Goal: Task Accomplishment & Management: Use online tool/utility

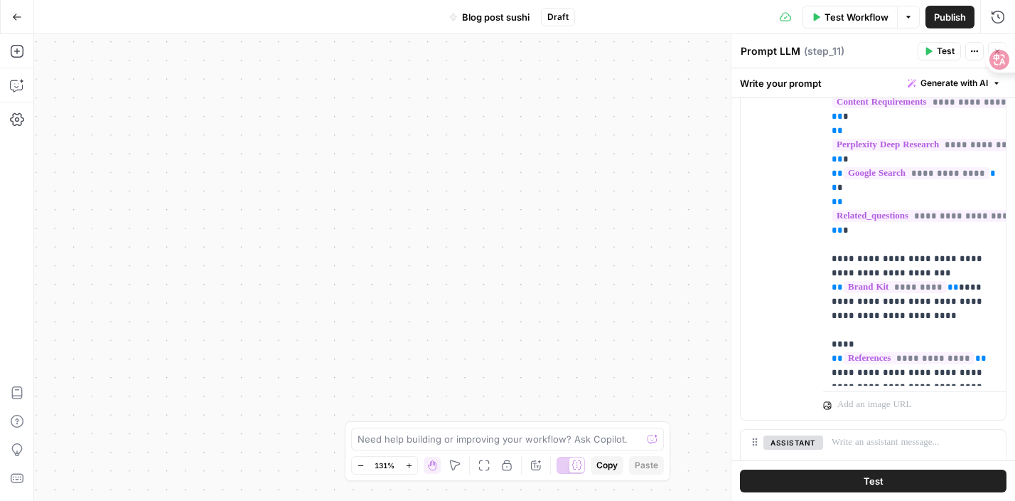
scroll to position [726, 0]
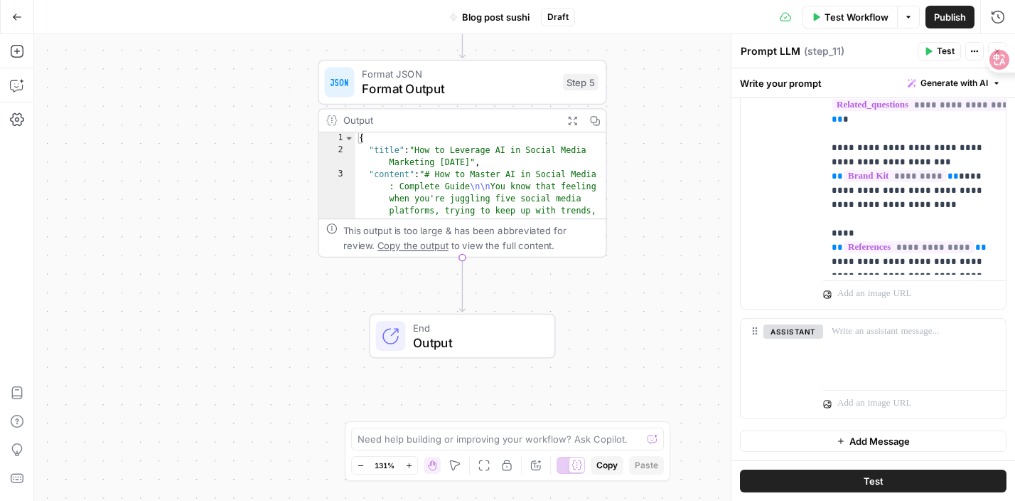
click at [574, 120] on icon "button" at bounding box center [572, 120] width 10 height 10
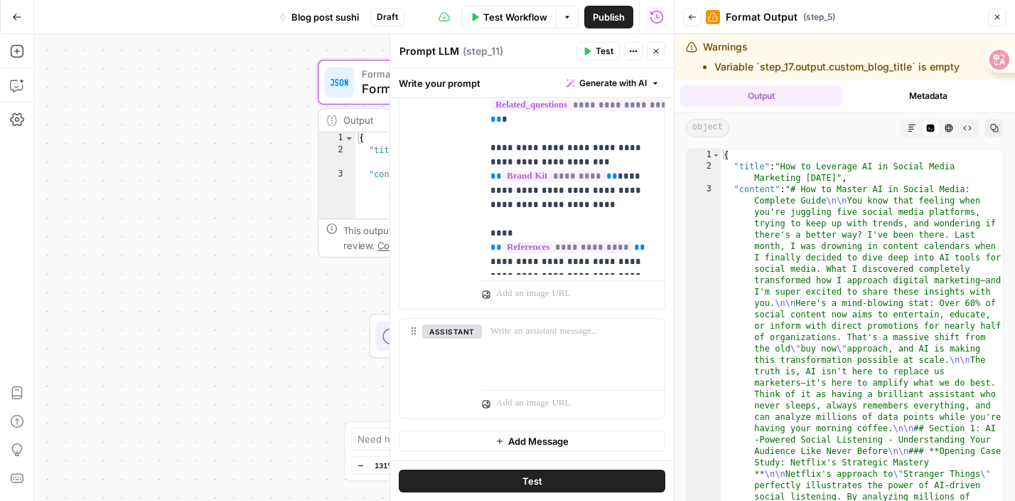
click at [752, 94] on button "Output" at bounding box center [761, 95] width 162 height 21
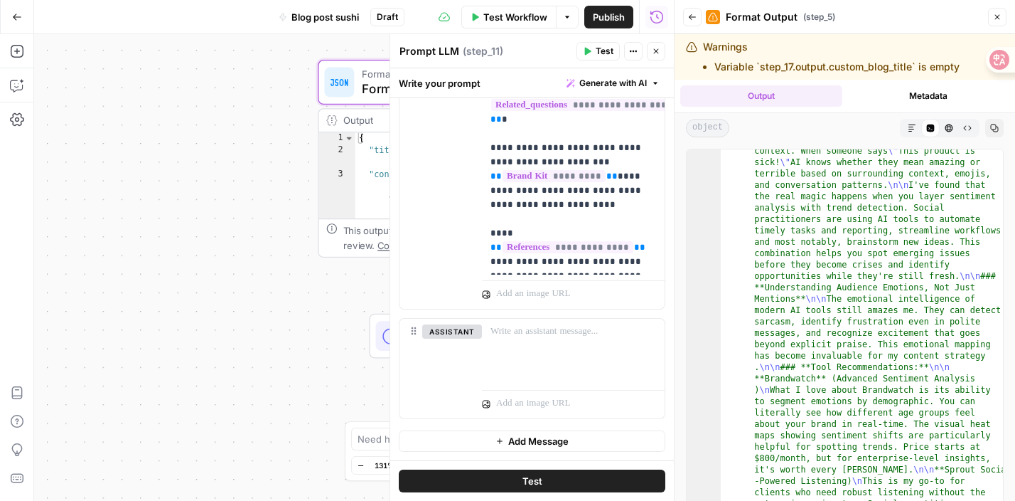
scroll to position [990, 0]
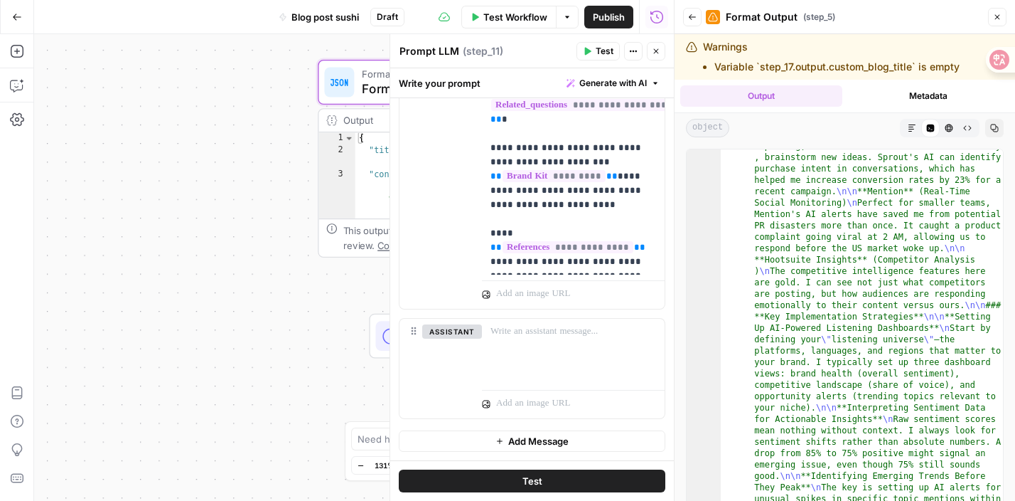
click at [911, 127] on icon "button" at bounding box center [912, 127] width 7 height 7
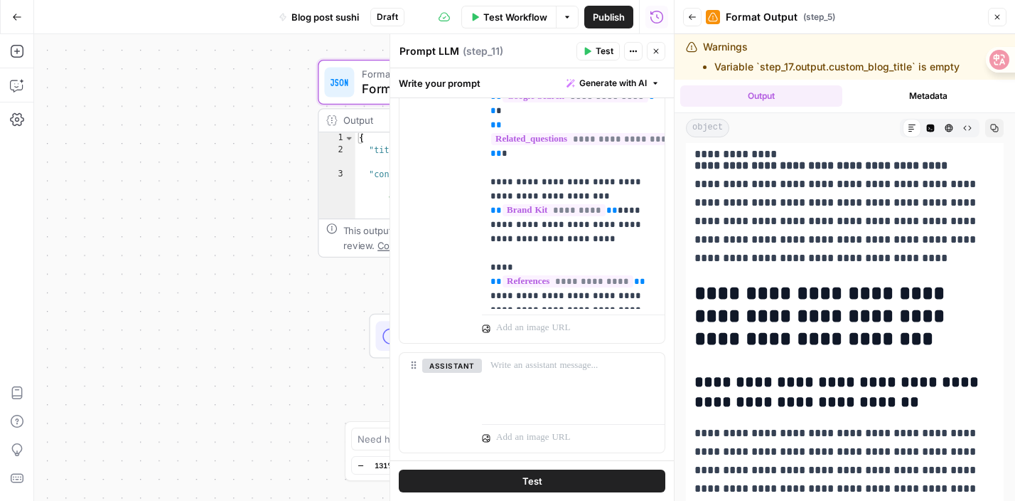
scroll to position [726, 0]
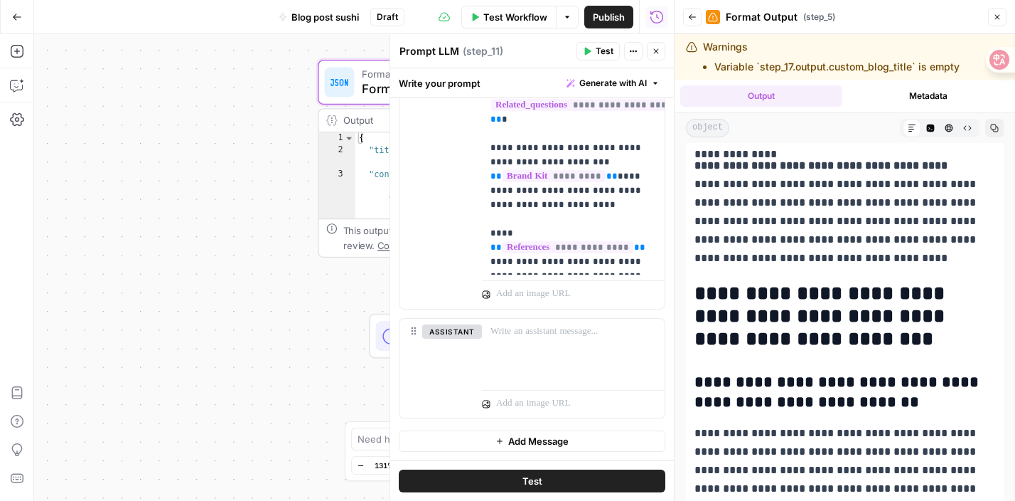
click at [997, 16] on icon "button" at bounding box center [997, 17] width 5 height 5
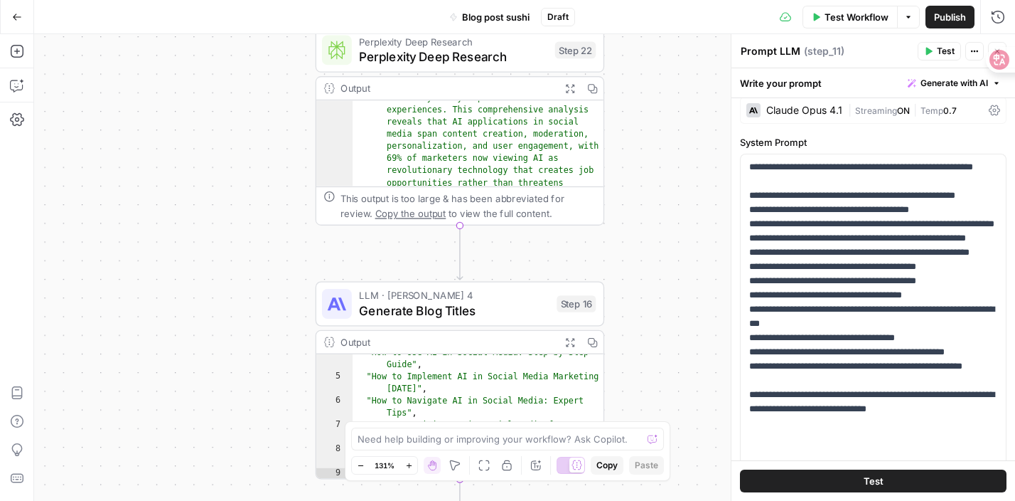
scroll to position [0, 0]
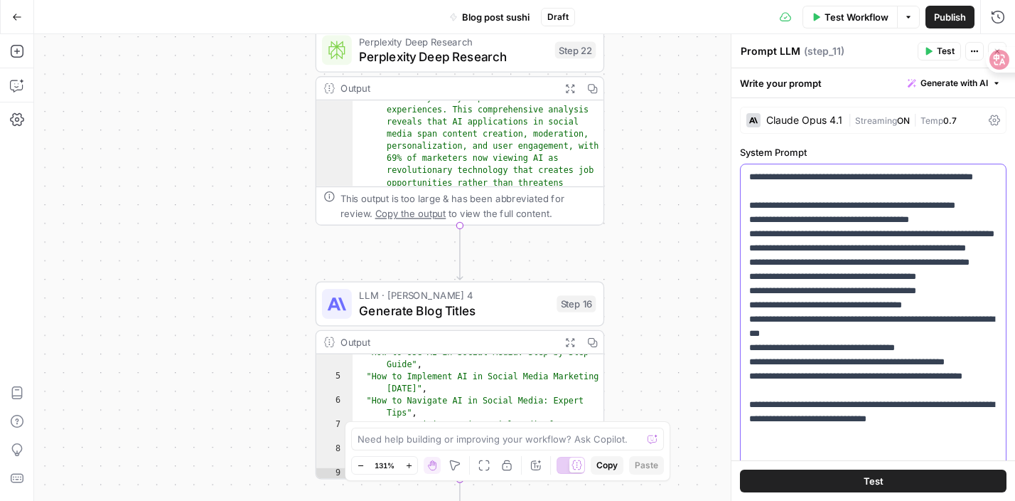
click at [806, 254] on p "**********" at bounding box center [873, 340] width 248 height 341
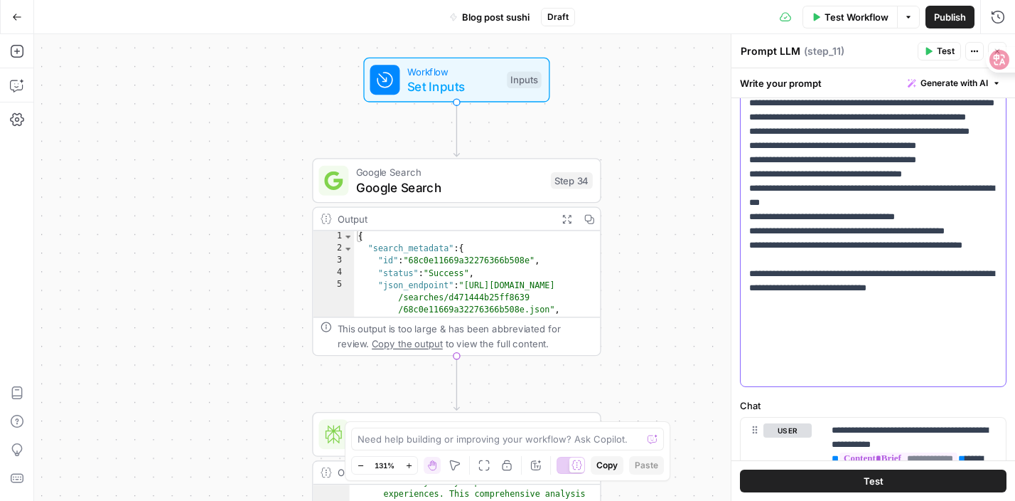
scroll to position [151, 0]
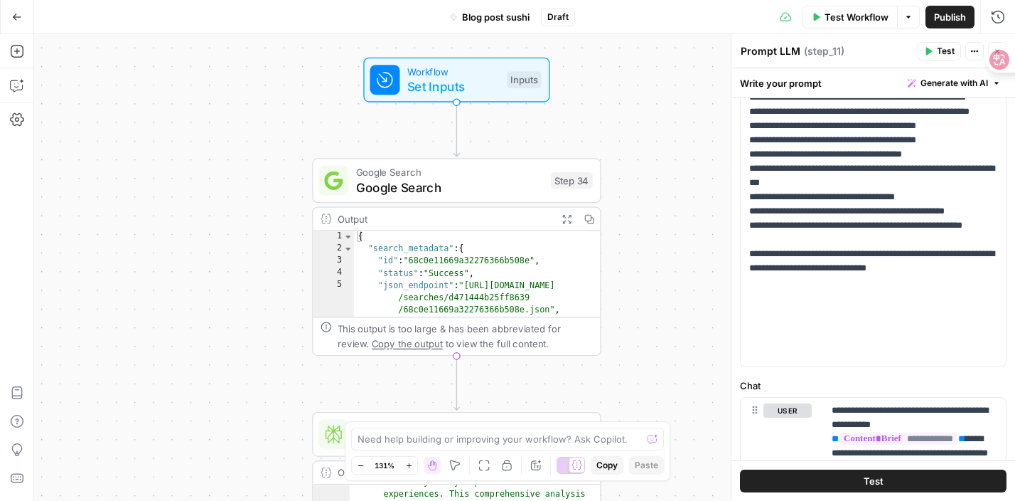
click at [488, 100] on div "Workflow Set Inputs Inputs Test Step" at bounding box center [456, 80] width 186 height 45
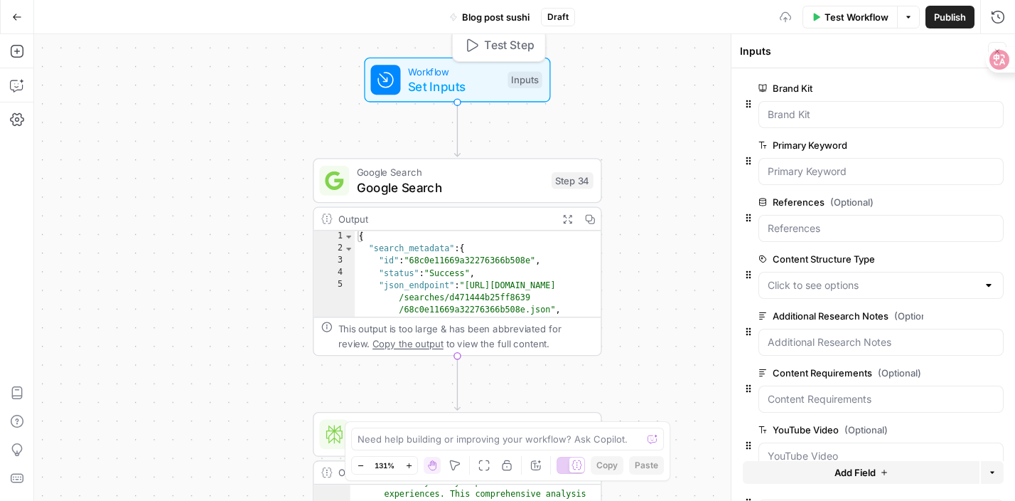
click at [488, 87] on span "Set Inputs" at bounding box center [454, 86] width 92 height 18
click at [525, 80] on div "Inputs" at bounding box center [525, 79] width 35 height 17
click at [463, 100] on div "Workflow Set Inputs Inputs Test Step" at bounding box center [457, 80] width 186 height 45
click at [502, 186] on span "Google Search" at bounding box center [451, 187] width 188 height 18
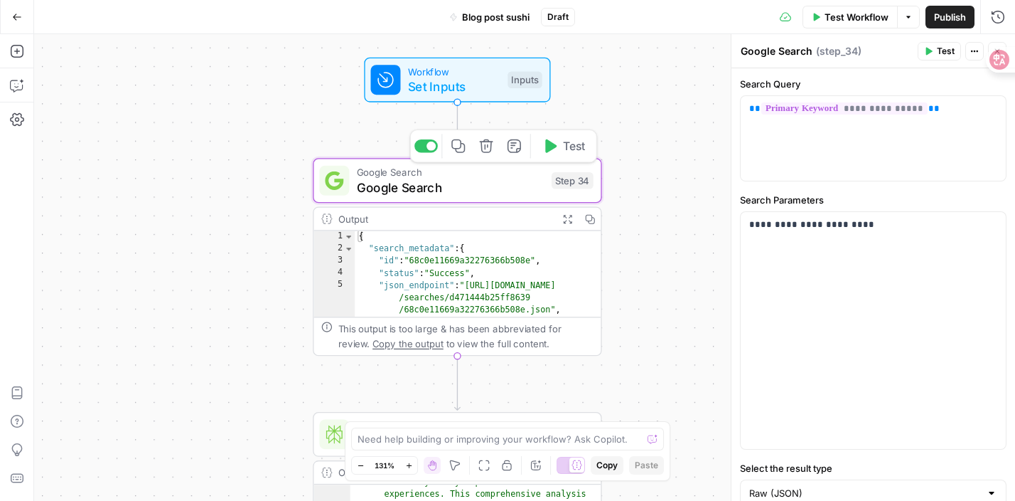
type textarea "**********"
click at [485, 293] on div "{ "search_metadata" : { "id" : "68c0e11669a32276366b508e" , "status" : "Success…" at bounding box center [478, 305] width 247 height 148
click at [471, 330] on div "This output is too large & has been abbreviated for review. Copy the output to …" at bounding box center [465, 336] width 255 height 30
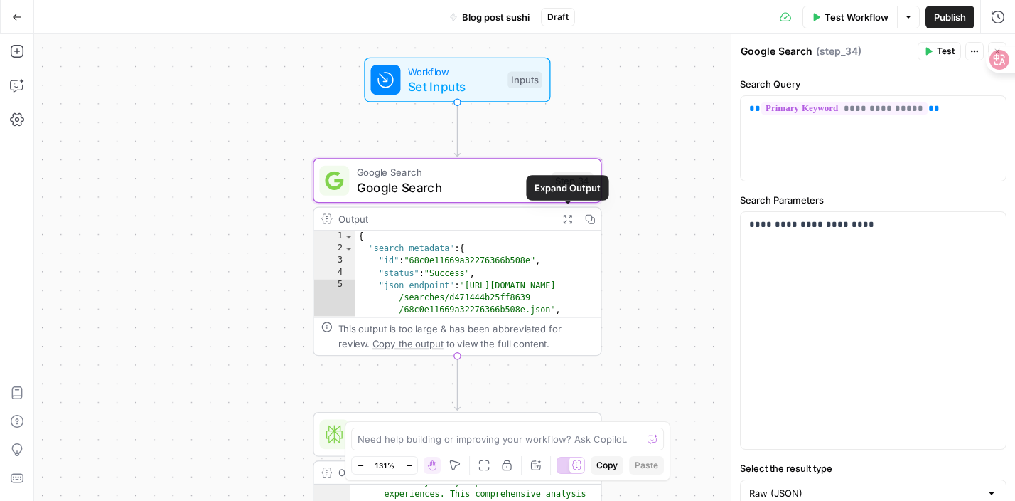
click at [565, 220] on icon "button" at bounding box center [567, 219] width 9 height 9
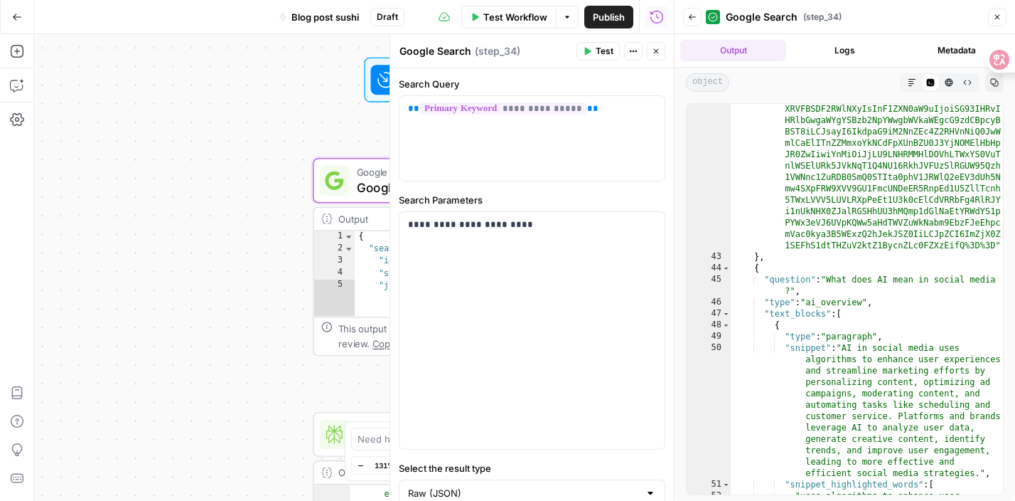
scroll to position [533, 0]
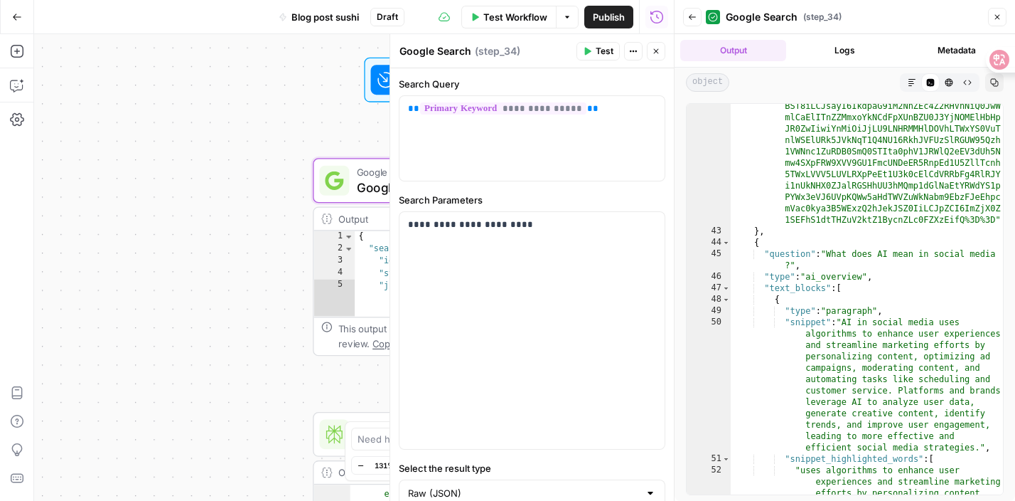
click at [911, 84] on icon "button" at bounding box center [912, 82] width 9 height 9
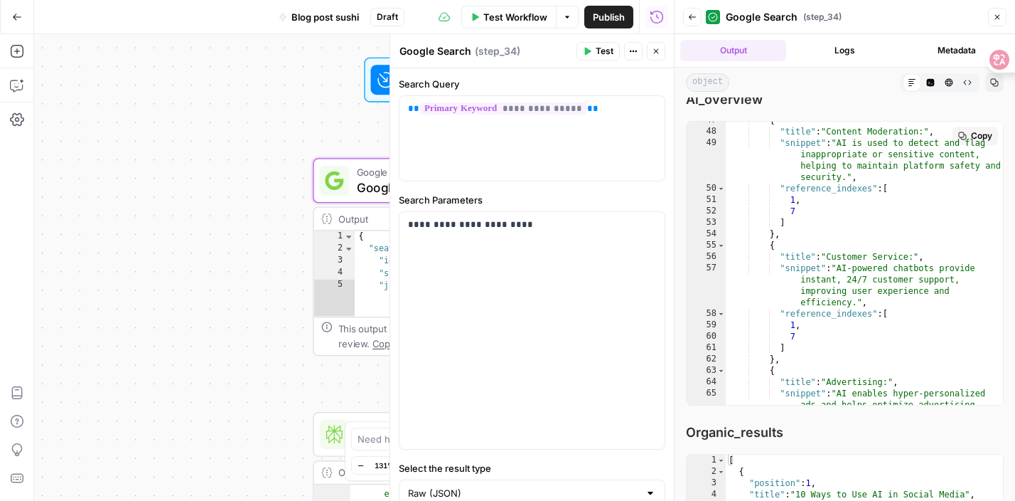
scroll to position [872, 0]
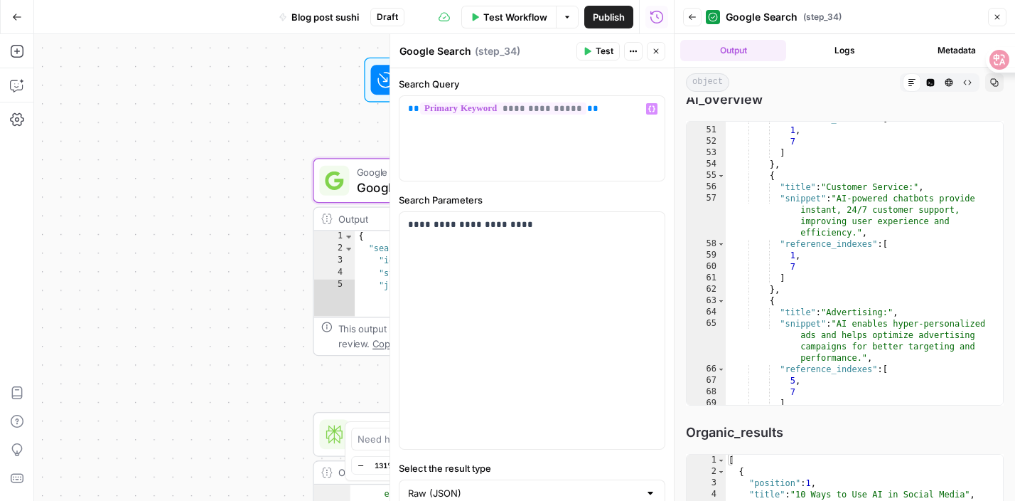
click at [371, 130] on div "**********" at bounding box center [354, 267] width 640 height 466
click at [386, 90] on div at bounding box center [390, 267] width 14 height 466
click at [381, 81] on icon at bounding box center [385, 80] width 15 height 15
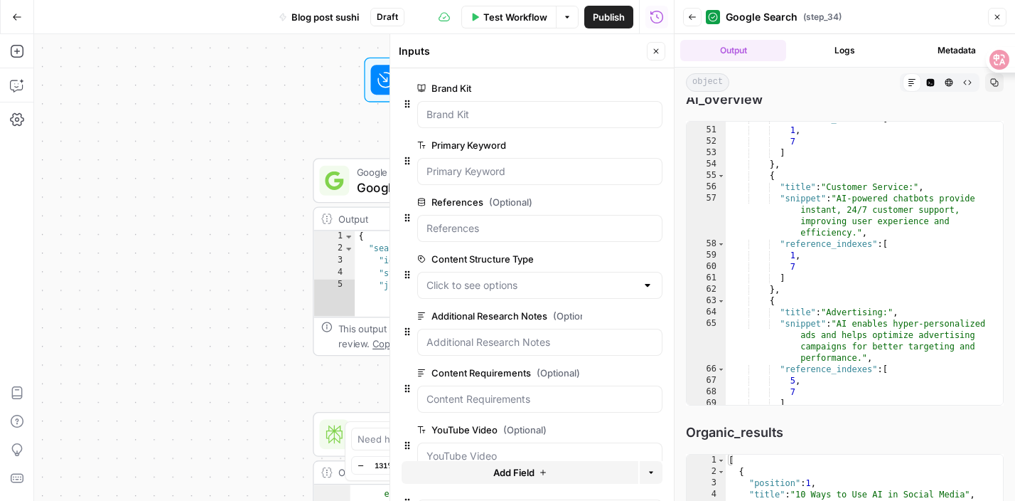
click at [668, 50] on div at bounding box center [675, 250] width 14 height 501
click at [661, 53] on button "Close" at bounding box center [656, 51] width 18 height 18
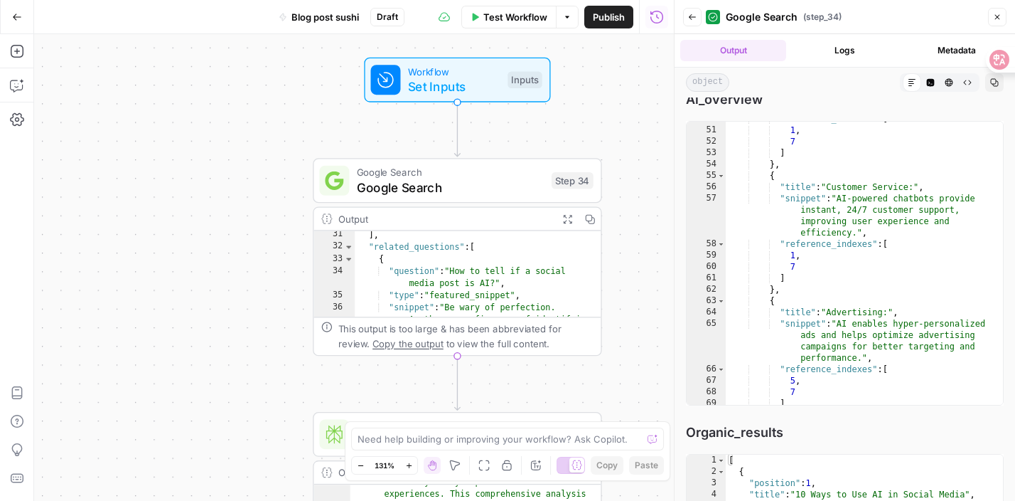
scroll to position [464, 0]
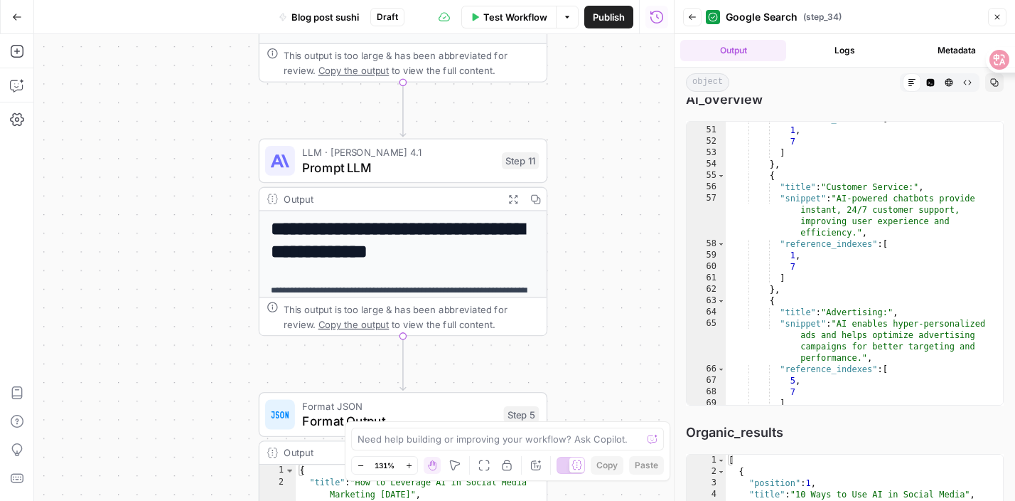
click at [493, 167] on div "LLM · [PERSON_NAME] Opus 4.1 Prompt LLM Step 11 Copy step Delete step Add Note …" at bounding box center [402, 161] width 274 height 32
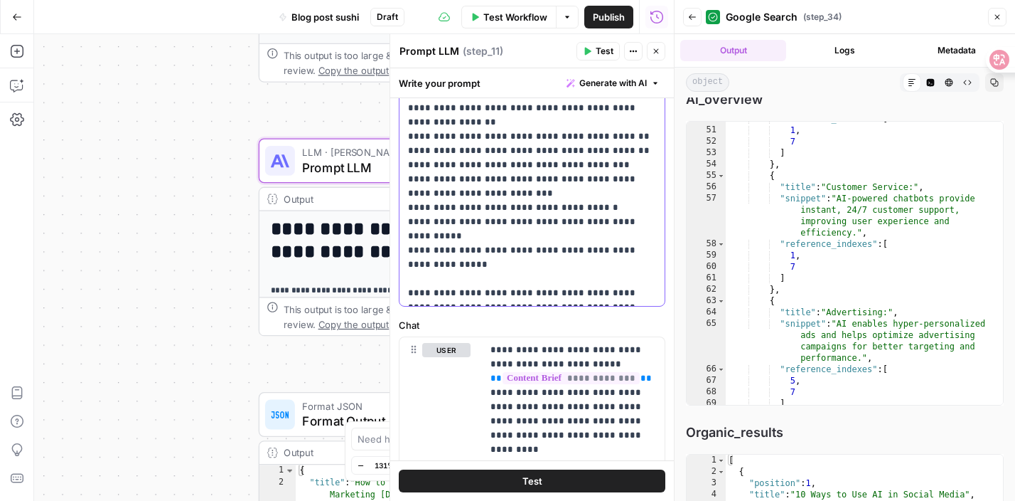
scroll to position [0, 0]
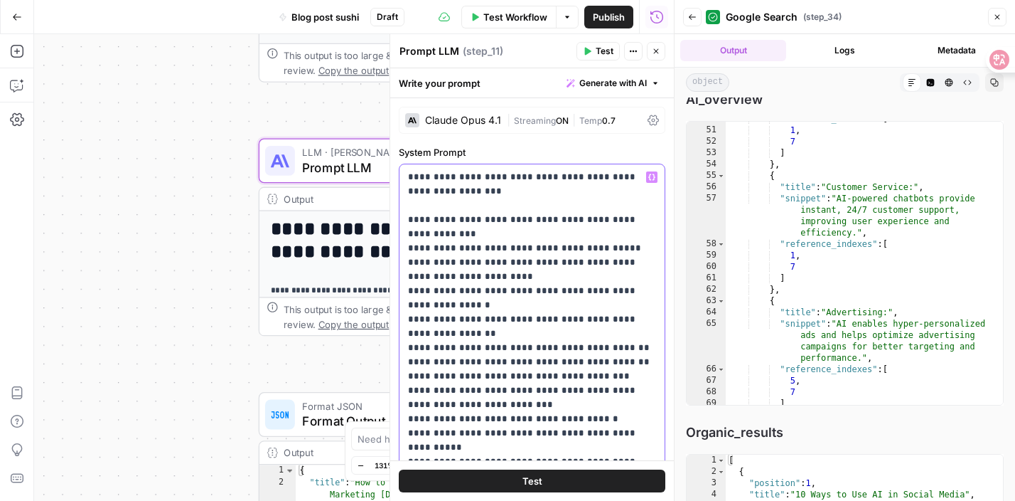
drag, startPoint x: 616, startPoint y: 291, endPoint x: 581, endPoint y: -16, distance: 309.2
click at [581, 0] on html "**********" at bounding box center [507, 250] width 1015 height 501
copy p "**********"
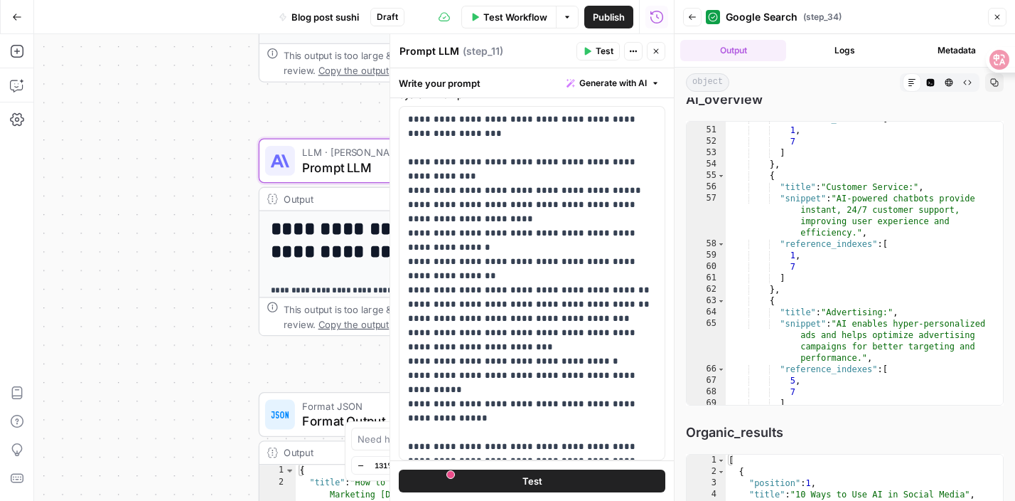
scroll to position [68, 0]
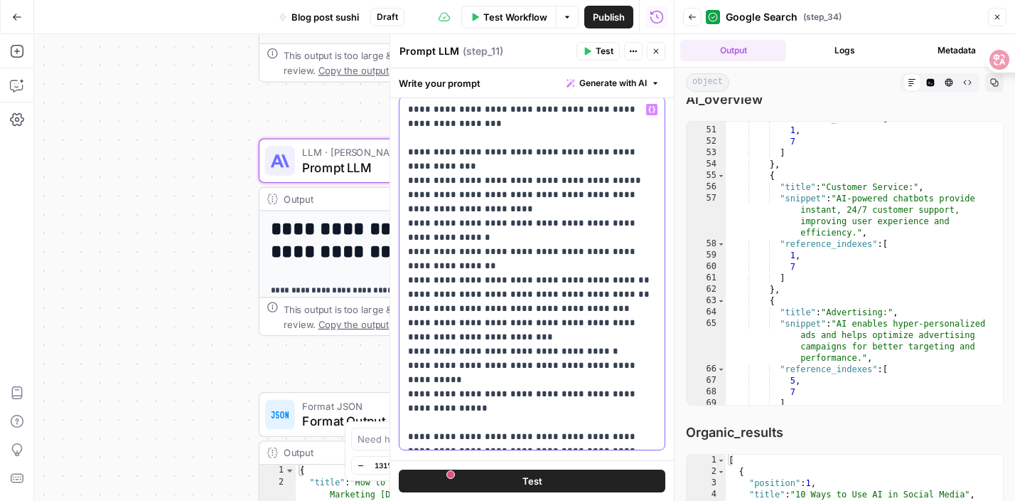
click at [468, 168] on p "**********" at bounding box center [532, 272] width 248 height 341
drag, startPoint x: 461, startPoint y: 111, endPoint x: 544, endPoint y: 116, distance: 82.6
click at [544, 116] on p "**********" at bounding box center [532, 272] width 248 height 341
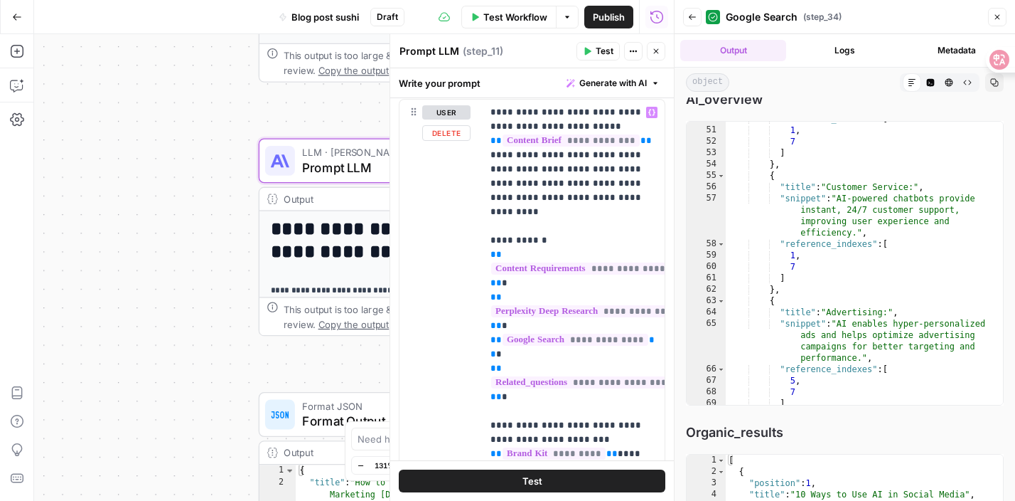
scroll to position [0, 0]
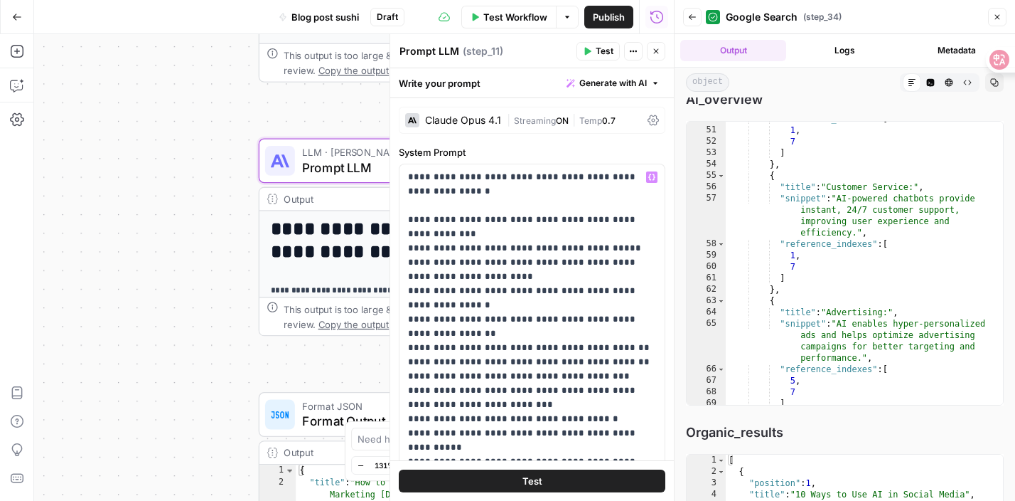
click at [581, 471] on button "Test" at bounding box center [532, 480] width 267 height 23
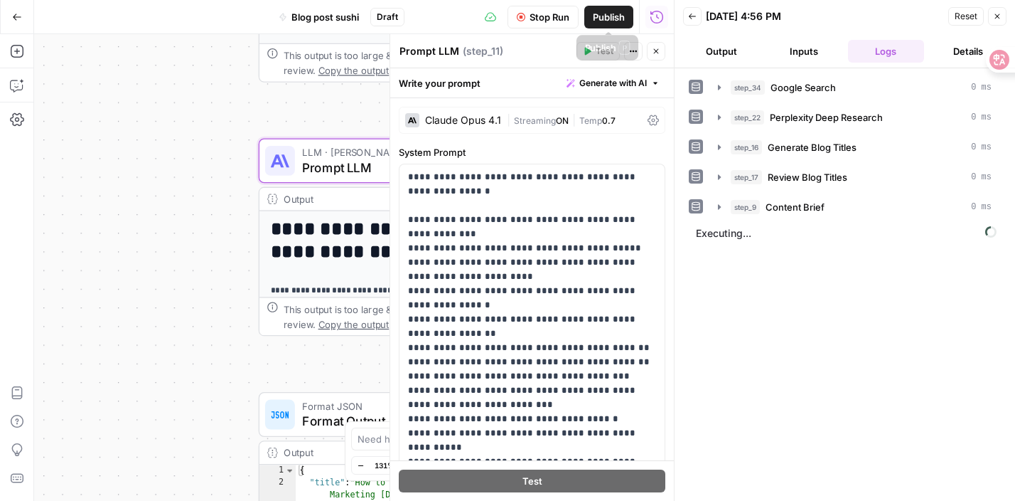
click at [556, 18] on span "Stop Run" at bounding box center [550, 17] width 40 height 14
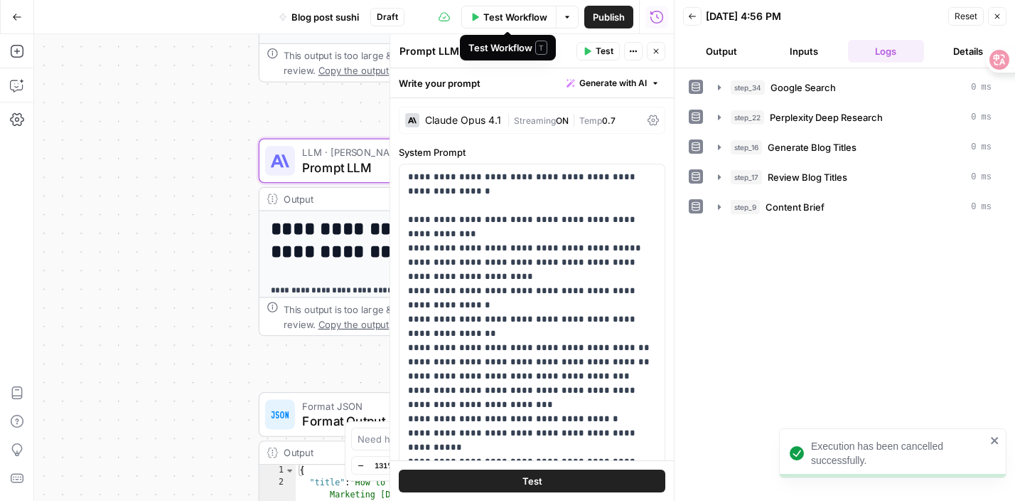
click at [528, 18] on span "Test Workflow" at bounding box center [515, 17] width 64 height 14
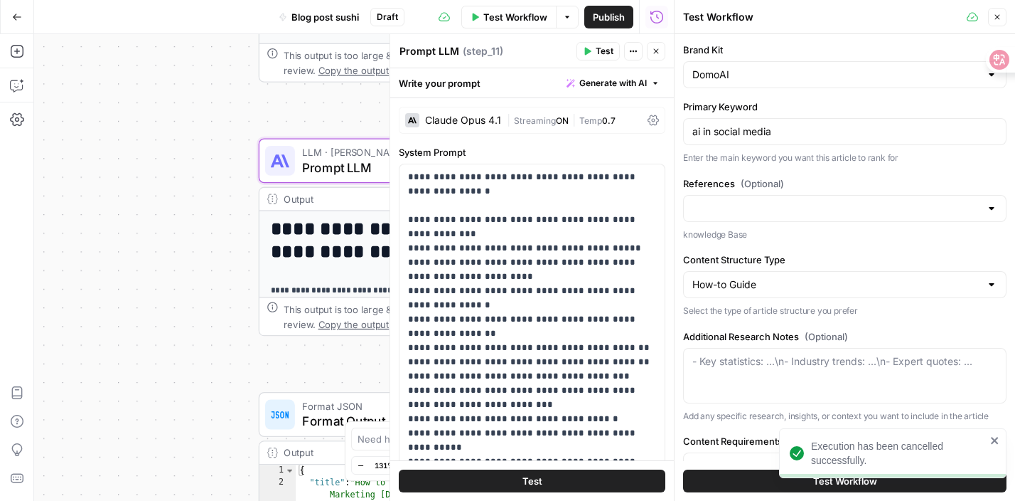
type input "Blog post"
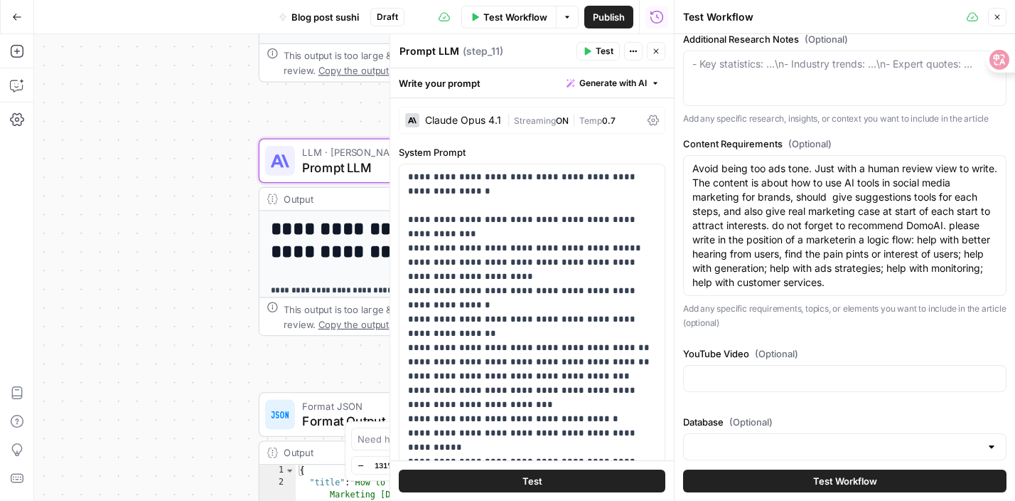
scroll to position [325, 0]
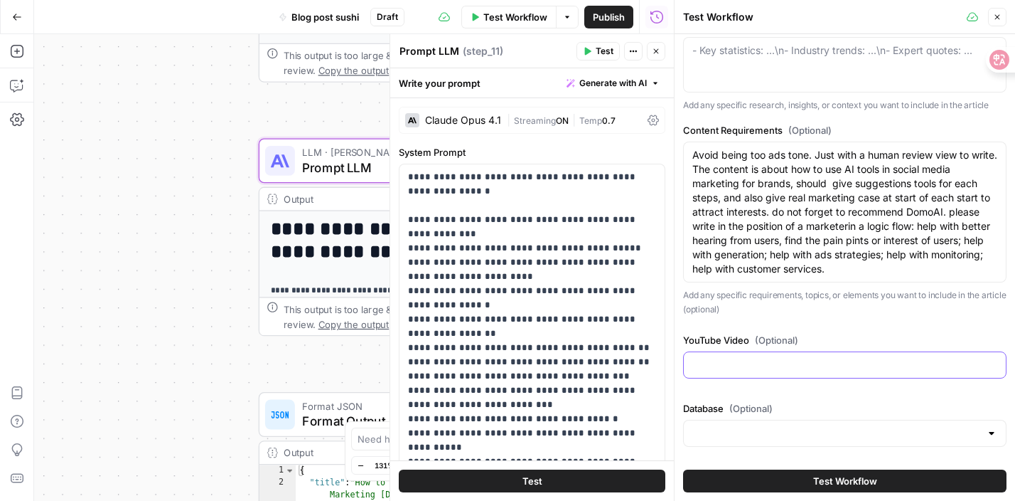
click at [712, 360] on input "YouTube Video (Optional)" at bounding box center [845, 365] width 305 height 14
paste input "[URL][DOMAIN_NAME]"
click at [939, 363] on input "[URL][DOMAIN_NAME]" at bounding box center [845, 365] width 305 height 14
click at [939, 374] on div "[URL][DOMAIN_NAME]" at bounding box center [844, 364] width 323 height 27
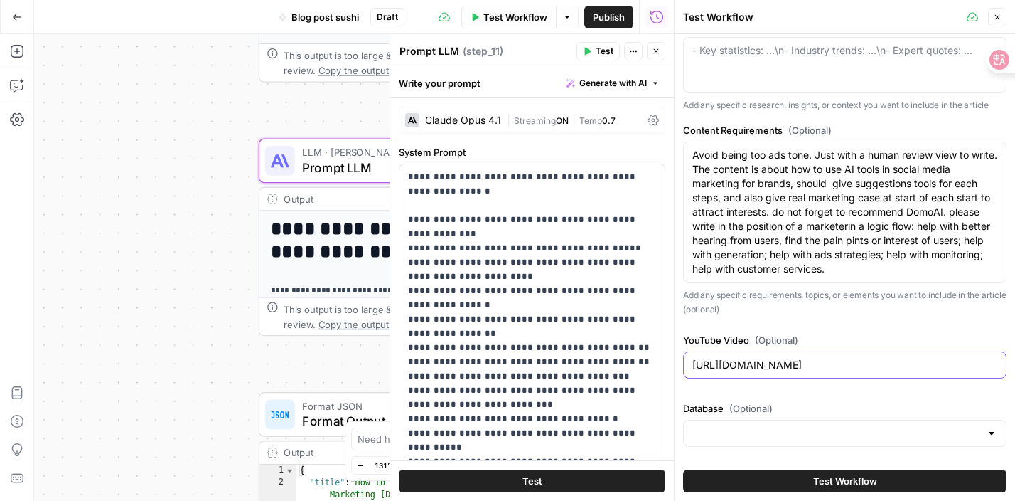
click at [940, 359] on input "[URL][DOMAIN_NAME]" at bounding box center [845, 365] width 305 height 14
paste input "[URL][DOMAIN_NAME]"
type input "[URL][DOMAIN_NAME] [URL][DOMAIN_NAME]"
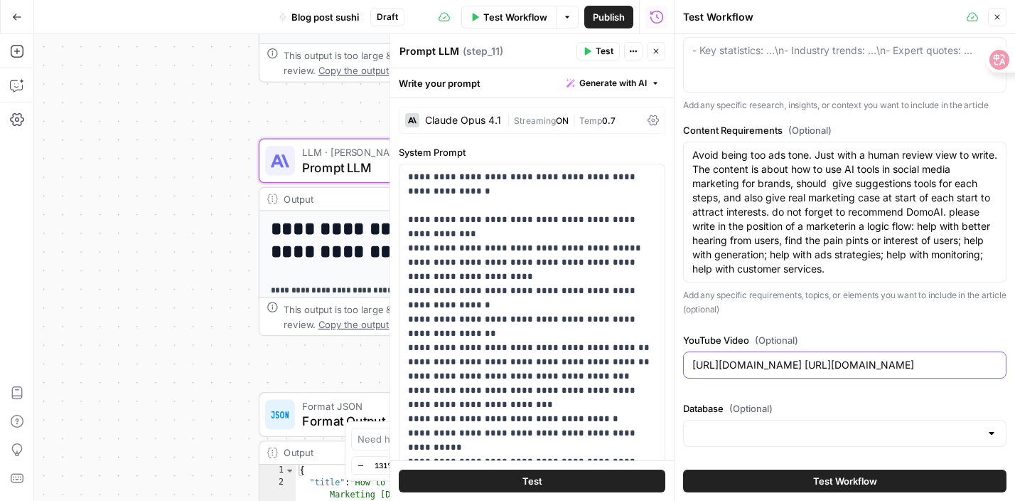
click at [921, 365] on input "[URL][DOMAIN_NAME] [URL][DOMAIN_NAME]" at bounding box center [845, 365] width 305 height 14
drag, startPoint x: 921, startPoint y: 365, endPoint x: 1020, endPoint y: 365, distance: 98.8
click at [1015, 365] on html "**********" at bounding box center [507, 250] width 1015 height 501
click at [1002, 367] on div "[URL][DOMAIN_NAME] [URL][DOMAIN_NAME]" at bounding box center [844, 364] width 323 height 27
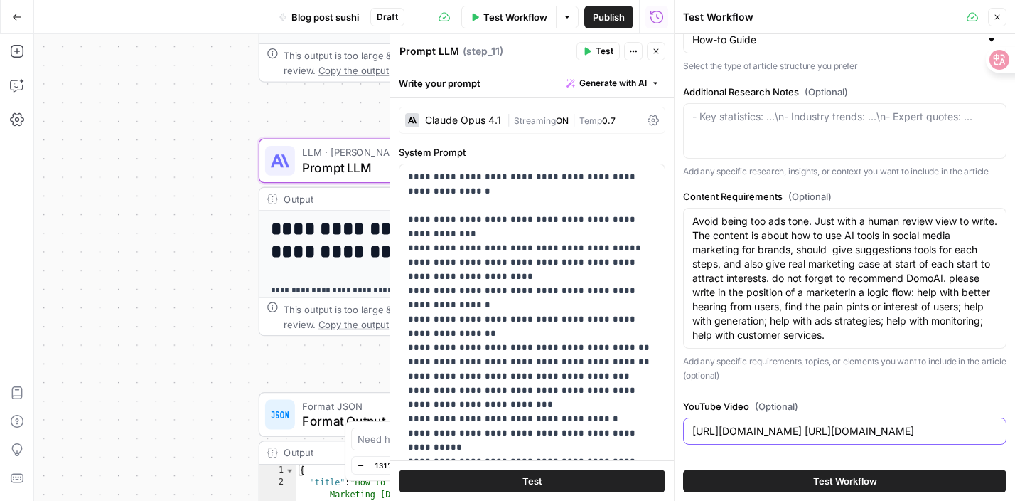
scroll to position [325, 0]
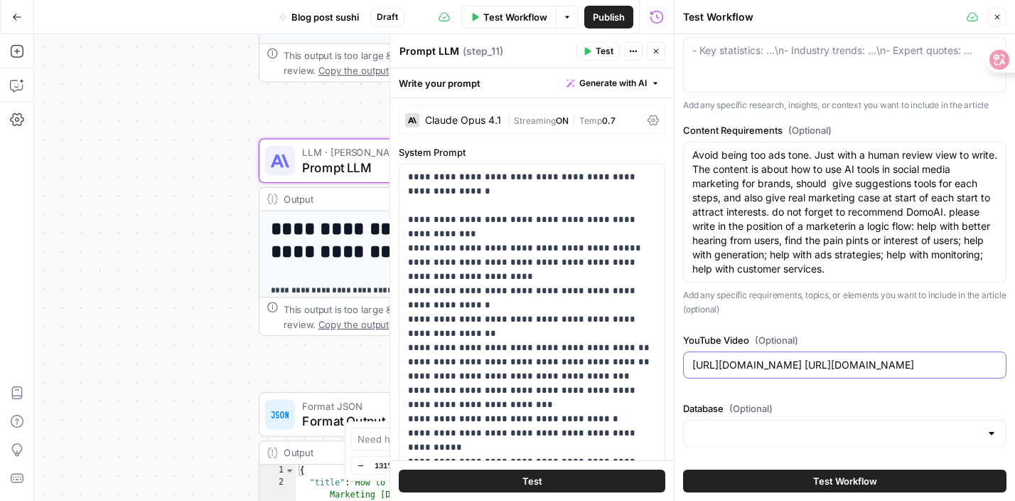
click at [993, 368] on input "[URL][DOMAIN_NAME] [URL][DOMAIN_NAME]" at bounding box center [845, 365] width 305 height 14
drag, startPoint x: 1000, startPoint y: 365, endPoint x: 707, endPoint y: 364, distance: 293.6
click at [707, 364] on div "[URL][DOMAIN_NAME] [URL][DOMAIN_NAME]" at bounding box center [844, 364] width 323 height 27
drag, startPoint x: 690, startPoint y: 366, endPoint x: 942, endPoint y: 364, distance: 251.7
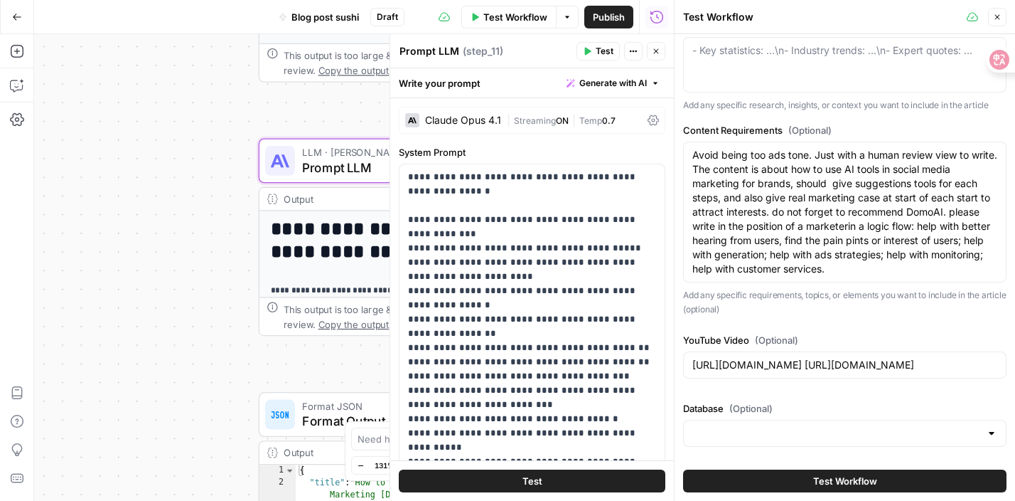
click at [943, 365] on div "[URL][DOMAIN_NAME] [URL][DOMAIN_NAME]" at bounding box center [844, 364] width 323 height 27
click at [942, 364] on input "[URL][DOMAIN_NAME] [URL][DOMAIN_NAME]" at bounding box center [845, 365] width 305 height 14
drag, startPoint x: 690, startPoint y: 367, endPoint x: 945, endPoint y: 361, distance: 254.6
click at [945, 361] on div "[URL][DOMAIN_NAME] [URL][DOMAIN_NAME]" at bounding box center [844, 364] width 323 height 27
click at [945, 361] on input "[URL][DOMAIN_NAME] [URL][DOMAIN_NAME]" at bounding box center [845, 365] width 305 height 14
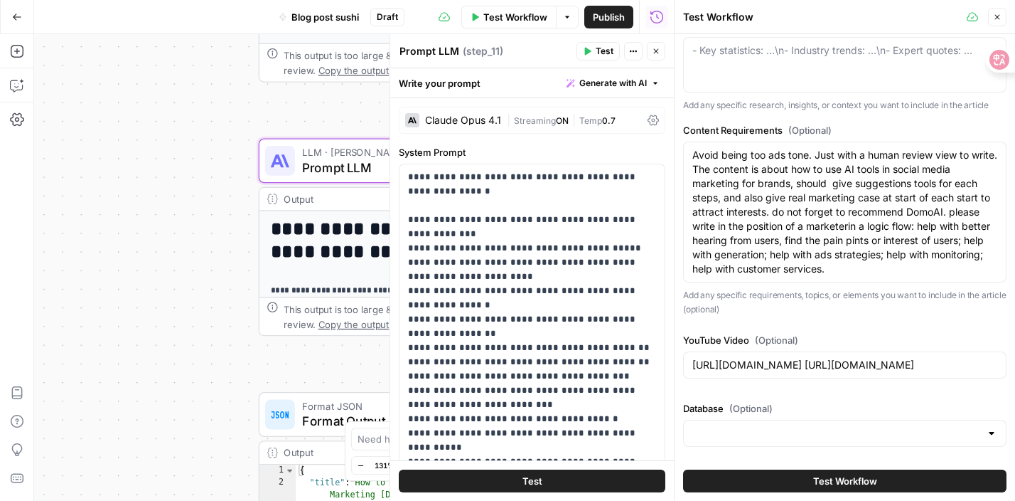
drag, startPoint x: 691, startPoint y: 362, endPoint x: 865, endPoint y: 382, distance: 174.6
click at [865, 382] on div "YouTube Video (Optional) [URL][DOMAIN_NAME] [URL][DOMAIN_NAME]" at bounding box center [844, 358] width 323 height 51
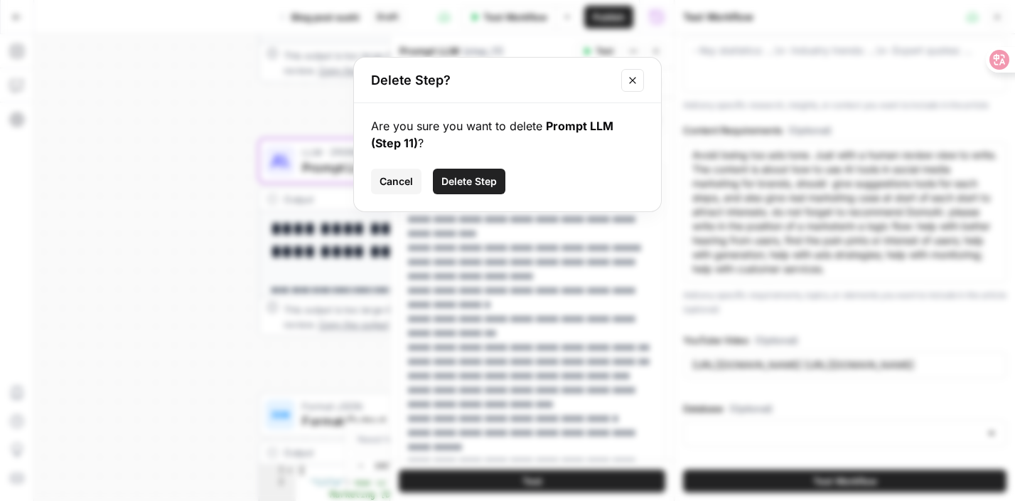
click at [630, 82] on icon "Close modal" at bounding box center [632, 80] width 11 height 11
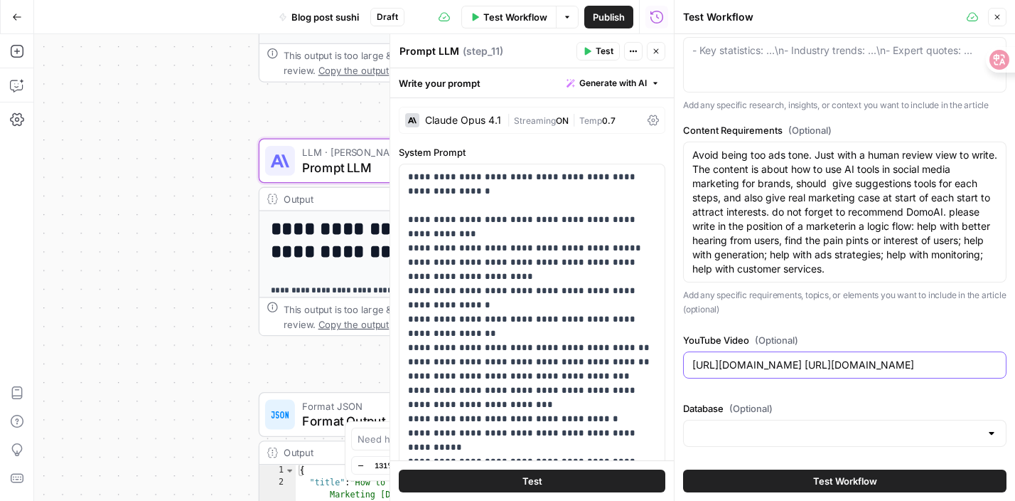
click at [788, 363] on input "[URL][DOMAIN_NAME] [URL][DOMAIN_NAME]" at bounding box center [845, 365] width 305 height 14
drag, startPoint x: 977, startPoint y: 368, endPoint x: 707, endPoint y: 368, distance: 269.5
click at [707, 368] on input ".com/watch?v=Rk8tFE9rAF8 [URL][DOMAIN_NAME]" at bounding box center [845, 365] width 305 height 14
type input ".co=CnjdhAxcXu8"
drag, startPoint x: 798, startPoint y: 362, endPoint x: 609, endPoint y: 360, distance: 189.8
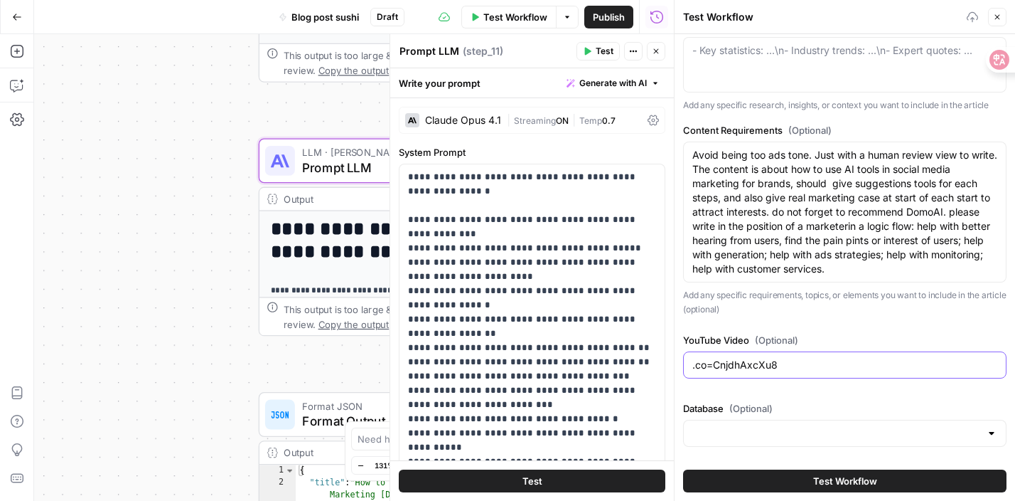
click at [609, 362] on body "**********" at bounding box center [507, 250] width 1015 height 501
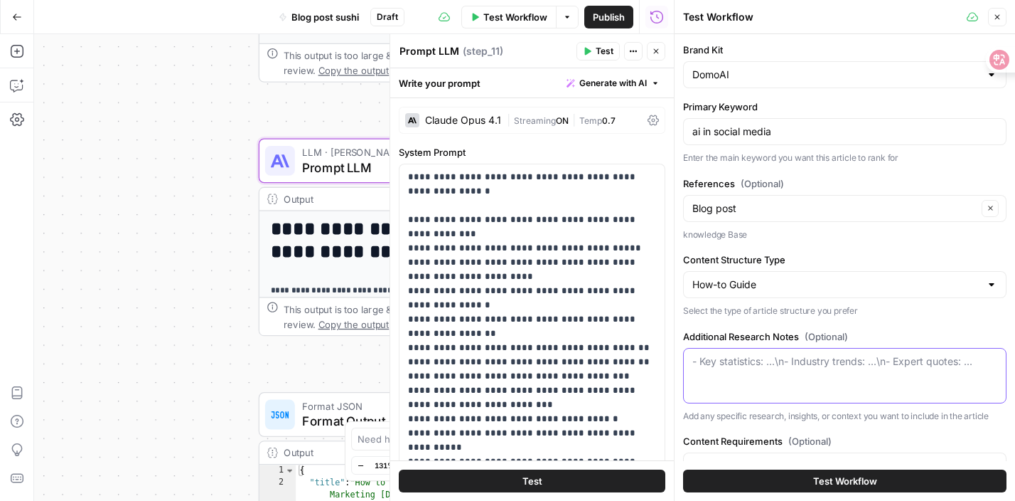
click at [778, 354] on textarea "Additional Research Notes (Optional)" at bounding box center [845, 361] width 305 height 14
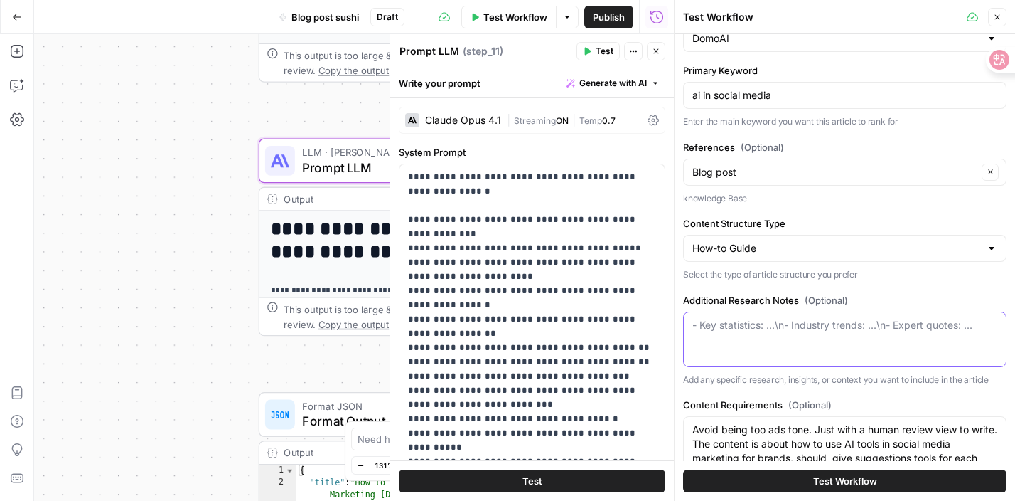
scroll to position [42, 0]
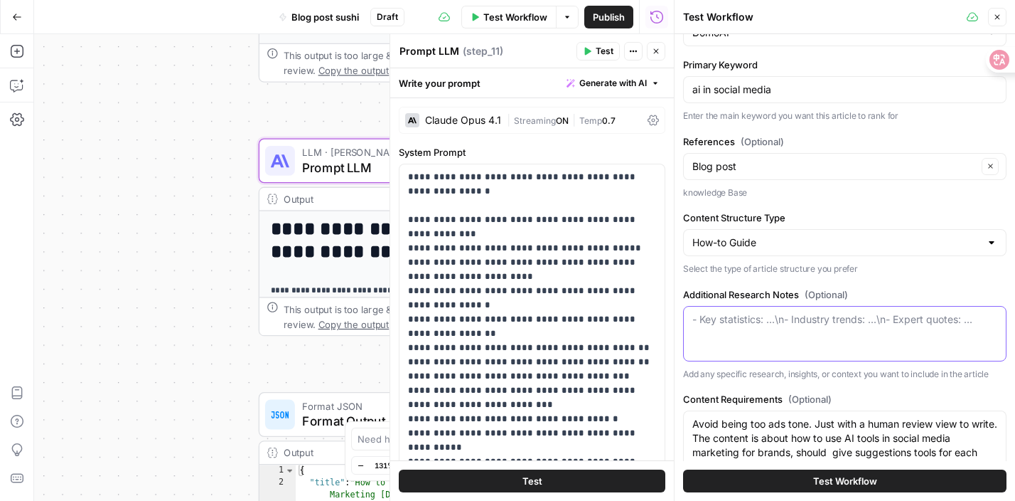
paste textarea "[URL][DOMAIN_NAME]"
click at [938, 330] on div "[URL][DOMAIN_NAME] [URL][DOMAIN_NAME]" at bounding box center [844, 333] width 323 height 55
paste textarea "[URL][DOMAIN_NAME]"
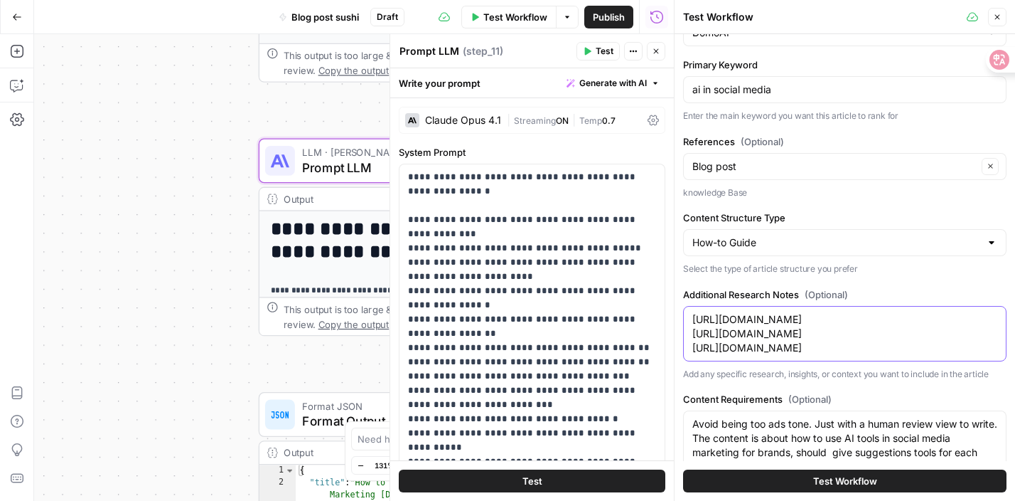
click at [941, 348] on textarea "[URL][DOMAIN_NAME] [URL][DOMAIN_NAME] [URL][DOMAIN_NAME]" at bounding box center [845, 333] width 305 height 43
click at [939, 348] on textarea "[URL][DOMAIN_NAME] [URL][DOMAIN_NAME] [URL][DOMAIN_NAME]" at bounding box center [845, 333] width 305 height 43
paste textarea "[URL][DOMAIN_NAME]"
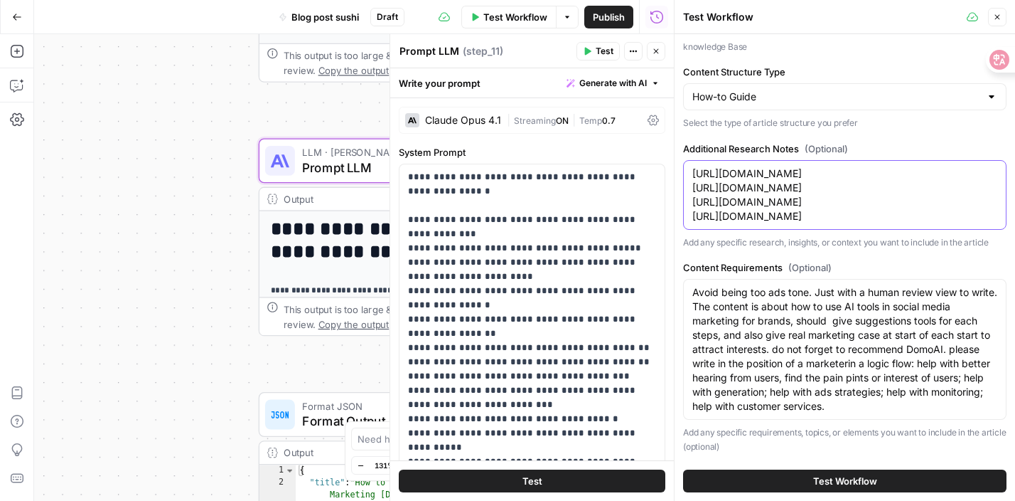
scroll to position [339, 0]
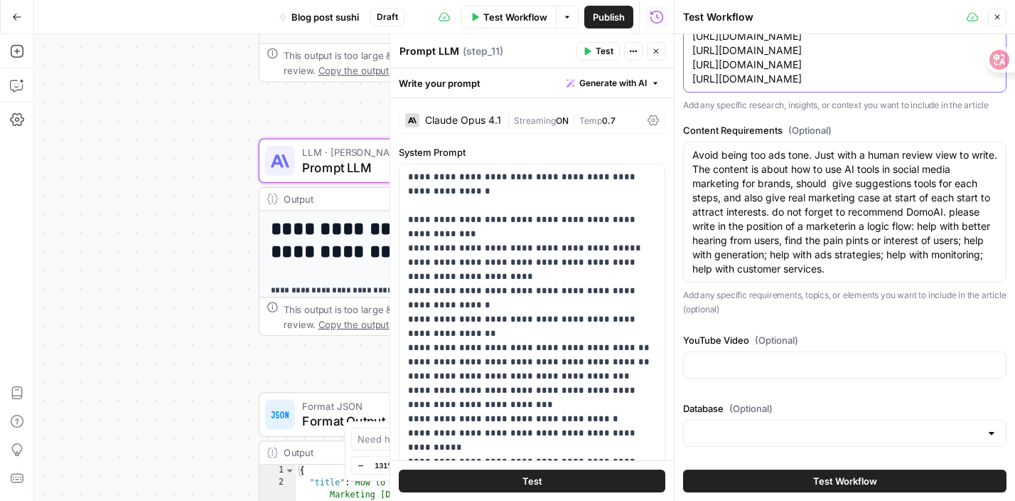
type textarea "[URL][DOMAIN_NAME] [URL][DOMAIN_NAME] [URL][DOMAIN_NAME] [URL][DOMAIN_NAME]"
click at [881, 213] on textarea "Avoid being too ads tone. Just with a human review view to write. The content i…" at bounding box center [845, 212] width 305 height 128
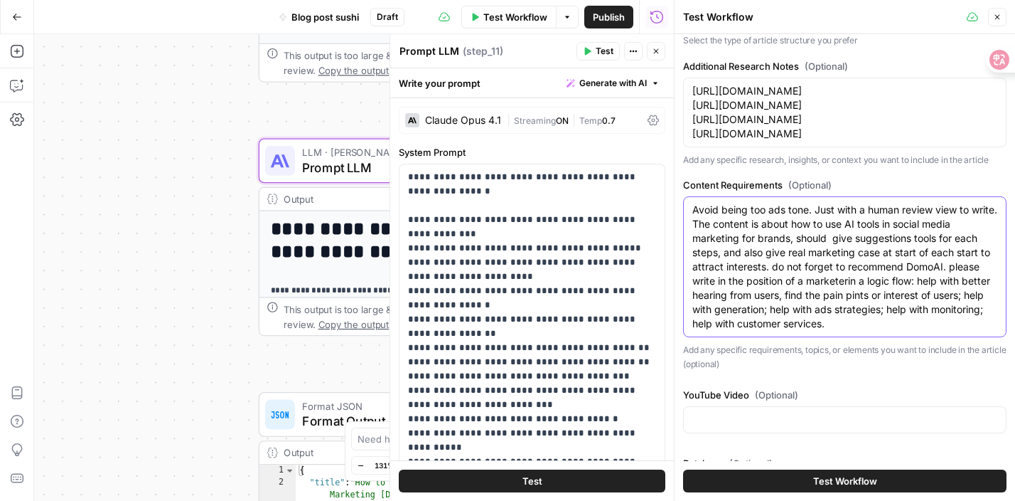
scroll to position [274, 0]
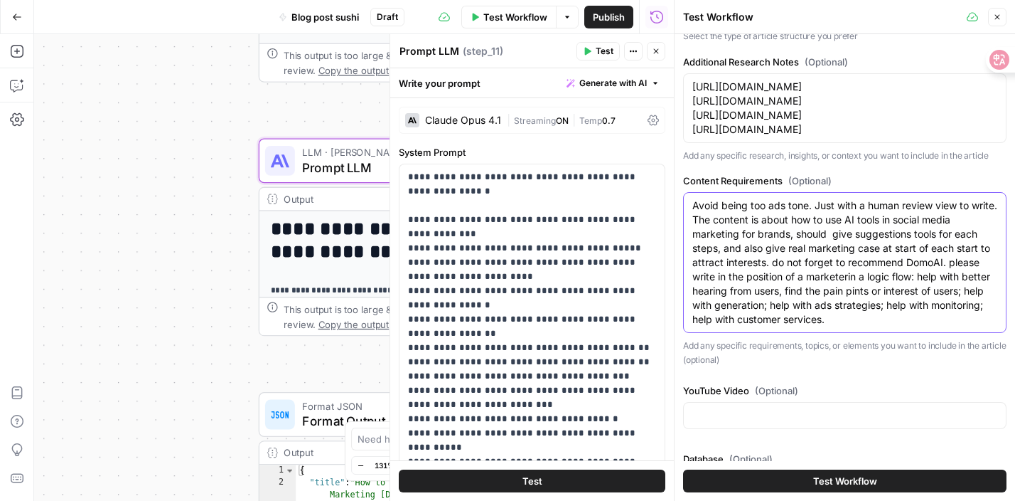
click at [720, 264] on textarea "Avoid being too ads tone. Just with a human review view to write. The content i…" at bounding box center [845, 262] width 305 height 128
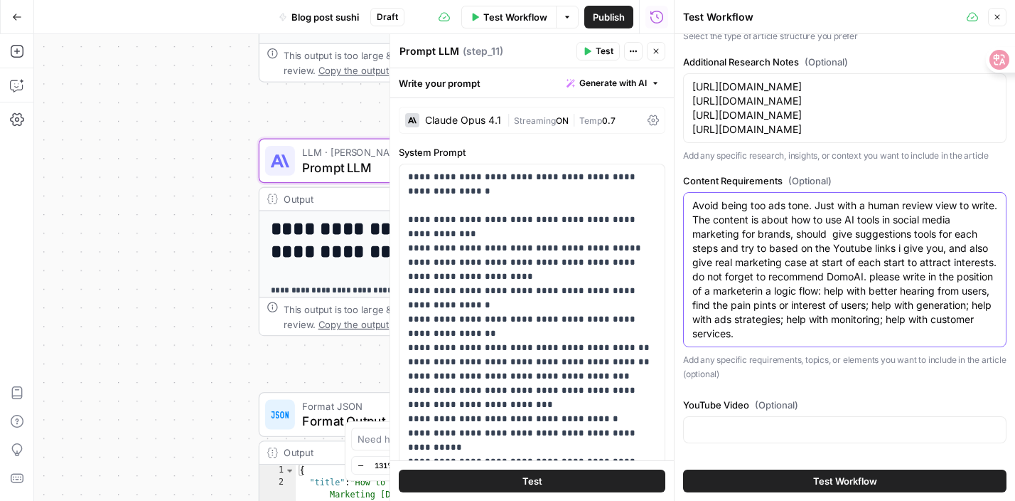
drag, startPoint x: 951, startPoint y: 263, endPoint x: 993, endPoint y: 277, distance: 45.0
click at [993, 277] on textarea "Avoid being too ads tone. Just with a human review view to write. The content i…" at bounding box center [845, 269] width 305 height 142
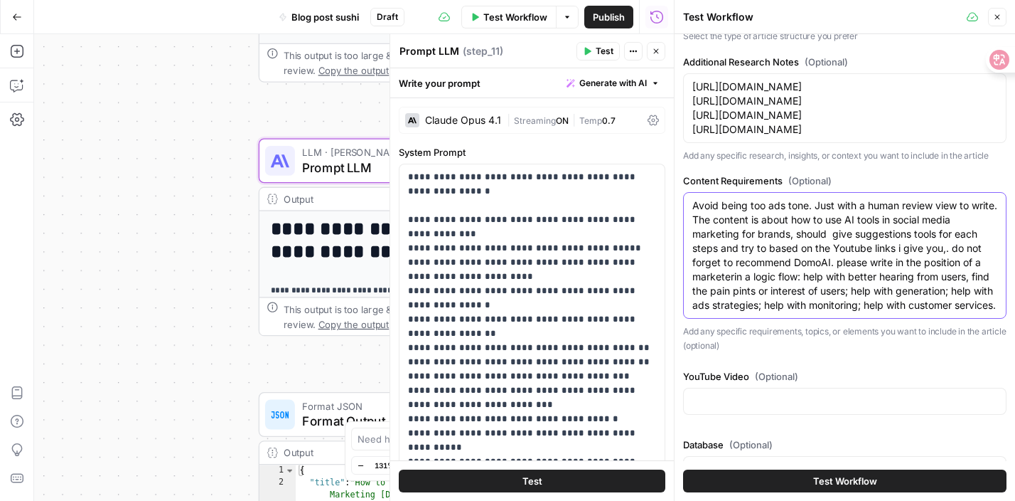
click at [953, 264] on textarea "Avoid being too ads tone. Just with a human review view to write. The content i…" at bounding box center [845, 255] width 305 height 114
click at [830, 279] on textarea "Avoid being too ads tone. Just with a human review view to write. The content i…" at bounding box center [845, 255] width 305 height 114
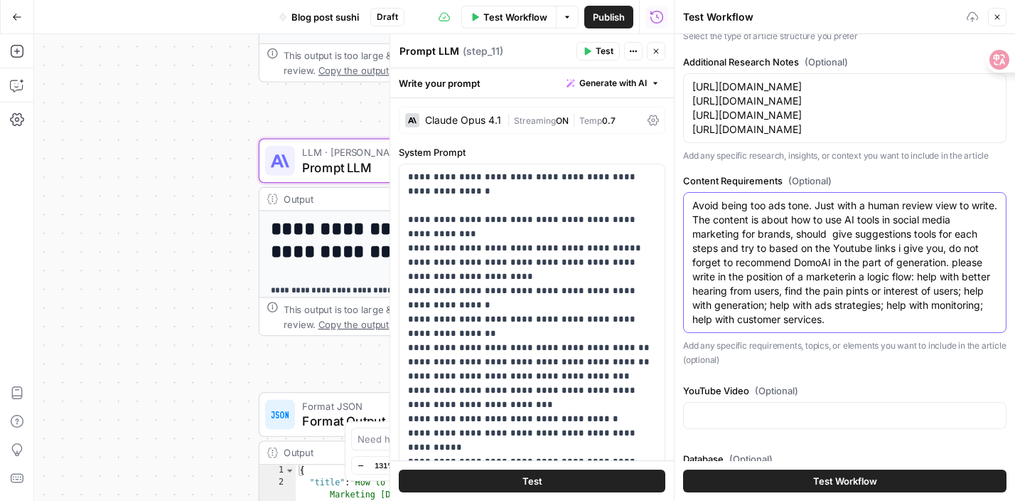
click at [889, 304] on textarea "Avoid being too ads tone. Just with a human review view to write. The content i…" at bounding box center [845, 262] width 305 height 128
click at [860, 293] on textarea "Avoid being too ads tone. Just with a human review view to write. The content i…" at bounding box center [845, 262] width 305 height 128
drag, startPoint x: 815, startPoint y: 307, endPoint x: 1004, endPoint y: 299, distance: 189.3
click at [1004, 299] on div "Avoid being too ads tone. Just with a human review view to write. The content i…" at bounding box center [844, 262] width 323 height 141
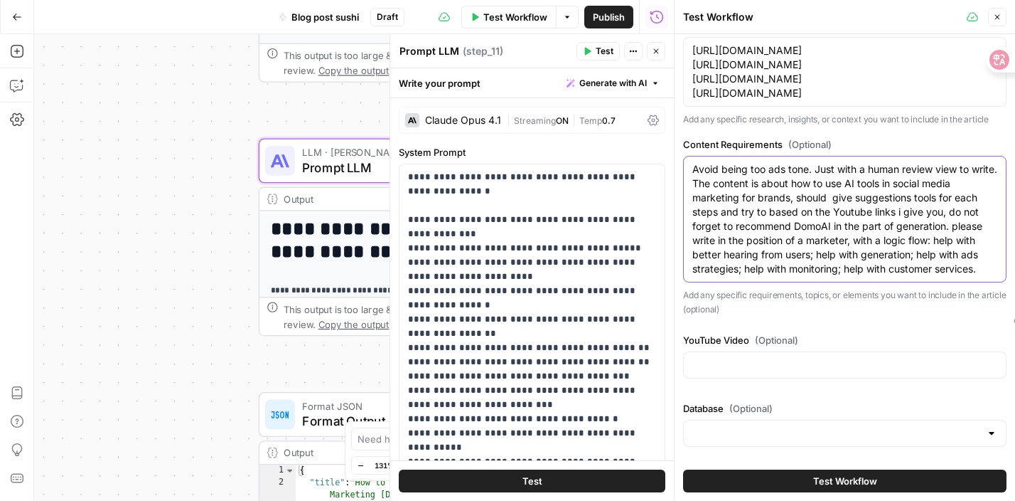
scroll to position [325, 0]
type textarea "Avoid being too ads tone. Just with a human review view to write. The content i…"
click at [800, 482] on button "Test Workflow" at bounding box center [844, 480] width 323 height 23
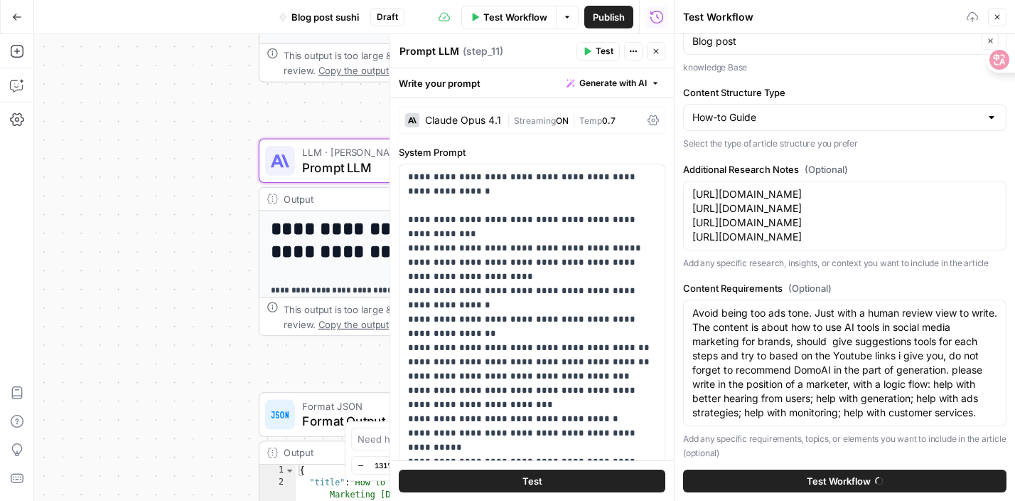
scroll to position [0, 0]
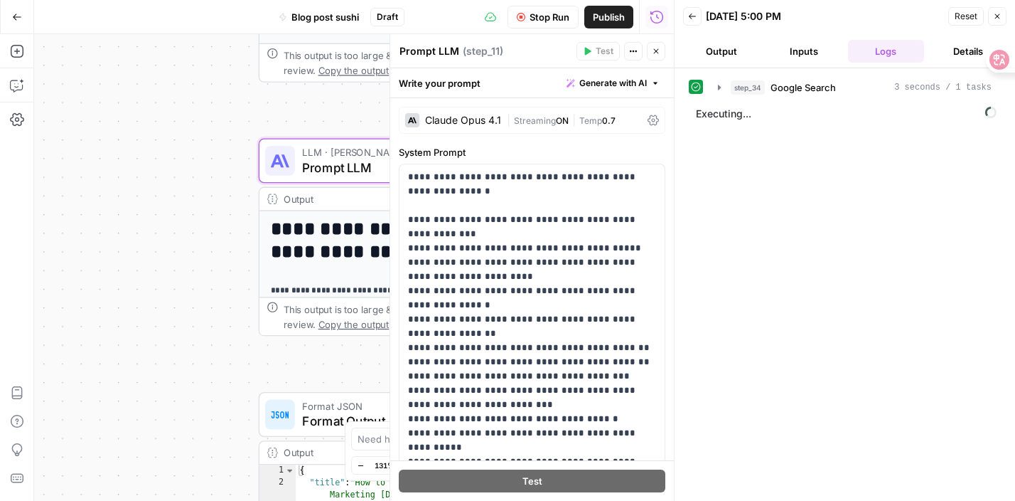
click at [726, 49] on button "Output" at bounding box center [721, 51] width 77 height 23
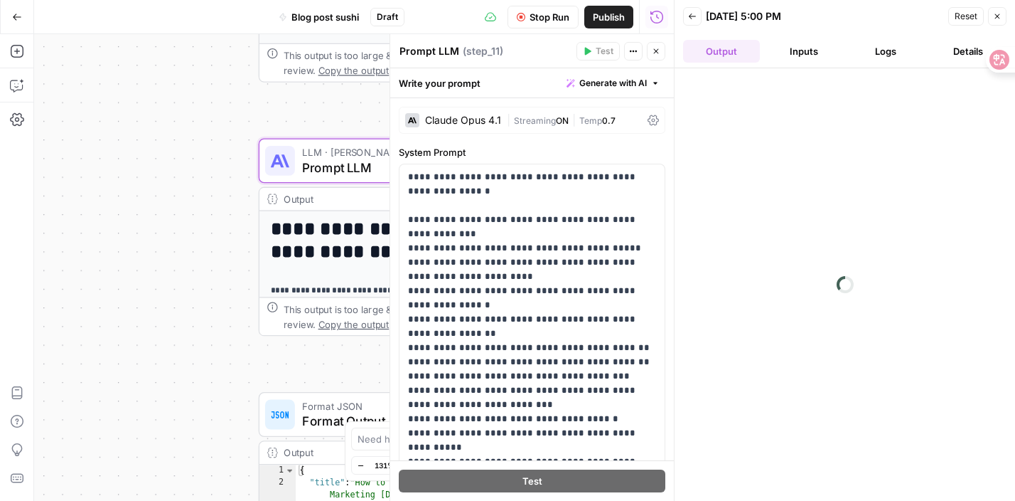
click at [657, 51] on icon "button" at bounding box center [656, 51] width 9 height 9
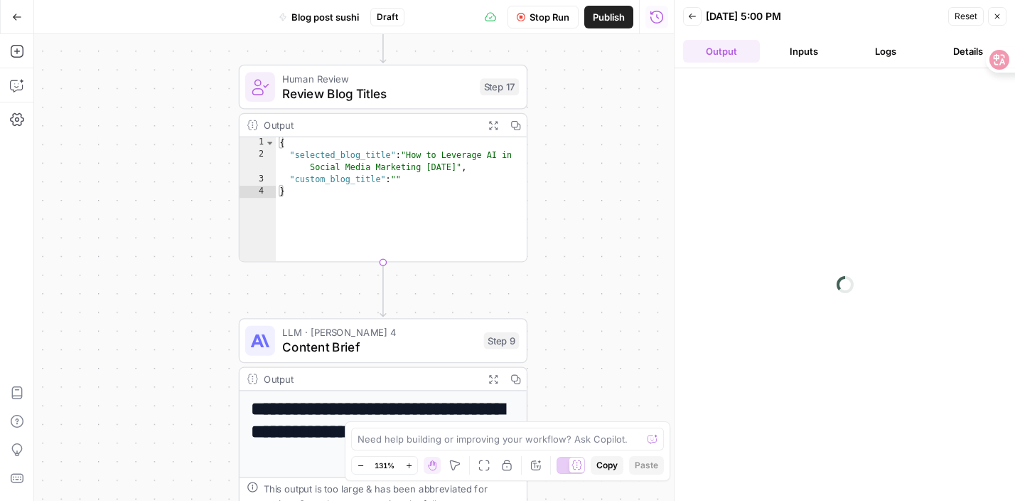
drag, startPoint x: 630, startPoint y: 124, endPoint x: 611, endPoint y: 535, distance: 412.1
click at [611, 500] on html "**********" at bounding box center [507, 250] width 1015 height 501
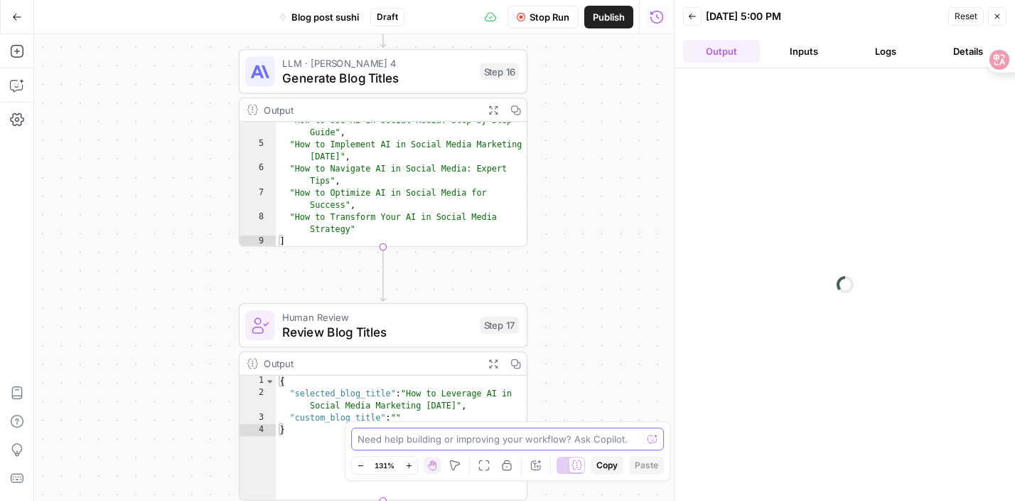
drag, startPoint x: 630, startPoint y: 205, endPoint x: 631, endPoint y: 515, distance: 310.7
click at [631, 500] on html "**********" at bounding box center [507, 250] width 1015 height 501
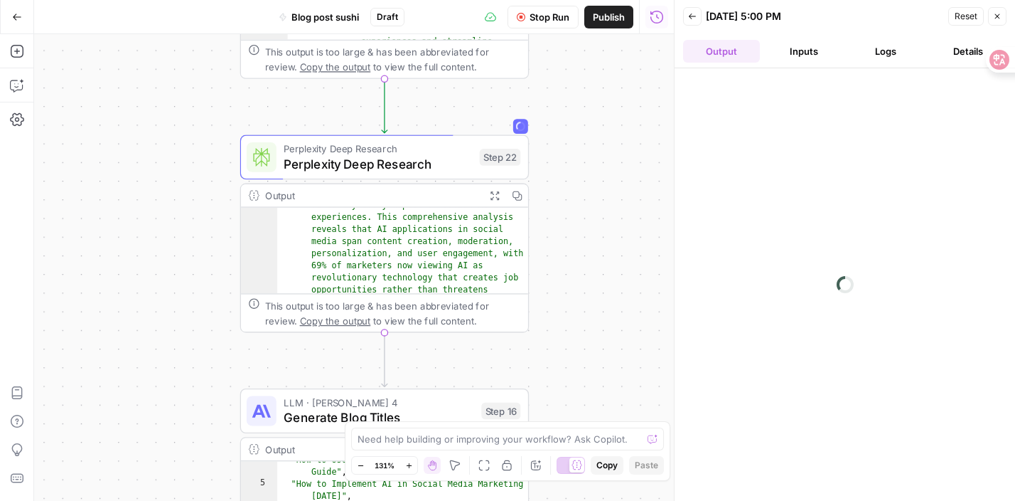
drag, startPoint x: 614, startPoint y: 269, endPoint x: 611, endPoint y: 533, distance: 263.8
click at [611, 500] on html "**********" at bounding box center [507, 250] width 1015 height 501
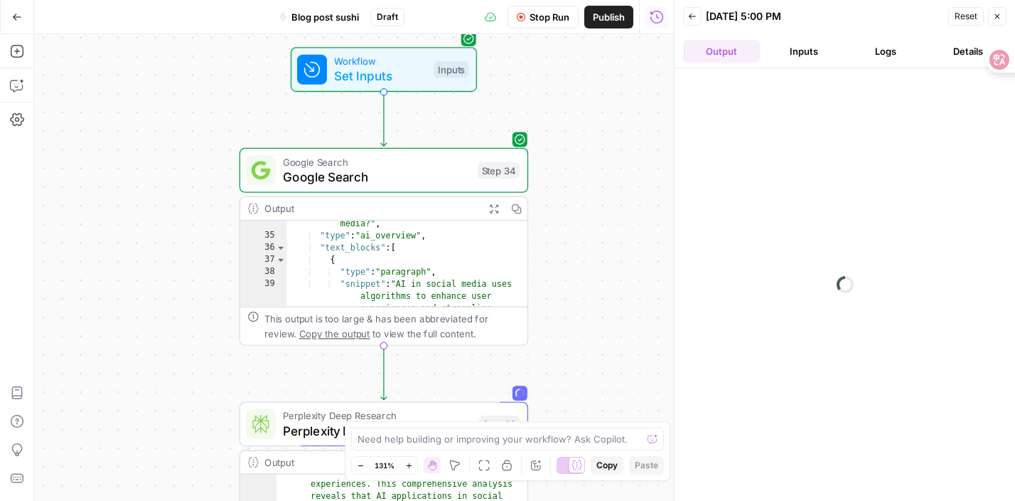
drag, startPoint x: 646, startPoint y: 156, endPoint x: 648, endPoint y: 426, distance: 269.5
click at [648, 426] on body "**********" at bounding box center [507, 250] width 1015 height 501
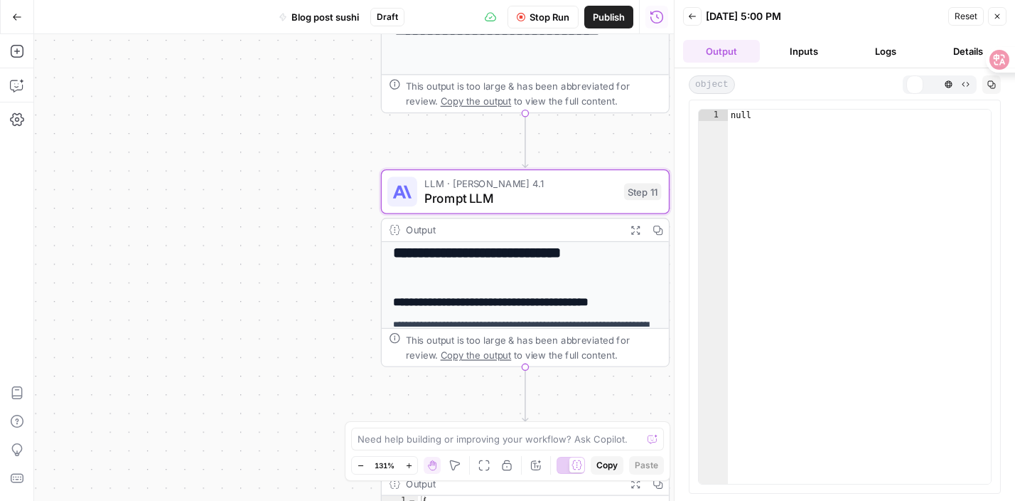
scroll to position [228, 0]
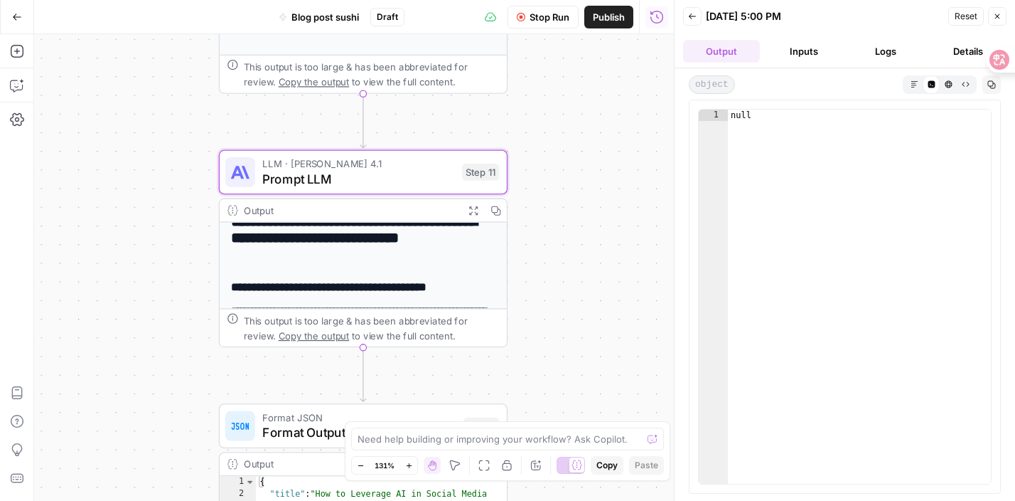
drag, startPoint x: 646, startPoint y: 283, endPoint x: 540, endPoint y: 264, distance: 107.0
click at [541, 264] on div "**********" at bounding box center [354, 267] width 640 height 466
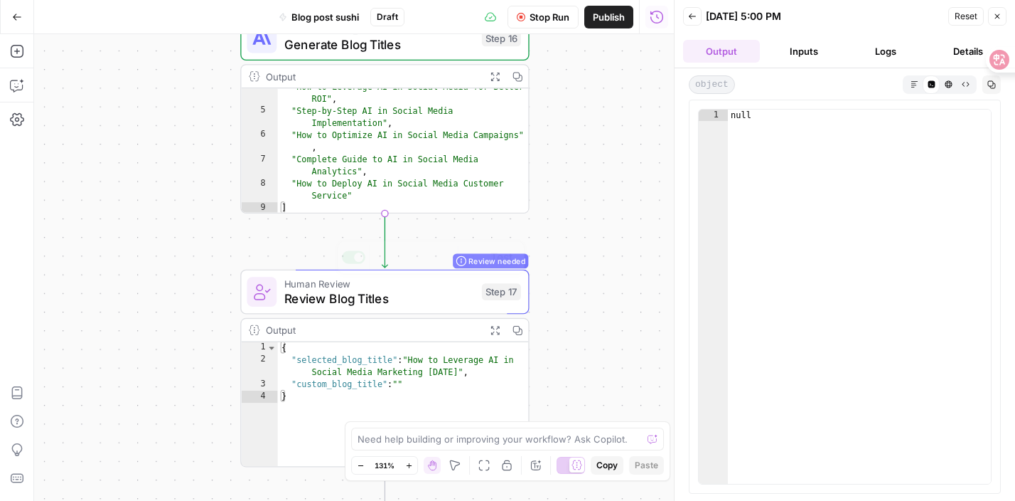
click at [522, 264] on div "Copy step Delete step Add Note Test" at bounding box center [431, 256] width 188 height 33
click at [569, 257] on div "**********" at bounding box center [354, 267] width 640 height 466
click at [438, 287] on span "Human Review" at bounding box center [379, 283] width 190 height 15
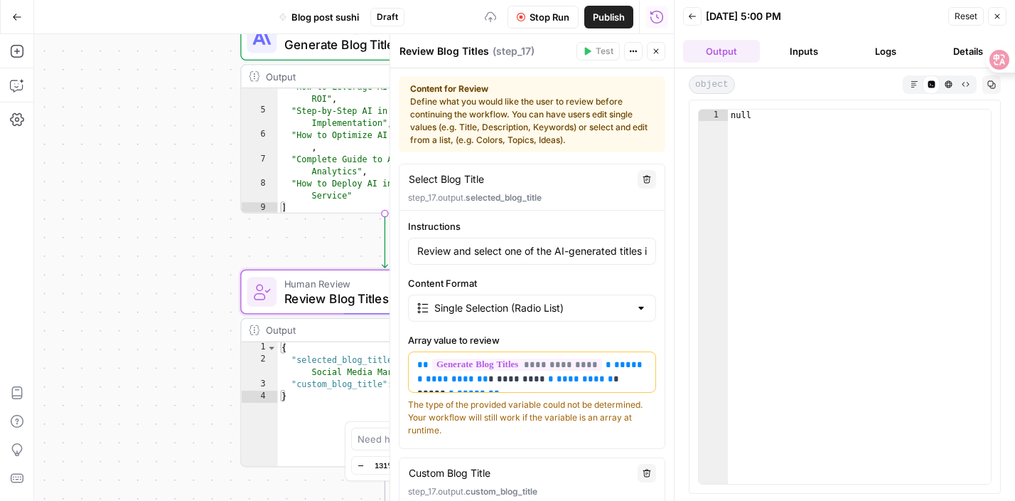
click at [361, 291] on span "Review Blog Titles" at bounding box center [379, 298] width 190 height 18
click at [287, 222] on div "**********" at bounding box center [354, 267] width 640 height 466
click at [282, 240] on div "**********" at bounding box center [354, 267] width 640 height 466
click at [662, 55] on button "Close" at bounding box center [656, 51] width 18 height 18
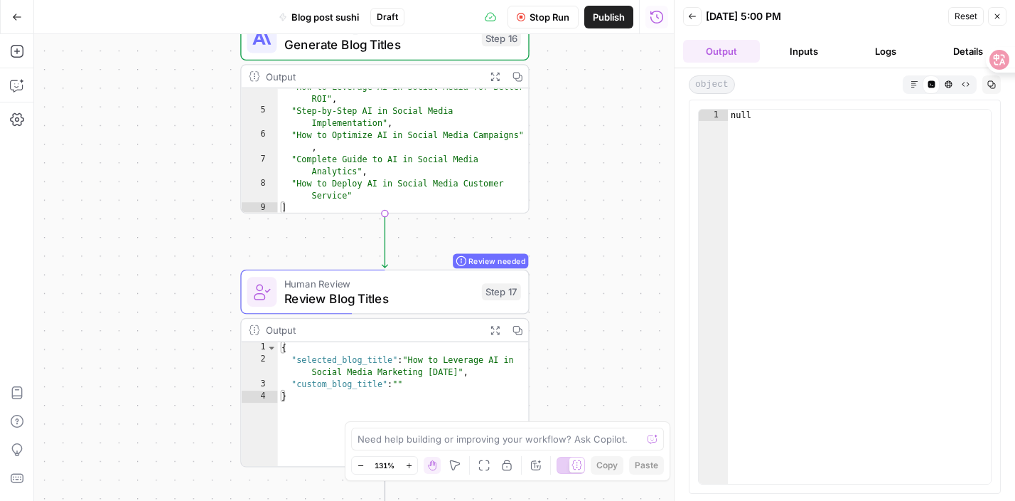
click at [641, 129] on div "**********" at bounding box center [354, 267] width 640 height 466
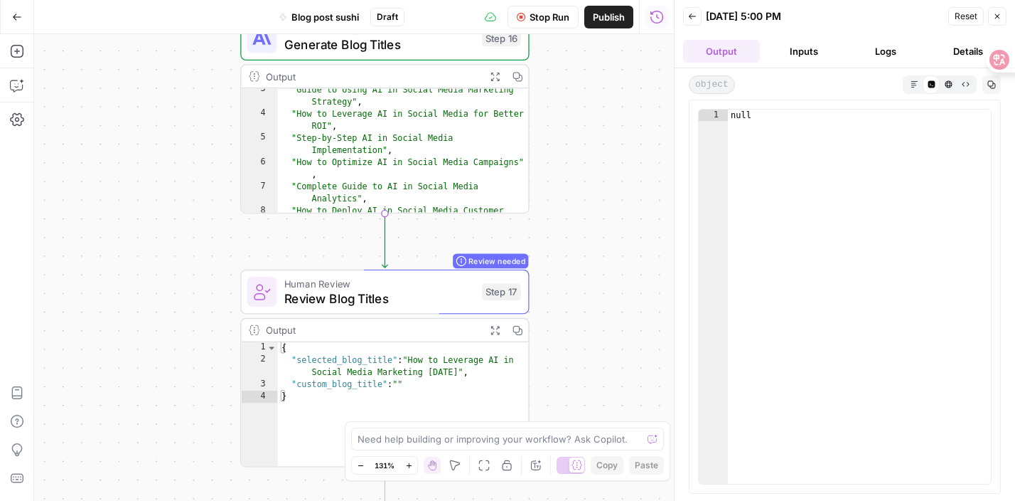
scroll to position [23, 0]
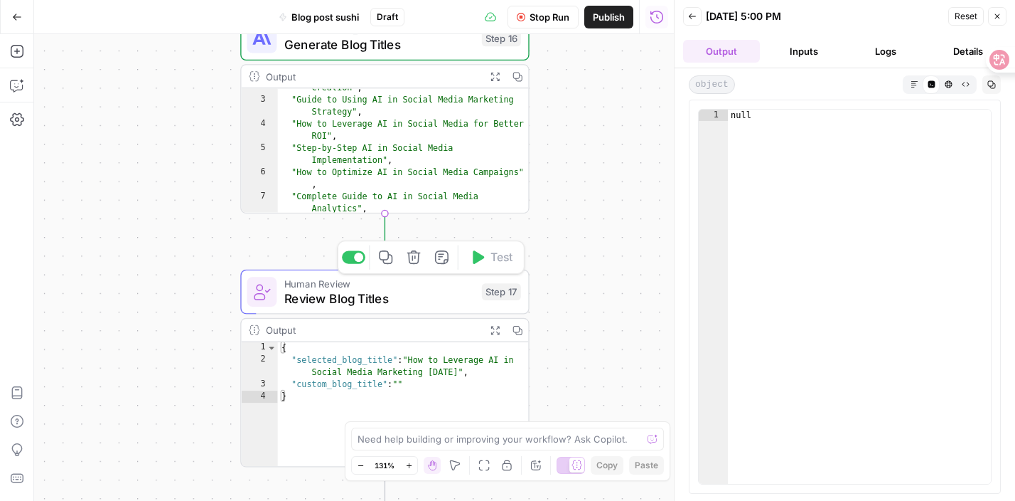
click at [257, 290] on icon at bounding box center [261, 291] width 18 height 18
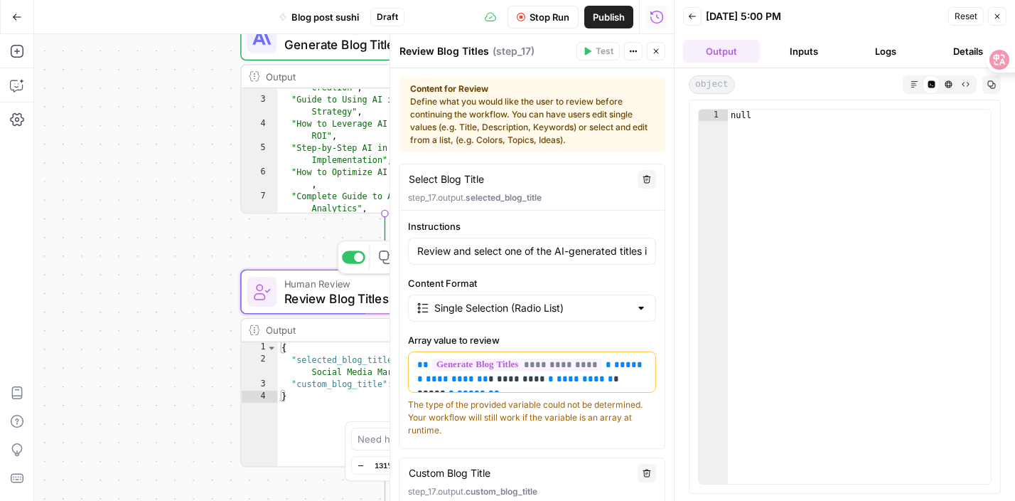
click at [262, 290] on icon at bounding box center [261, 291] width 18 height 18
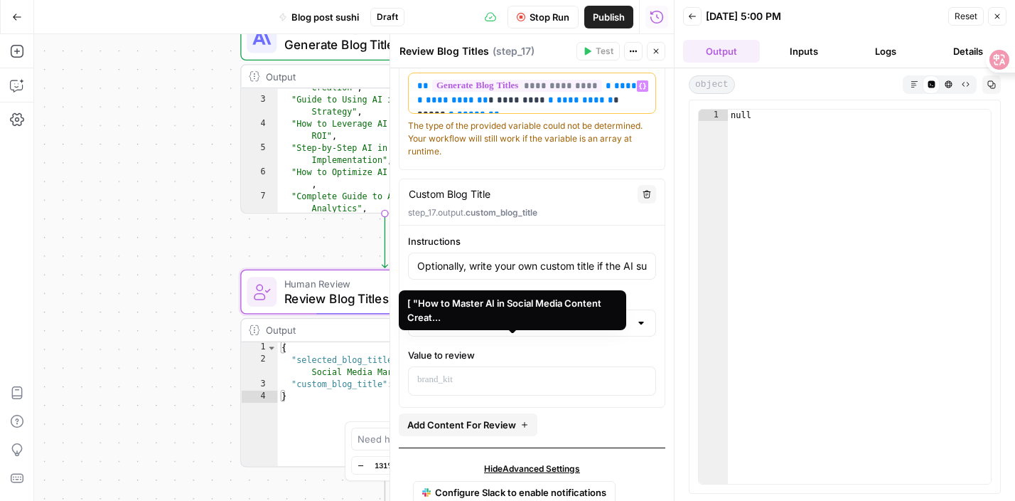
scroll to position [310, 0]
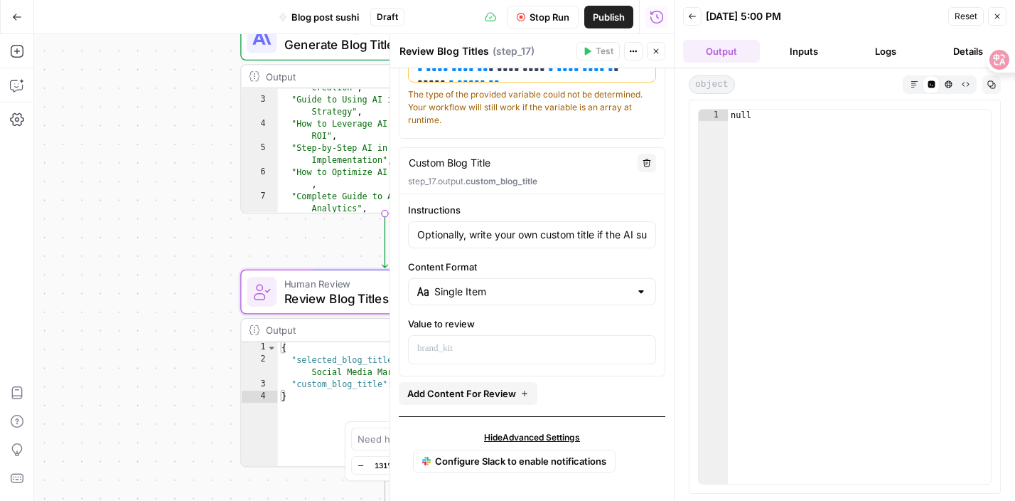
click at [218, 235] on div "**********" at bounding box center [354, 267] width 640 height 466
click at [694, 18] on icon "button" at bounding box center [692, 16] width 9 height 9
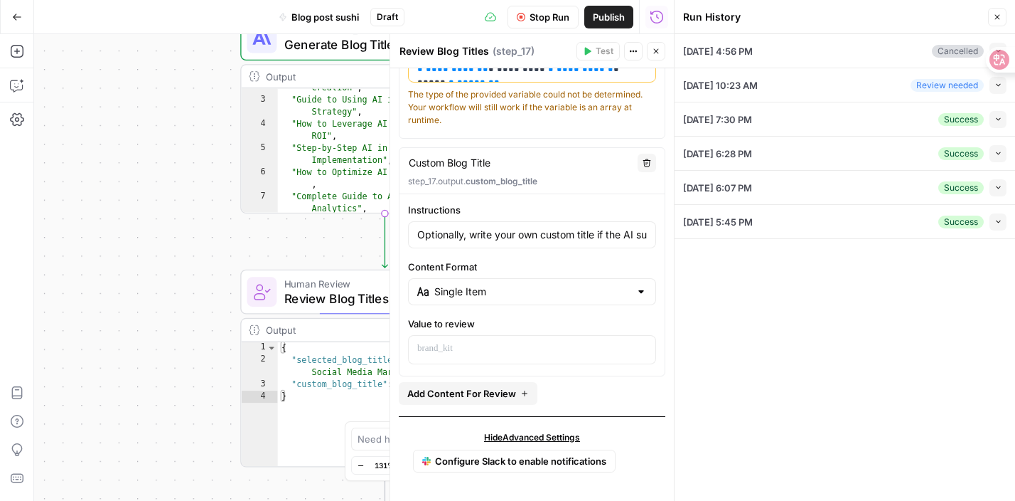
click at [338, 236] on div "**********" at bounding box center [354, 267] width 640 height 466
click at [1003, 14] on button "Close" at bounding box center [997, 17] width 18 height 18
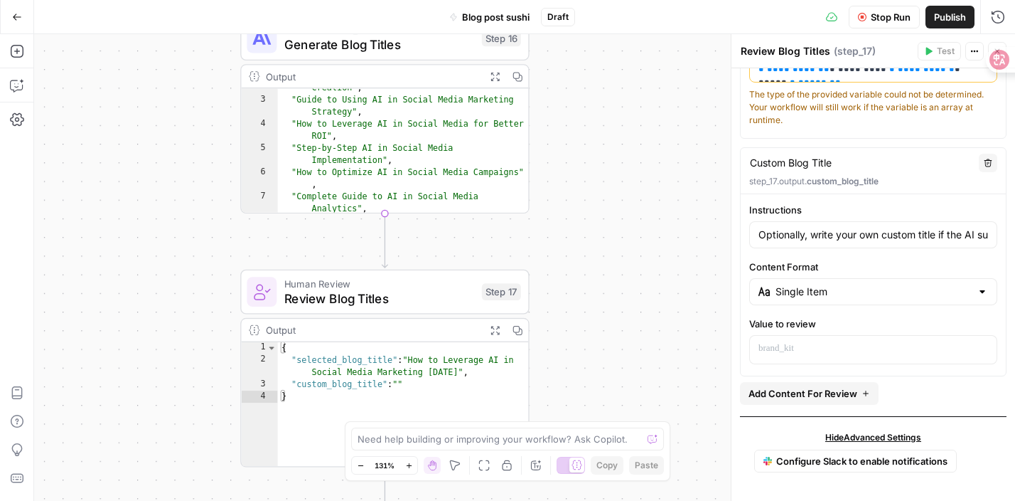
scroll to position [0, 0]
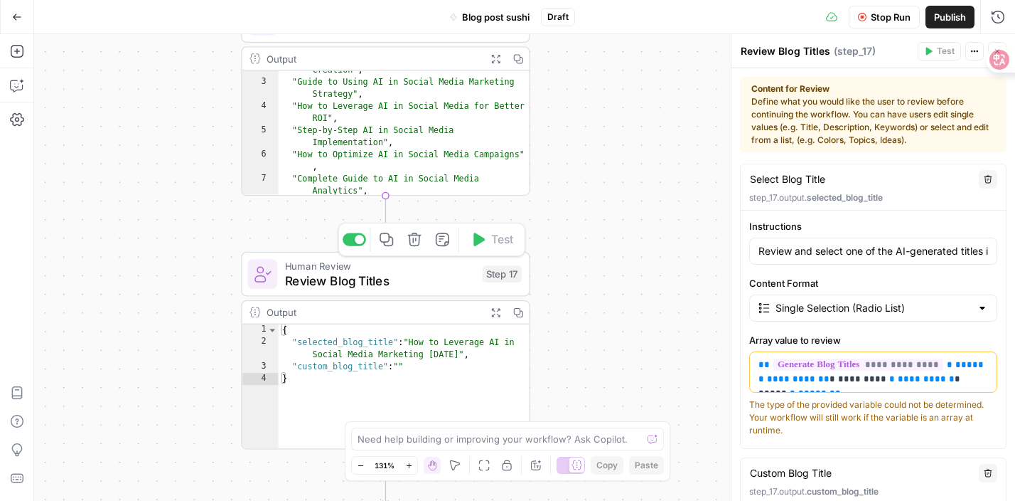
click at [439, 280] on span "Review Blog Titles" at bounding box center [380, 280] width 190 height 18
click at [305, 288] on span "Review Blog Titles" at bounding box center [380, 280] width 190 height 18
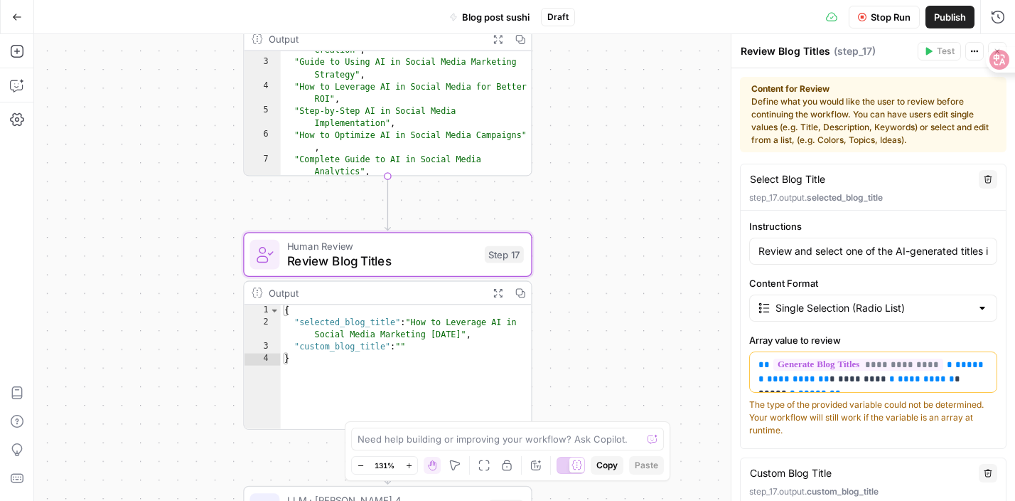
scroll to position [310, 0]
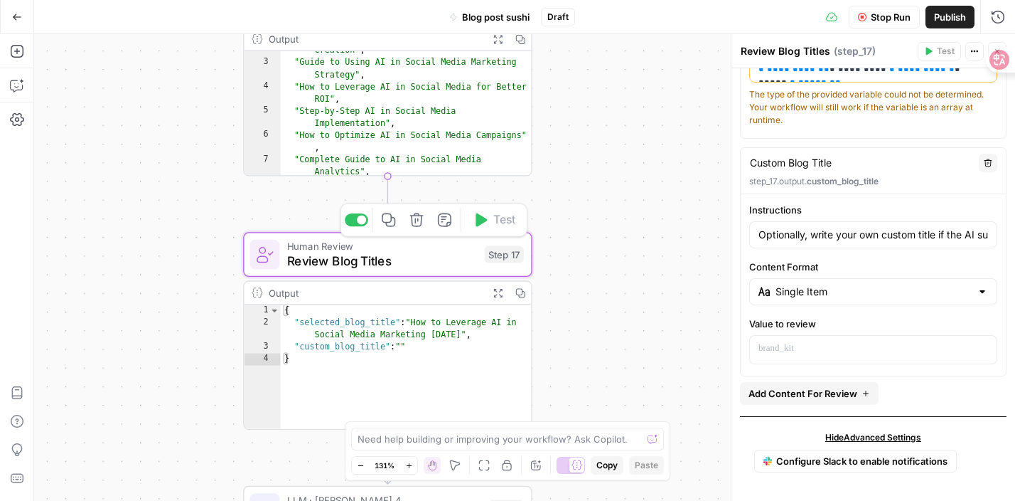
click at [371, 259] on span "Review Blog Titles" at bounding box center [382, 261] width 190 height 18
click at [500, 296] on icon "button" at bounding box center [497, 292] width 9 height 9
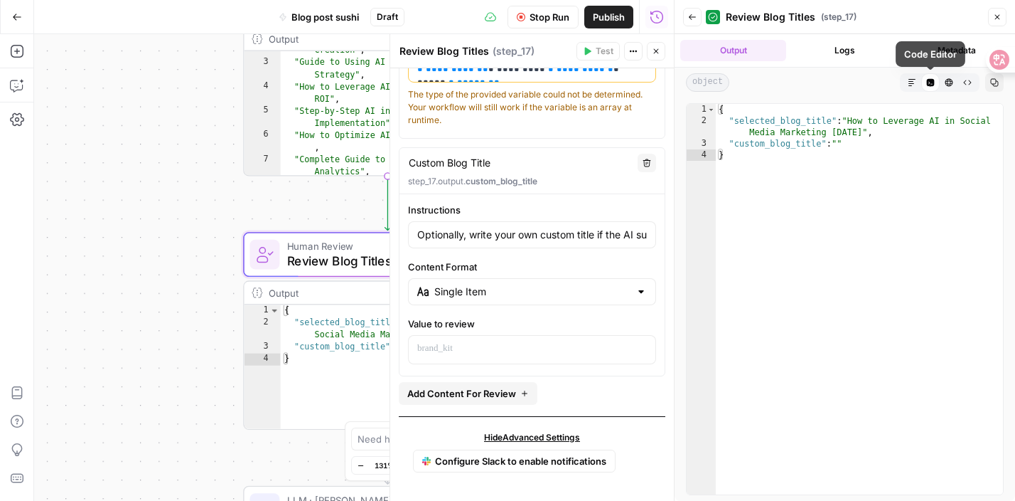
click at [914, 86] on icon "button" at bounding box center [912, 82] width 9 height 9
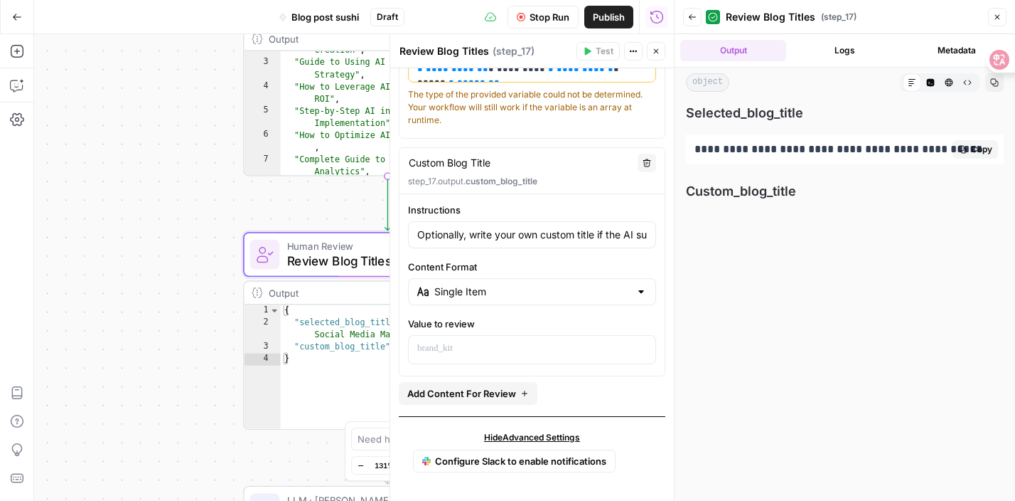
click at [855, 149] on p "**********" at bounding box center [845, 149] width 301 height 18
click at [198, 334] on div "**********" at bounding box center [354, 267] width 640 height 466
click at [279, 430] on div "**********" at bounding box center [354, 267] width 640 height 466
click at [651, 48] on button "Close" at bounding box center [656, 51] width 18 height 18
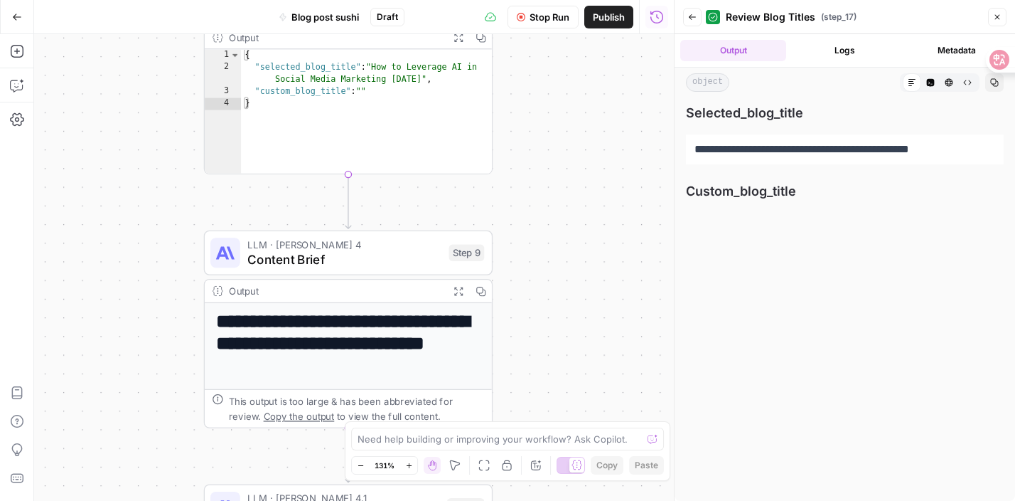
drag, startPoint x: 559, startPoint y: 315, endPoint x: 516, endPoint y: 82, distance: 237.1
click at [516, 82] on div "**********" at bounding box center [354, 267] width 640 height 466
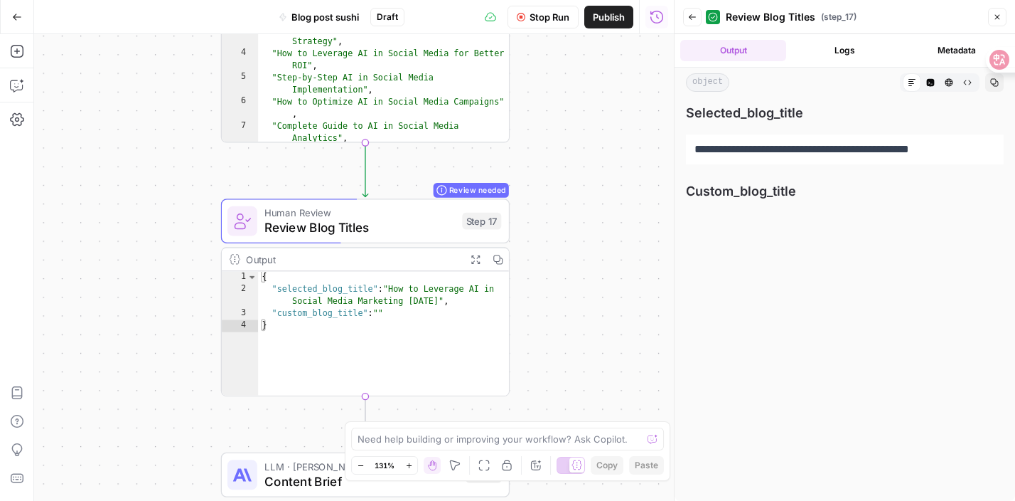
drag, startPoint x: 522, startPoint y: 102, endPoint x: 532, endPoint y: 310, distance: 208.6
click at [533, 321] on div "**********" at bounding box center [354, 267] width 640 height 466
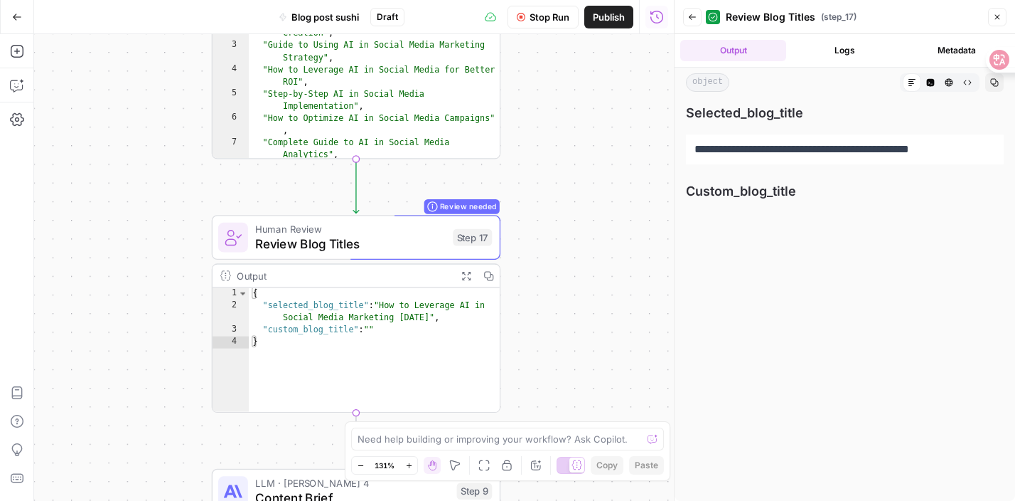
drag, startPoint x: 532, startPoint y: 310, endPoint x: 529, endPoint y: 330, distance: 20.1
click at [529, 330] on div "**********" at bounding box center [354, 267] width 640 height 466
click at [430, 391] on div "{ "selected_blog_title" : "How to Leverage AI in Social Media Marketing [DATE]"…" at bounding box center [375, 362] width 252 height 150
click at [494, 358] on div "{ "selected_blog_title" : "How to Leverage AI in Social Media Marketing [DATE]"…" at bounding box center [375, 362] width 252 height 150
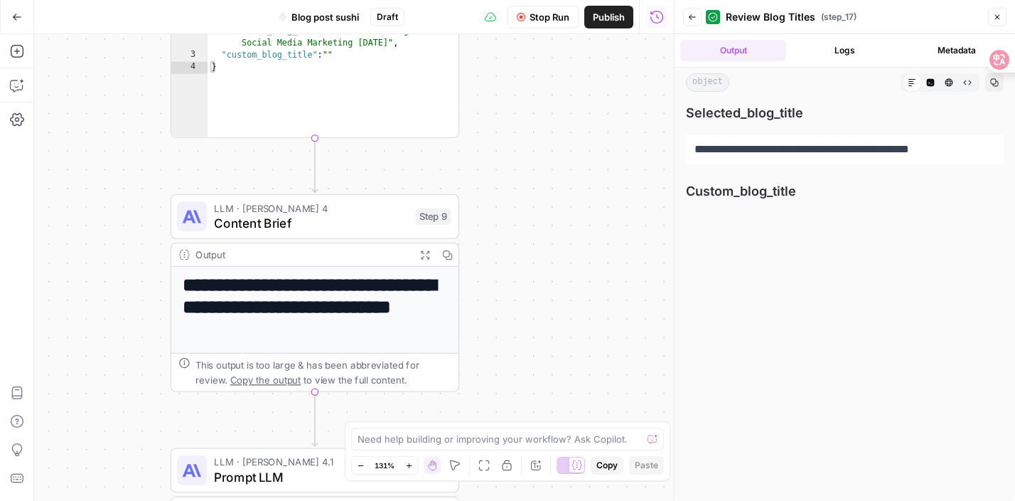
drag, startPoint x: 561, startPoint y: 322, endPoint x: 524, endPoint y: 64, distance: 260.7
click at [524, 64] on div "**********" at bounding box center [354, 267] width 640 height 466
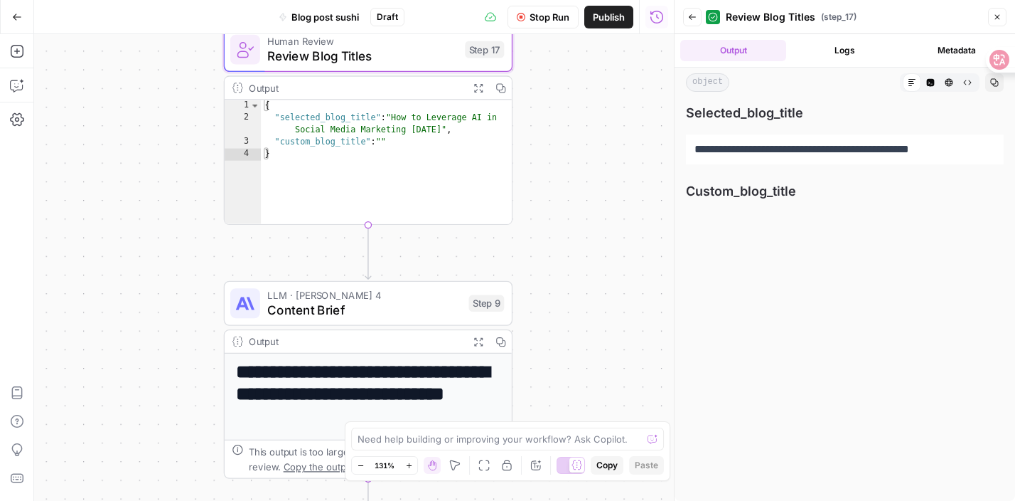
drag, startPoint x: 530, startPoint y: 146, endPoint x: 628, endPoint y: 354, distance: 230.0
click at [631, 353] on div "**********" at bounding box center [354, 267] width 640 height 466
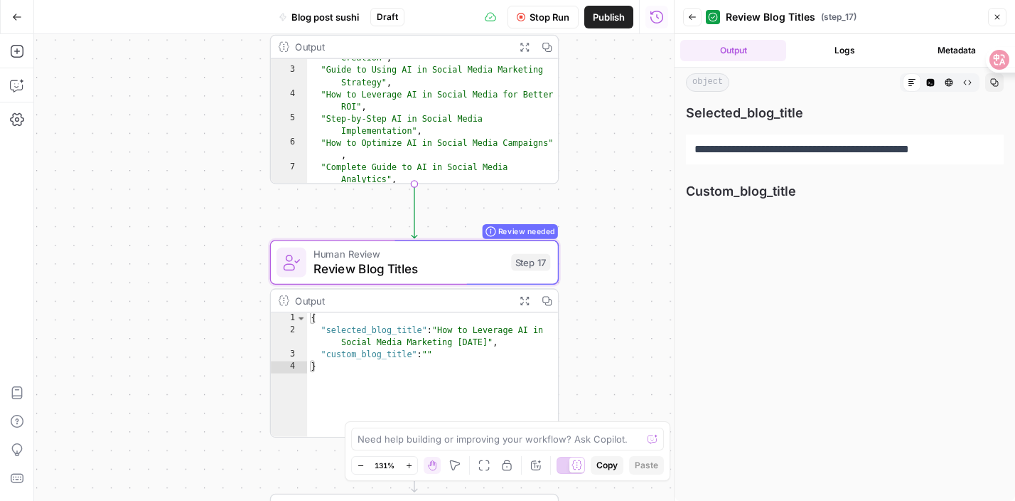
drag, startPoint x: 628, startPoint y: 354, endPoint x: 624, endPoint y: 444, distance: 89.7
click at [625, 444] on body "**********" at bounding box center [507, 250] width 1015 height 501
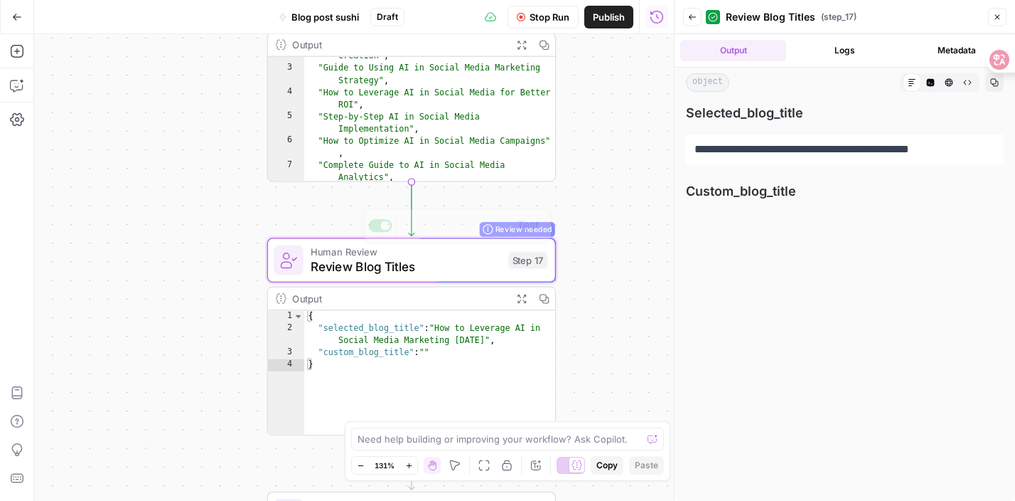
click at [552, 230] on div "Review needed" at bounding box center [517, 229] width 75 height 15
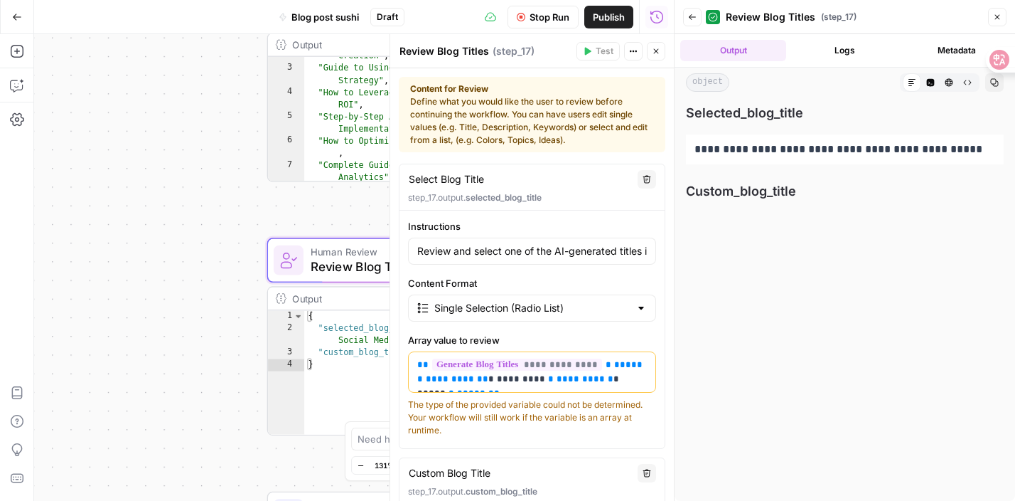
click at [355, 263] on span "Review Blog Titles" at bounding box center [406, 266] width 190 height 18
click at [1000, 20] on icon "button" at bounding box center [997, 17] width 9 height 9
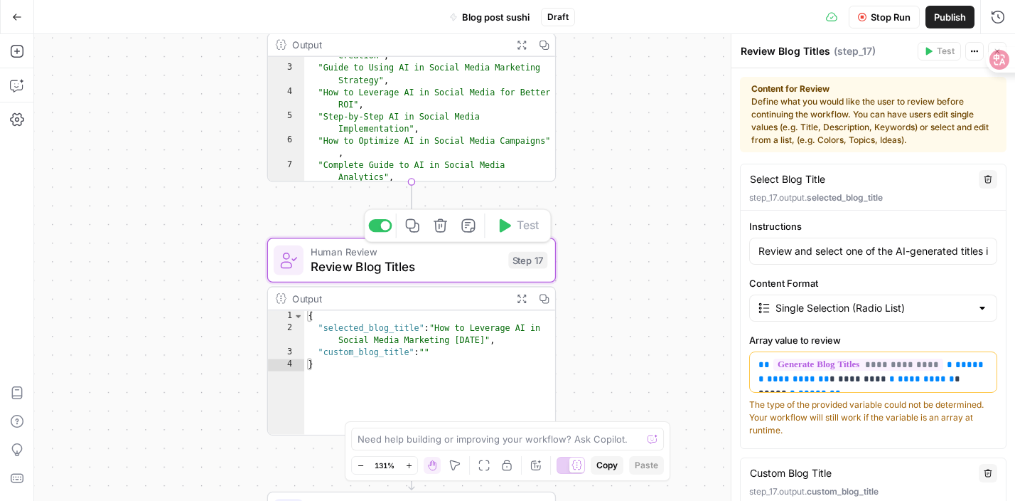
click at [465, 263] on span "Review Blog Titles" at bounding box center [406, 266] width 190 height 18
click at [591, 260] on div "**********" at bounding box center [524, 267] width 981 height 466
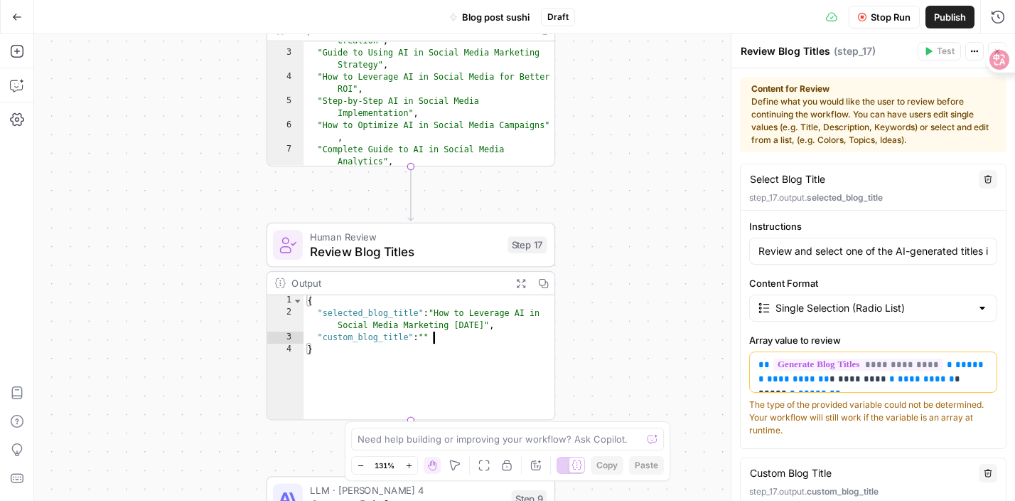
click at [459, 327] on div "{ "selected_blog_title" : "How to Leverage AI in Social Media Marketing [DATE]"…" at bounding box center [430, 370] width 252 height 150
click at [425, 304] on div "{ "selected_blog_title" : "How to Leverage AI in Social Media Marketing [DATE]"…" at bounding box center [430, 370] width 252 height 150
type textarea "**********"
click at [523, 283] on icon "button" at bounding box center [520, 283] width 10 height 10
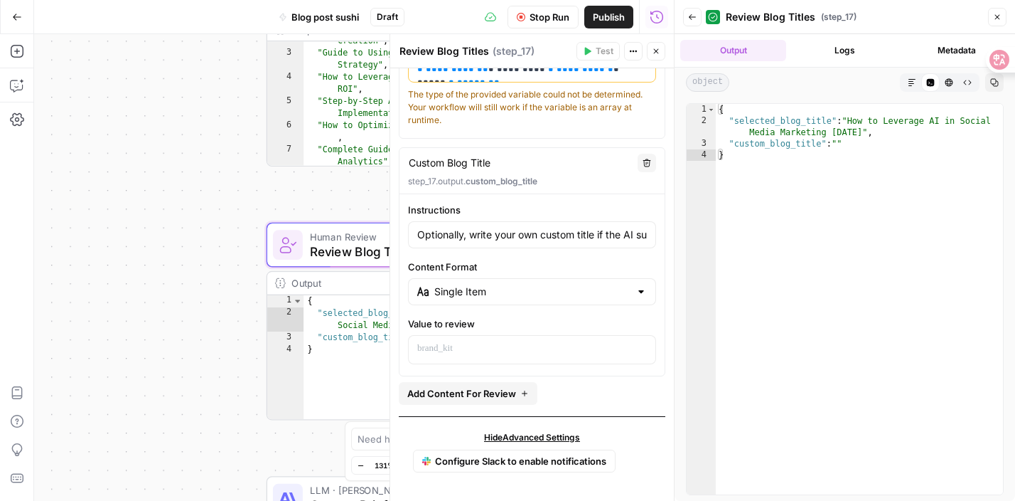
type textarea "**********"
click at [772, 120] on div "{ "selected_blog_title" : "How to Leverage AI in Social Media Marketing [DATE]"…" at bounding box center [859, 310] width 287 height 413
click at [243, 453] on div "**********" at bounding box center [354, 267] width 640 height 466
click at [304, 272] on div "Output Expand Output Copy" at bounding box center [410, 283] width 287 height 23
click at [304, 247] on div "Review needed Human Review Review Blog Titles Step 17 Copy step Delete step Add…" at bounding box center [410, 245] width 274 height 32
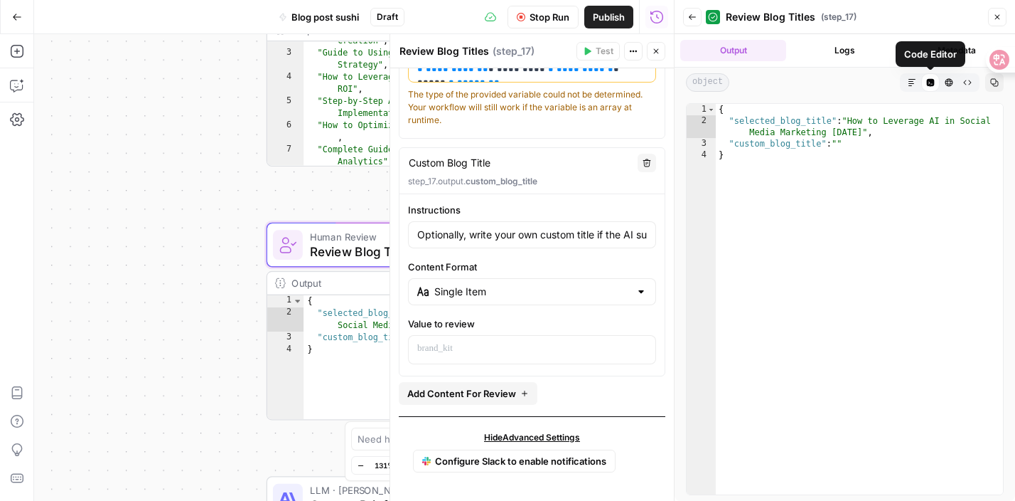
click at [916, 80] on button "Markdown" at bounding box center [912, 82] width 18 height 18
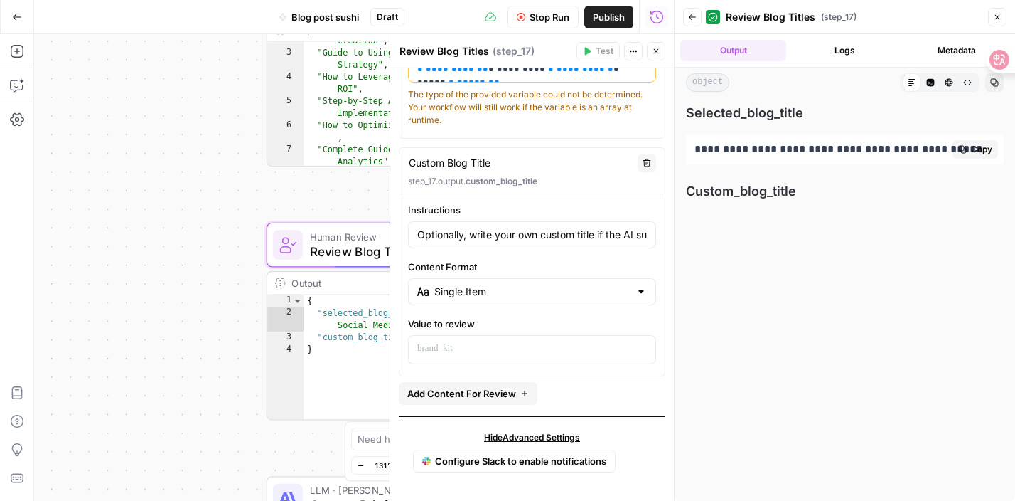
click at [871, 140] on p "**********" at bounding box center [845, 149] width 301 height 18
click at [993, 14] on button "Close" at bounding box center [997, 17] width 18 height 18
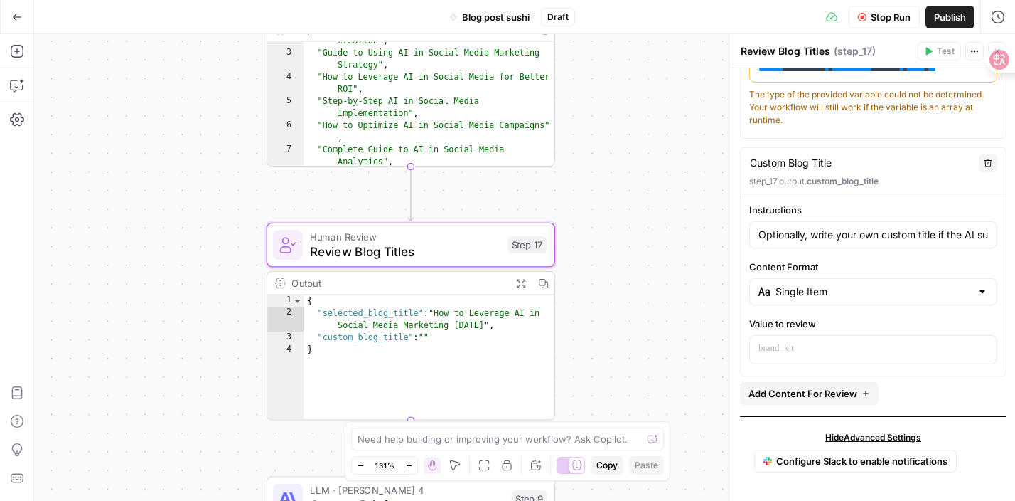
click at [623, 246] on div "**********" at bounding box center [524, 267] width 981 height 466
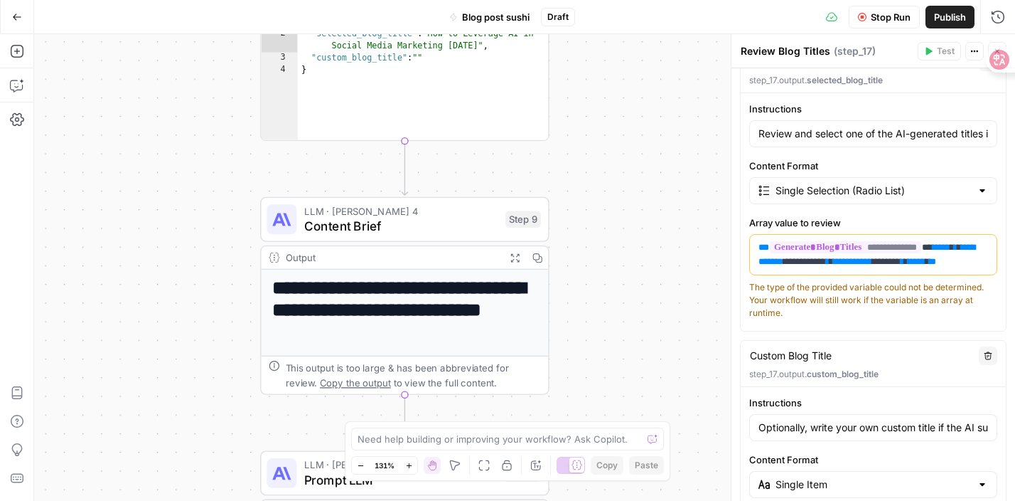
scroll to position [0, 0]
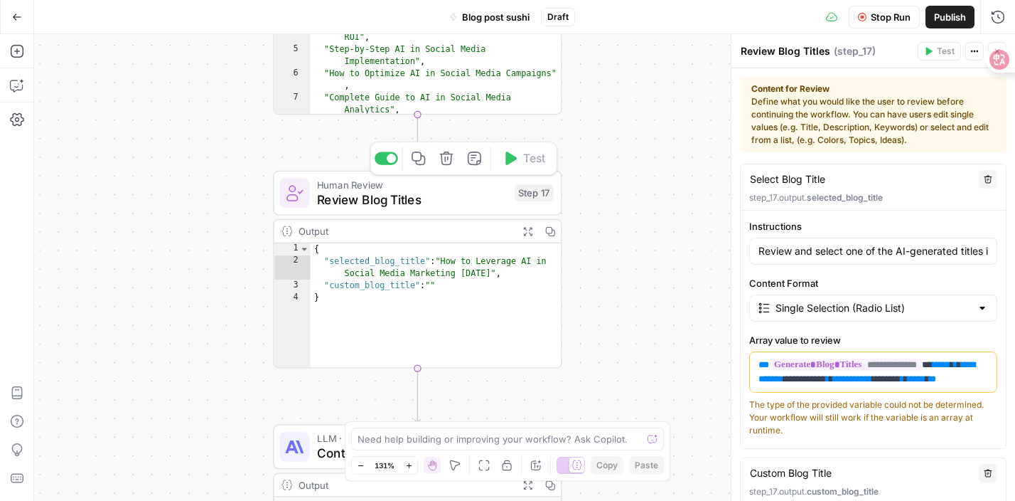
click at [451, 195] on span "Review Blog Titles" at bounding box center [412, 199] width 190 height 18
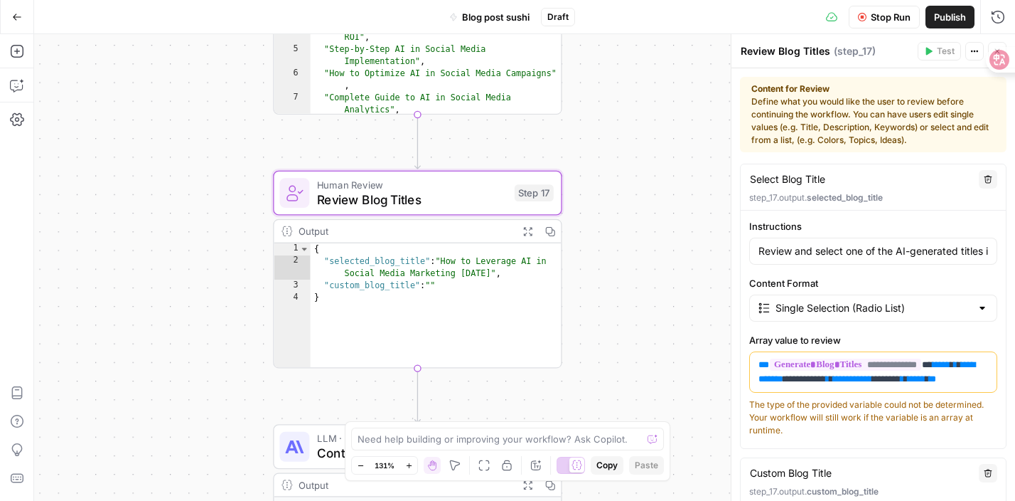
click at [615, 287] on div "**********" at bounding box center [524, 267] width 981 height 466
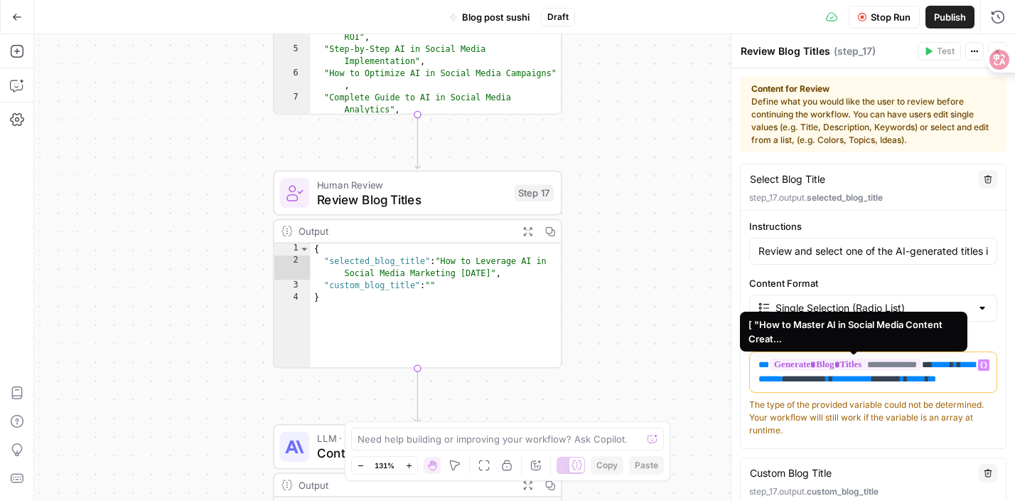
click at [782, 370] on span "**********" at bounding box center [845, 364] width 151 height 12
click at [810, 474] on textarea "Custom Blog Title" at bounding box center [791, 473] width 82 height 14
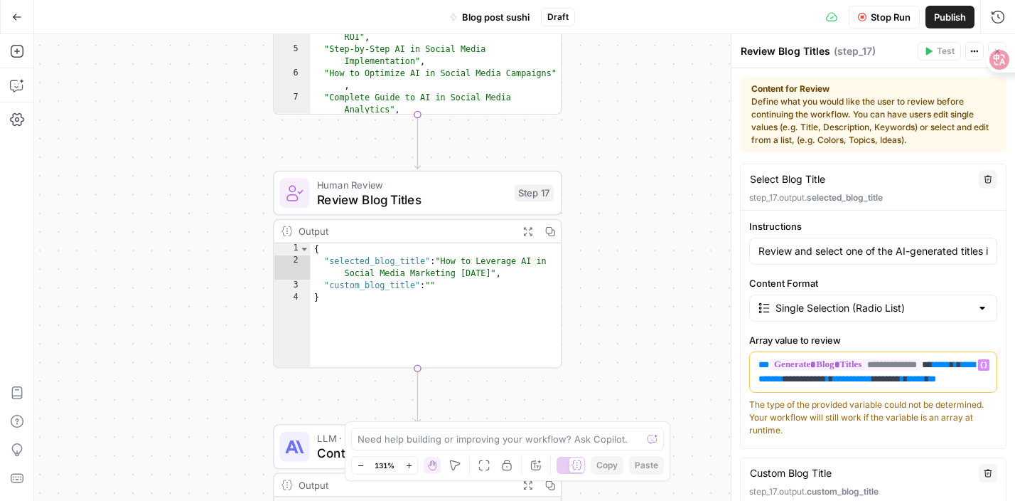
scroll to position [241, 0]
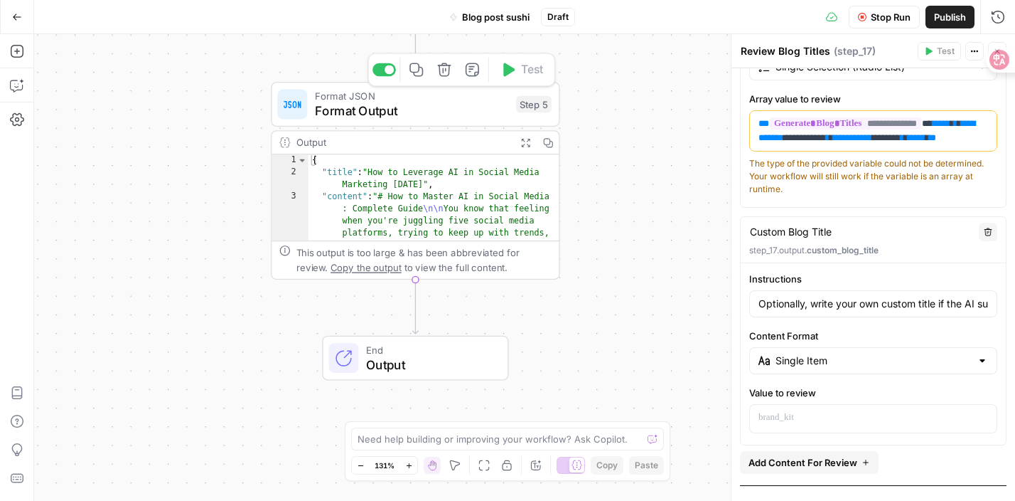
click at [447, 111] on span "Format Output" at bounding box center [412, 111] width 194 height 18
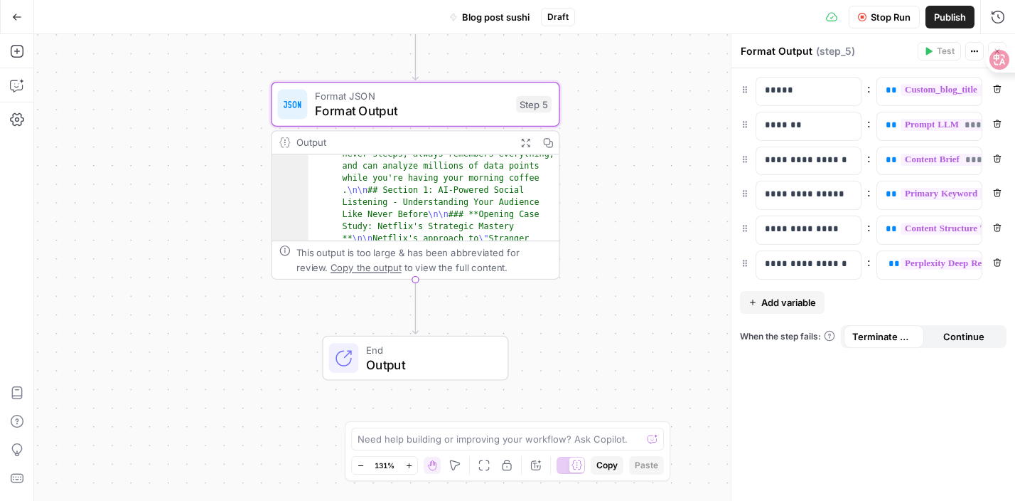
scroll to position [236, 0]
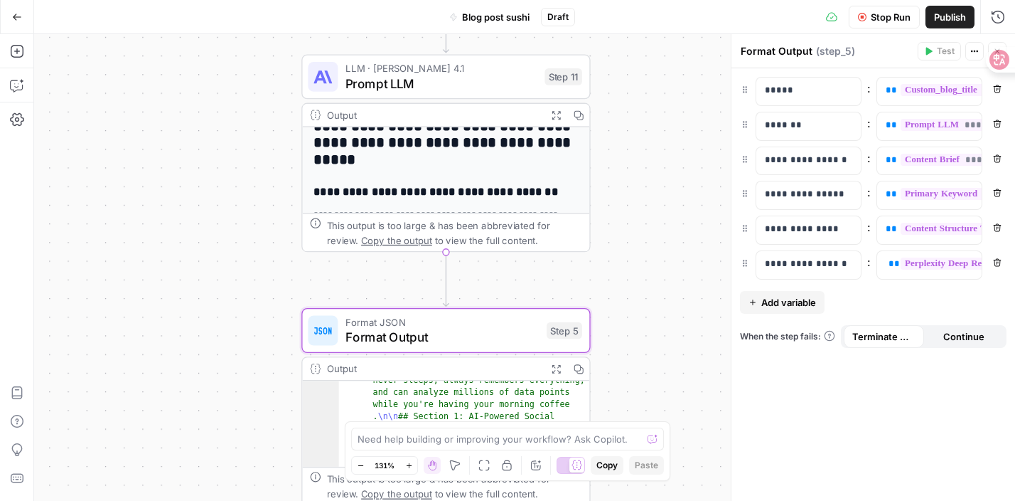
drag, startPoint x: 540, startPoint y: 290, endPoint x: 573, endPoint y: 521, distance: 233.5
click at [573, 500] on html "**********" at bounding box center [507, 250] width 1015 height 501
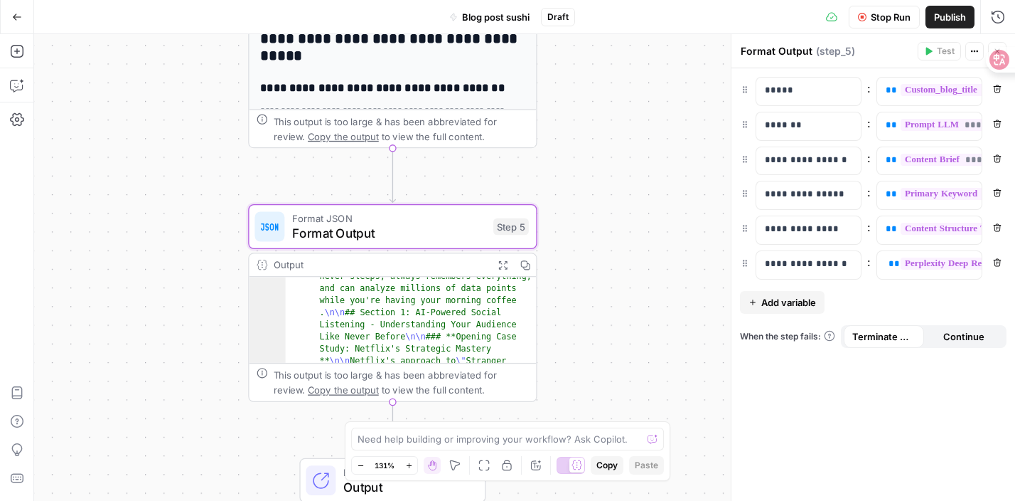
drag, startPoint x: 621, startPoint y: 258, endPoint x: 567, endPoint y: 122, distance: 146.2
click at [567, 122] on div "**********" at bounding box center [524, 267] width 981 height 466
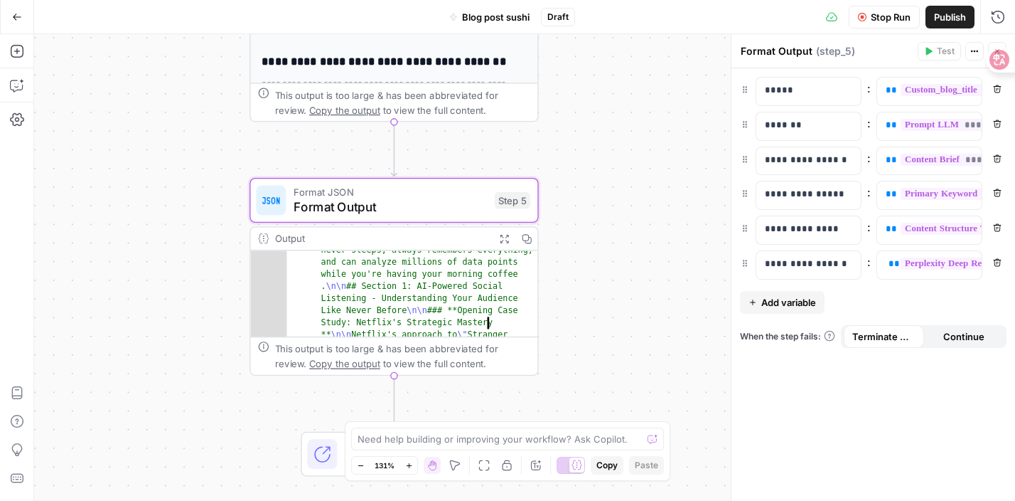
click at [502, 244] on button "Expand Output" at bounding box center [504, 239] width 22 height 22
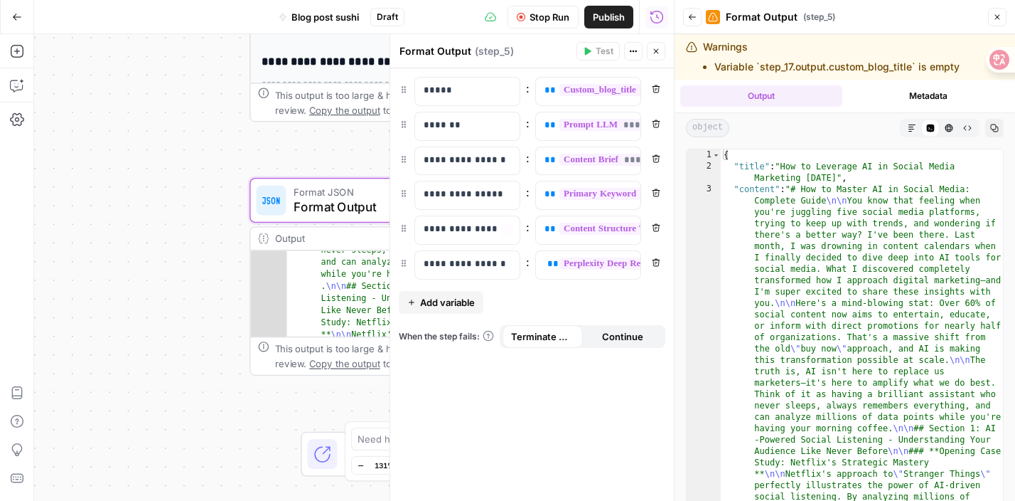
click at [135, 195] on div "**********" at bounding box center [354, 267] width 640 height 466
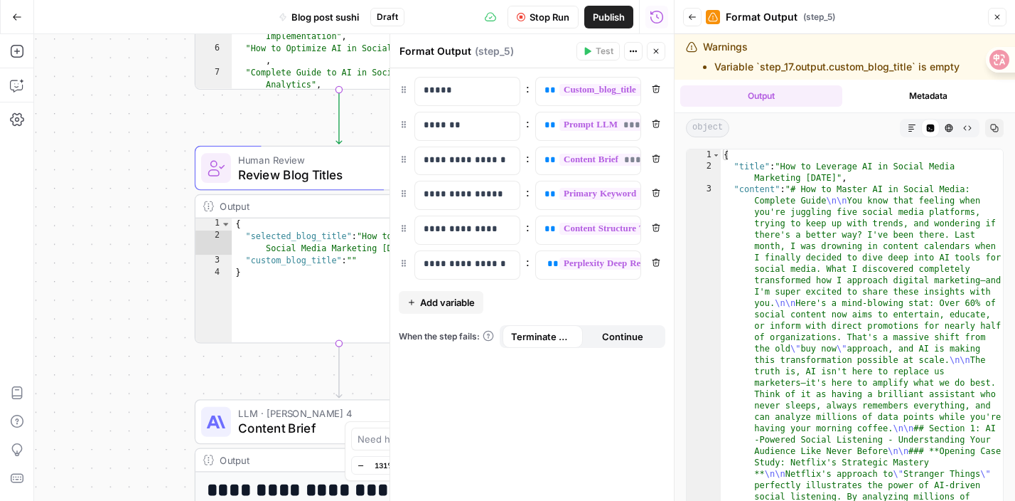
click at [912, 54] on div "Warnings Variable `step_17.output.custom_blog_title` is empty" at bounding box center [831, 57] width 257 height 34
click at [910, 68] on li "Variable `step_17.output.custom_blog_title` is empty" at bounding box center [837, 67] width 245 height 14
click at [1000, 12] on button "Close" at bounding box center [997, 17] width 18 height 18
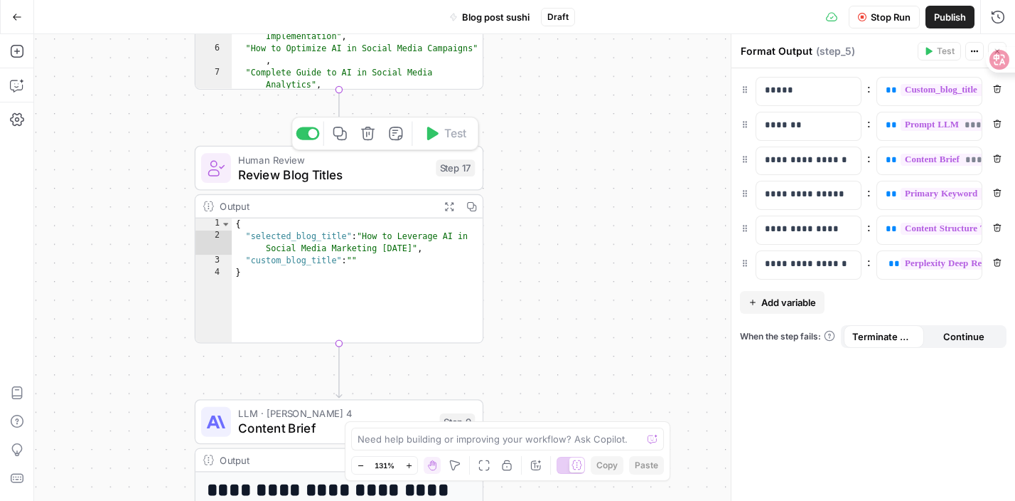
click at [426, 181] on span "Review Blog Titles" at bounding box center [333, 174] width 190 height 18
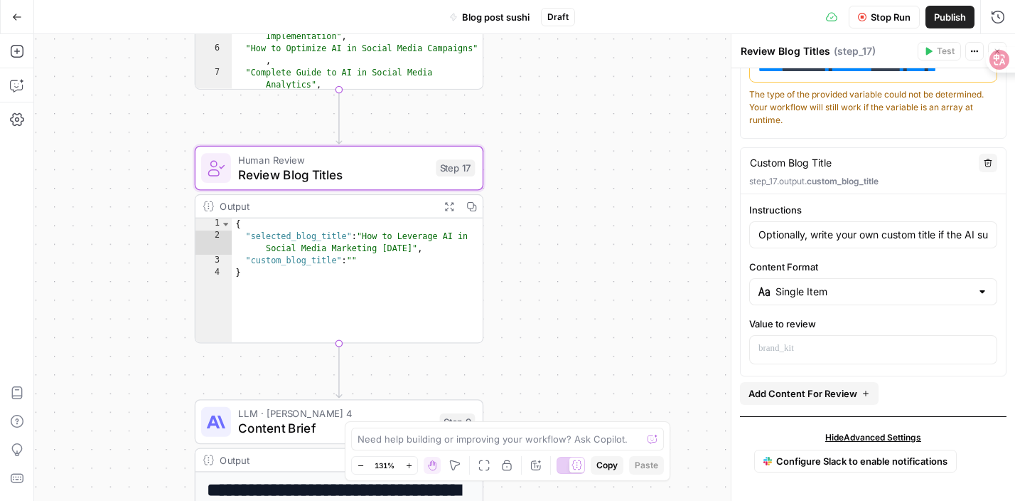
scroll to position [292, 0]
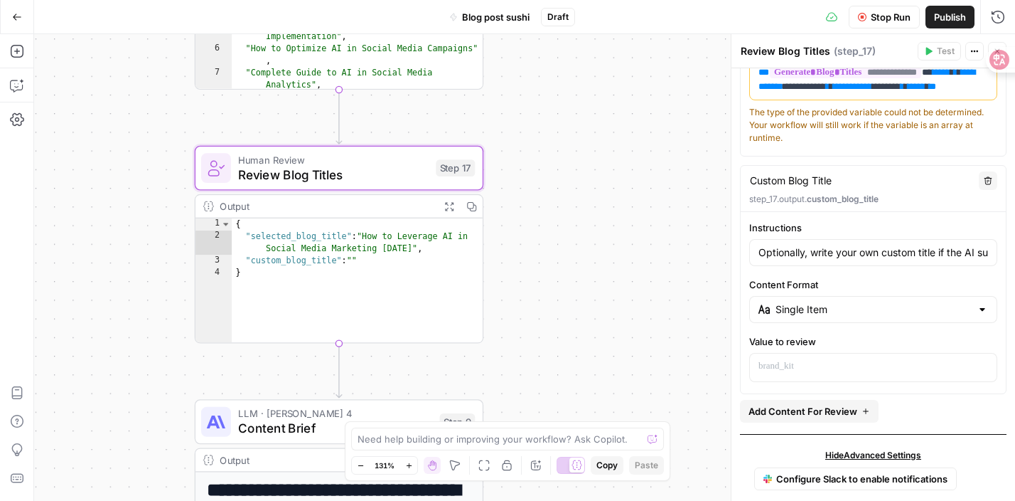
click at [989, 177] on icon "button" at bounding box center [988, 180] width 9 height 9
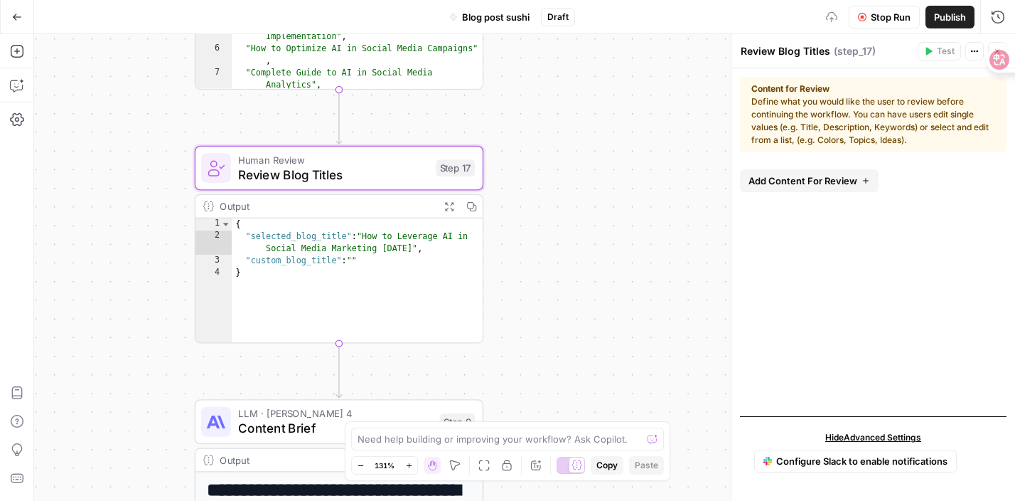
click at [411, 178] on span "Review Blog Titles" at bounding box center [333, 174] width 190 height 18
click at [383, 178] on span "Review Blog Titles" at bounding box center [333, 174] width 190 height 18
click at [592, 149] on div "**********" at bounding box center [524, 267] width 981 height 466
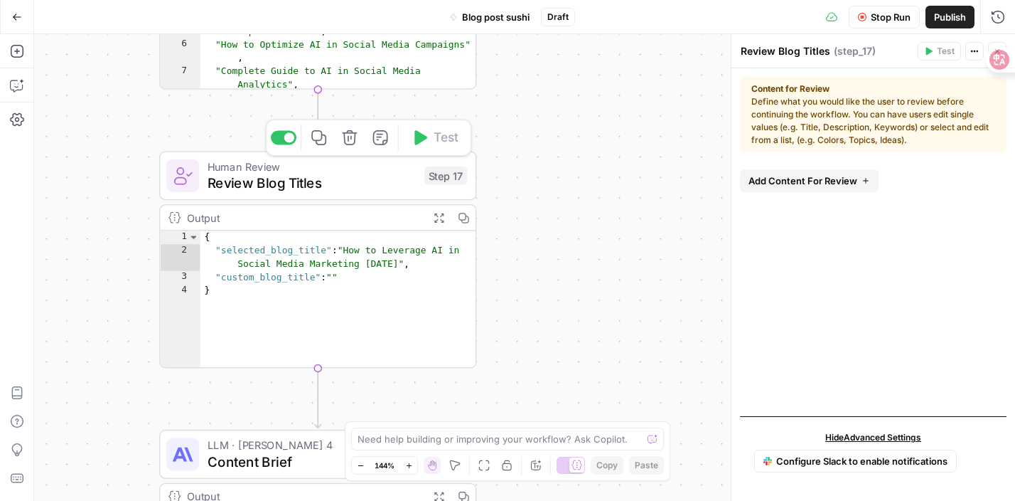
click at [179, 183] on icon at bounding box center [183, 176] width 17 height 16
click at [179, 184] on icon at bounding box center [183, 176] width 17 height 16
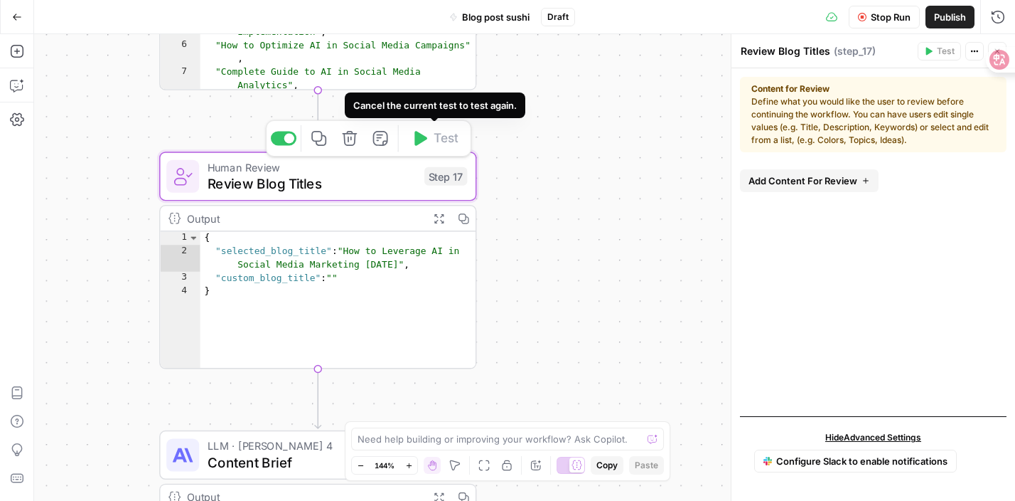
click at [582, 137] on div "**********" at bounding box center [524, 267] width 981 height 466
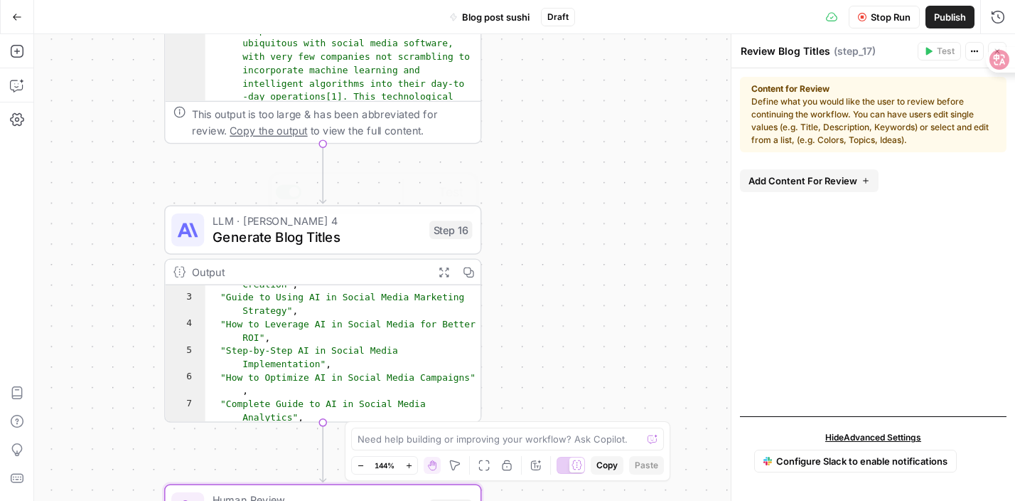
type textarea "**********"
click at [405, 311] on div ""How to Master AI in Social Media Content Creation" , "Guide to Using AI in Soc…" at bounding box center [343, 359] width 277 height 191
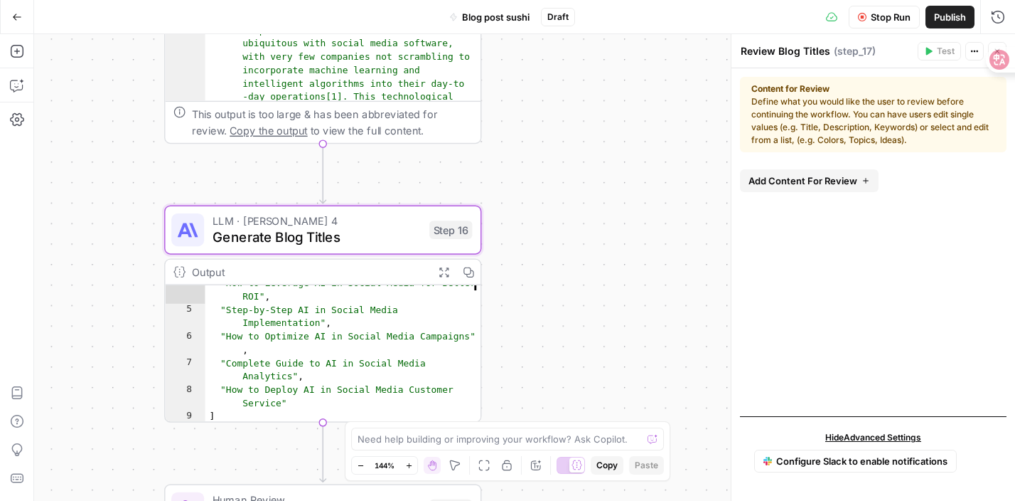
scroll to position [52, 0]
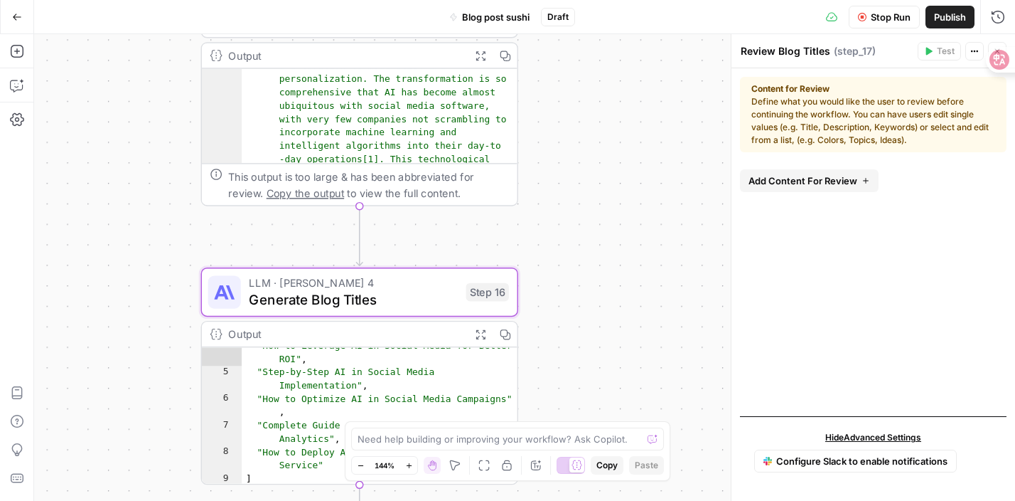
click at [882, 14] on span "Stop Run" at bounding box center [891, 17] width 40 height 14
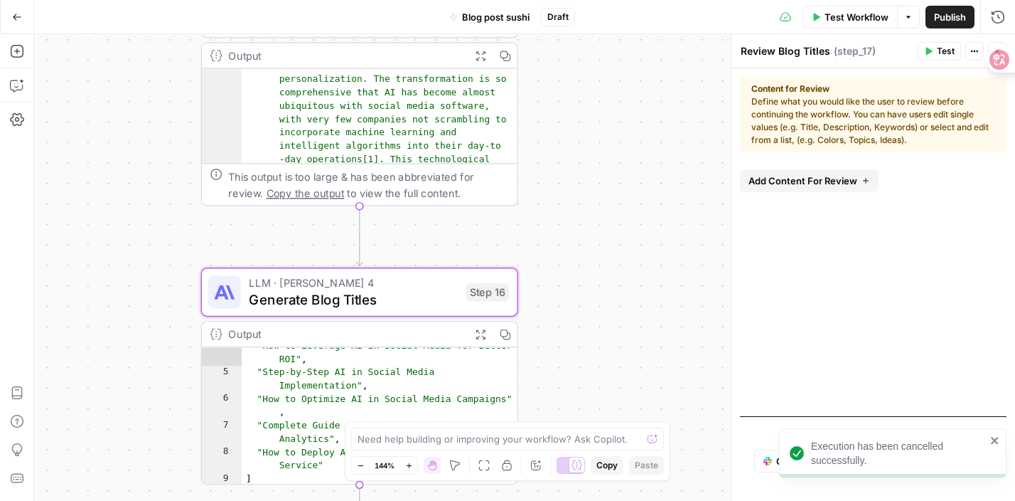
click at [863, 19] on span "Test Workflow" at bounding box center [857, 17] width 64 height 14
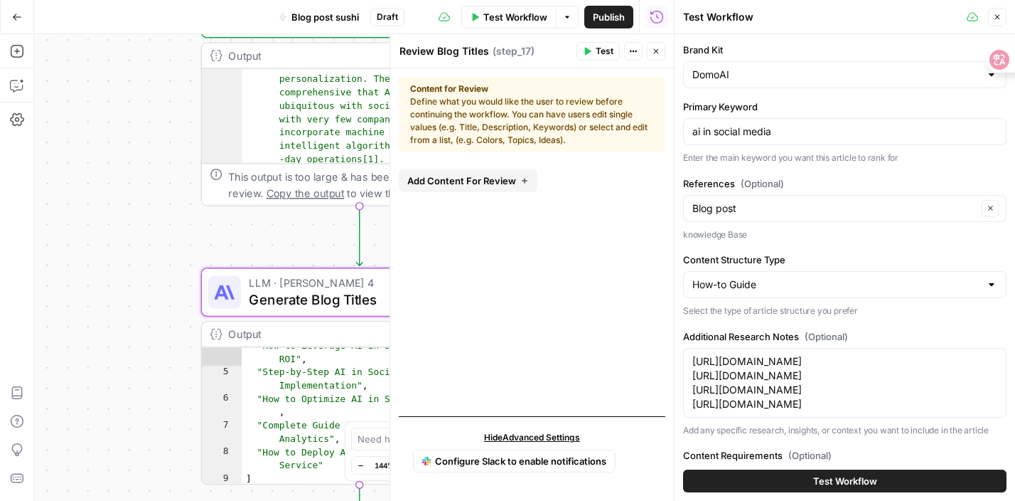
click at [766, 483] on button "Test Workflow" at bounding box center [844, 480] width 323 height 23
click at [260, 243] on div "**********" at bounding box center [354, 267] width 640 height 466
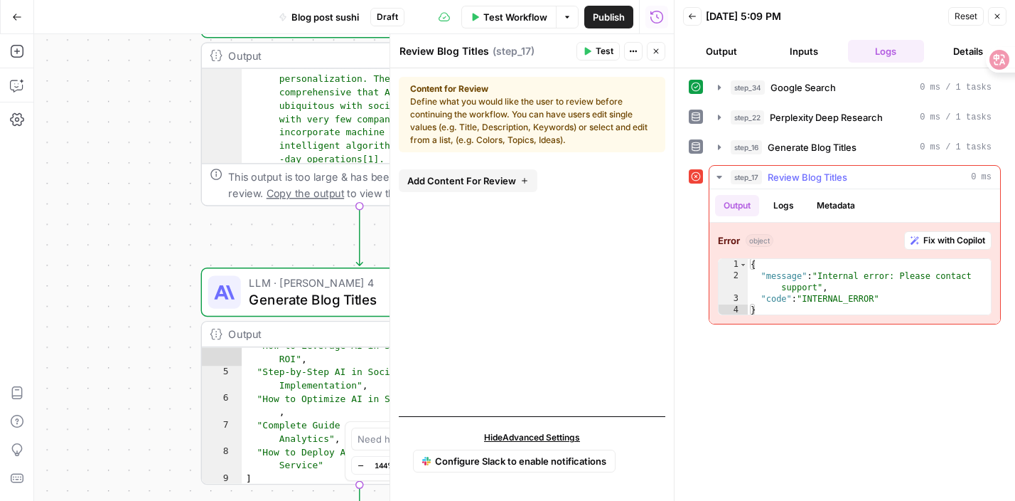
click at [934, 245] on span "Fix with Copilot" at bounding box center [955, 240] width 62 height 13
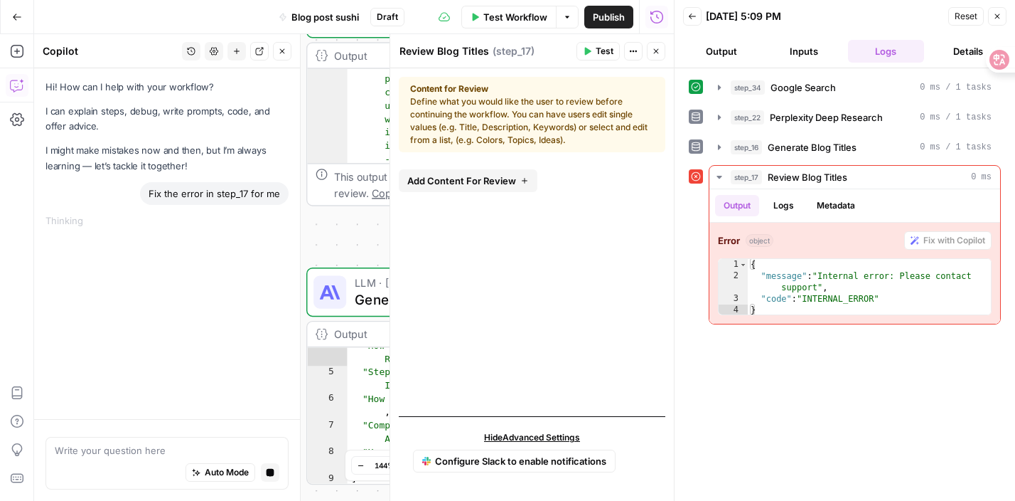
click at [333, 243] on div "**********" at bounding box center [354, 267] width 640 height 466
click at [997, 15] on icon "button" at bounding box center [997, 16] width 9 height 9
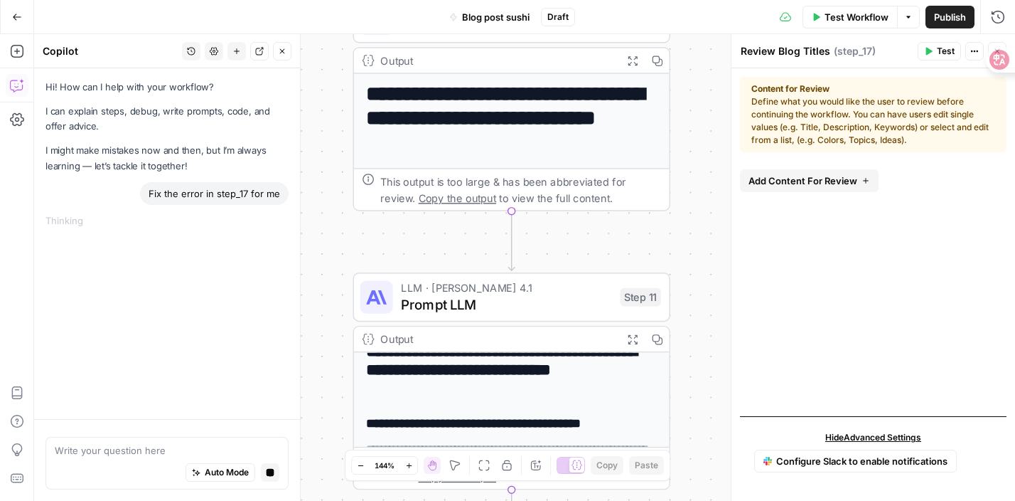
drag, startPoint x: 703, startPoint y: 108, endPoint x: 689, endPoint y: 535, distance: 427.5
click at [689, 500] on html "**********" at bounding box center [507, 250] width 1015 height 501
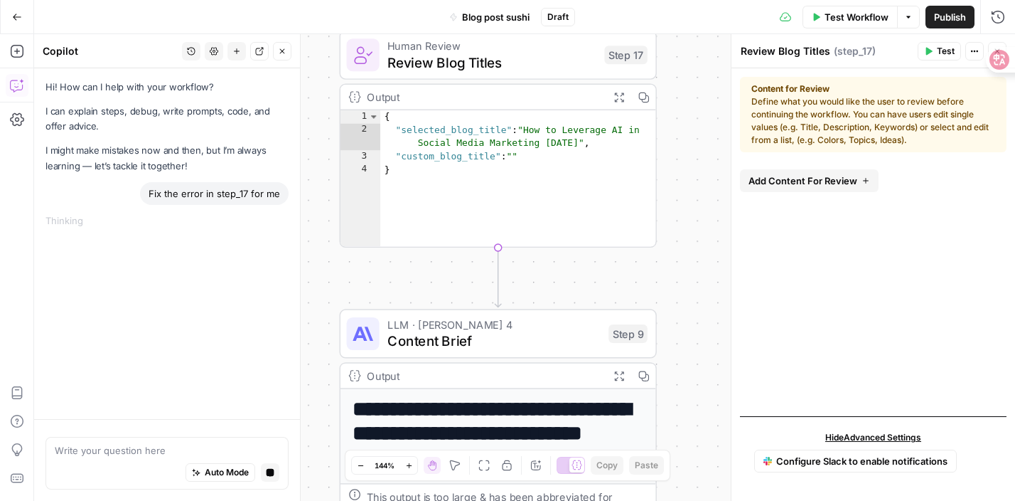
drag, startPoint x: 709, startPoint y: 220, endPoint x: 695, endPoint y: 535, distance: 315.3
click at [695, 500] on html "**********" at bounding box center [507, 250] width 1015 height 501
type textarea "*"
click at [645, 159] on div "{ "selected_blog_title" : "How to Leverage AI in Social Media Marketing [DATE]"…" at bounding box center [518, 192] width 277 height 165
click at [615, 96] on icon "button" at bounding box center [619, 96] width 11 height 11
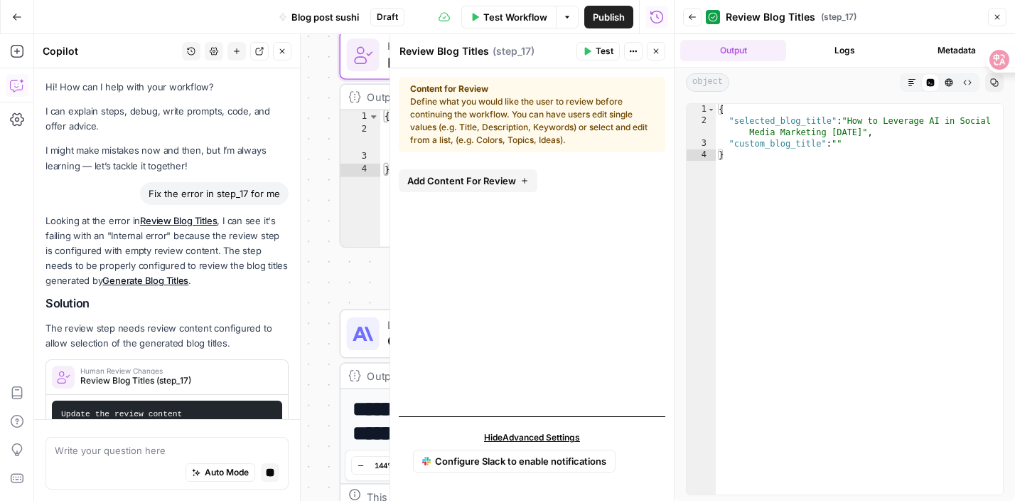
scroll to position [27, 0]
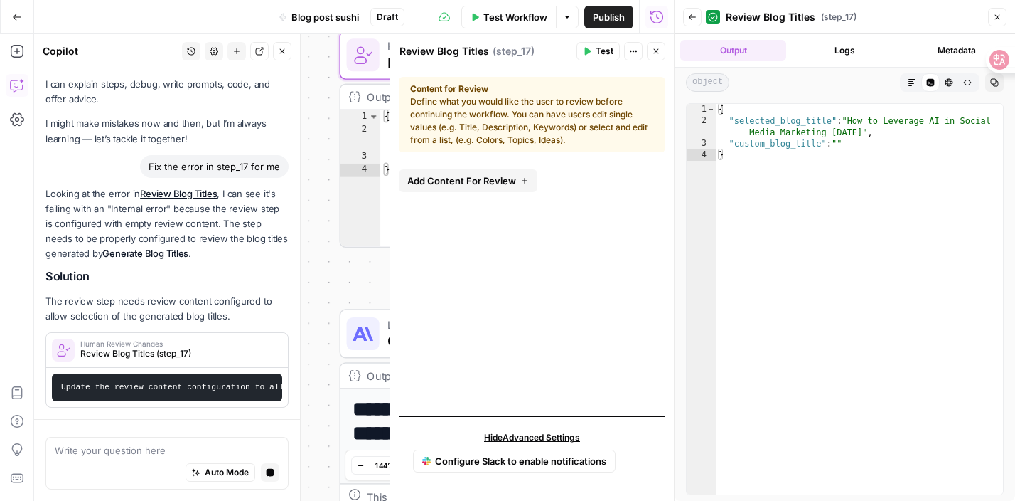
click at [854, 145] on div "{ "selected_blog_title" : "How to Leverage AI in Social Media Marketing [DATE]"…" at bounding box center [859, 310] width 287 height 413
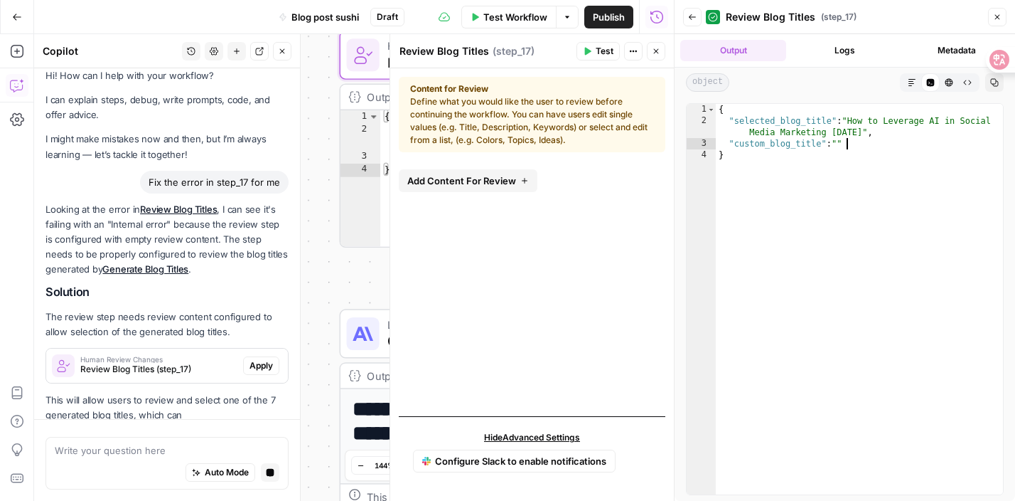
scroll to position [41, 0]
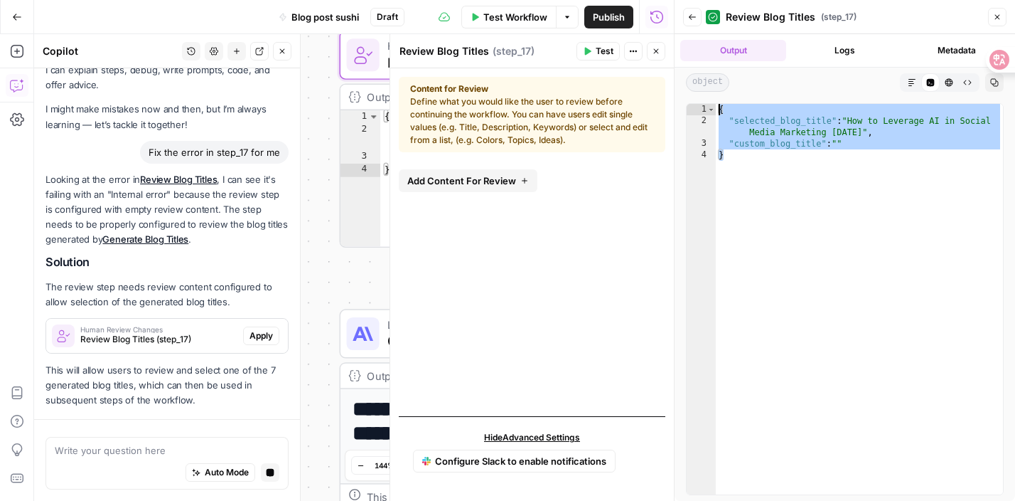
drag, startPoint x: 788, startPoint y: 164, endPoint x: 782, endPoint y: 53, distance: 110.4
click at [782, 53] on div "**********" at bounding box center [845, 267] width 341 height 466
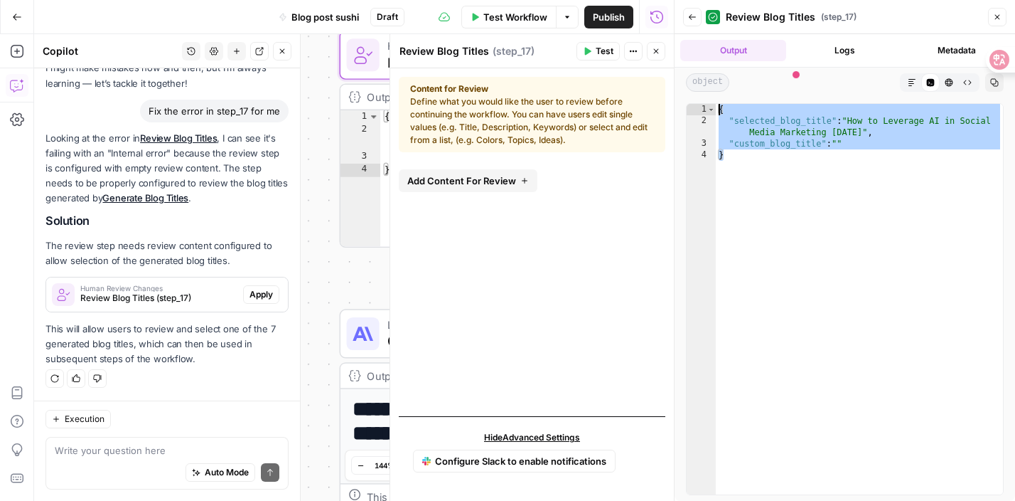
type textarea "*"
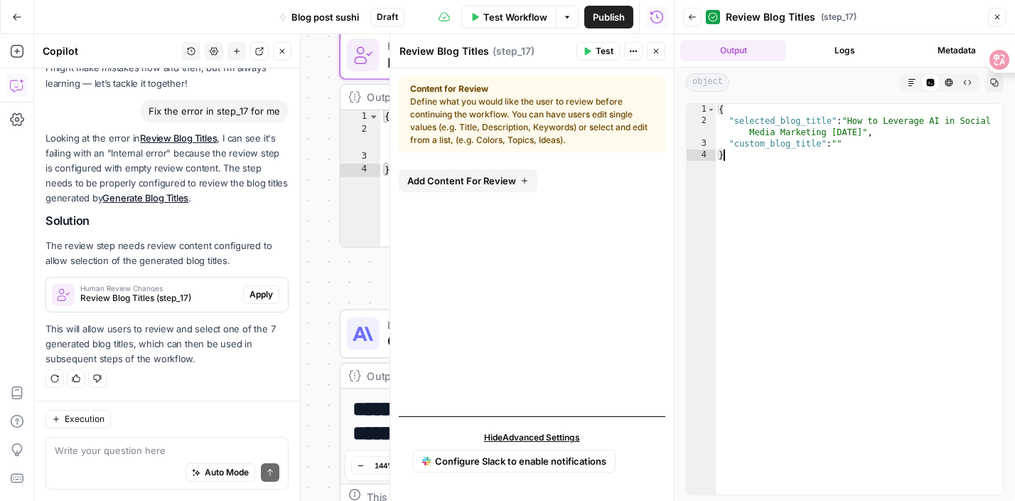
click at [737, 153] on div "{ "selected_blog_title" : "How to Leverage AI in Social Media Marketing [DATE]"…" at bounding box center [859, 310] width 287 height 413
click at [301, 279] on div at bounding box center [300, 267] width 14 height 466
click at [996, 18] on icon "button" at bounding box center [997, 17] width 5 height 5
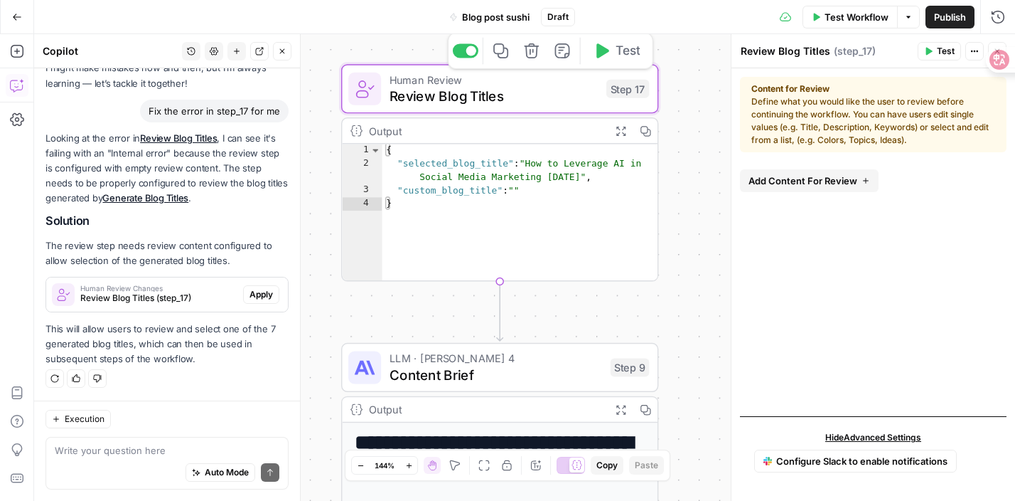
click at [559, 98] on span "Review Blog Titles" at bounding box center [494, 95] width 209 height 21
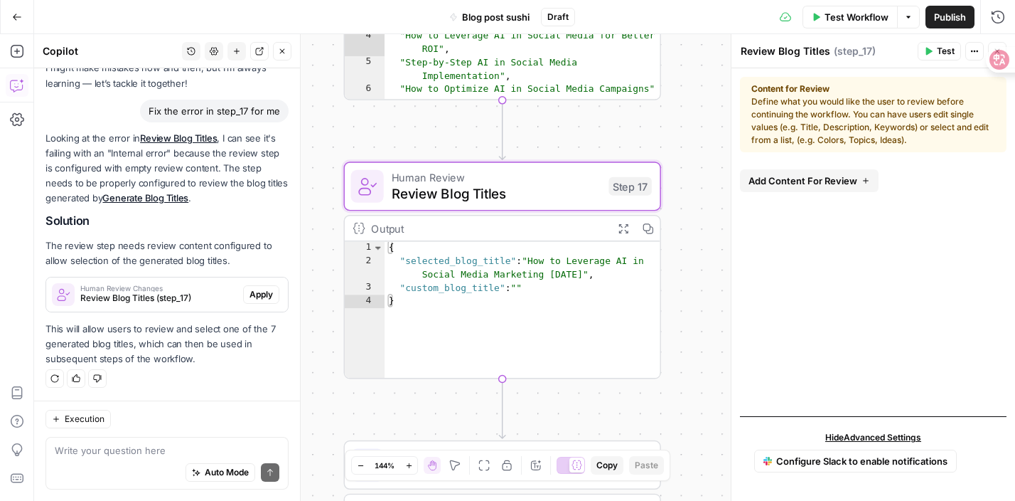
scroll to position [0, 0]
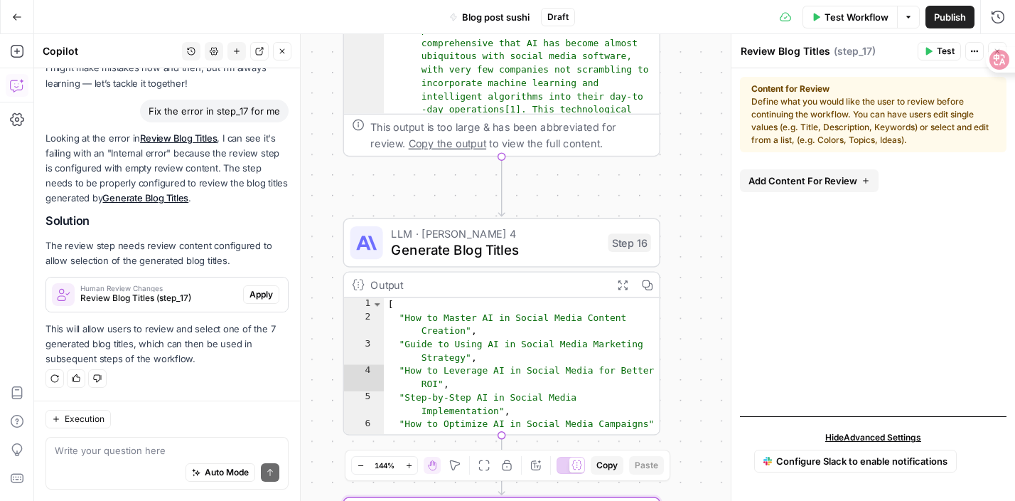
drag, startPoint x: 675, startPoint y: 99, endPoint x: 674, endPoint y: 434, distance: 334.9
click at [674, 434] on div "**********" at bounding box center [524, 267] width 981 height 466
click at [532, 243] on span "Generate Blog Titles" at bounding box center [495, 250] width 209 height 21
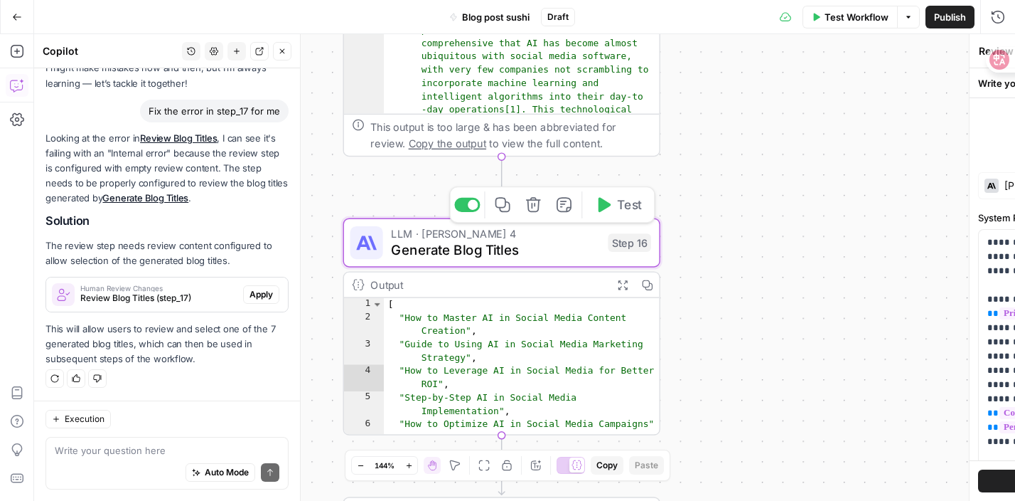
type textarea "Generate Blog Titles"
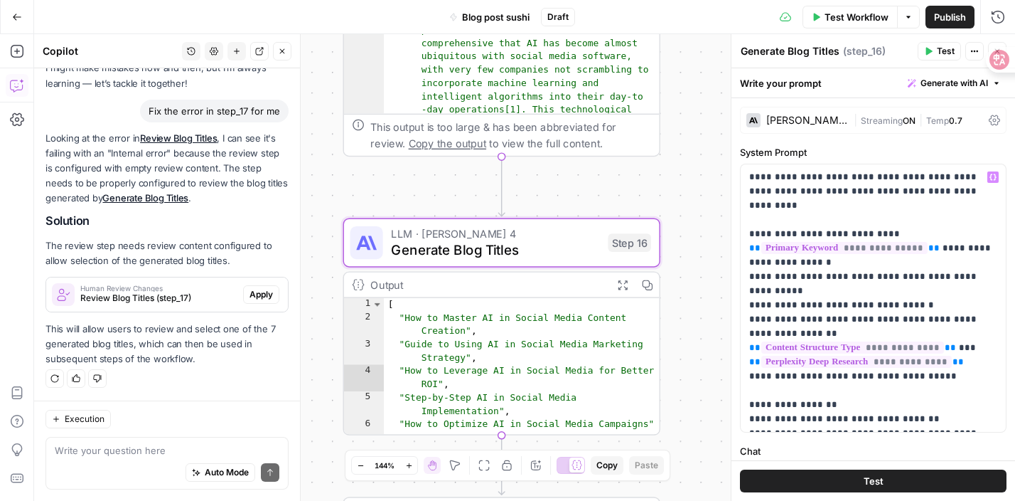
scroll to position [50, 0]
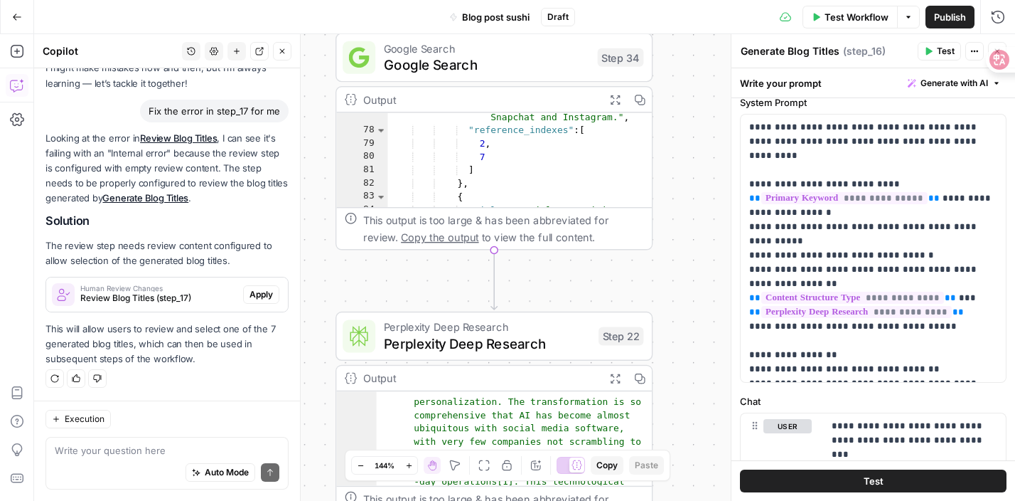
drag, startPoint x: 619, startPoint y: 178, endPoint x: 624, endPoint y: 476, distance: 297.2
click at [611, 500] on html "**********" at bounding box center [507, 250] width 1015 height 501
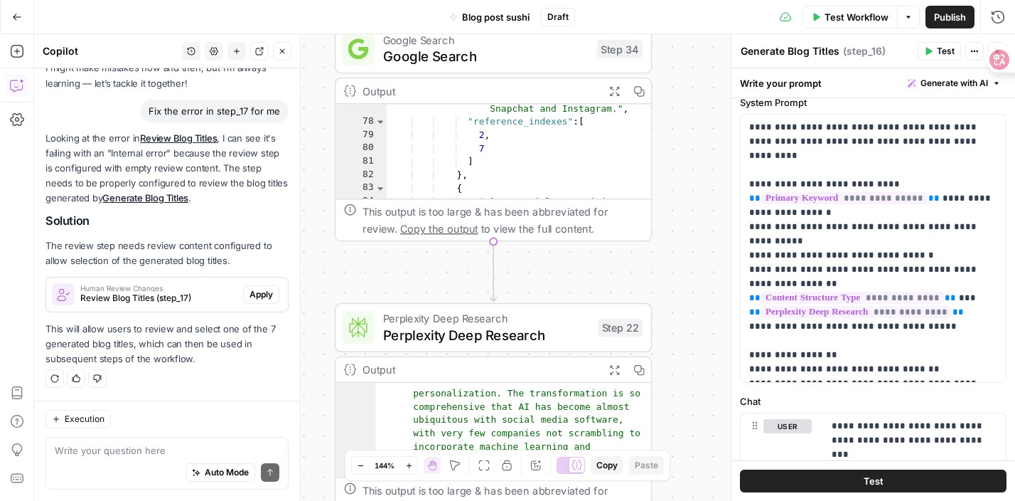
click at [856, 20] on span "Test Workflow" at bounding box center [857, 17] width 64 height 14
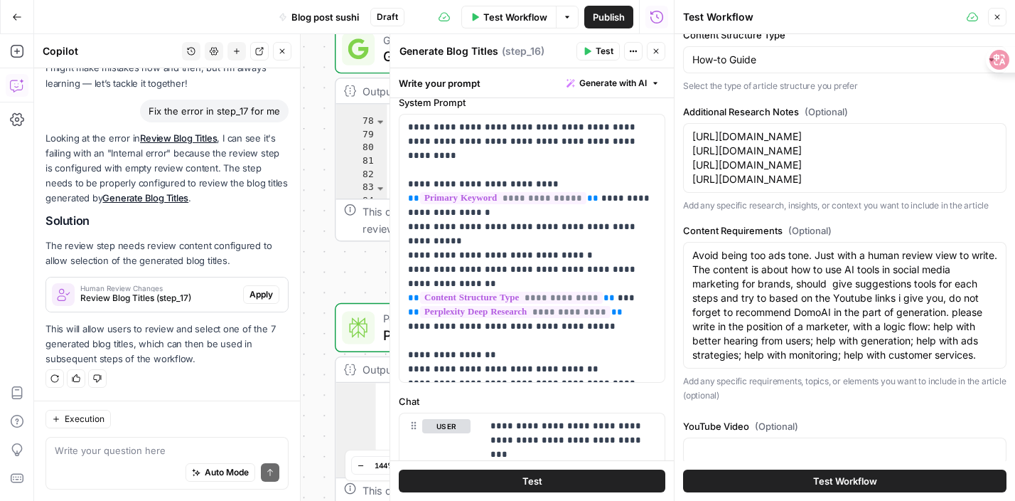
scroll to position [325, 0]
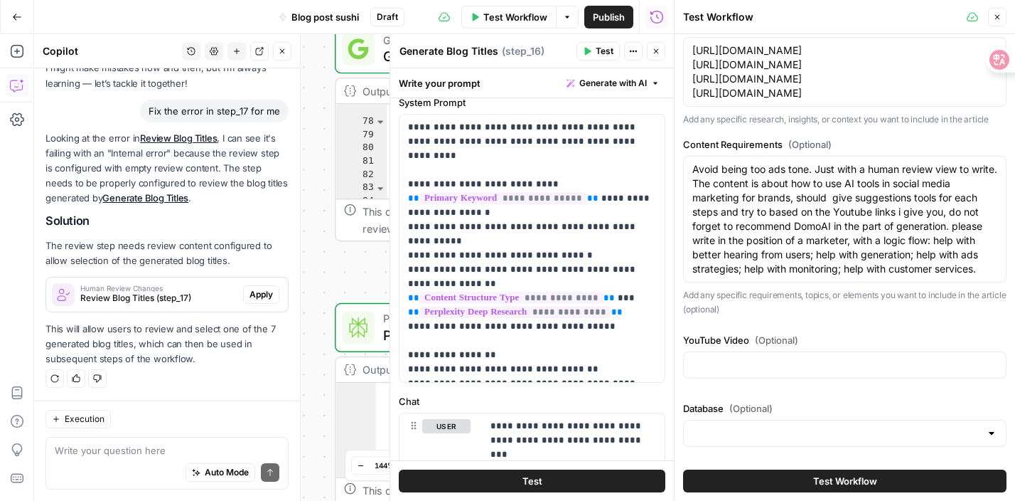
click at [806, 480] on button "Test Workflow" at bounding box center [844, 480] width 323 height 23
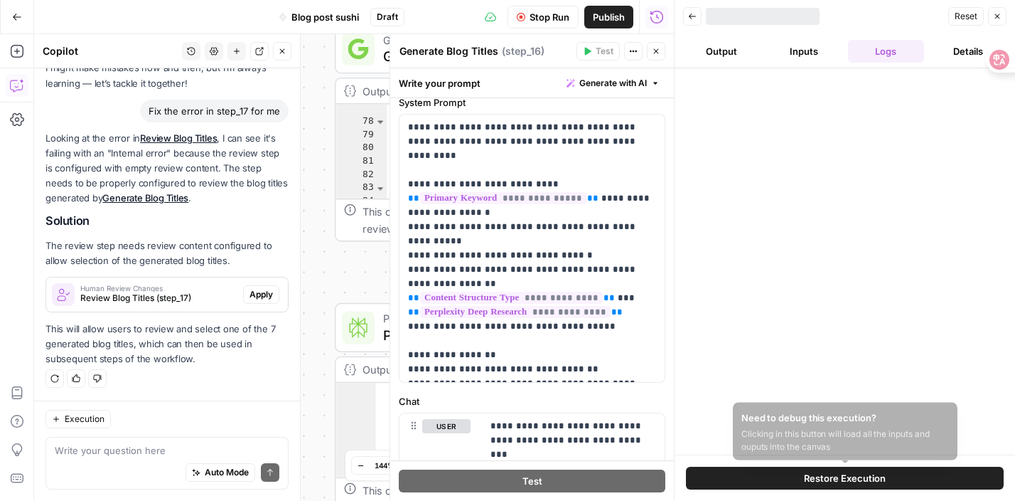
click at [746, 472] on button "Restore Execution" at bounding box center [845, 477] width 318 height 23
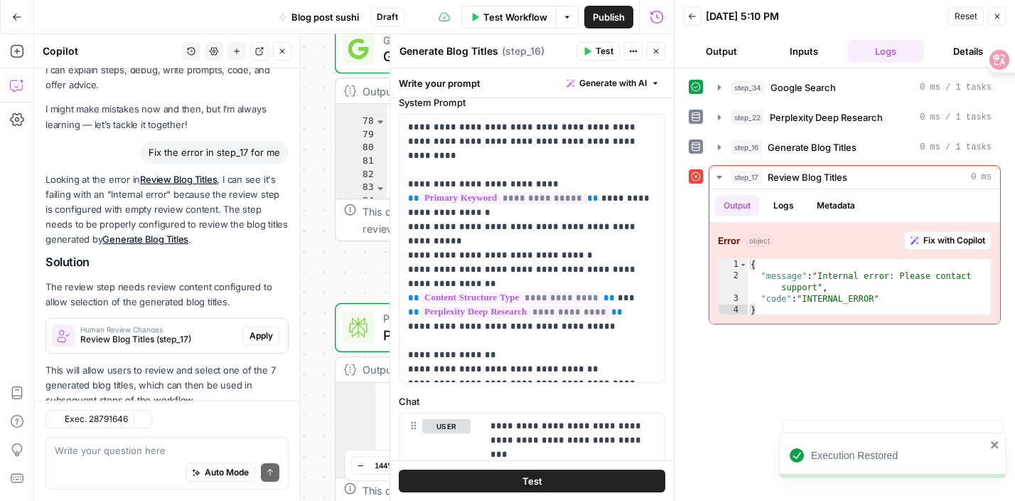
scroll to position [82, 0]
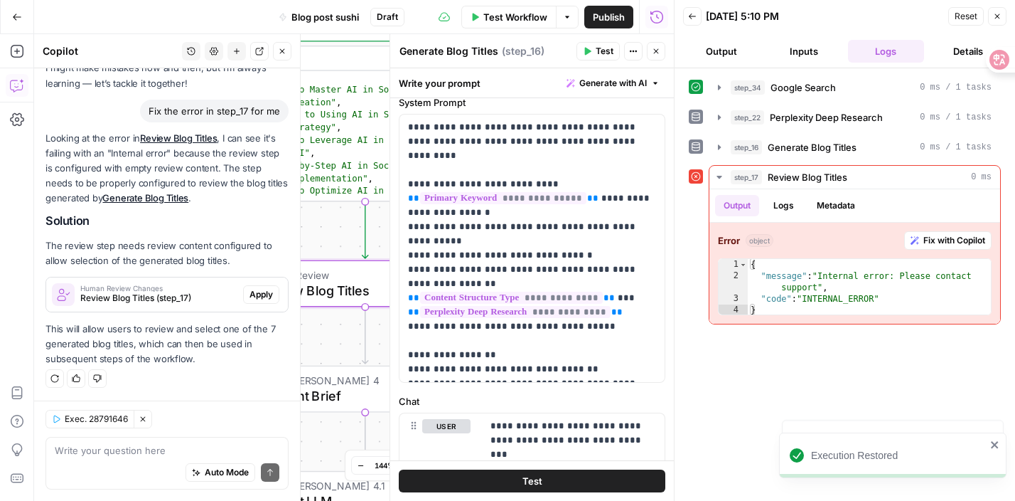
click at [253, 295] on span "Apply" at bounding box center [261, 294] width 23 height 13
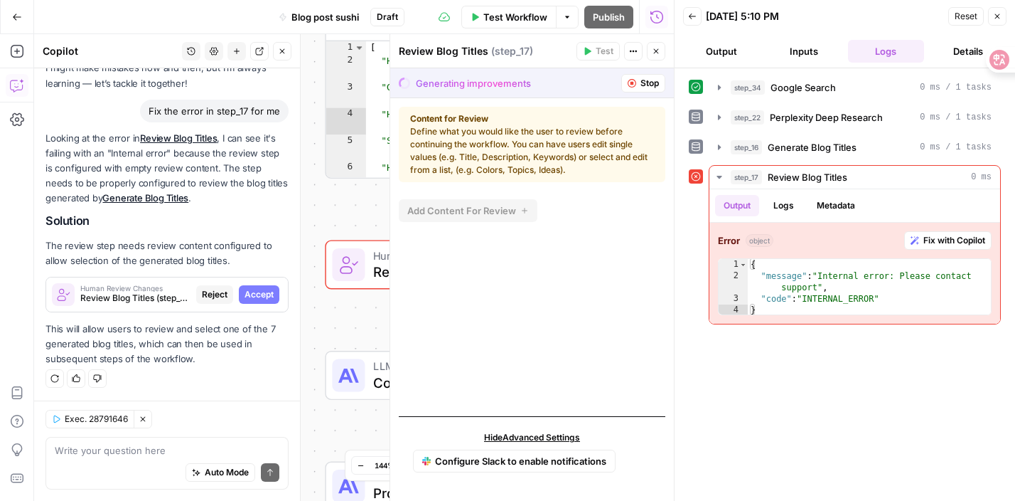
click at [493, 208] on body "**********" at bounding box center [507, 250] width 1015 height 501
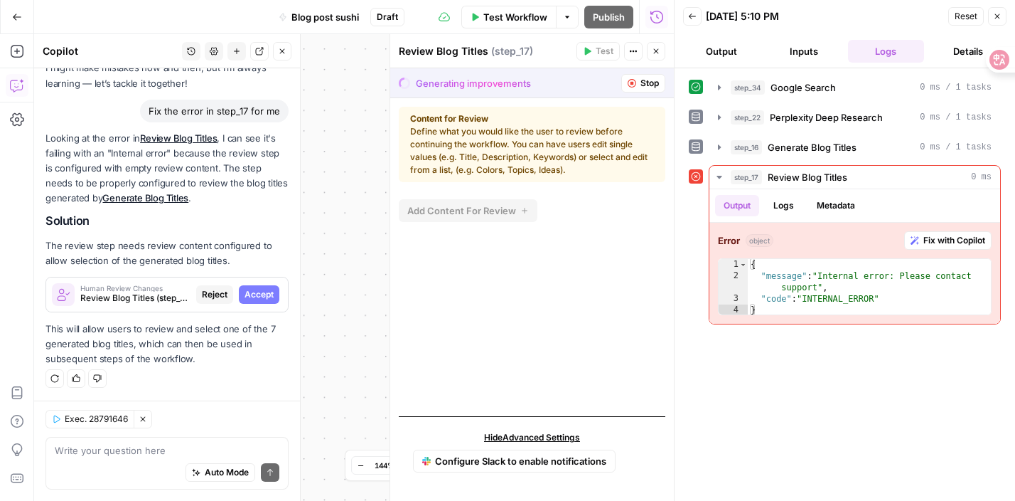
click at [997, 12] on icon "button" at bounding box center [997, 16] width 9 height 9
click at [1002, 16] on button "Close" at bounding box center [997, 16] width 18 height 18
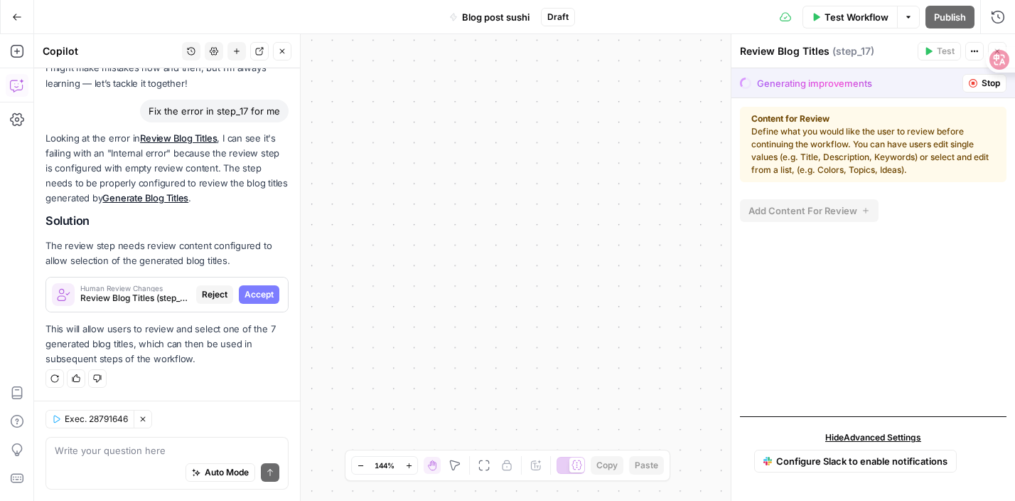
drag, startPoint x: 601, startPoint y: 53, endPoint x: 692, endPoint y: 535, distance: 490.6
click at [692, 500] on html "**********" at bounding box center [507, 250] width 1015 height 501
click at [978, 83] on div at bounding box center [991, 67] width 50 height 121
click at [978, 83] on button "Stop" at bounding box center [985, 83] width 44 height 18
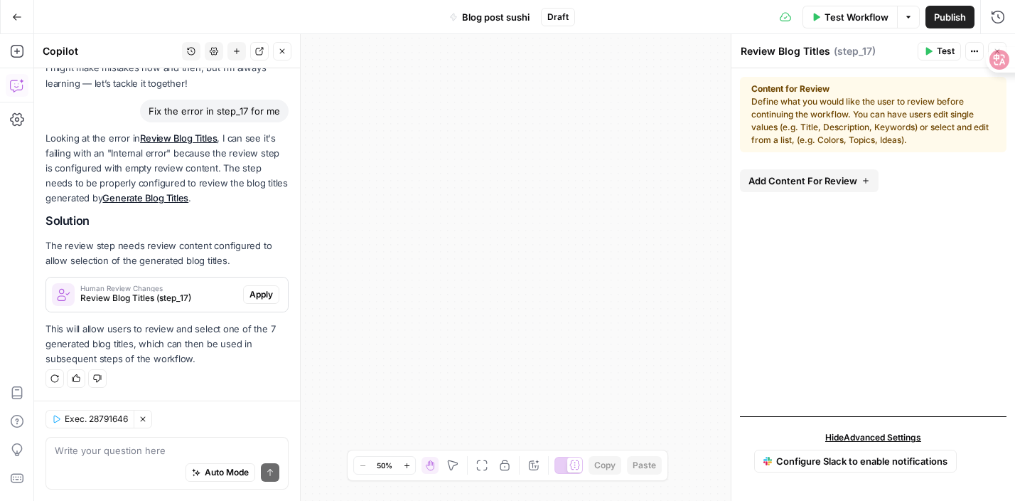
click at [945, 42] on button "Test" at bounding box center [939, 51] width 43 height 18
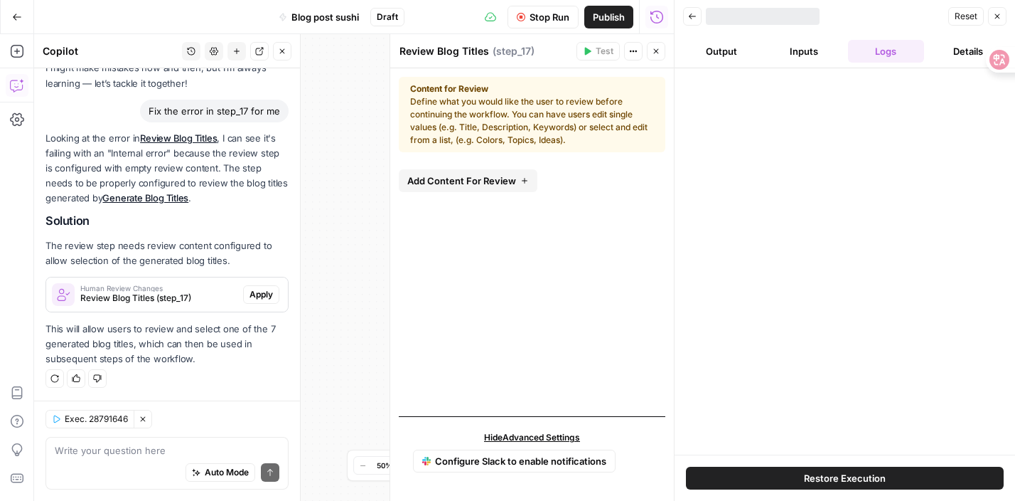
drag, startPoint x: 611, startPoint y: 175, endPoint x: 626, endPoint y: 316, distance: 141.5
click at [626, 316] on div "Add Content For Review" at bounding box center [532, 284] width 267 height 241
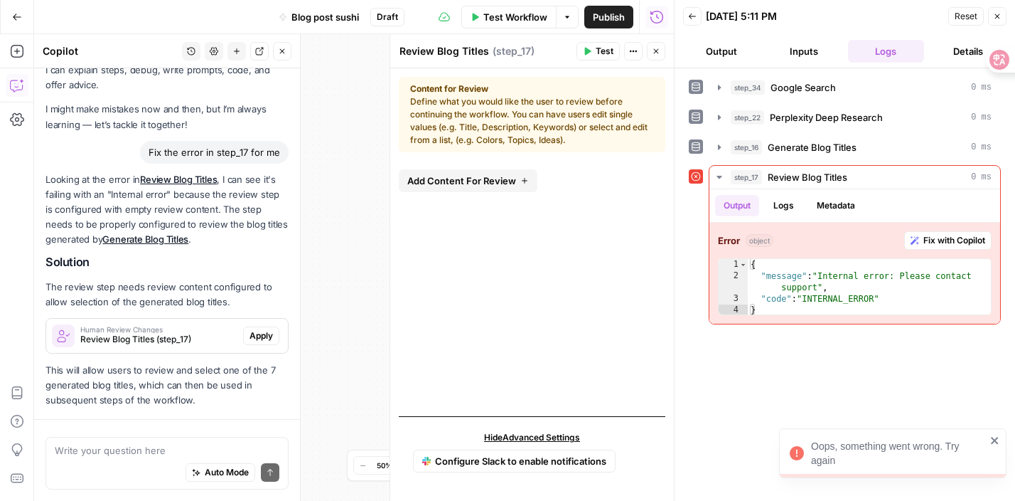
scroll to position [82, 0]
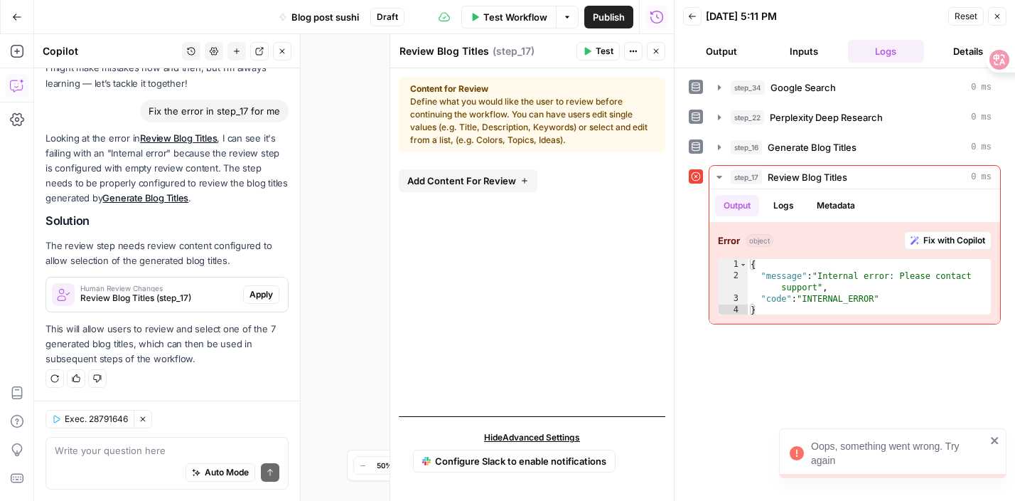
click at [819, 48] on button "Inputs" at bounding box center [804, 51] width 77 height 23
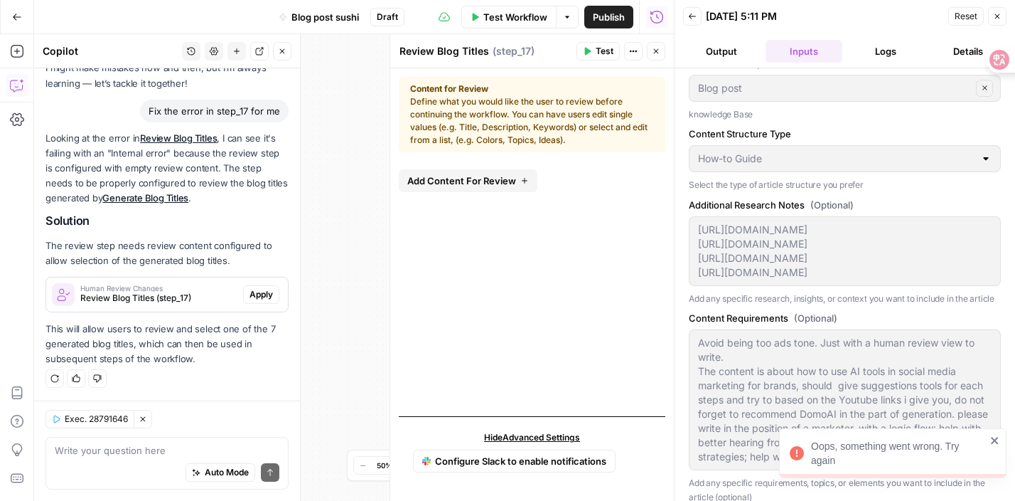
scroll to position [265, 0]
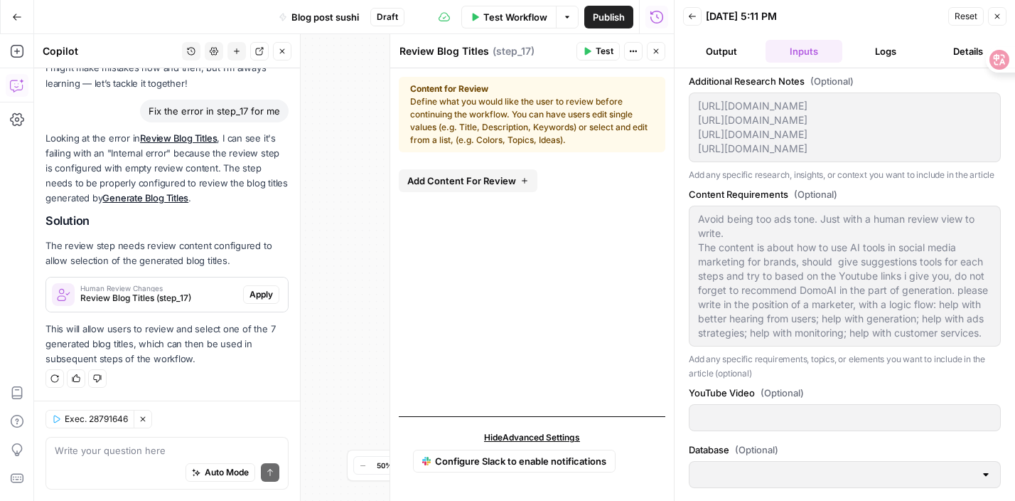
click at [839, 451] on div "Brand Kit DomoAI Primary Keyword ai in social media Enter the main keyword you …" at bounding box center [845, 151] width 312 height 683
click at [19, 22] on button "Go Back" at bounding box center [17, 17] width 26 height 26
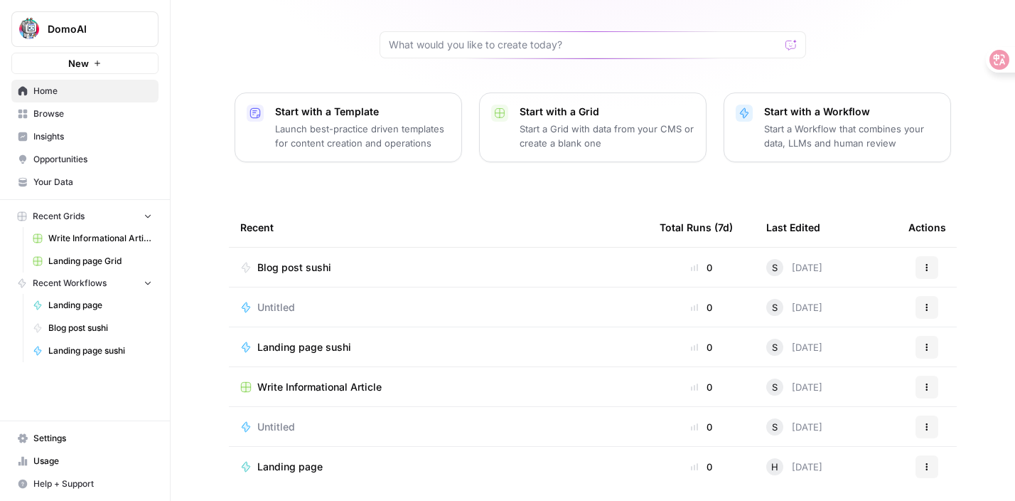
scroll to position [154, 0]
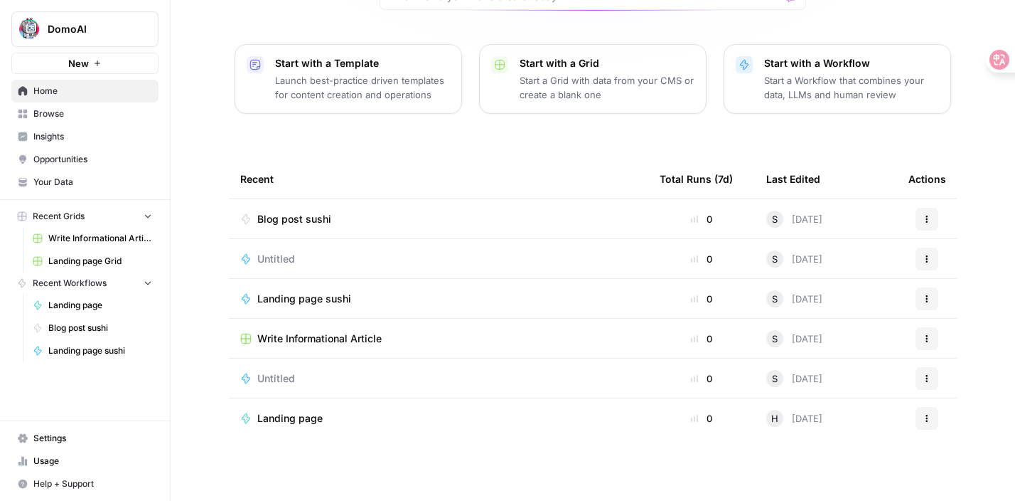
click at [922, 223] on button "Actions" at bounding box center [927, 219] width 23 height 23
click at [850, 284] on span "Delete" at bounding box center [864, 284] width 114 height 14
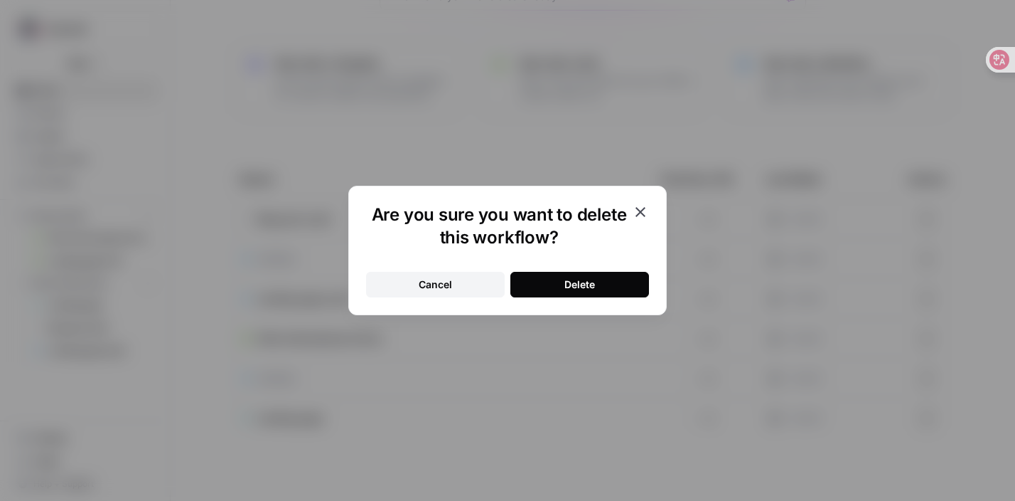
click at [606, 284] on button "Delete" at bounding box center [579, 285] width 139 height 26
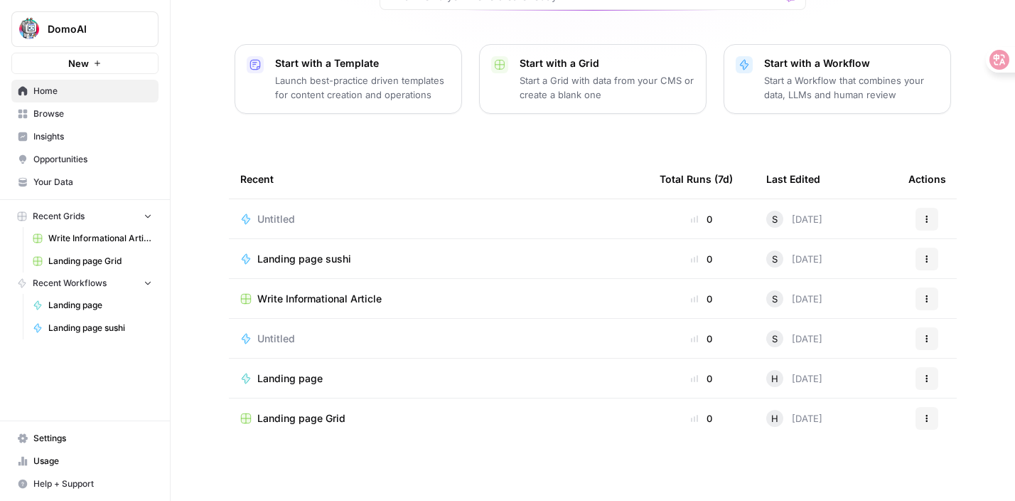
click at [105, 90] on span "Home" at bounding box center [92, 91] width 119 height 13
click at [82, 90] on span "Home" at bounding box center [92, 91] width 119 height 13
click at [81, 90] on span "Home" at bounding box center [92, 91] width 119 height 13
click at [58, 88] on span "Home" at bounding box center [92, 91] width 119 height 13
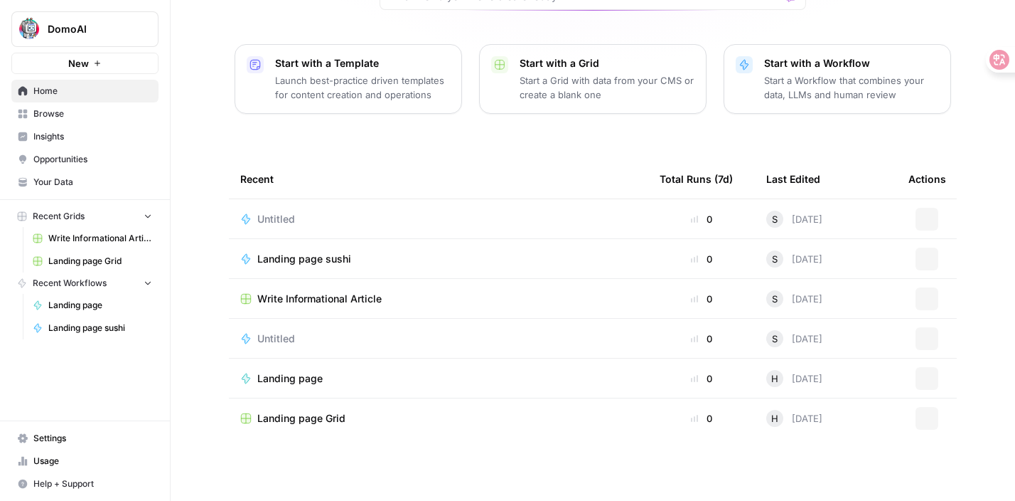
click at [58, 88] on span "Home" at bounding box center [92, 91] width 119 height 13
click at [43, 92] on span "Home" at bounding box center [92, 91] width 119 height 13
click at [64, 93] on span "Home" at bounding box center [92, 91] width 119 height 13
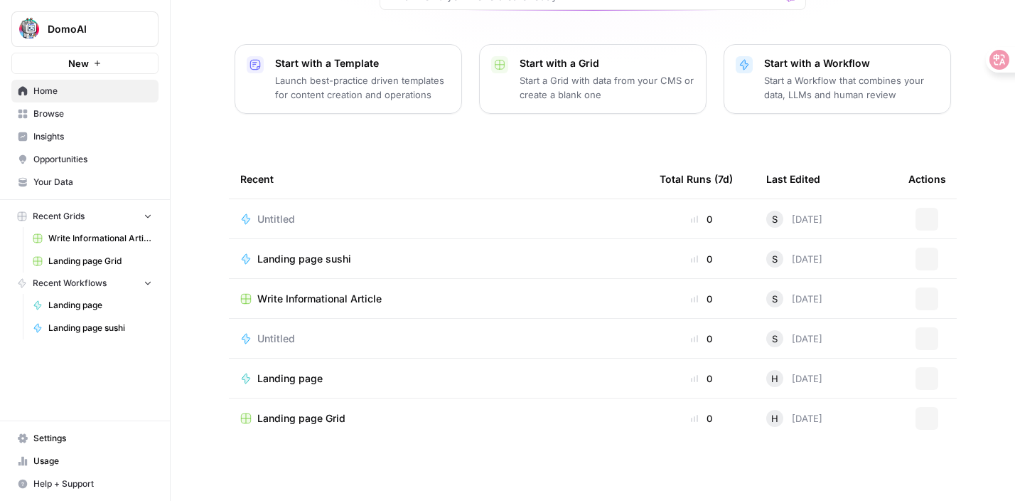
click at [64, 93] on span "Home" at bounding box center [92, 91] width 119 height 13
click at [97, 88] on span "Home" at bounding box center [92, 91] width 119 height 13
click at [94, 32] on span "DomoAI" at bounding box center [91, 29] width 86 height 14
click at [90, 31] on span "DomoAI" at bounding box center [91, 29] width 86 height 14
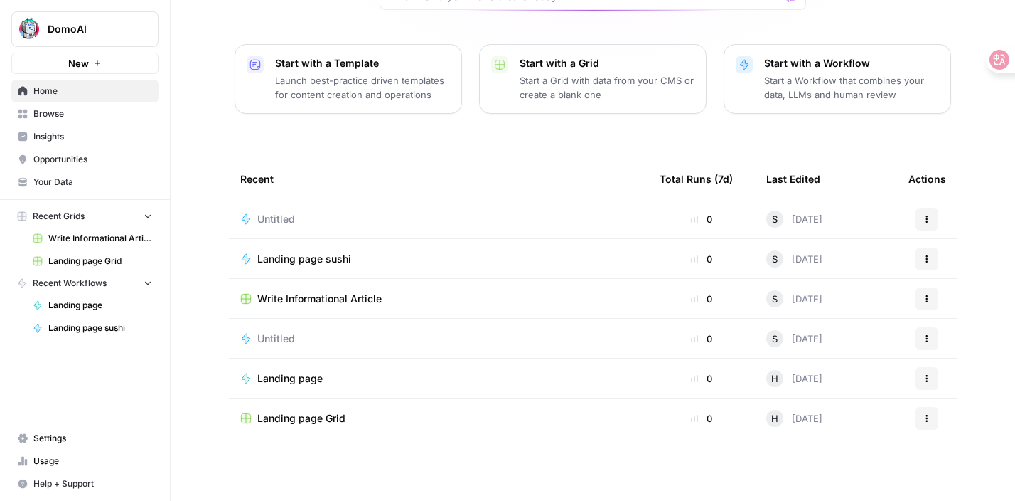
click at [219, 164] on div "Shuxin, let's start your next content workflow Start with a Template Launch bes…" at bounding box center [593, 173] width 845 height 654
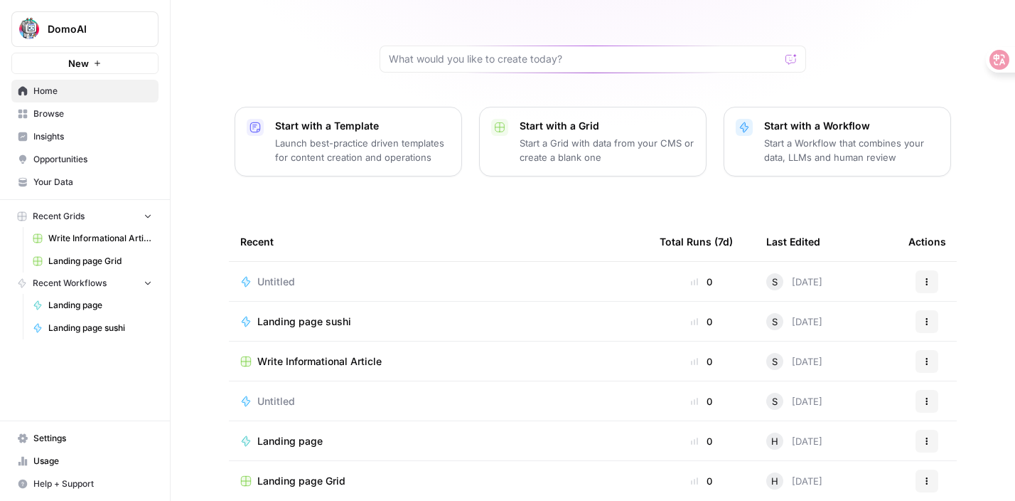
scroll to position [0, 0]
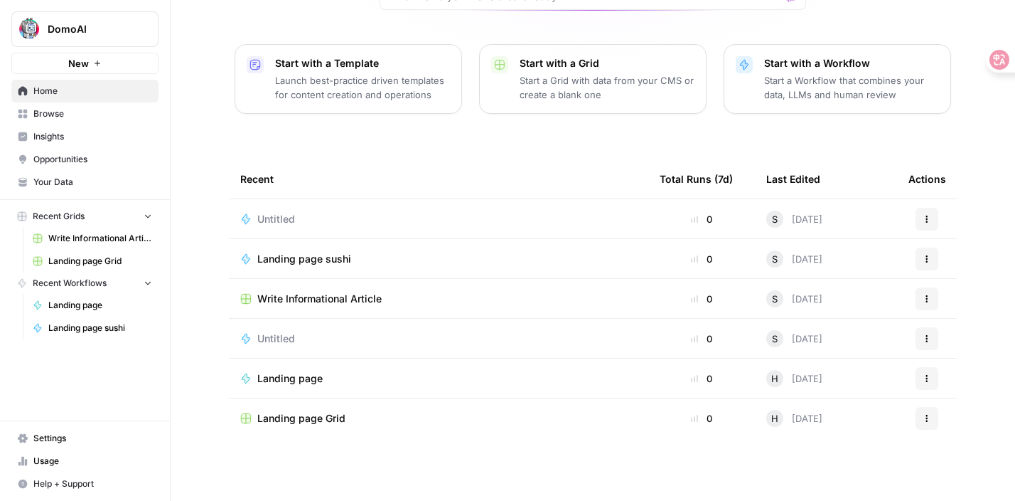
click at [147, 218] on icon "button" at bounding box center [148, 215] width 10 height 10
click at [147, 218] on icon "button" at bounding box center [148, 216] width 10 height 10
click at [69, 113] on span "Browse" at bounding box center [92, 113] width 119 height 13
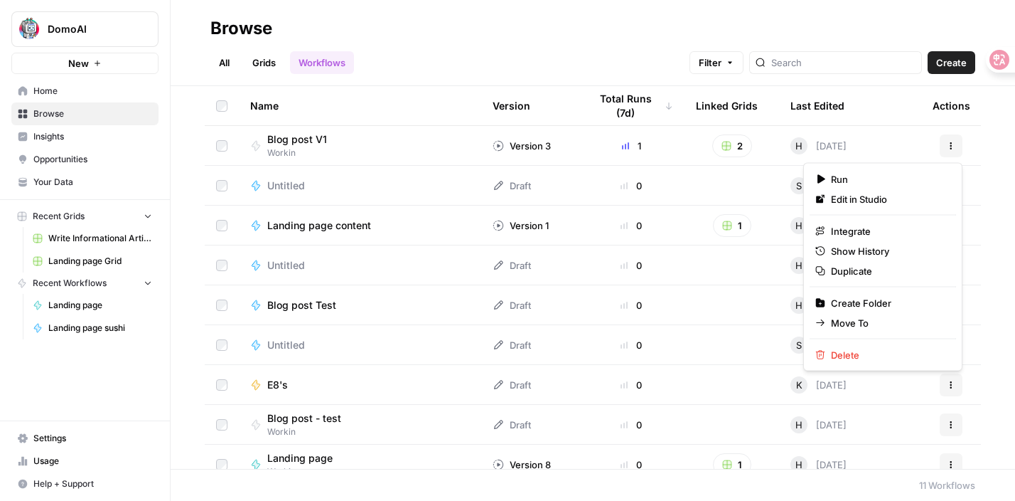
click at [958, 141] on button "Actions" at bounding box center [951, 145] width 23 height 23
click at [849, 267] on span "Duplicate" at bounding box center [888, 271] width 114 height 14
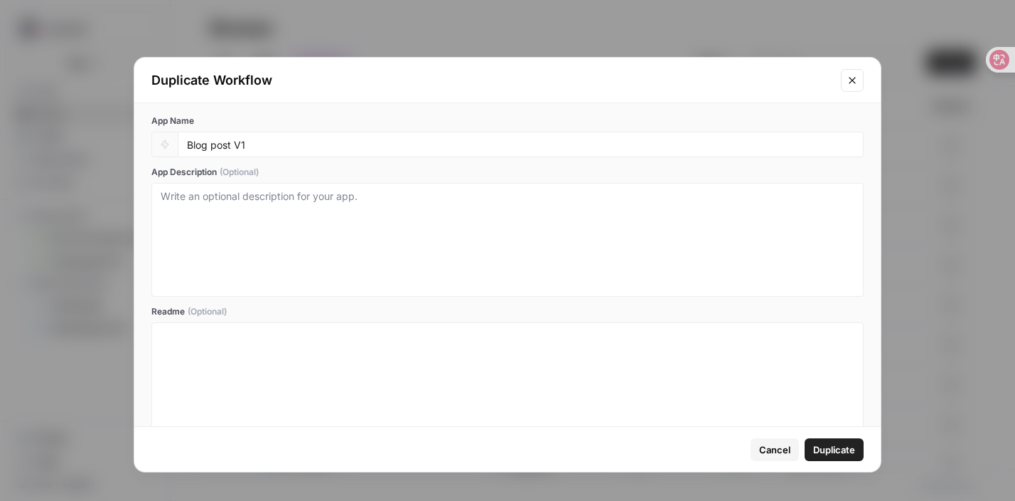
click at [464, 132] on div "Blog post V1" at bounding box center [521, 145] width 686 height 26
click at [430, 145] on input "Blog post V1" at bounding box center [521, 144] width 668 height 13
type input "Blog post sushi"
click at [816, 447] on span "Duplicate" at bounding box center [834, 449] width 42 height 14
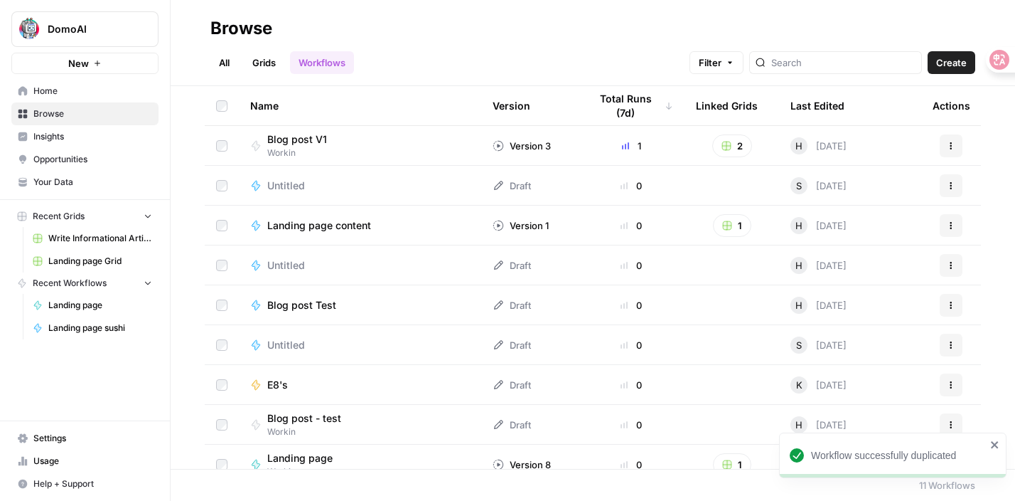
click at [816, 447] on div "Workflow successfully duplicated DomoAI New Home Browse Insights Opportunities …" at bounding box center [507, 250] width 1015 height 501
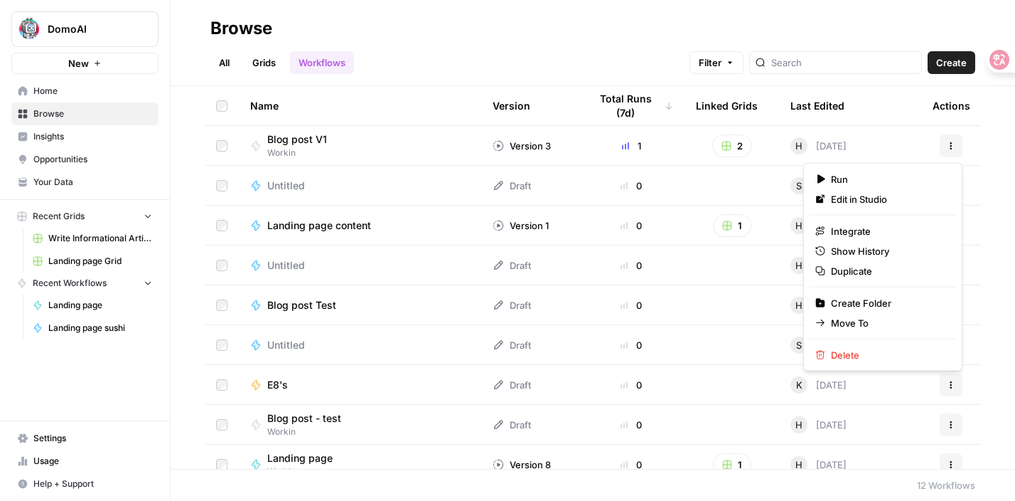
click at [953, 142] on icon "button" at bounding box center [951, 145] width 9 height 9
click at [848, 266] on span "Duplicate" at bounding box center [888, 271] width 114 height 14
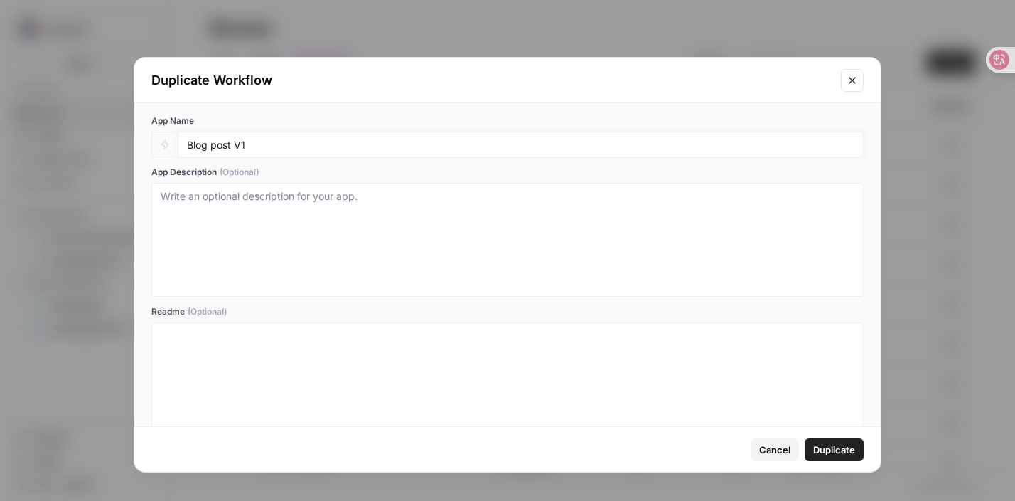
click at [301, 141] on input "Blog post V1" at bounding box center [521, 144] width 668 height 13
type input "Blog post sushi"
click at [828, 452] on span "Duplicate" at bounding box center [834, 449] width 42 height 14
click at [823, 444] on span "Duplicate" at bounding box center [834, 449] width 42 height 14
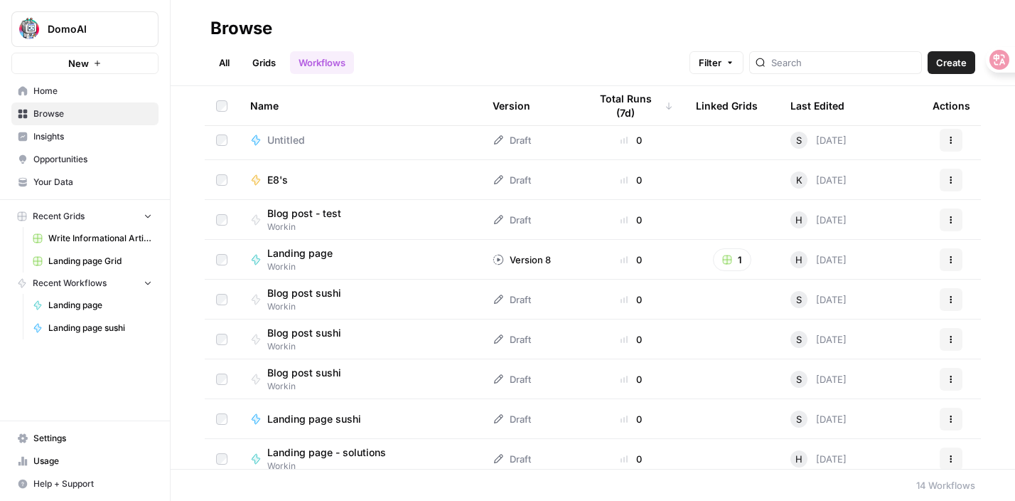
scroll to position [206, 0]
click at [945, 339] on button "Actions" at bounding box center [951, 337] width 23 height 23
click at [847, 448] on span "Delete" at bounding box center [888, 455] width 114 height 14
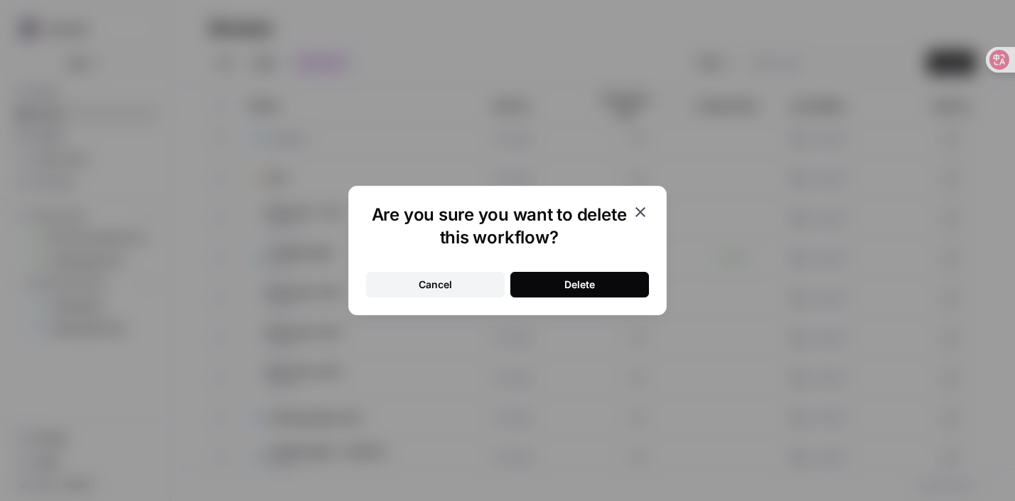
click at [623, 281] on button "Delete" at bounding box center [579, 285] width 139 height 26
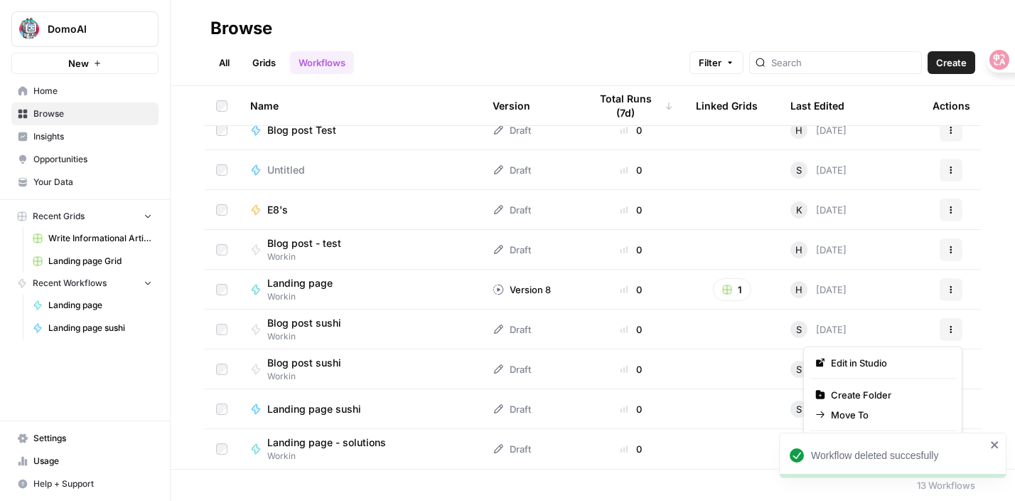
click at [951, 328] on icon "button" at bounding box center [952, 329] width 2 height 2
click at [995, 442] on icon "close" at bounding box center [995, 444] width 10 height 11
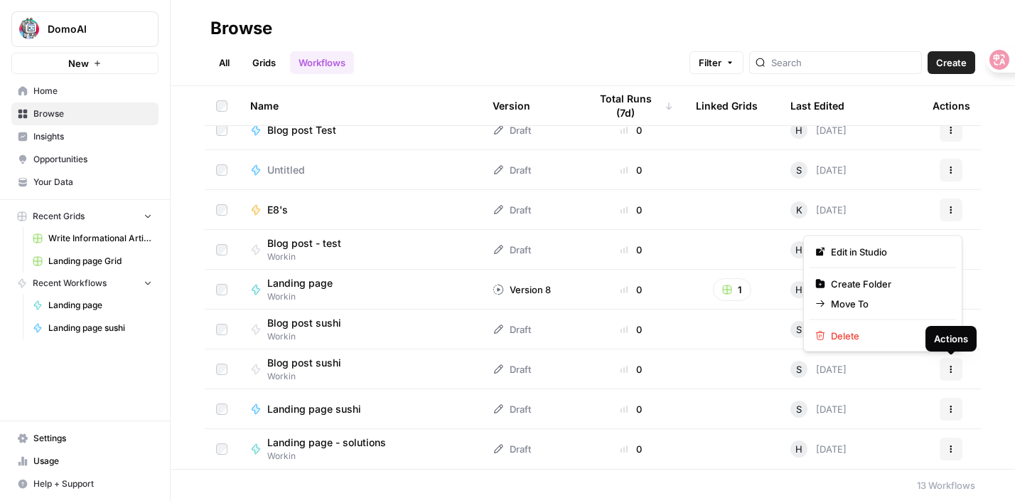
click at [958, 366] on button "Actions" at bounding box center [951, 369] width 23 height 23
click at [902, 333] on span "Delete" at bounding box center [888, 335] width 114 height 14
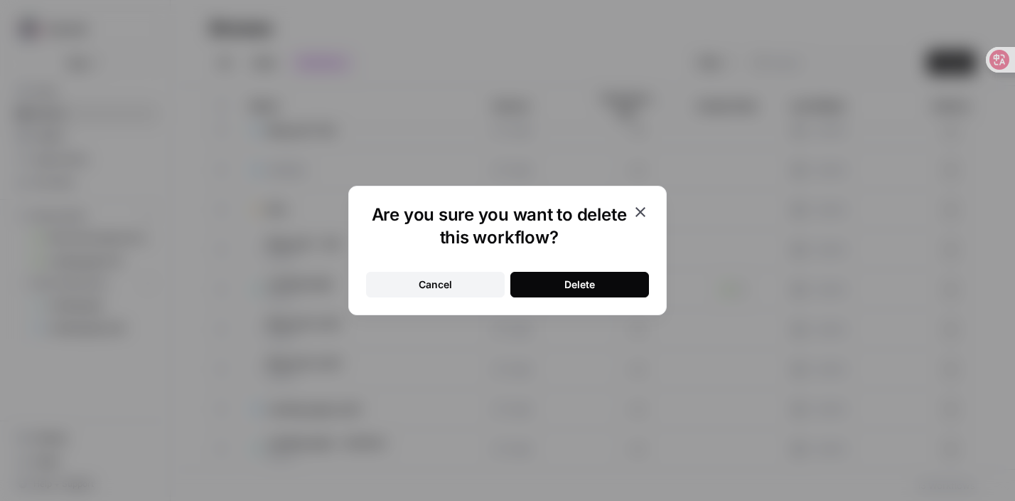
click at [590, 284] on div "Delete" at bounding box center [580, 284] width 31 height 14
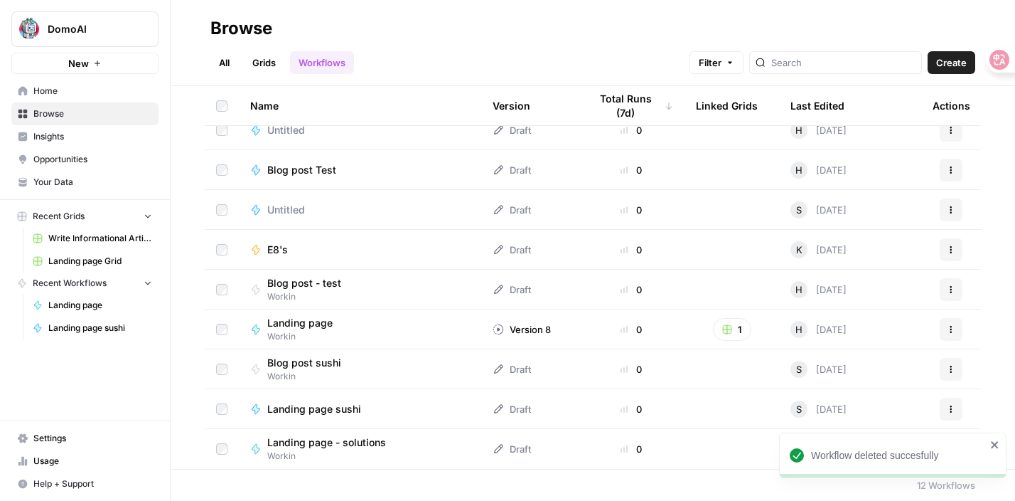
scroll to position [135, 0]
click at [316, 359] on span "Blog post sushi" at bounding box center [304, 362] width 74 height 14
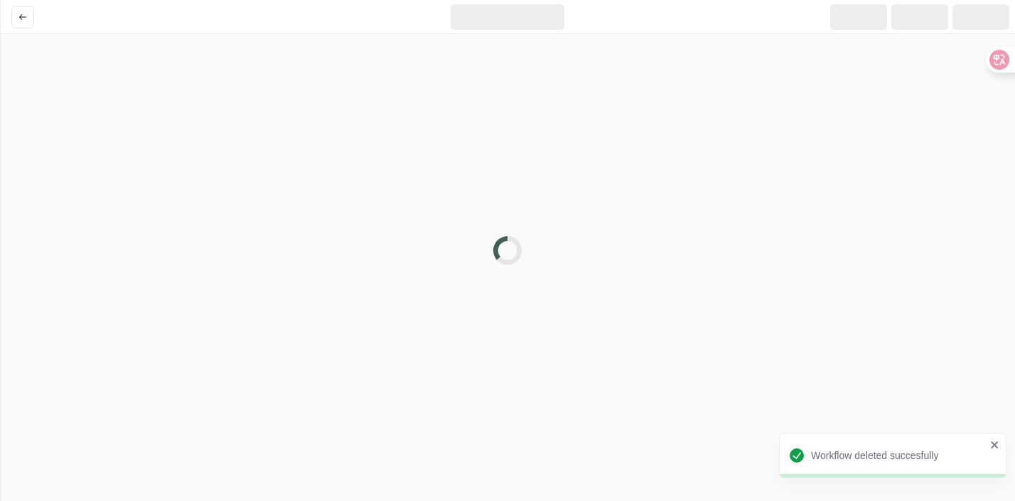
click at [316, 359] on div at bounding box center [507, 250] width 1015 height 501
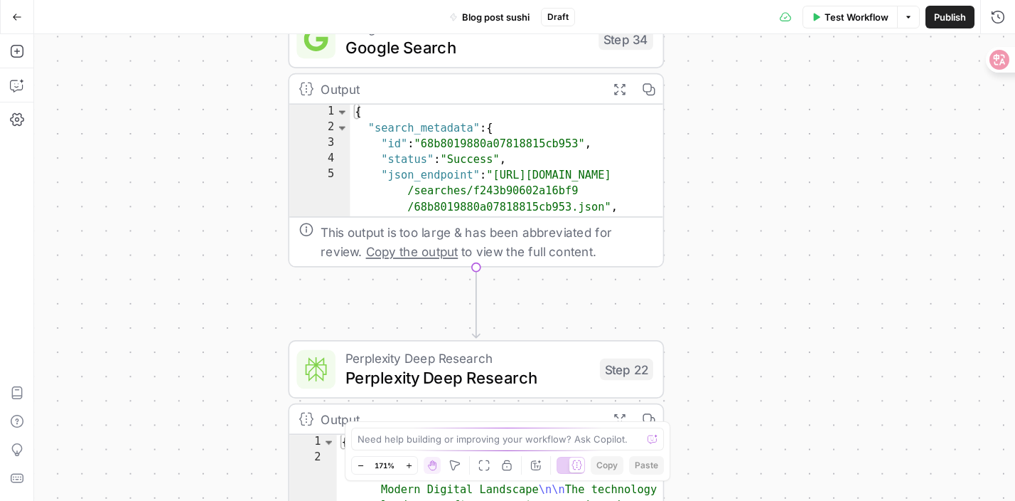
drag, startPoint x: 634, startPoint y: 84, endPoint x: 720, endPoint y: 152, distance: 109.3
click at [720, 152] on div "Workflow Set Inputs Inputs Google Search Google Search Step 34 Output Expand Ou…" at bounding box center [524, 267] width 981 height 466
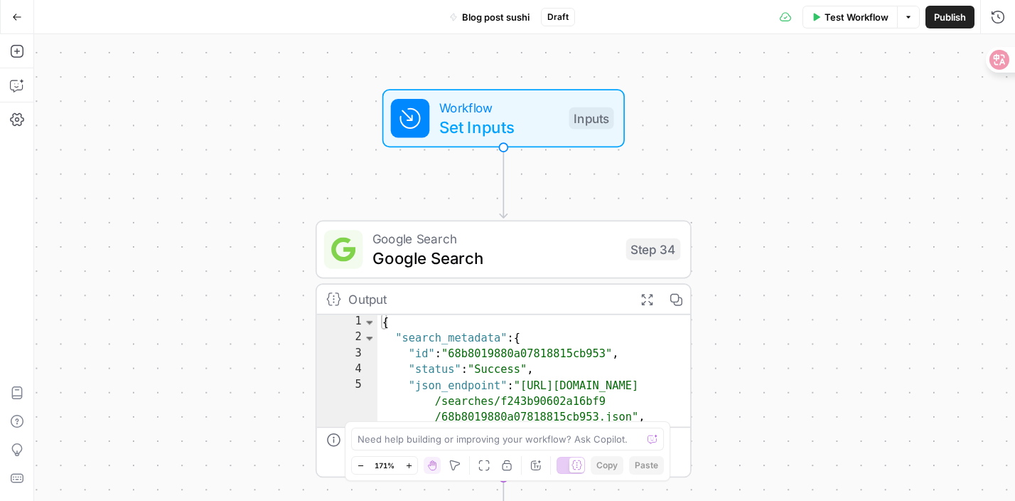
drag, startPoint x: 715, startPoint y: 173, endPoint x: 714, endPoint y: 345, distance: 171.3
click at [714, 345] on div "Workflow Set Inputs Inputs Google Search Google Search Step 34 Output Expand Ou…" at bounding box center [524, 267] width 981 height 466
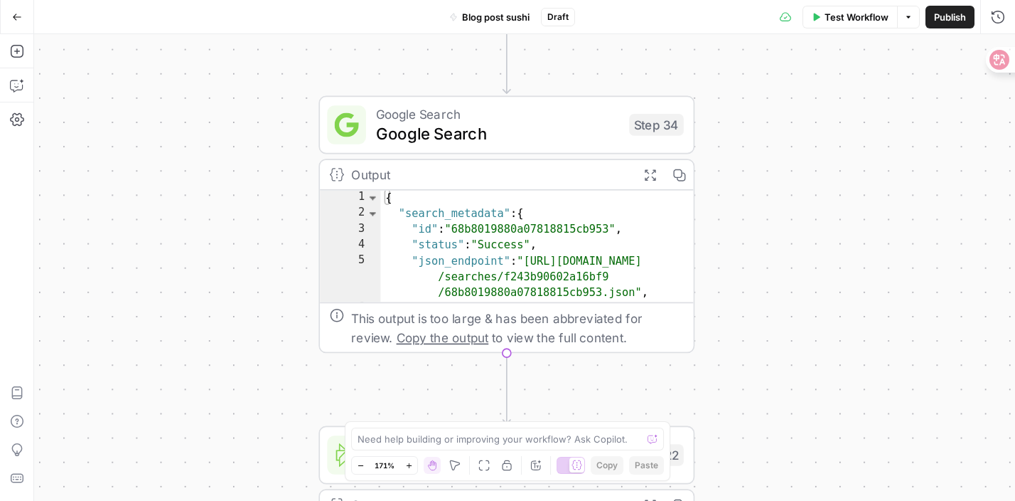
drag, startPoint x: 714, startPoint y: 339, endPoint x: 734, endPoint y: 10, distance: 329.8
click at [734, 10] on div "Go Back Blog post sushi Draft Test Workflow Options Publish Run History Add Ste…" at bounding box center [507, 250] width 1015 height 501
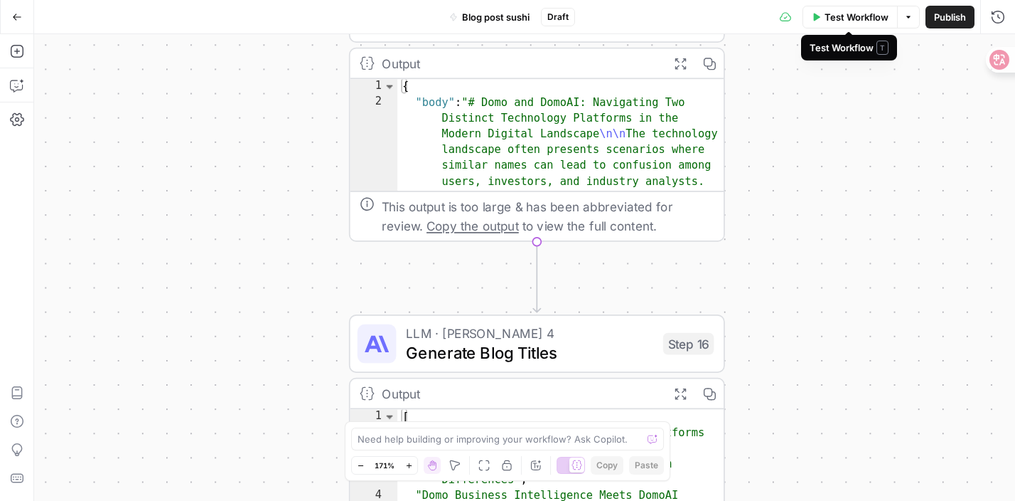
click at [858, 18] on span "Test Workflow" at bounding box center [857, 17] width 64 height 14
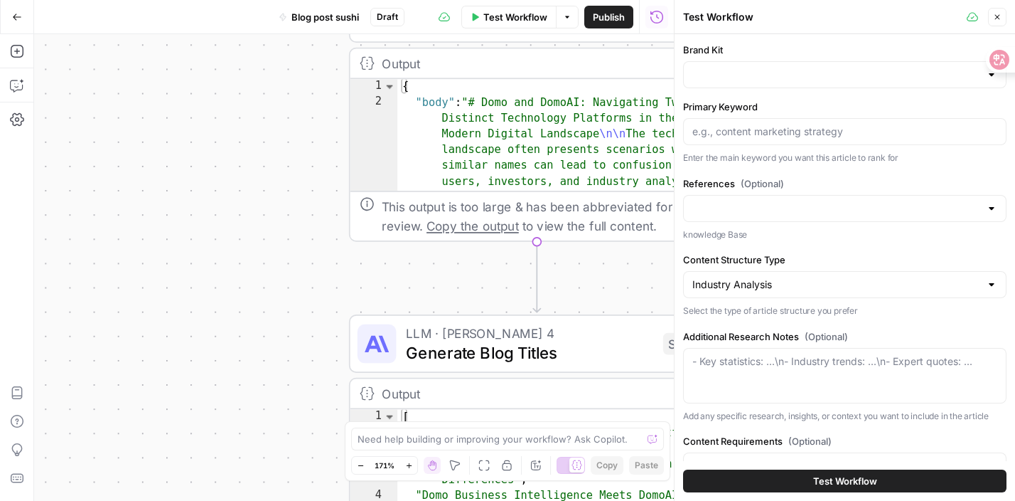
type input "DomoAI"
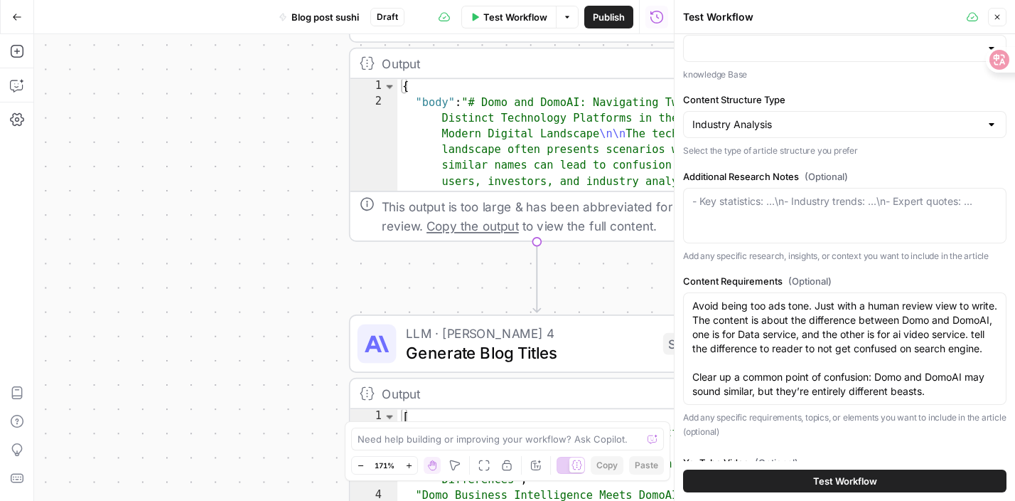
scroll to position [296, 0]
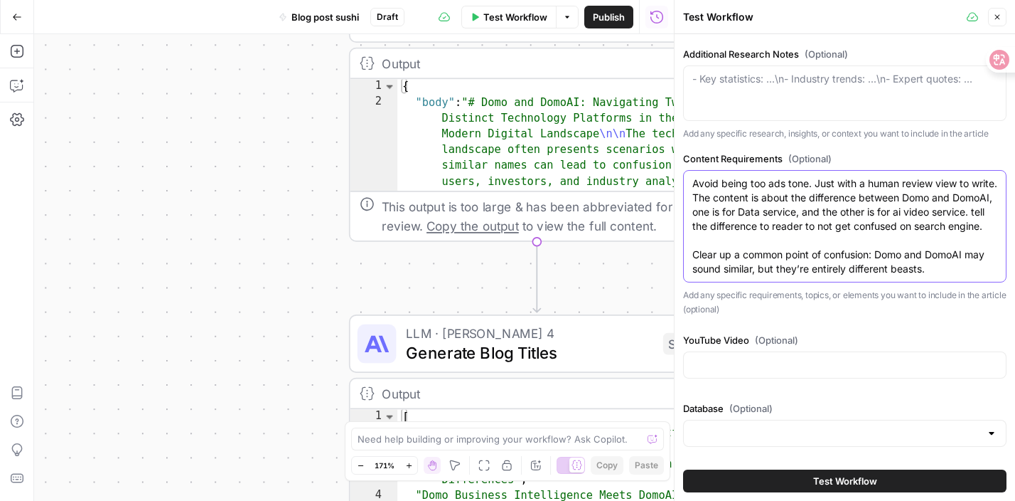
click at [938, 267] on textarea "Avoid being too ads tone. Just with a human review view to write. The content i…" at bounding box center [845, 226] width 305 height 100
drag, startPoint x: 938, startPoint y: 267, endPoint x: 904, endPoint y: 116, distance: 155.1
click at [904, 114] on div "Brand Kit DomoAI Primary Keyword Enter the main keyword you want this article t…" at bounding box center [844, 37] width 323 height 555
paste textarea "how to use AI tools in social media marketing for brands, should give suggestio…"
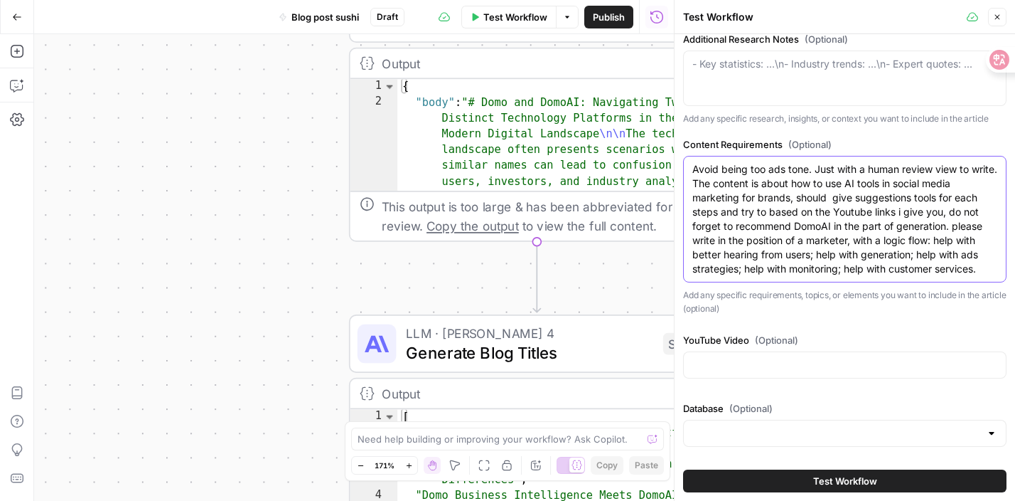
scroll to position [309, 0]
type textarea "Avoid being too ads tone. Just with a human review view to write. The content i…"
click at [754, 374] on div at bounding box center [844, 364] width 323 height 27
click at [747, 363] on input "YouTube Video (Optional)" at bounding box center [845, 365] width 305 height 14
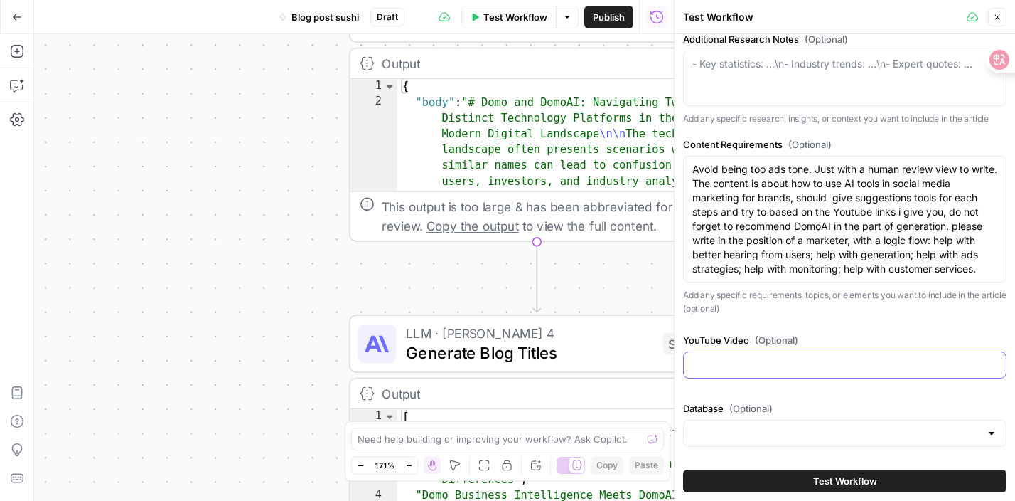
paste input "Product photogtaphy: https://www.youtube.com/watch?v=CnjdhAxcXu8"
click at [929, 365] on input "Product photogtaphy: https://www.youtube.com/watch?v=CnjdhAxcXu8" at bounding box center [845, 365] width 305 height 14
drag, startPoint x: 929, startPoint y: 365, endPoint x: 1019, endPoint y: 363, distance: 90.3
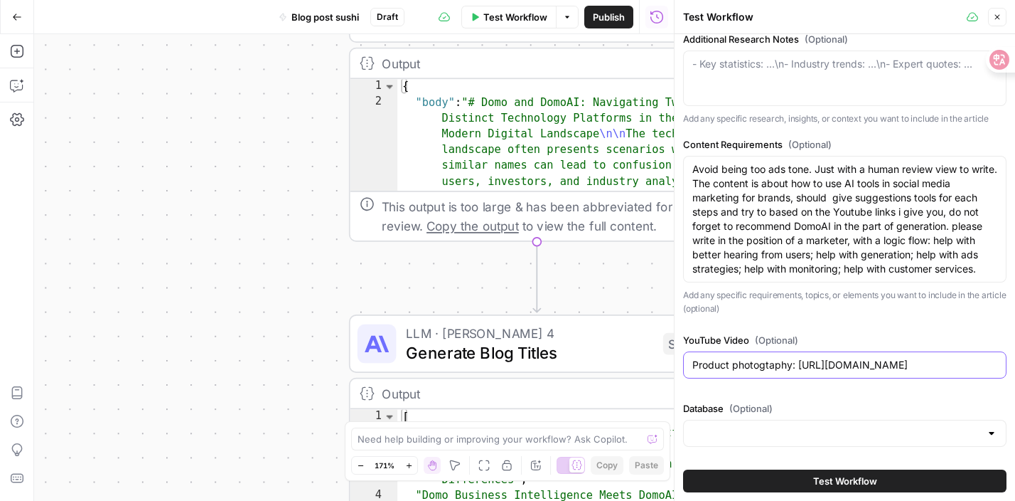
click at [1015, 363] on html "DomoAI New Home Browse Insights Opportunities Your Data Recent Grids Write Info…" at bounding box center [507, 250] width 1015 height 501
click at [997, 364] on input "Product photogtaphy: https://www.youtube.com/watch?v=CnjdhAxcXu8" at bounding box center [845, 365] width 305 height 14
paste input "[URL][DOMAIN_NAME]"
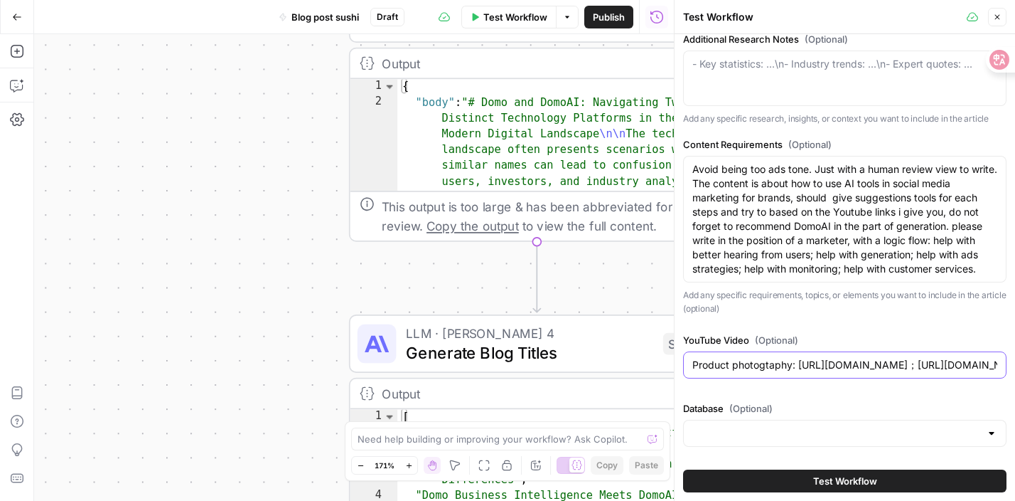
click at [872, 358] on input "Product photogtaphy: https://www.youtube.com/watch?v=CnjdhAxcXu8；https://www.yo…" at bounding box center [845, 365] width 305 height 14
drag, startPoint x: 872, startPoint y: 358, endPoint x: 1020, endPoint y: 358, distance: 147.2
click at [1015, 358] on html "DomoAI New Home Browse Insights Opportunities Your Data Recent Grids Write Info…" at bounding box center [507, 250] width 1015 height 501
click at [996, 363] on input "Product photogtaphy: https://www.youtube.com/watch?v=CnjdhAxcXu8；https://www.yo…" at bounding box center [845, 365] width 305 height 14
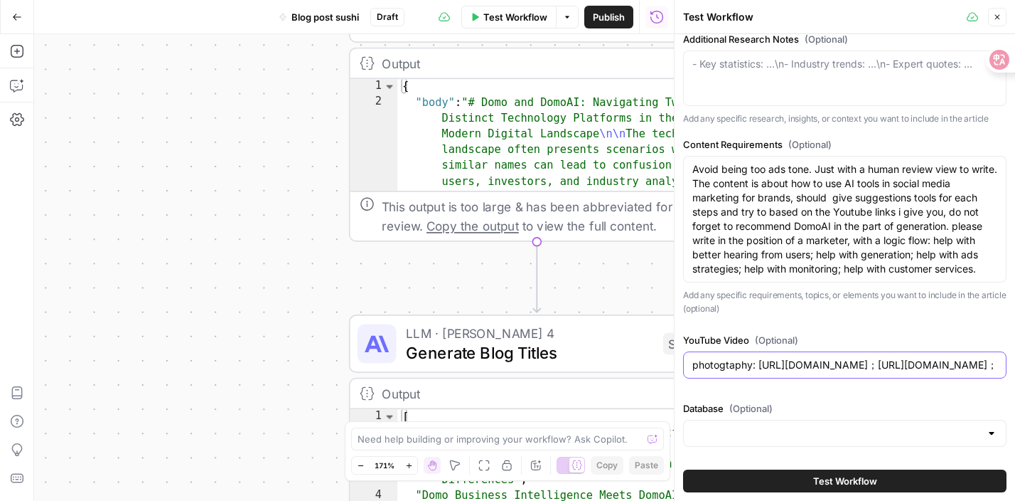
paste input "[URL][DOMAIN_NAME]"
click at [985, 365] on input "Product photogtaphy: https://www.youtube.com/watch?v=CnjdhAxcXu8；https://www.yo…" at bounding box center [845, 365] width 305 height 14
drag, startPoint x: 985, startPoint y: 365, endPoint x: 1019, endPoint y: 370, distance: 34.6
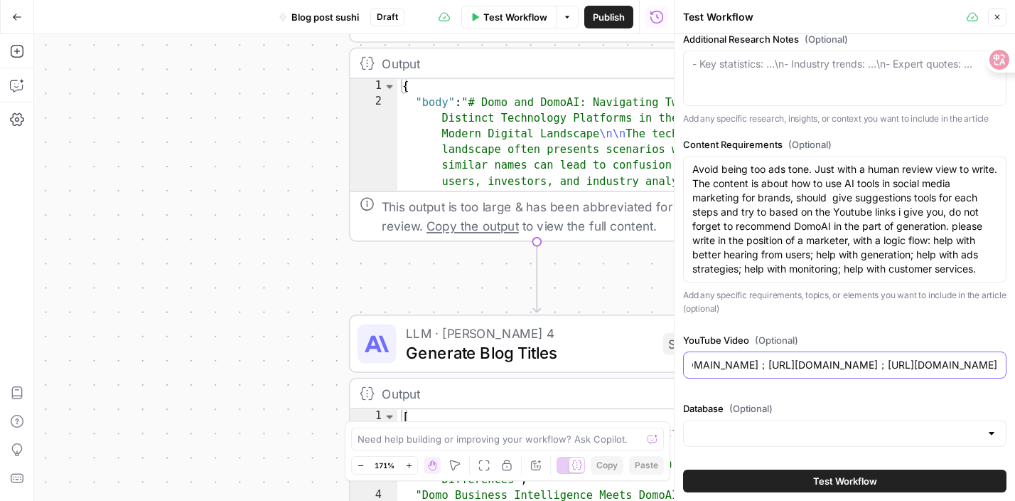
click at [1015, 370] on html "DomoAI New Home Browse Insights Opportunities Your Data Recent Grids Write Info…" at bounding box center [507, 250] width 1015 height 501
click at [1002, 367] on div "Product photogtaphy: https://www.youtube.com/watch?v=CnjdhAxcXu8；https://www.yo…" at bounding box center [844, 364] width 323 height 27
drag, startPoint x: 998, startPoint y: 363, endPoint x: 1011, endPoint y: 365, distance: 13.1
click at [1015, 366] on html "DomoAI New Home Browse Insights Opportunities Your Data Recent Grids Write Info…" at bounding box center [507, 250] width 1015 height 501
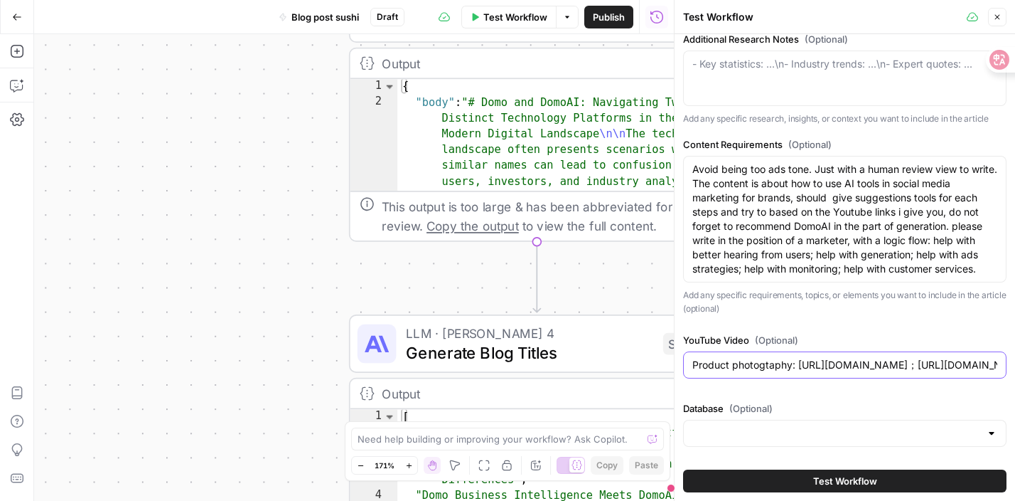
click at [980, 363] on input "Product photogtaphy: https://www.youtube.com/watch?v=CnjdhAxcXu8；https://www.yo…" at bounding box center [845, 365] width 305 height 14
drag, startPoint x: 980, startPoint y: 363, endPoint x: 1015, endPoint y: 363, distance: 34.8
click at [1015, 363] on div "Brand Kit DomoAI Primary Keyword Can't be blank References (Optional) knowledge…" at bounding box center [845, 267] width 341 height 466
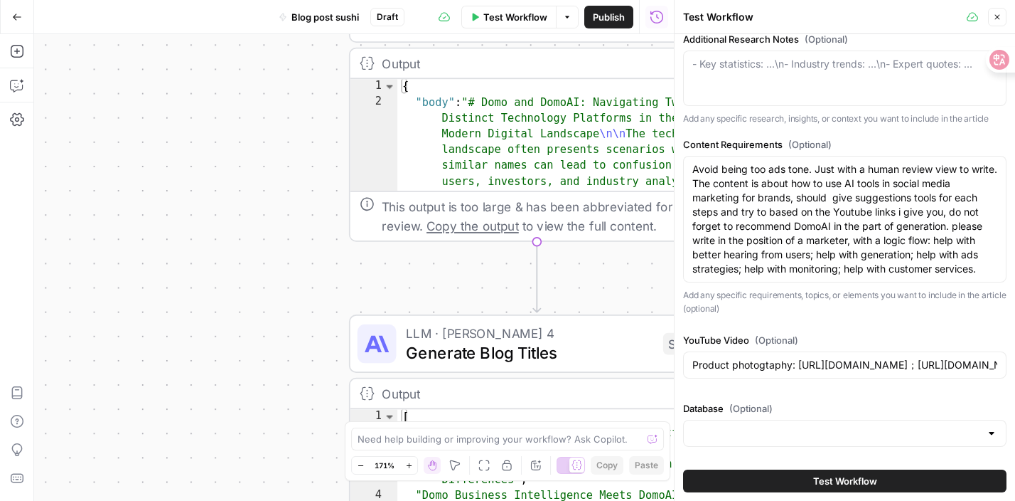
click at [1000, 363] on div "Product photogtaphy: https://www.youtube.com/watch?v=CnjdhAxcXu8；https://www.yo…" at bounding box center [844, 364] width 323 height 27
click at [981, 361] on input "Product photogtaphy: https://www.youtube.com/watch?v=CnjdhAxcXu8；https://www.yo…" at bounding box center [845, 365] width 305 height 14
drag, startPoint x: 981, startPoint y: 361, endPoint x: 1020, endPoint y: 361, distance: 38.4
click at [1015, 361] on html "DomoAI New Home Browse Insights Opportunities Your Data Recent Grids Write Info…" at bounding box center [507, 250] width 1015 height 501
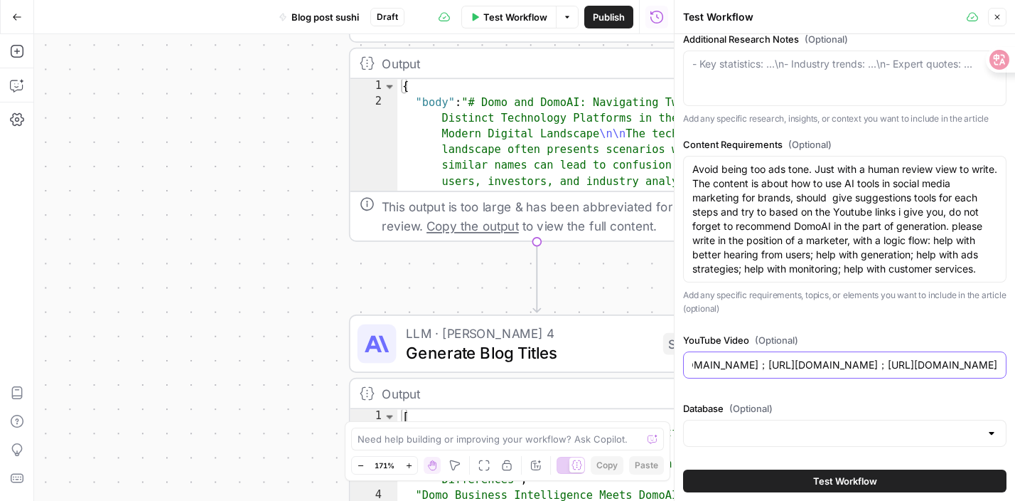
click at [994, 360] on input "Product photogtaphy: https://www.youtube.com/watch?v=CnjdhAxcXu8；https://www.yo…" at bounding box center [845, 365] width 305 height 14
paste input "[URL][DOMAIN_NAME]"
type input "Product photogtaphy: https://www.youtube.com/watch?v=CnjdhAxcXu8；https://www.yo…"
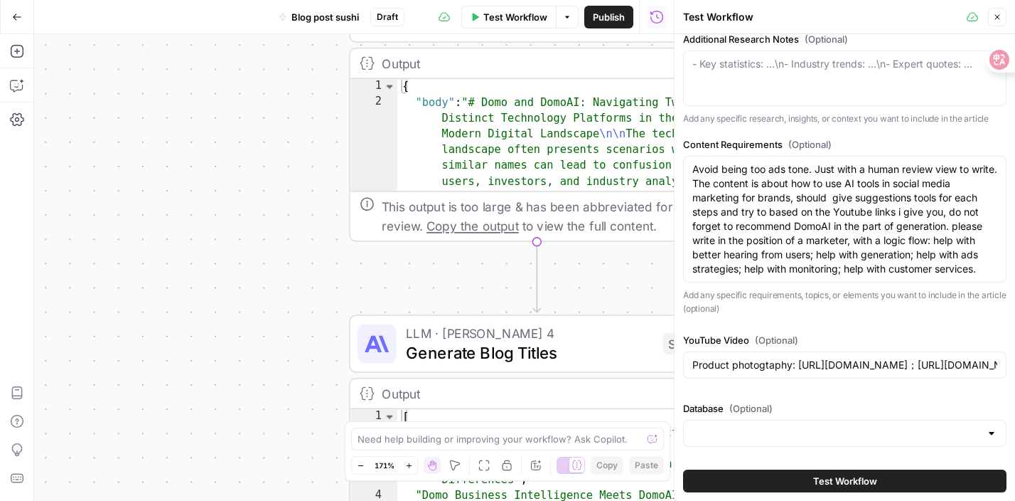
click at [929, 483] on button "Test Workflow" at bounding box center [844, 480] width 323 height 23
click at [922, 481] on button "Test Workflow" at bounding box center [844, 480] width 323 height 23
click at [904, 476] on button "Test Workflow" at bounding box center [844, 480] width 323 height 23
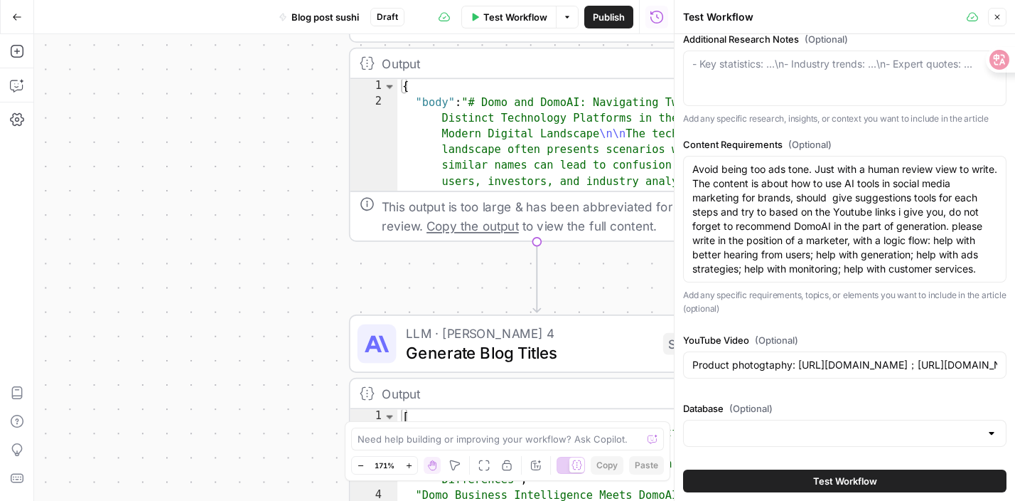
click at [904, 476] on button "Test Workflow" at bounding box center [844, 480] width 323 height 23
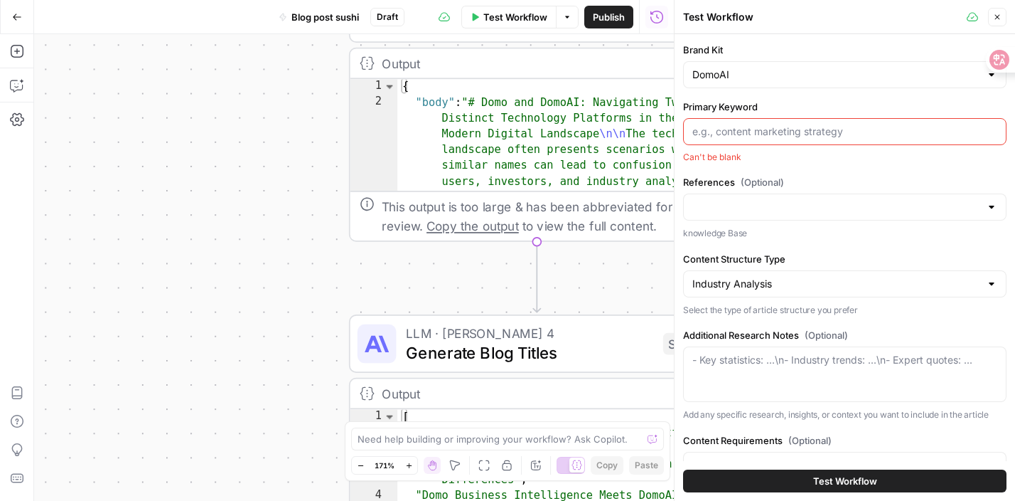
click at [830, 131] on input "Primary Keyword" at bounding box center [845, 131] width 305 height 14
type input "ai in social media"
click at [766, 476] on button "Test Workflow" at bounding box center [844, 480] width 323 height 23
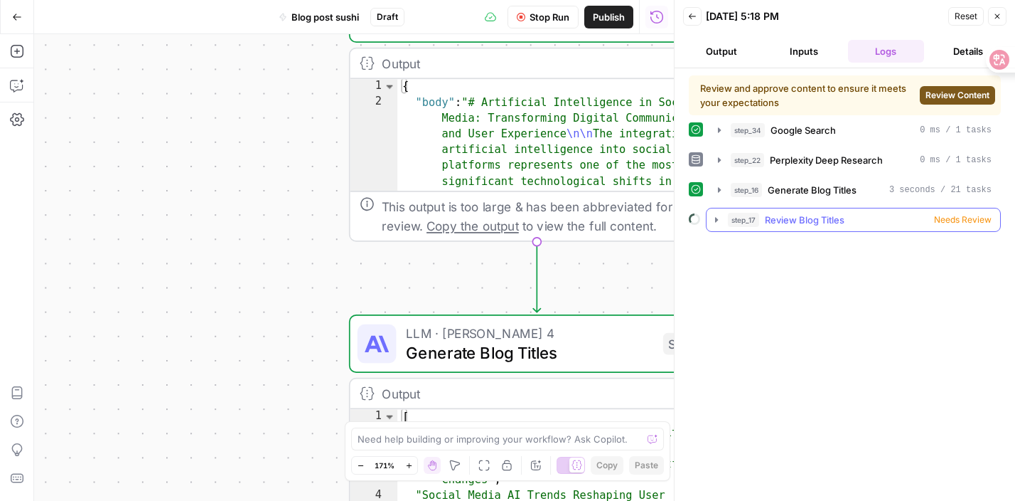
click at [940, 220] on span "Needs Review" at bounding box center [963, 219] width 58 height 13
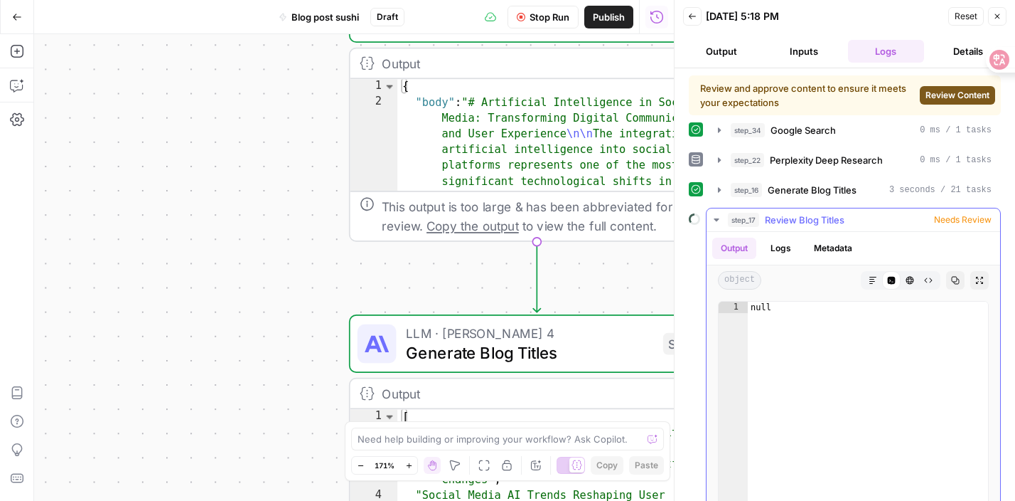
click at [940, 221] on span "Needs Review" at bounding box center [963, 219] width 58 height 13
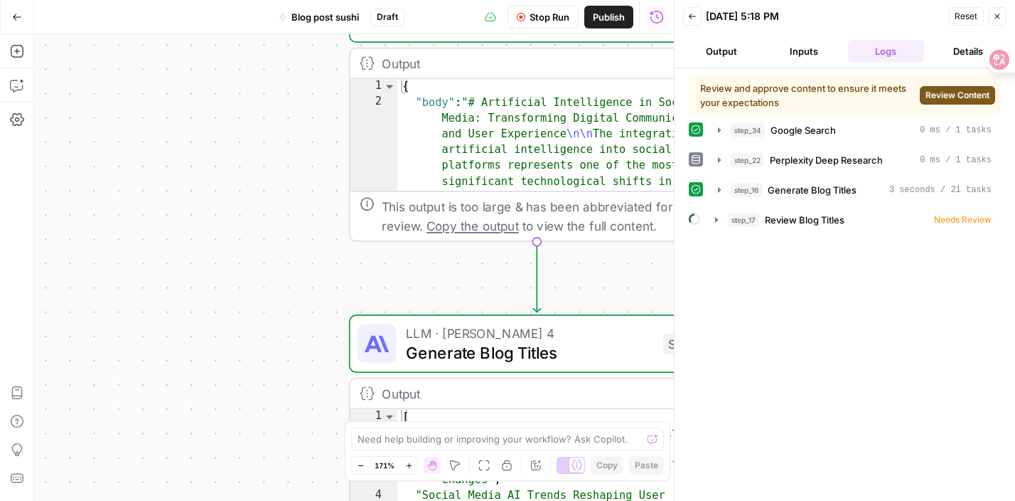
drag, startPoint x: 402, startPoint y: 240, endPoint x: 153, endPoint y: 266, distance: 250.2
click at [152, 266] on div "Workflow Set Inputs Inputs Google Search Google Search Step 34 Output Expand Ou…" at bounding box center [354, 267] width 640 height 466
drag, startPoint x: 453, startPoint y: 64, endPoint x: 439, endPoint y: 66, distance: 14.4
click at [438, 66] on div "Output" at bounding box center [520, 62] width 277 height 19
click at [941, 100] on span "Review Content" at bounding box center [958, 95] width 64 height 13
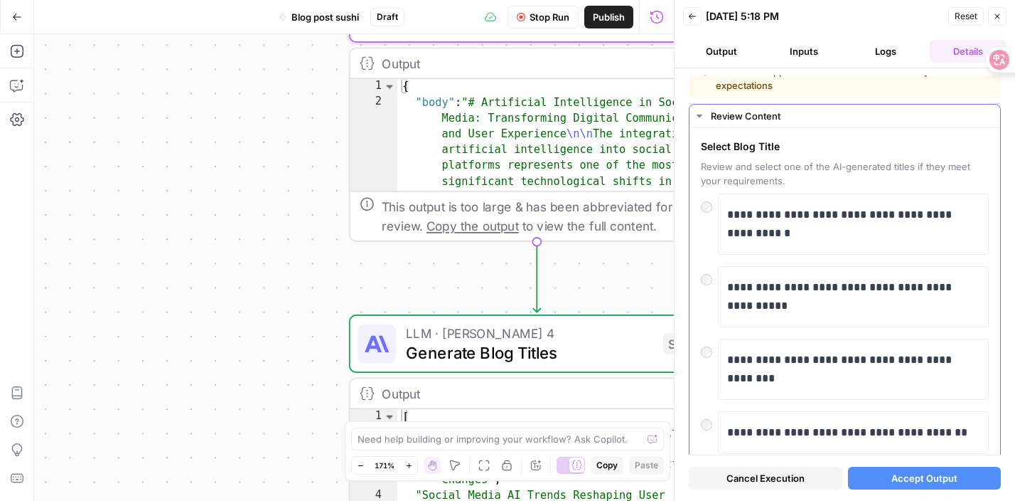
scroll to position [15, 0]
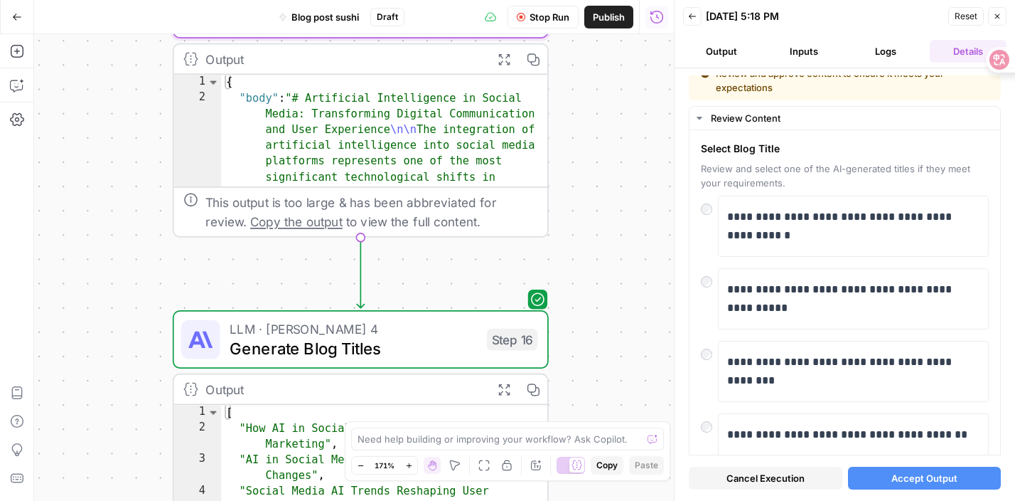
drag, startPoint x: 439, startPoint y: 272, endPoint x: 230, endPoint y: 266, distance: 208.4
click at [230, 266] on div "Workflow Set Inputs Inputs Google Search Google Search Step 34 Output Expand Ou…" at bounding box center [354, 267] width 640 height 466
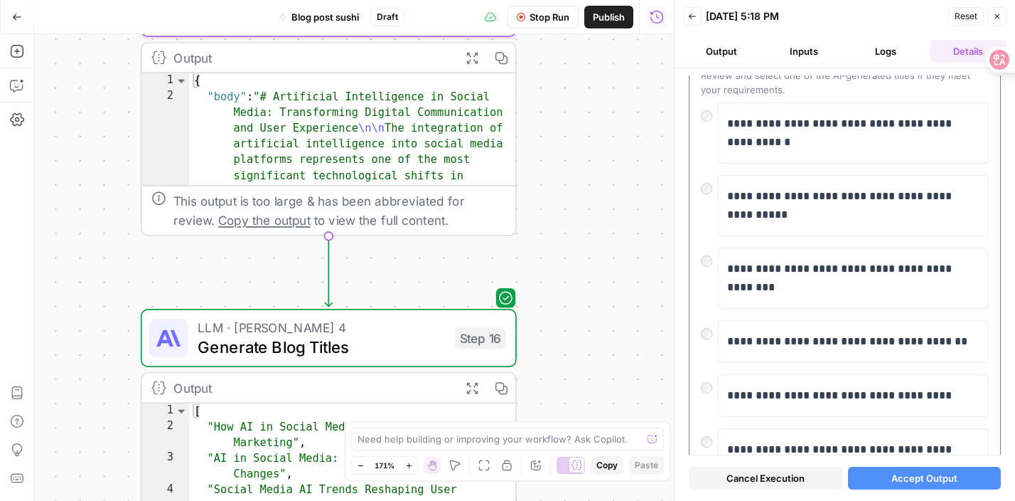
scroll to position [0, 0]
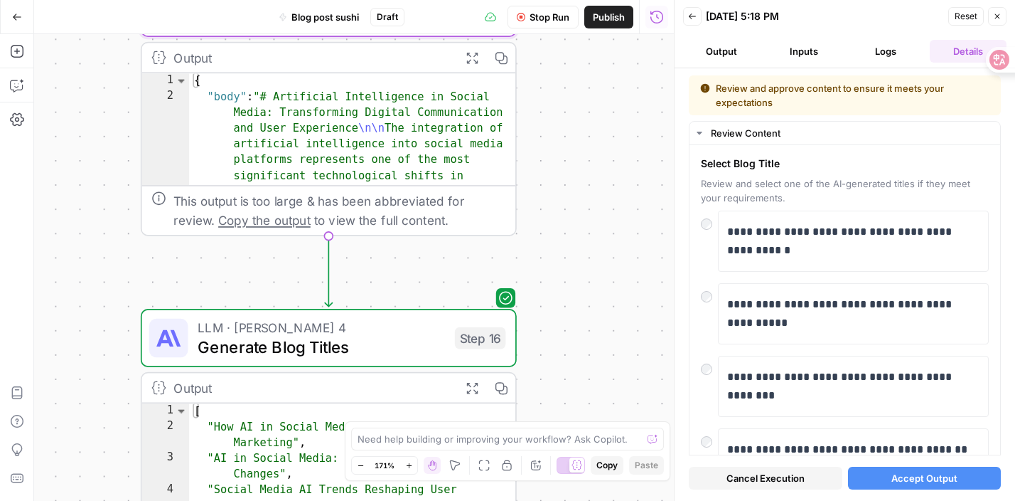
click at [733, 55] on button "Output" at bounding box center [721, 51] width 77 height 23
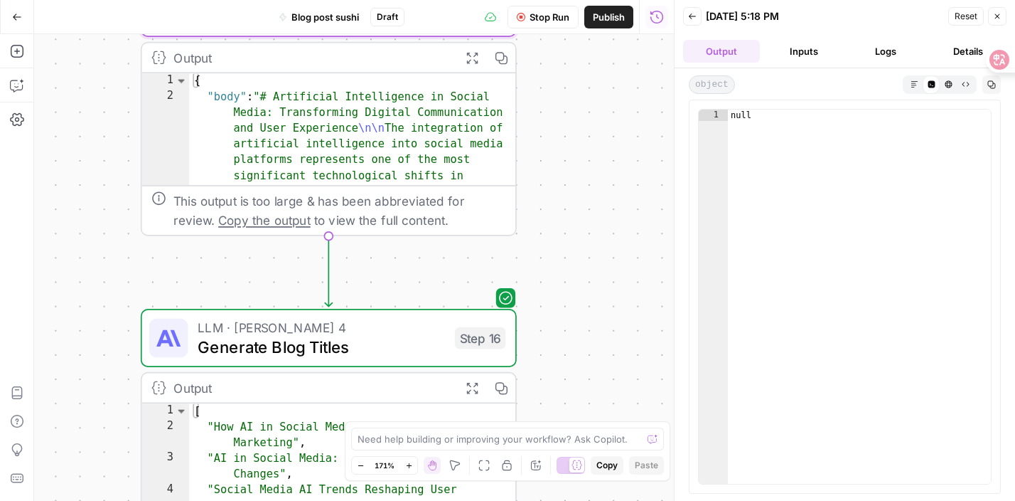
click at [964, 55] on button "Details" at bounding box center [968, 51] width 77 height 23
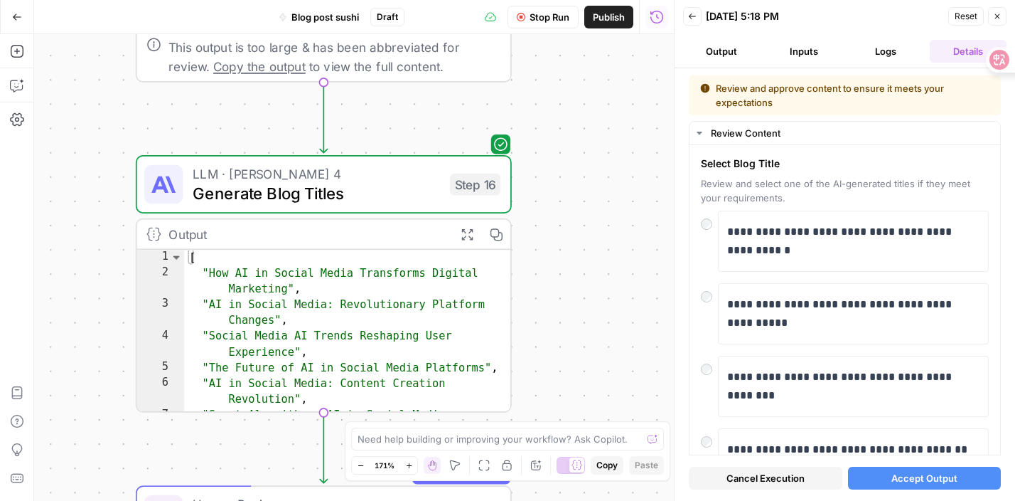
drag, startPoint x: 560, startPoint y: 296, endPoint x: 555, endPoint y: 143, distance: 152.9
click at [555, 143] on div "Workflow Set Inputs Inputs Google Search Google Search Step 34 Output Expand Ou…" at bounding box center [354, 267] width 640 height 466
click at [786, 48] on button "Inputs" at bounding box center [804, 51] width 77 height 23
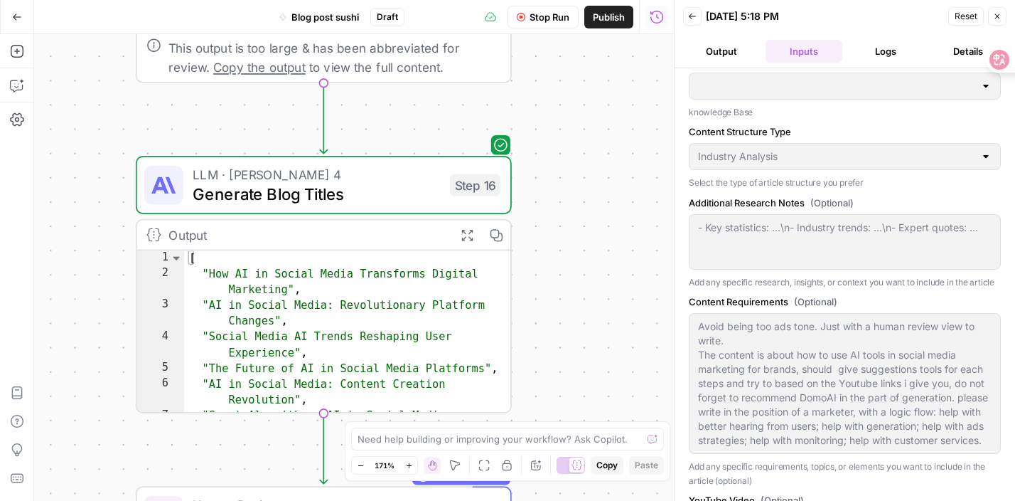
scroll to position [144, 0]
click at [877, 77] on div at bounding box center [845, 85] width 312 height 27
click at [880, 50] on button "Logs" at bounding box center [886, 51] width 77 height 23
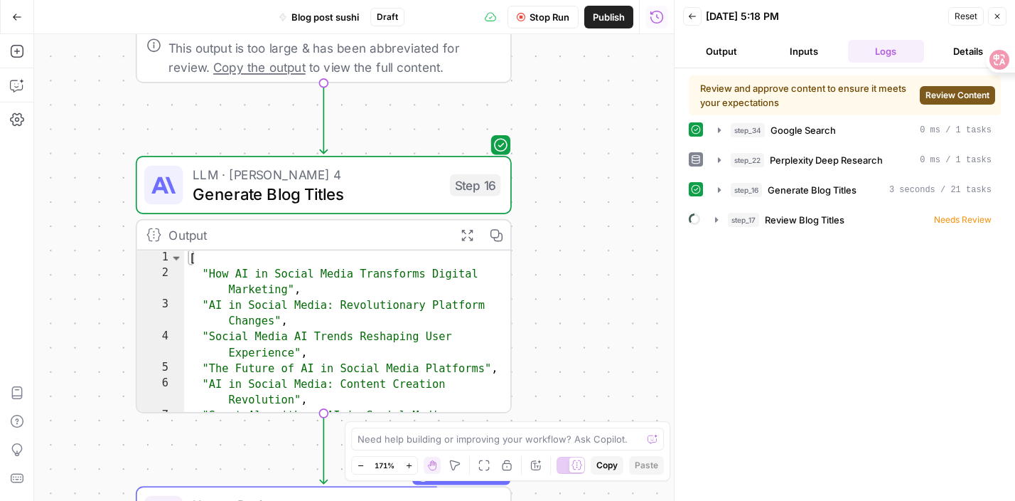
scroll to position [0, 0]
click at [808, 50] on button "Inputs" at bounding box center [804, 51] width 77 height 23
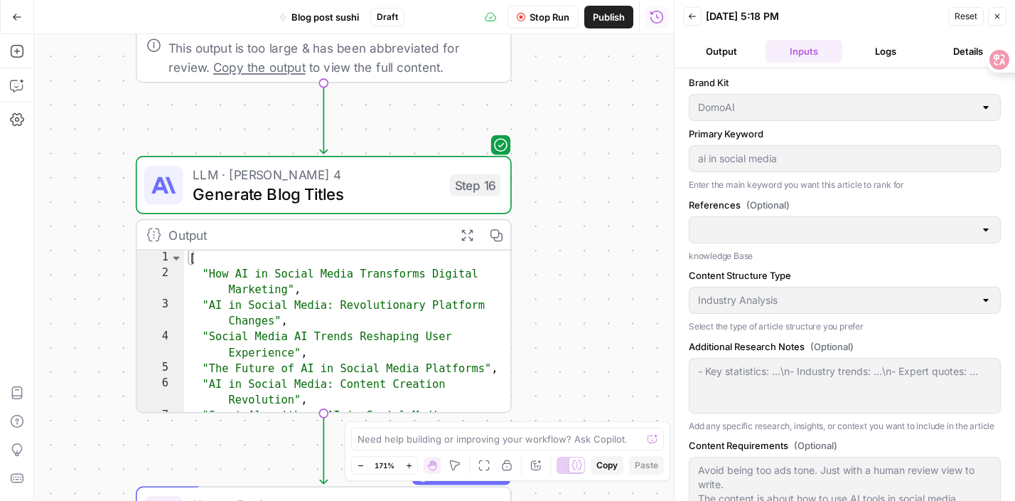
click at [727, 58] on button "Output" at bounding box center [721, 51] width 77 height 23
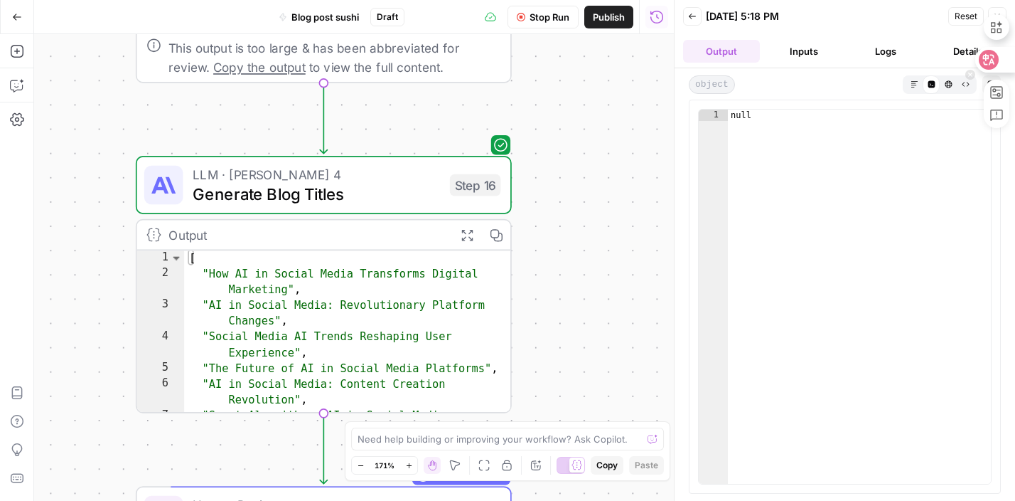
click at [971, 49] on div at bounding box center [991, 60] width 50 height 26
click at [818, 51] on button "Inputs" at bounding box center [804, 51] width 77 height 23
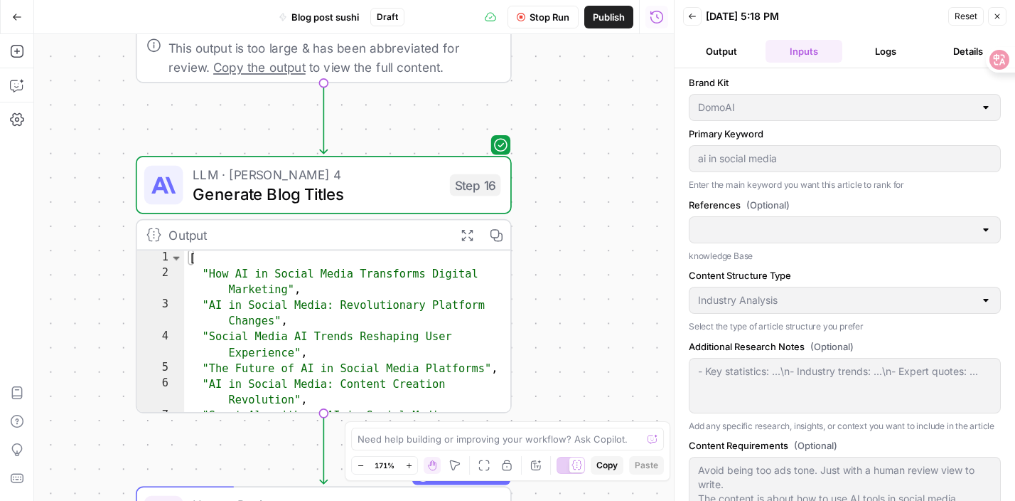
click at [890, 55] on button "Logs" at bounding box center [886, 51] width 77 height 23
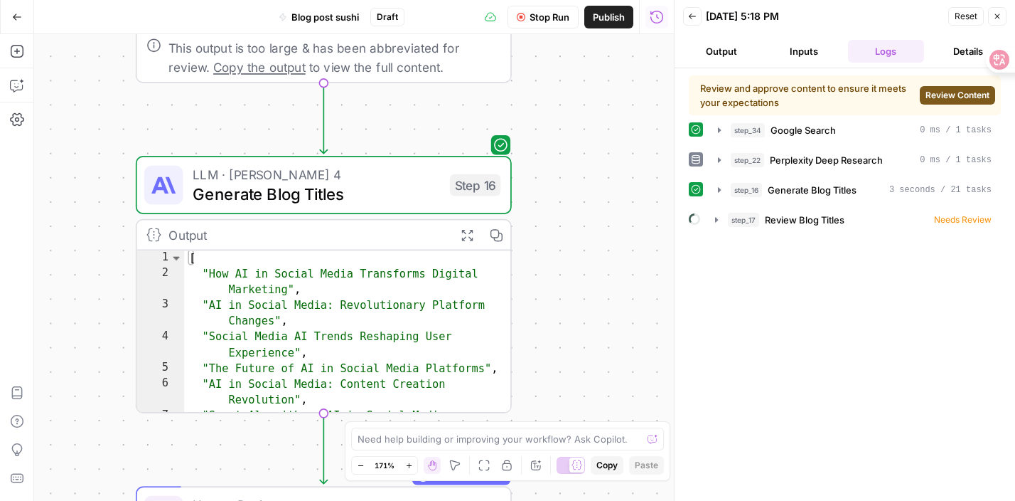
click at [935, 94] on span "Review Content" at bounding box center [958, 95] width 64 height 13
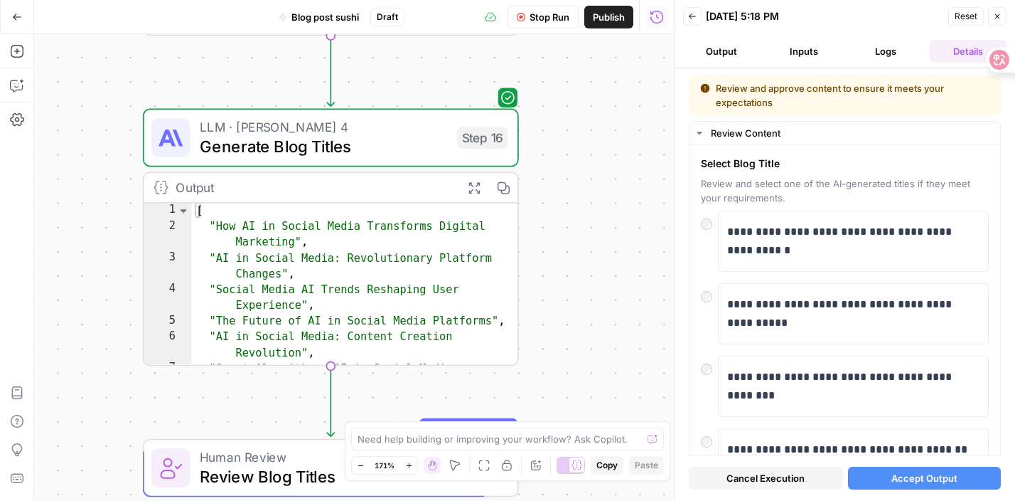
click at [773, 476] on span "Cancel Execution" at bounding box center [766, 478] width 78 height 14
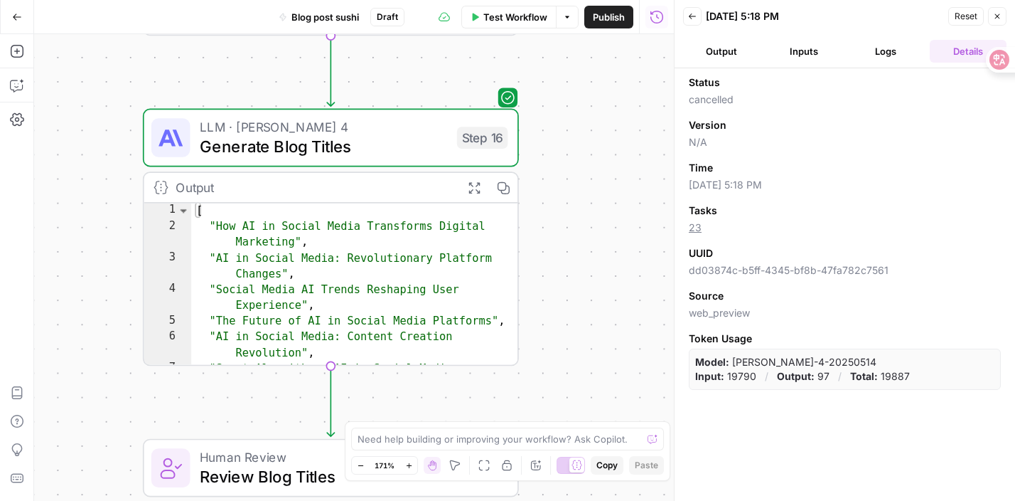
click at [788, 64] on header "Back 09/10/25 at 5:18 PM Reset Close Output Inputs Logs Details" at bounding box center [845, 34] width 341 height 68
click at [798, 55] on button "Inputs" at bounding box center [804, 51] width 77 height 23
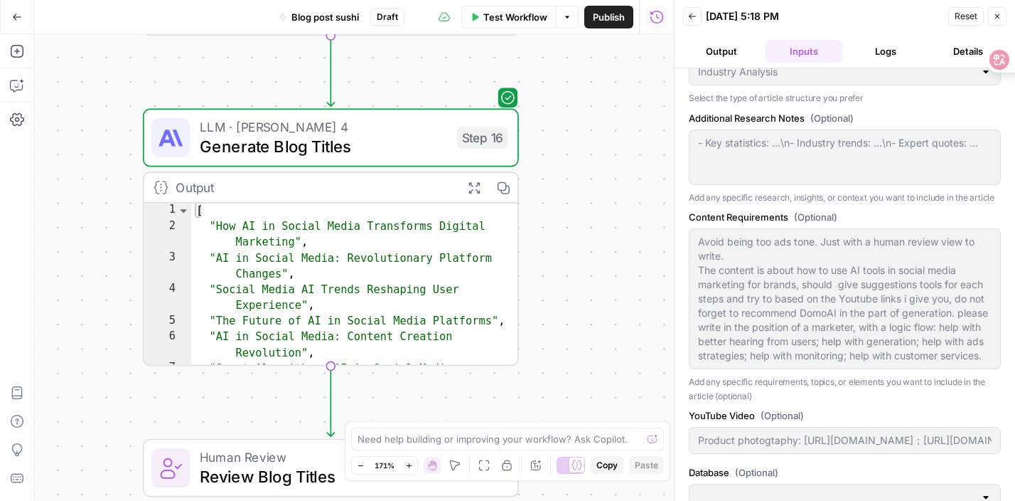
scroll to position [251, 0]
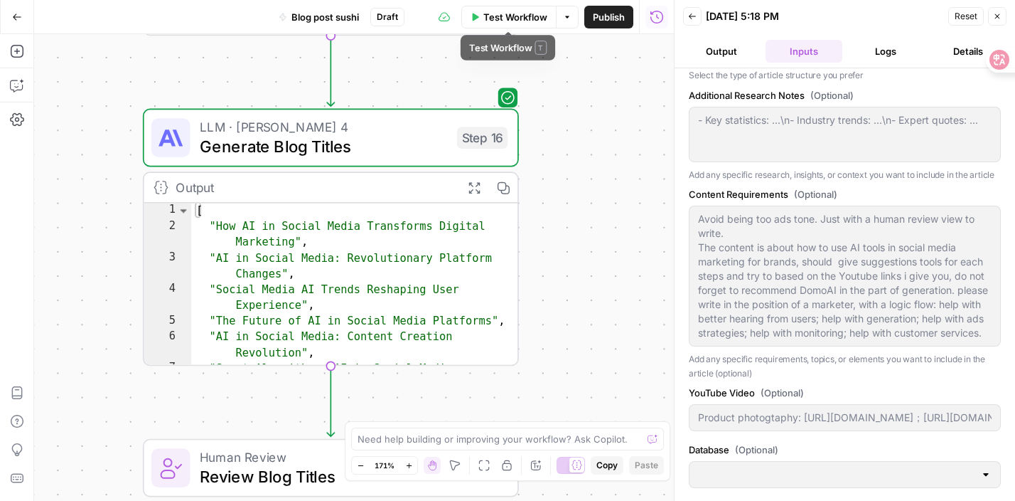
click at [538, 17] on span "Test Workflow" at bounding box center [515, 17] width 64 height 14
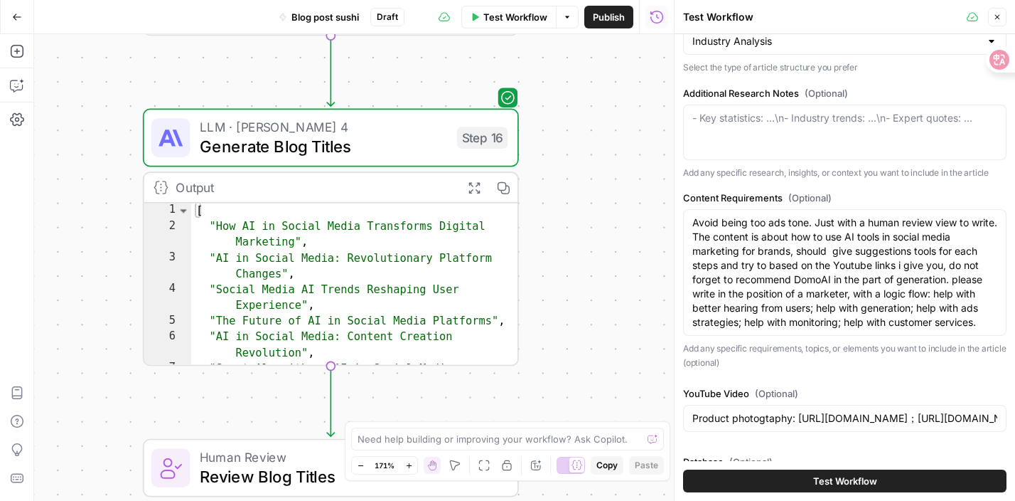
scroll to position [311, 0]
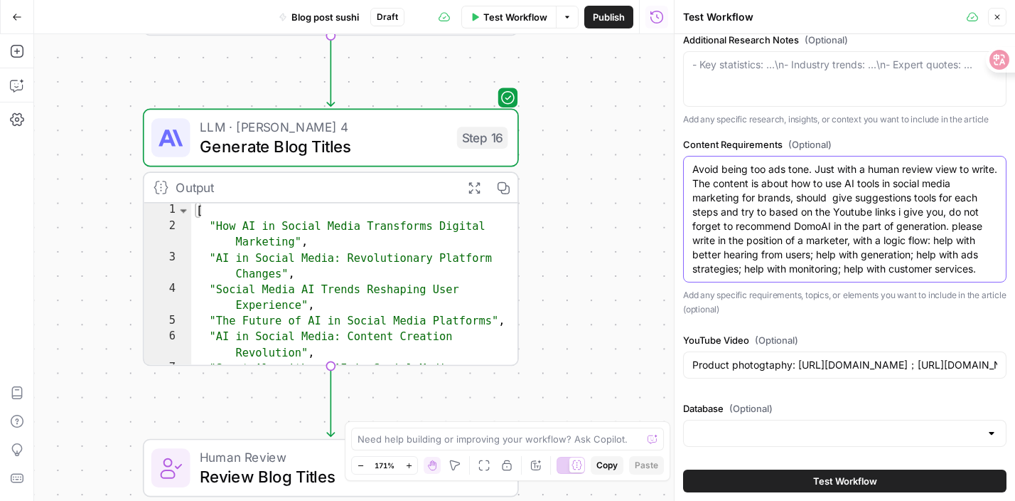
drag, startPoint x: 734, startPoint y: 170, endPoint x: 715, endPoint y: 137, distance: 38.5
click at [715, 137] on div "Content Requirements (Optional) Avoid being too ads tone. Just with a human rev…" at bounding box center [844, 226] width 323 height 178
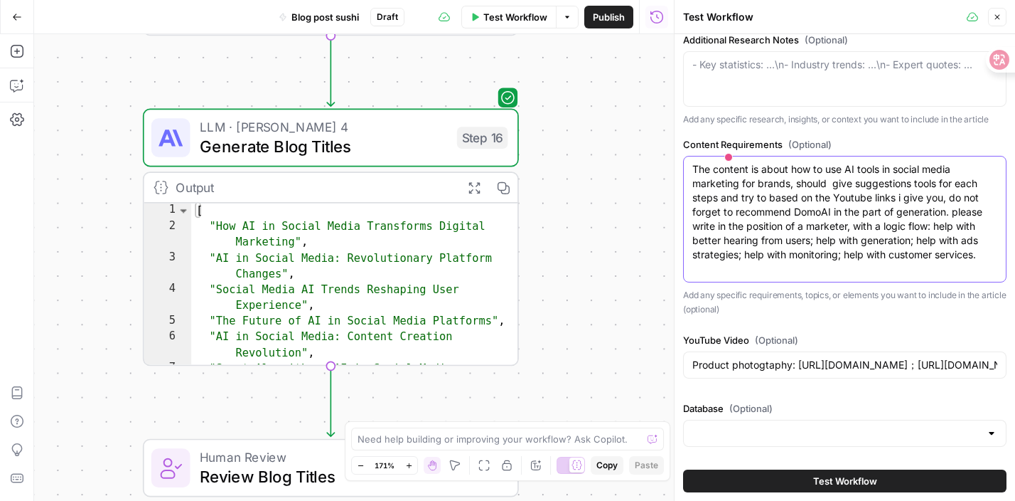
scroll to position [296, 0]
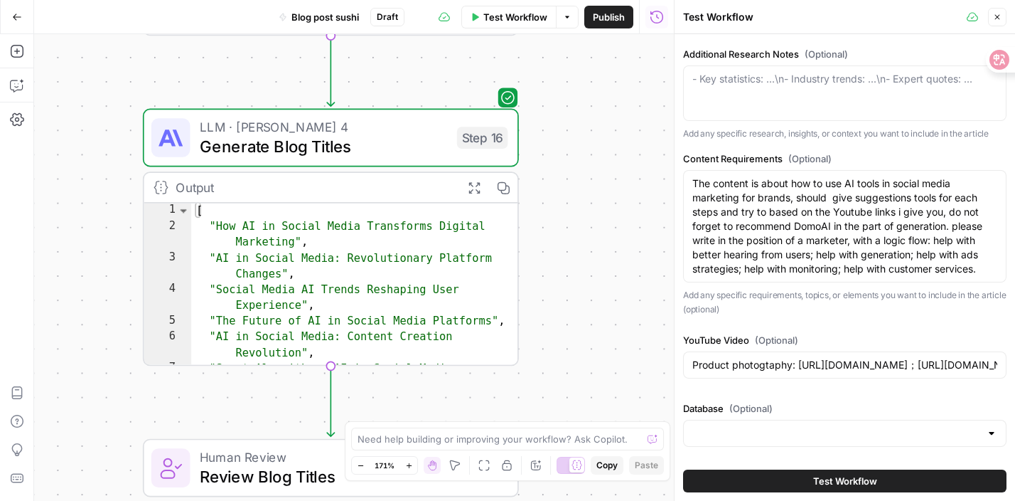
click at [690, 180] on div "The content is about how to use AI tools in social media marketing for brands, …" at bounding box center [844, 226] width 323 height 112
click at [694, 187] on textarea "The content is about how to use AI tools in social media marketing for brands, …" at bounding box center [845, 226] width 305 height 100
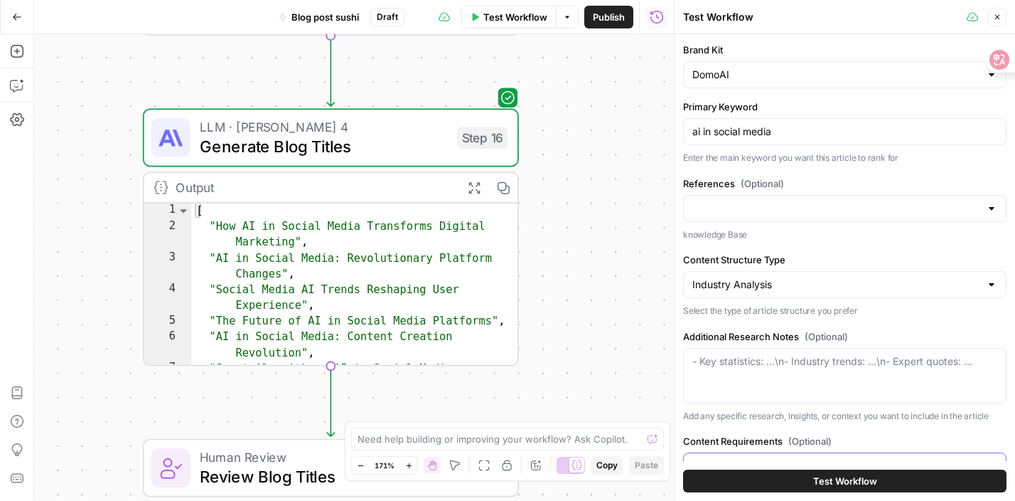
scroll to position [59, 0]
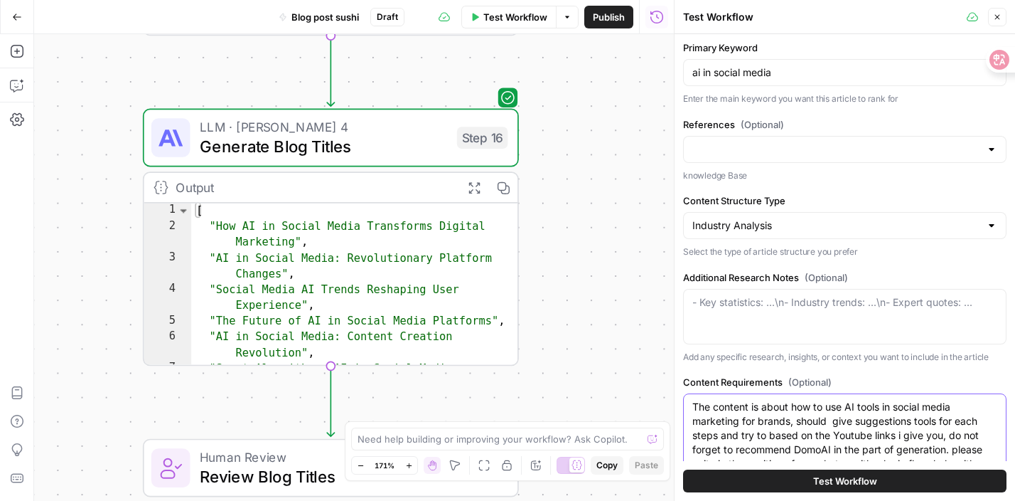
type textarea "The content is about how to use AI tools in social media marketing for brands, …"
click at [993, 226] on div at bounding box center [991, 225] width 11 height 14
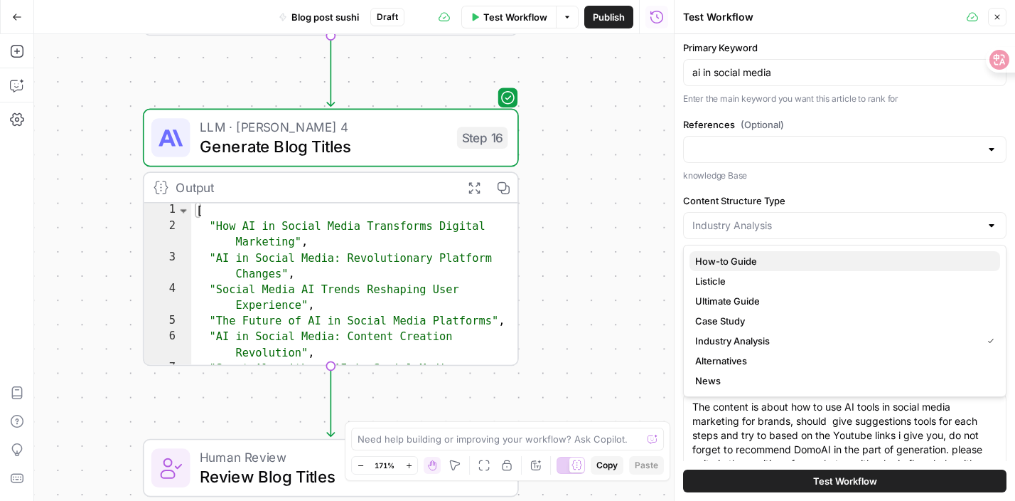
click at [779, 262] on span "How-to Guide" at bounding box center [842, 261] width 294 height 14
type input "How-to Guide"
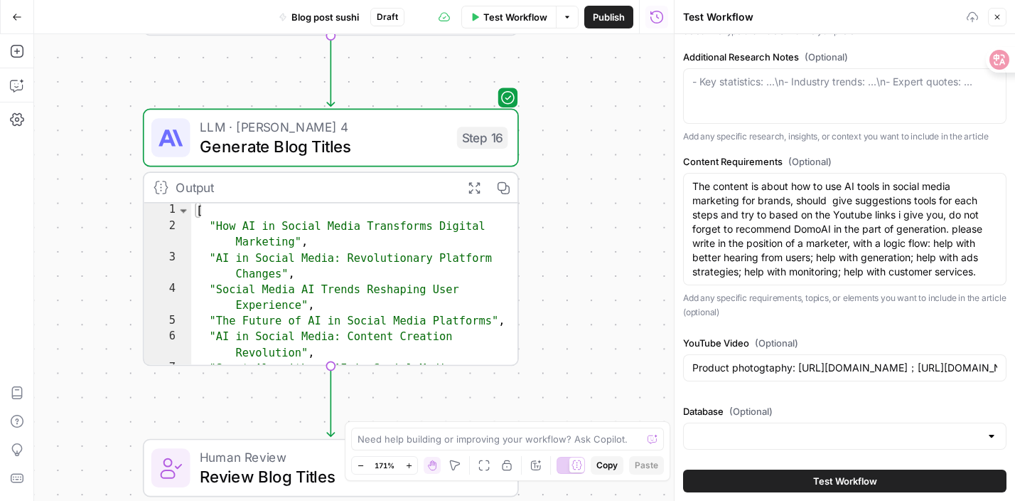
scroll to position [282, 0]
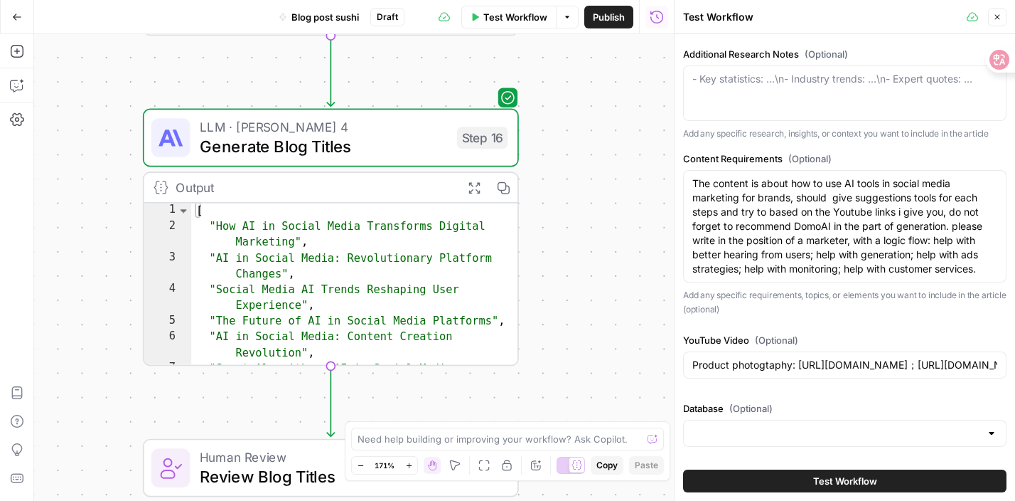
click at [749, 485] on button "Test Workflow" at bounding box center [844, 480] width 323 height 23
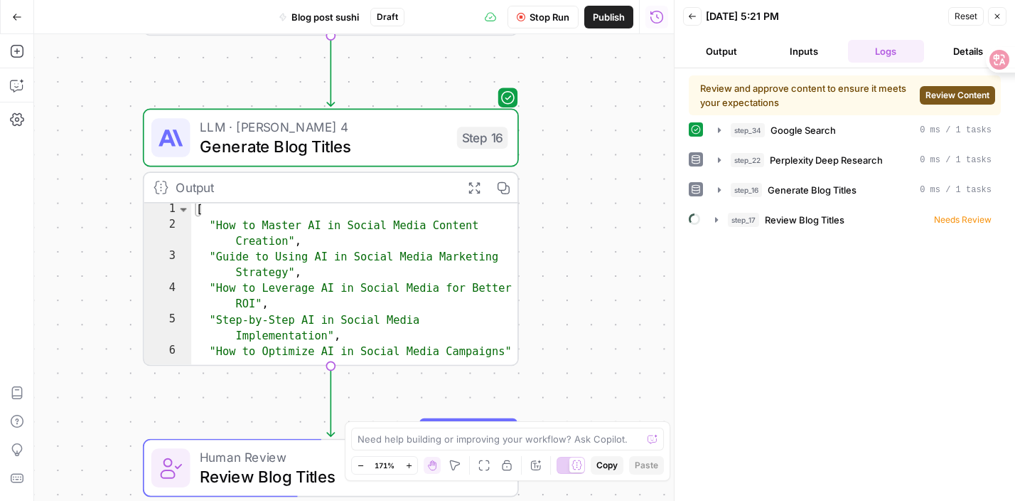
scroll to position [52, 0]
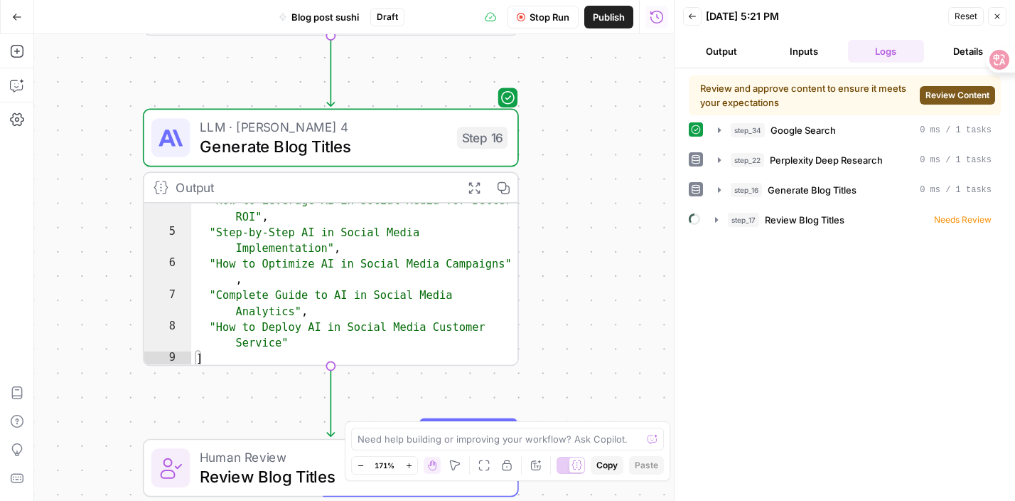
click at [936, 104] on button "Review Content" at bounding box center [957, 95] width 75 height 18
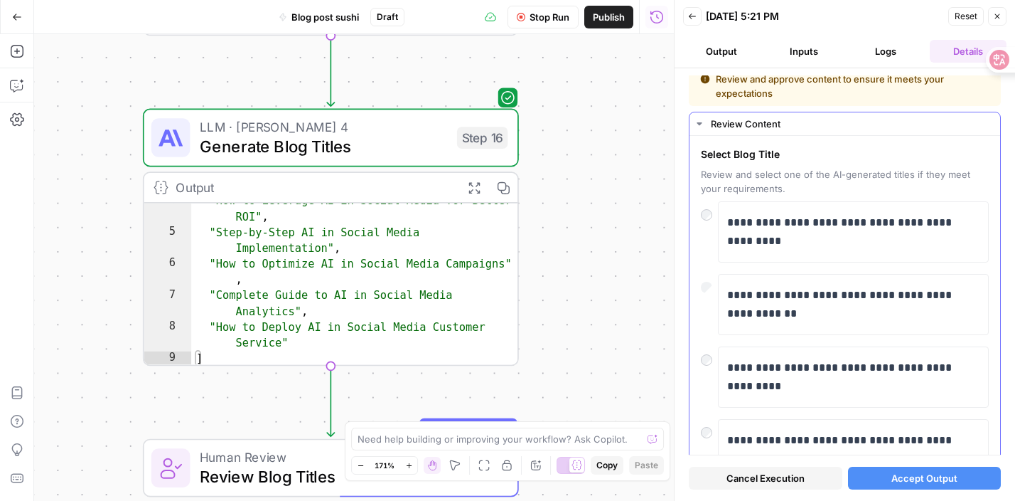
scroll to position [11, 0]
click at [897, 478] on span "Accept Output" at bounding box center [925, 478] width 66 height 14
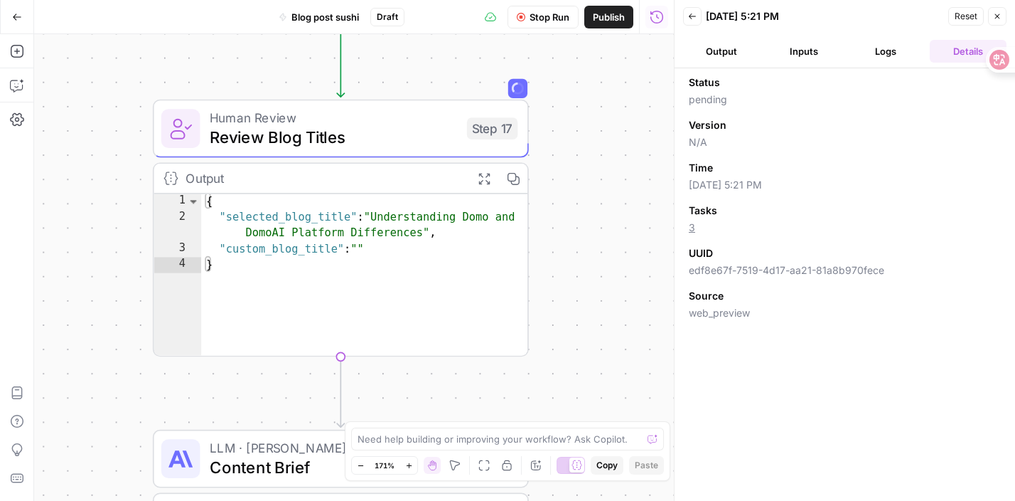
click at [724, 62] on header "Back 09/10/25 at 5:21 PM Reset Close Output Inputs Logs Details" at bounding box center [845, 34] width 341 height 68
click at [789, 53] on button "Inputs" at bounding box center [804, 51] width 77 height 23
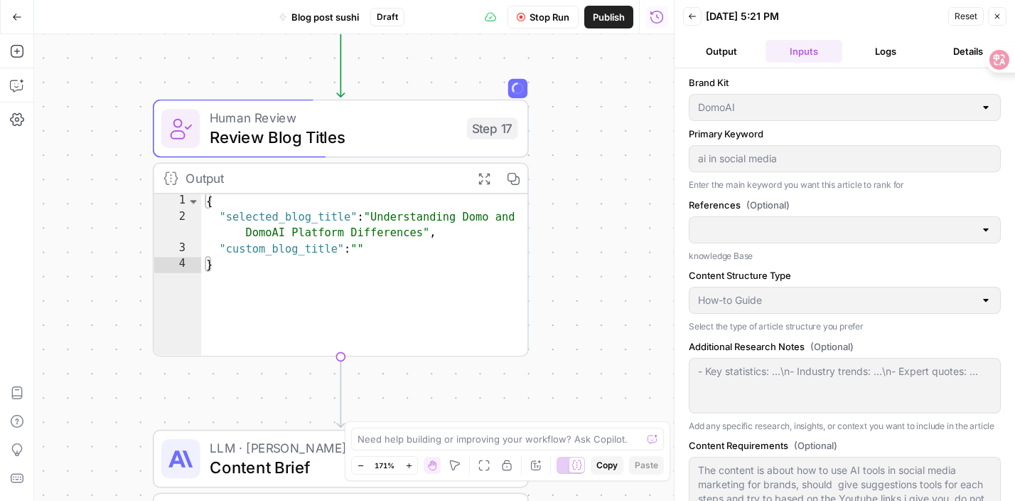
scroll to position [223, 0]
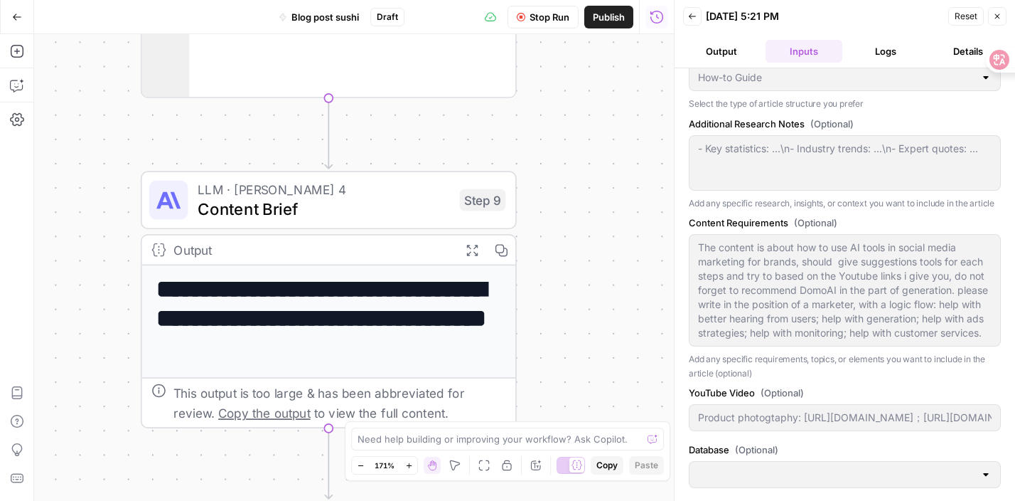
drag, startPoint x: 572, startPoint y: 255, endPoint x: 569, endPoint y: -22, distance: 276.6
click at [569, 0] on html "DomoAI New Home Browse Insights Opportunities Your Data Recent Grids Write Info…" at bounding box center [507, 250] width 1015 height 501
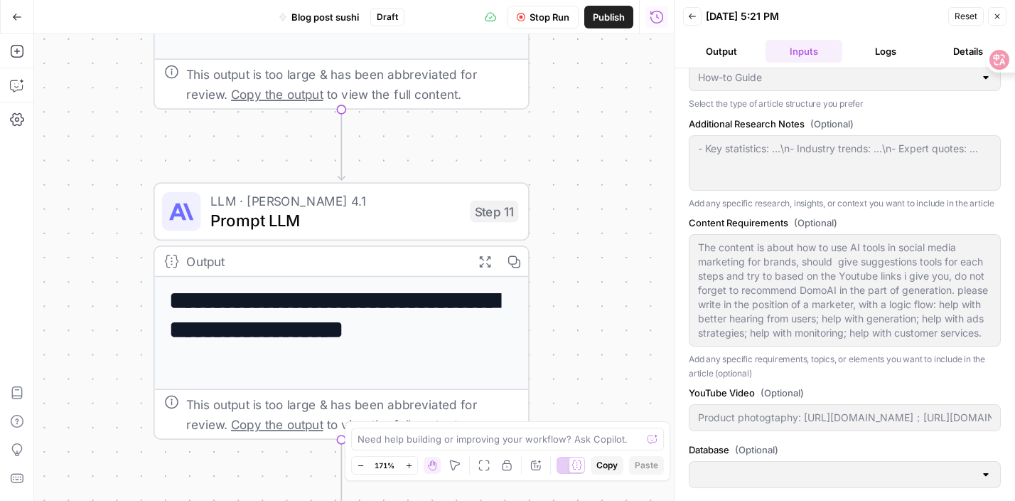
drag, startPoint x: 582, startPoint y: 112, endPoint x: 592, endPoint y: -205, distance: 316.5
click at [592, 0] on html "DomoAI New Home Browse Insights Opportunities Your Data Recent Grids Write Info…" at bounding box center [507, 250] width 1015 height 501
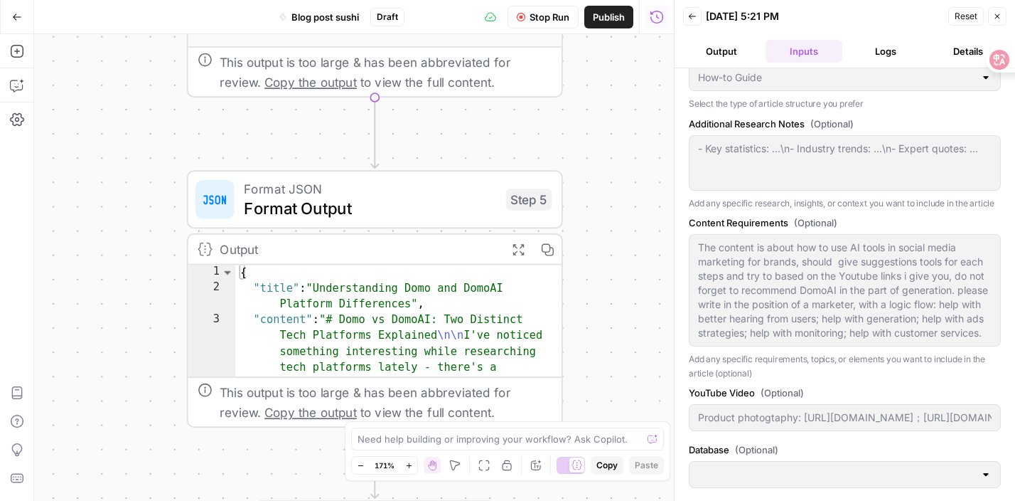
drag, startPoint x: 570, startPoint y: 203, endPoint x: 597, endPoint y: -124, distance: 327.5
click at [597, 0] on html "DomoAI New Home Browse Insights Opportunities Your Data Recent Grids Write Info…" at bounding box center [507, 250] width 1015 height 501
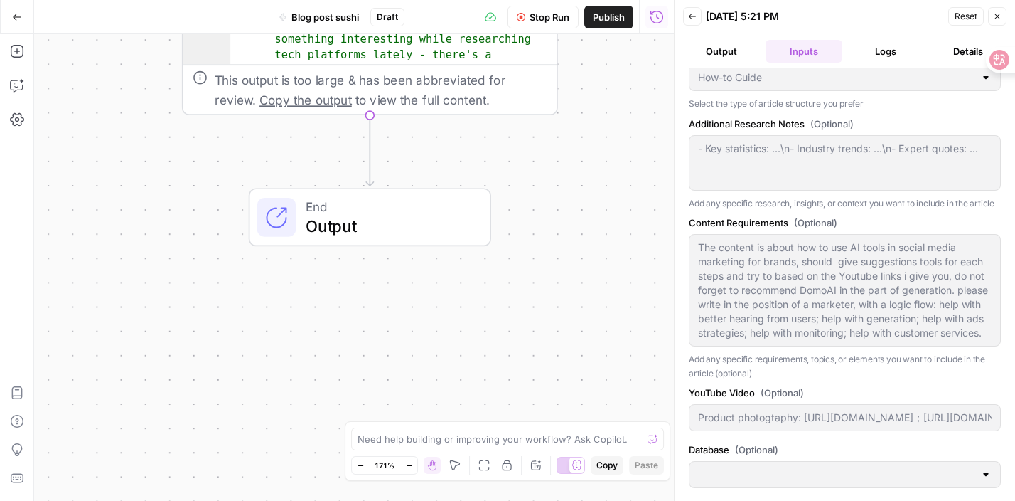
drag, startPoint x: 597, startPoint y: 166, endPoint x: 611, endPoint y: -209, distance: 375.6
click at [611, 0] on html "DomoAI New Home Browse Insights Opportunities Your Data Recent Grids Write Info…" at bounding box center [507, 250] width 1015 height 501
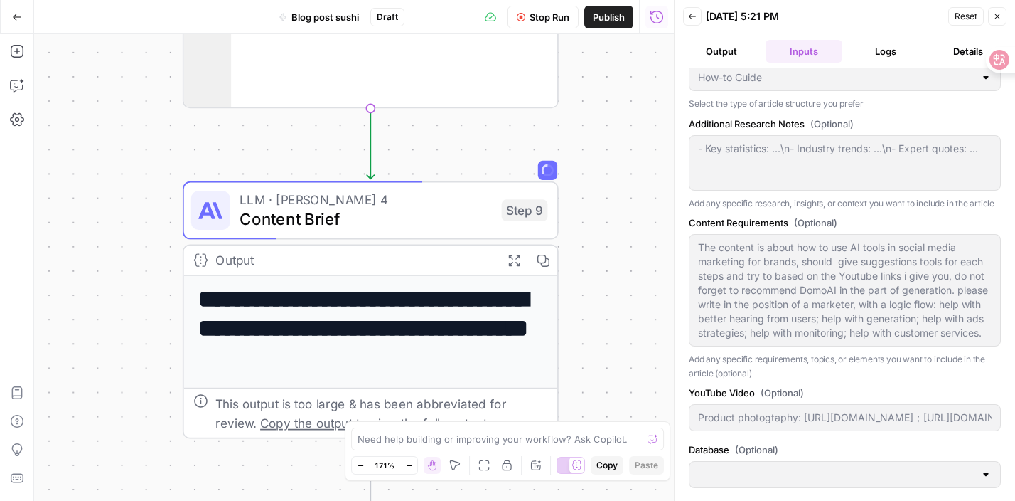
click at [518, 255] on icon "button" at bounding box center [513, 260] width 11 height 11
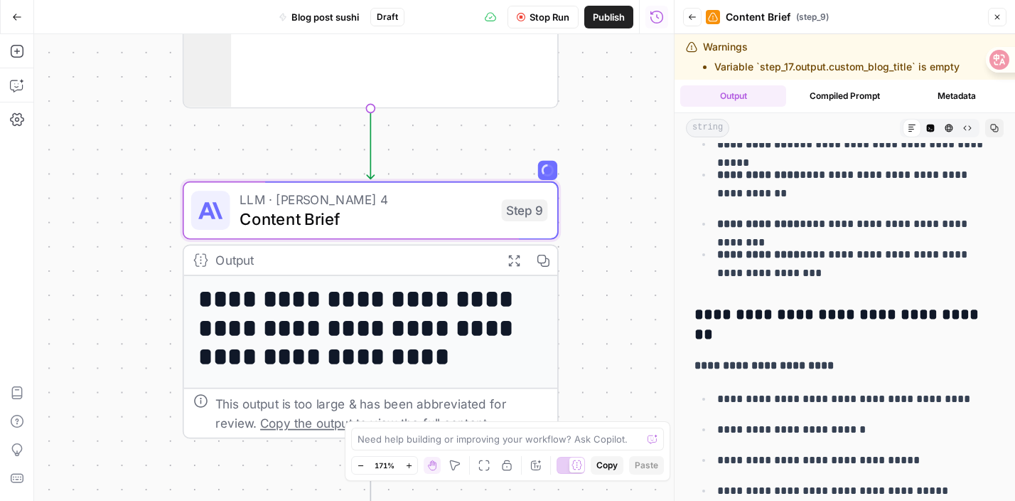
scroll to position [2017, 0]
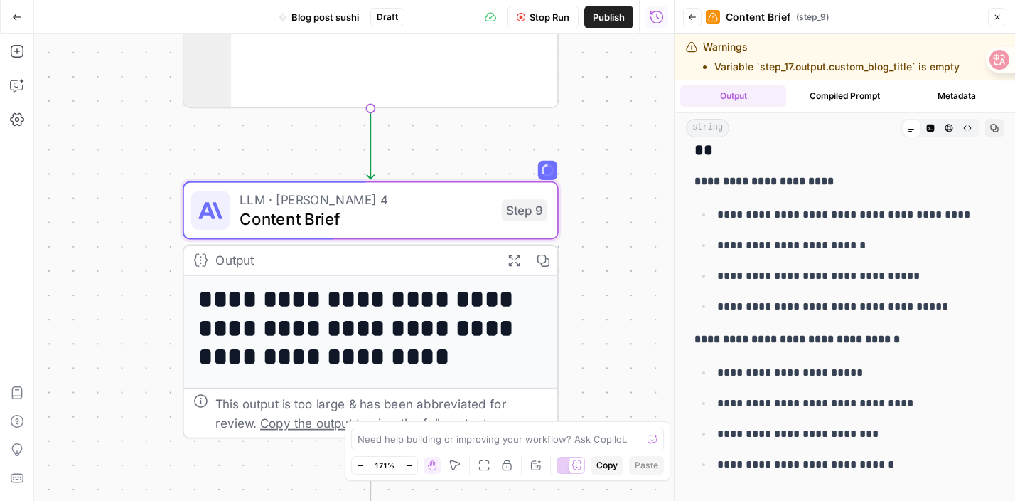
click at [594, 189] on div "Workflow Set Inputs Inputs Google Search Google Search Step 34 Output Expand Ou…" at bounding box center [354, 267] width 640 height 466
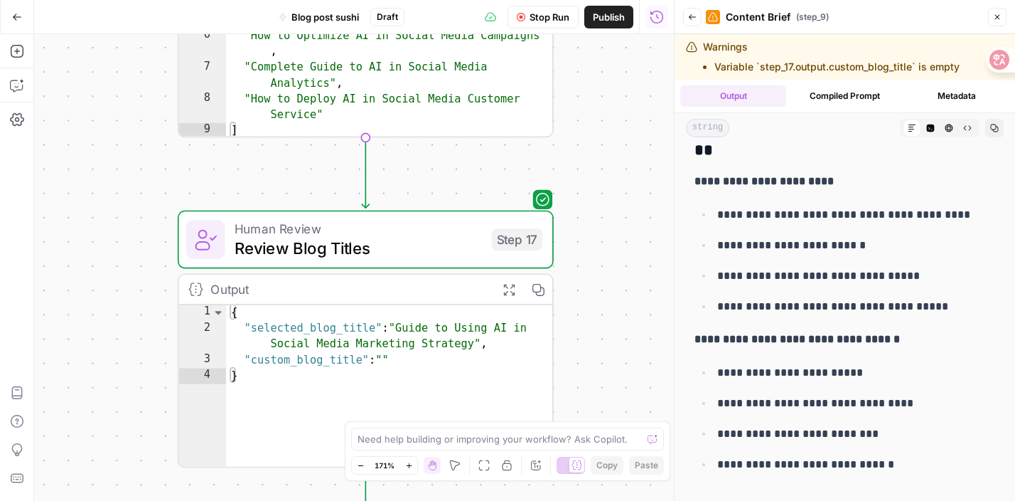
click at [693, 14] on icon "button" at bounding box center [692, 17] width 9 height 9
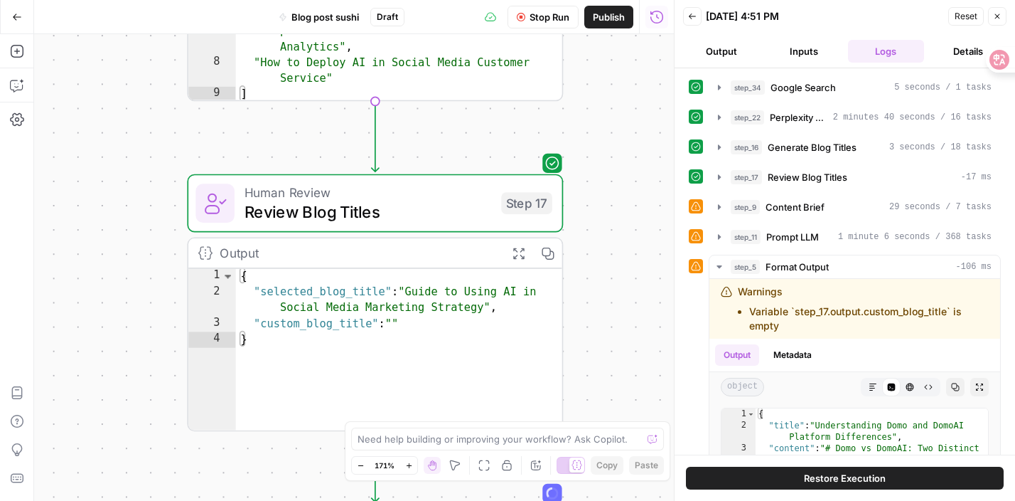
click at [555, 168] on div "Copy step Delete step Add Note Test" at bounding box center [436, 158] width 244 height 43
click at [489, 224] on div "Human Review Review Blog Titles Step 17 Copy step Delete step Add Note Test" at bounding box center [375, 203] width 376 height 58
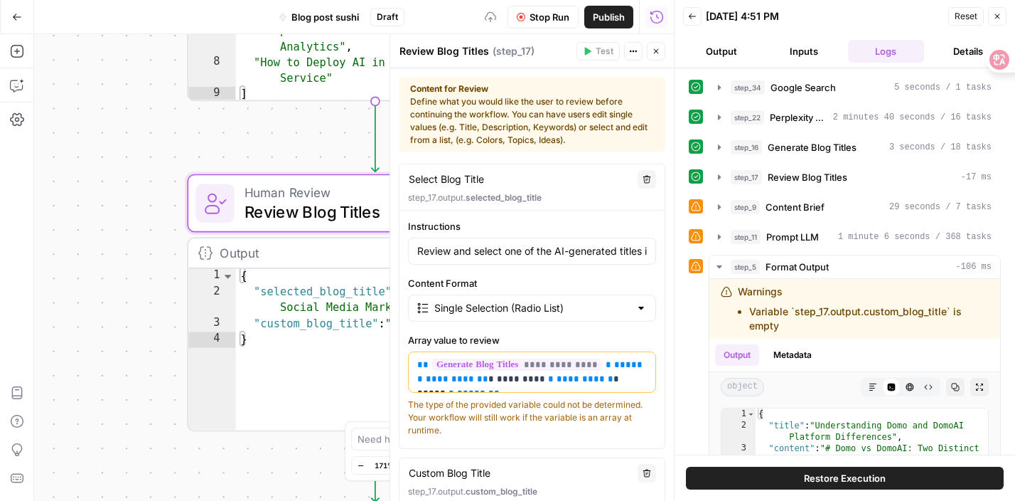
click at [353, 208] on span "Review Blog Titles" at bounding box center [368, 211] width 247 height 24
click at [652, 49] on icon "button" at bounding box center [656, 51] width 9 height 9
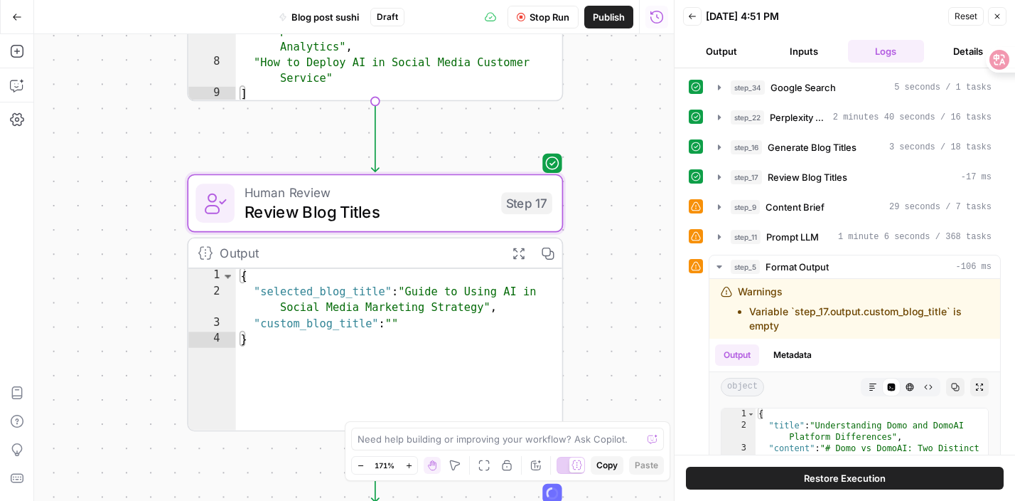
click at [519, 249] on icon "button" at bounding box center [519, 253] width 14 height 14
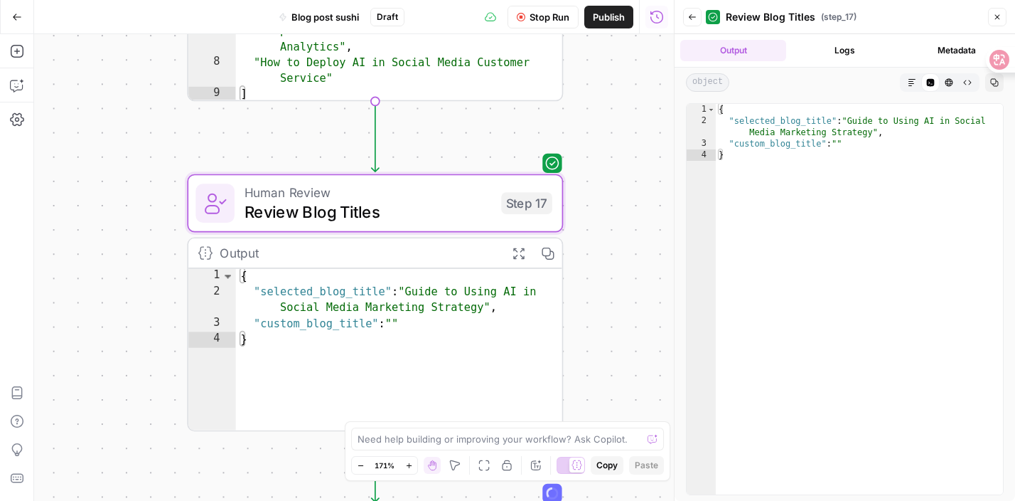
click at [914, 82] on icon "button" at bounding box center [912, 82] width 9 height 9
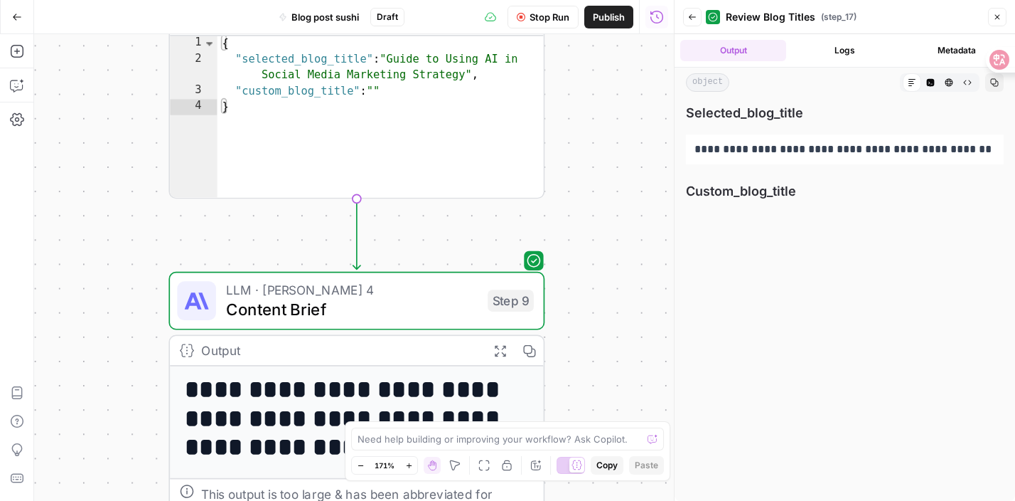
drag, startPoint x: 605, startPoint y: 323, endPoint x: 589, endPoint y: 92, distance: 231.6
click at [587, 92] on div "Workflow Set Inputs Inputs Google Search Google Search Step 34 Output Expand Ou…" at bounding box center [354, 267] width 640 height 466
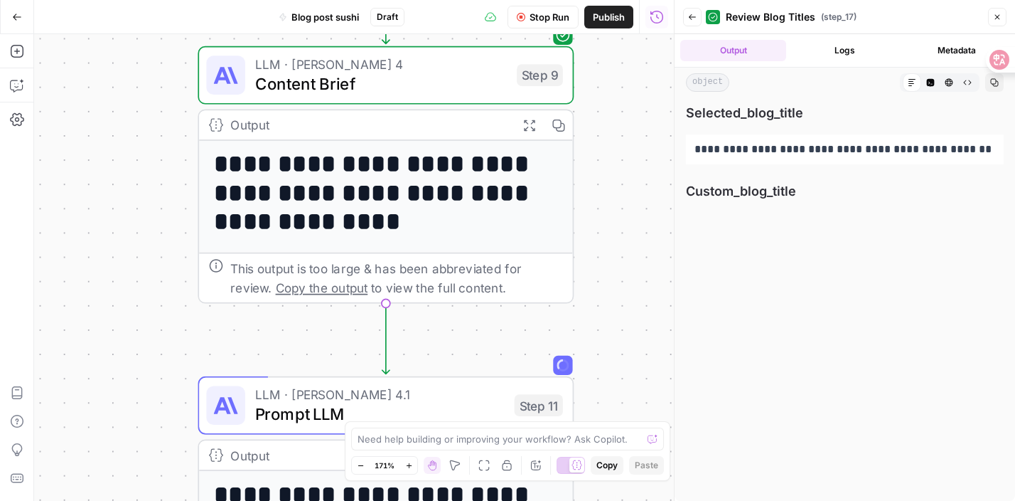
drag, startPoint x: 591, startPoint y: 220, endPoint x: 620, endPoint y: -6, distance: 228.0
click at [620, 0] on html "DomoAI New Home Browse Insights Opportunities Your Data Recent Grids Write Info…" at bounding box center [507, 250] width 1015 height 501
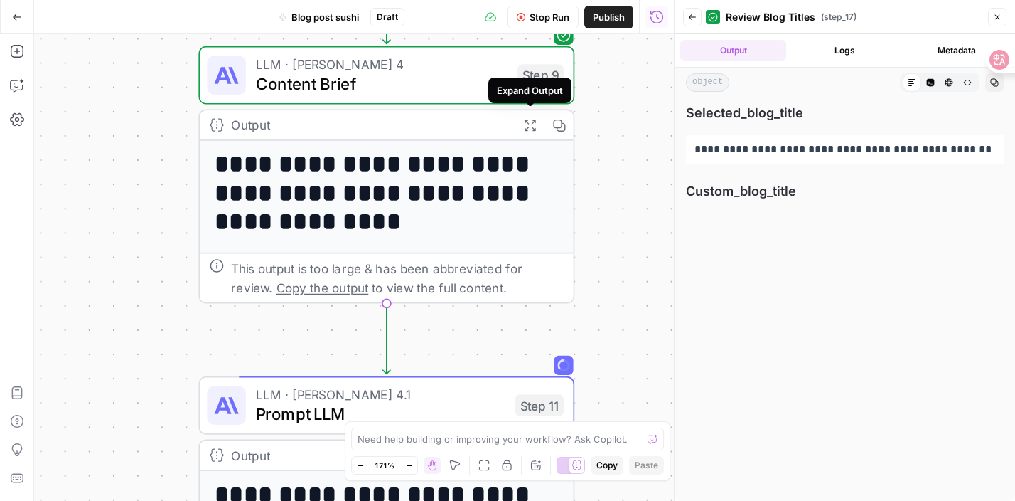
click at [530, 124] on icon "button" at bounding box center [530, 125] width 14 height 14
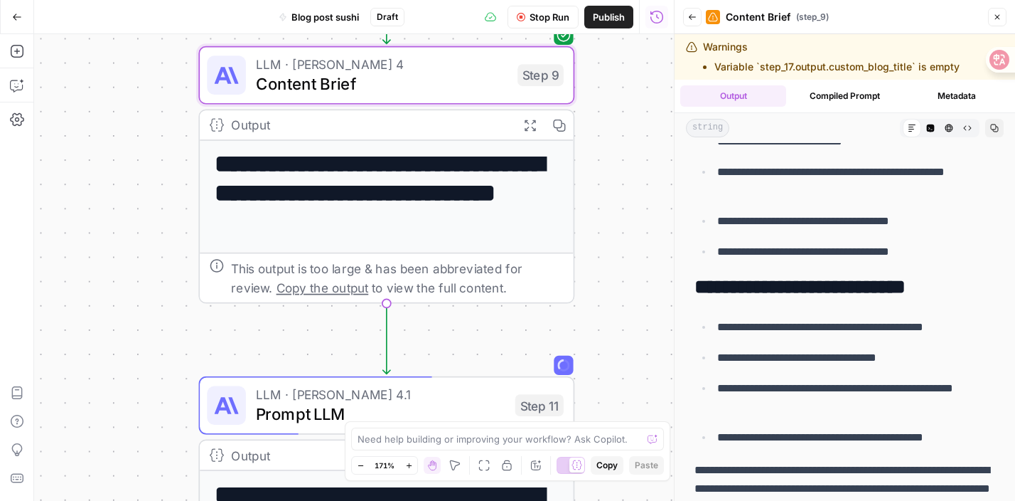
scroll to position [46, 0]
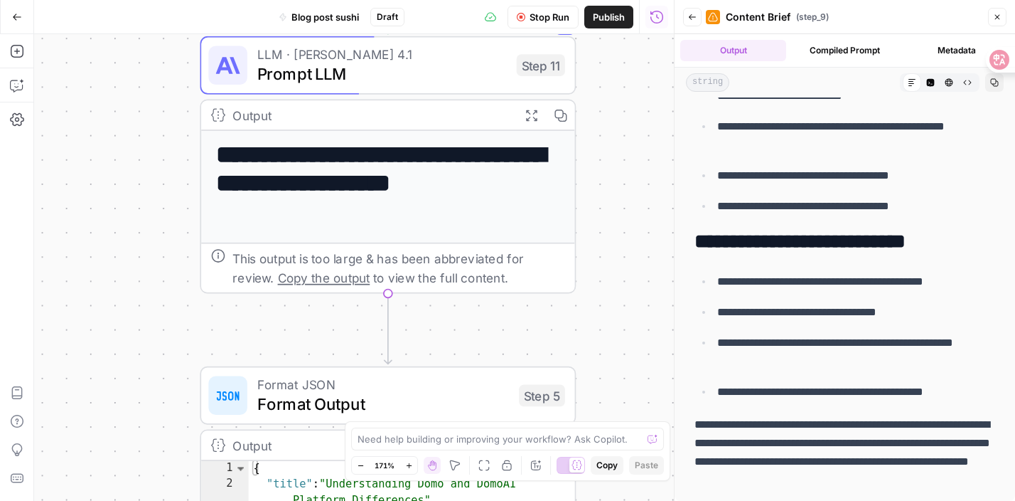
drag, startPoint x: 599, startPoint y: 312, endPoint x: 601, endPoint y: -28, distance: 339.9
click at [601, 0] on html "DomoAI New Home Browse Insights Opportunities Your Data Recent Grids Write Info…" at bounding box center [507, 250] width 1015 height 501
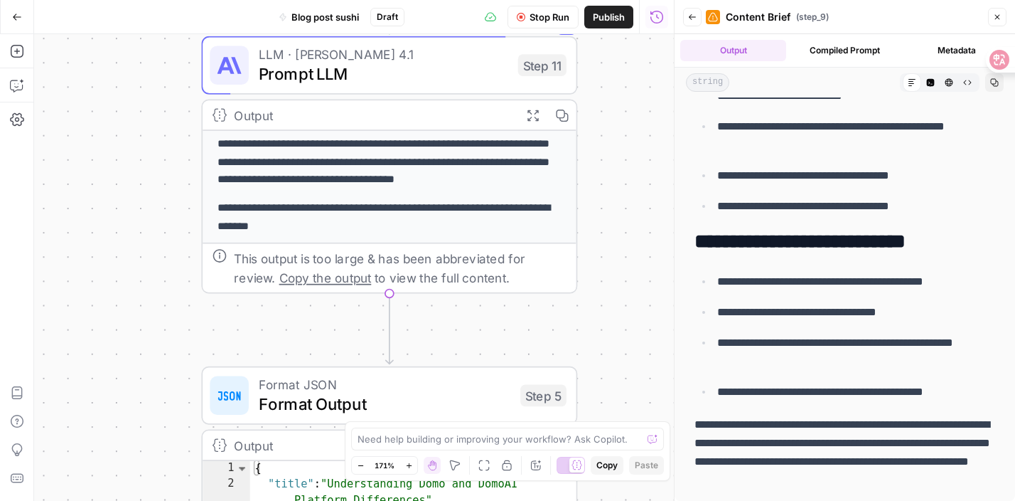
click at [601, 138] on div "Workflow Set Inputs Inputs Google Search Google Search Step 34 Output Expand Ou…" at bounding box center [354, 267] width 640 height 466
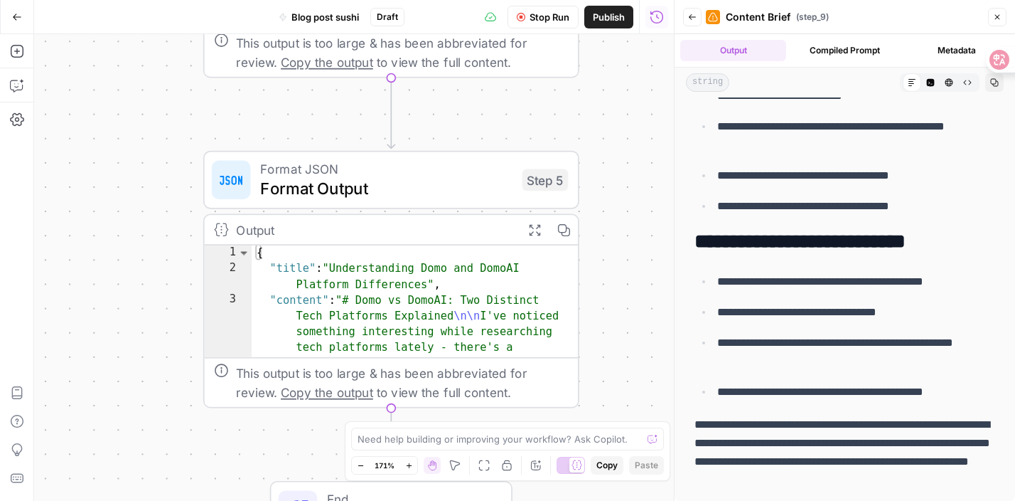
drag, startPoint x: 603, startPoint y: 198, endPoint x: 598, endPoint y: 44, distance: 154.4
click at [597, 43] on div "Workflow Set Inputs Inputs Google Search Google Search Step 34 Output Expand Ou…" at bounding box center [354, 267] width 640 height 466
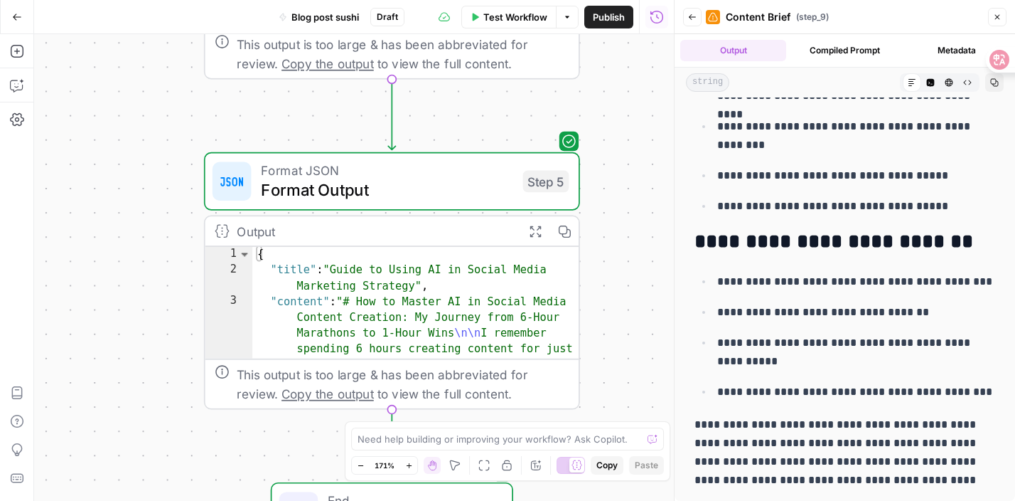
click at [531, 234] on icon "button" at bounding box center [535, 230] width 11 height 11
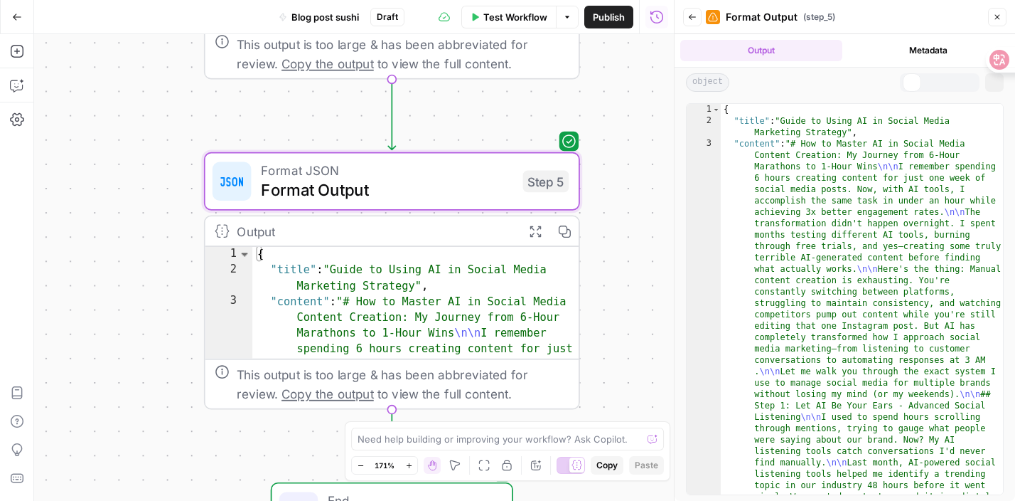
scroll to position [0, 0]
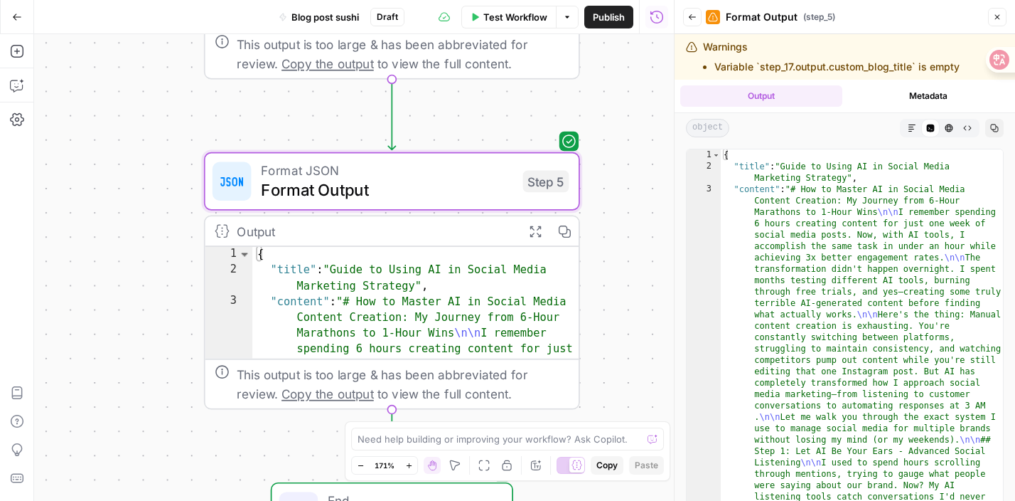
click at [914, 129] on icon "button" at bounding box center [912, 128] width 9 height 9
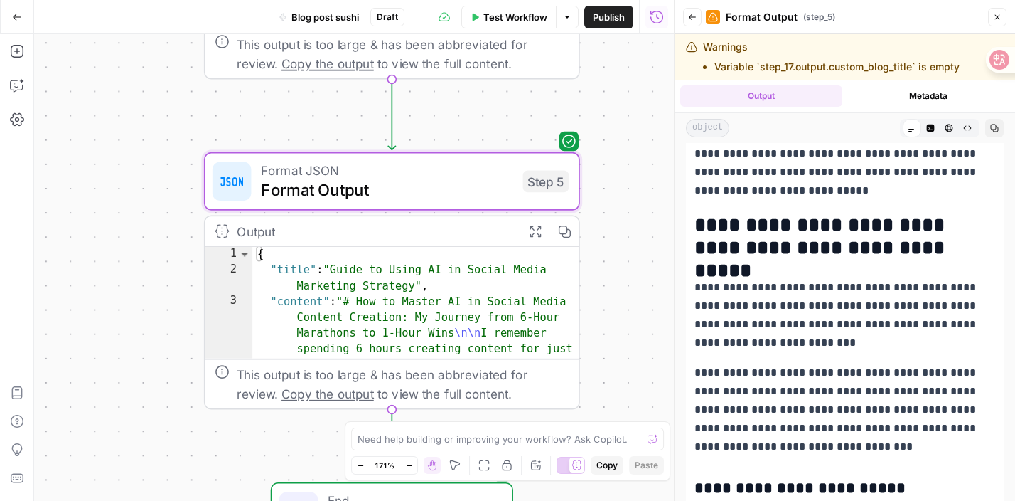
scroll to position [808, 0]
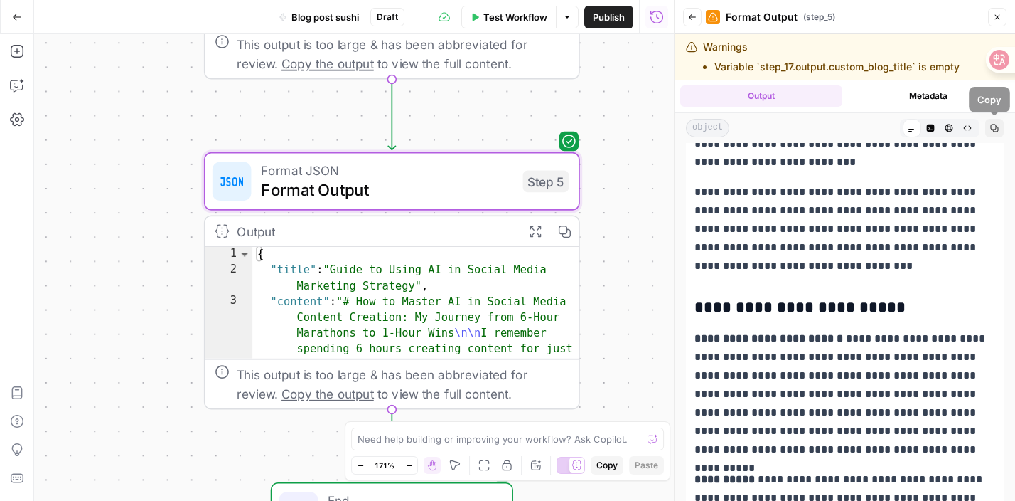
click at [993, 132] on icon "button" at bounding box center [994, 128] width 9 height 9
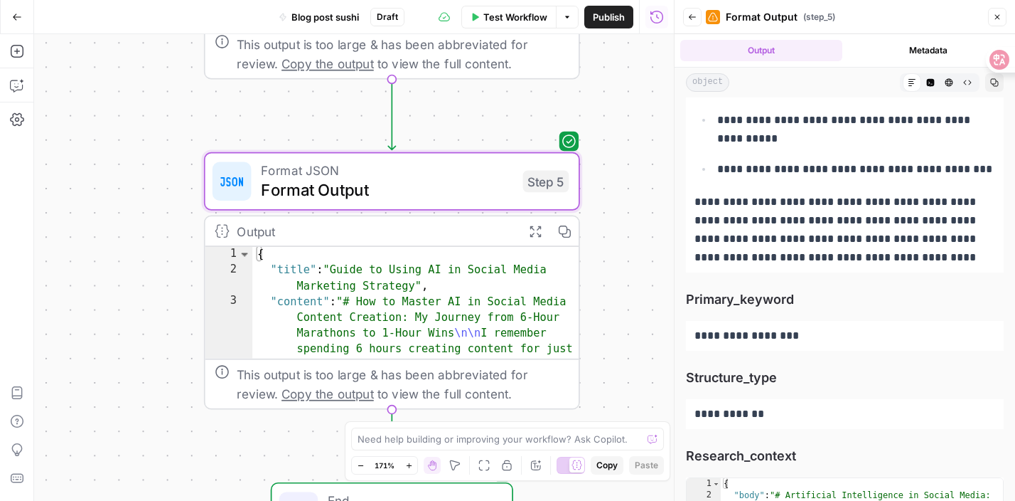
scroll to position [14674, 0]
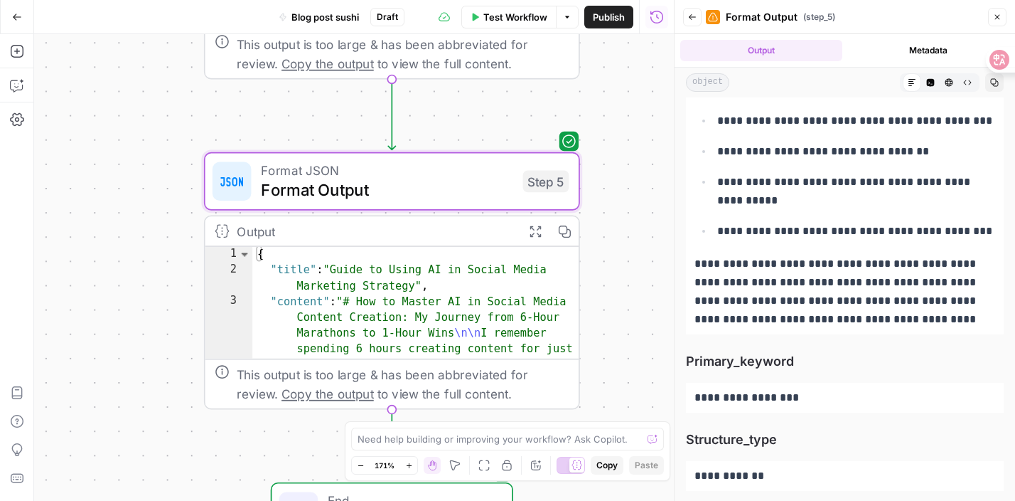
drag, startPoint x: 691, startPoint y: 270, endPoint x: 931, endPoint y: 322, distance: 245.9
copy div "**********"
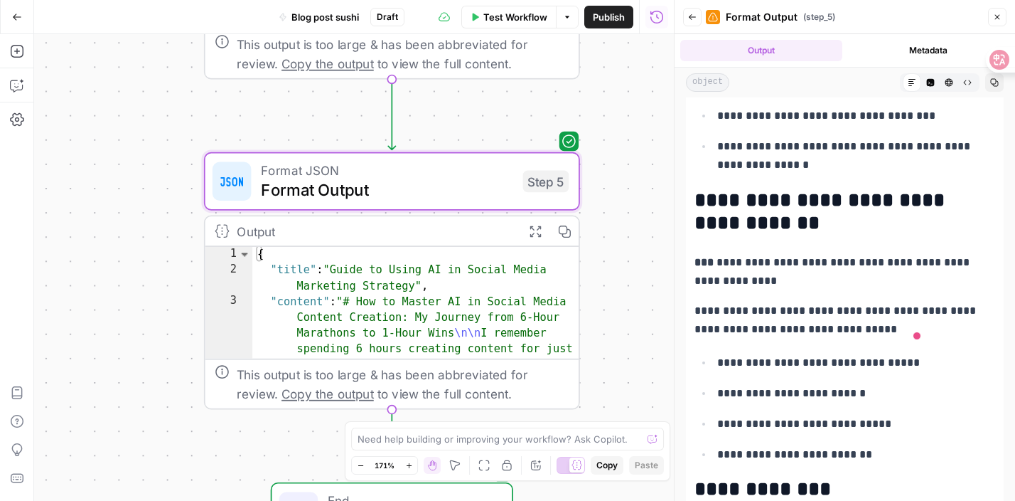
scroll to position [13577, 0]
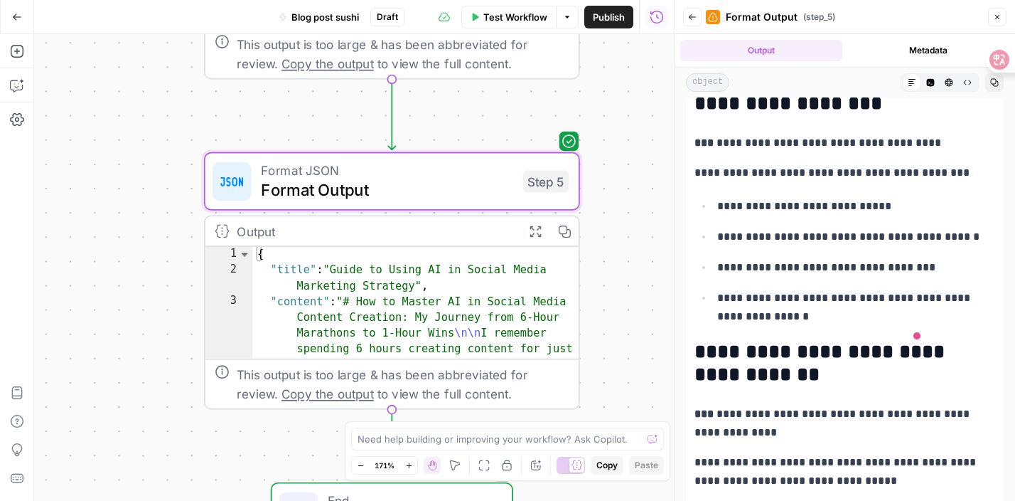
copy div "**********"
click at [935, 223] on ul "**********" at bounding box center [845, 260] width 301 height 129
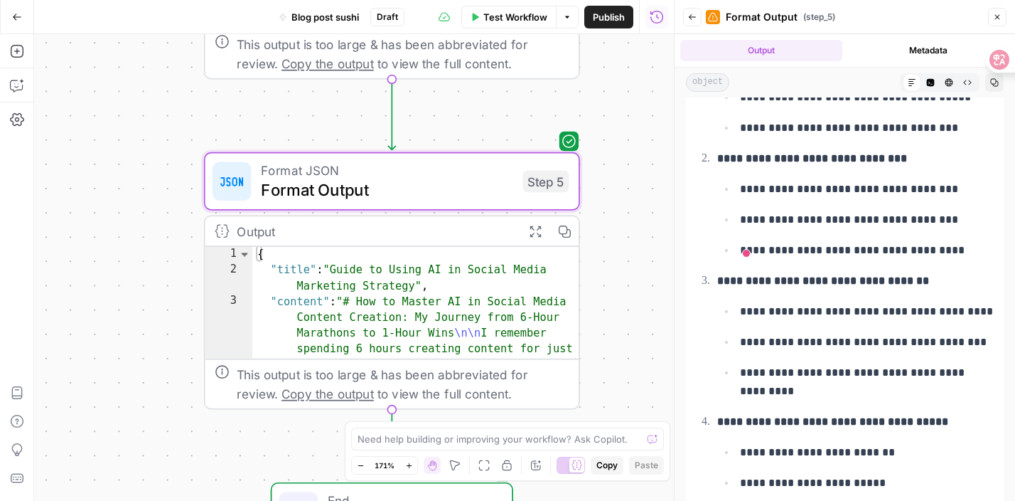
scroll to position [1505, 0]
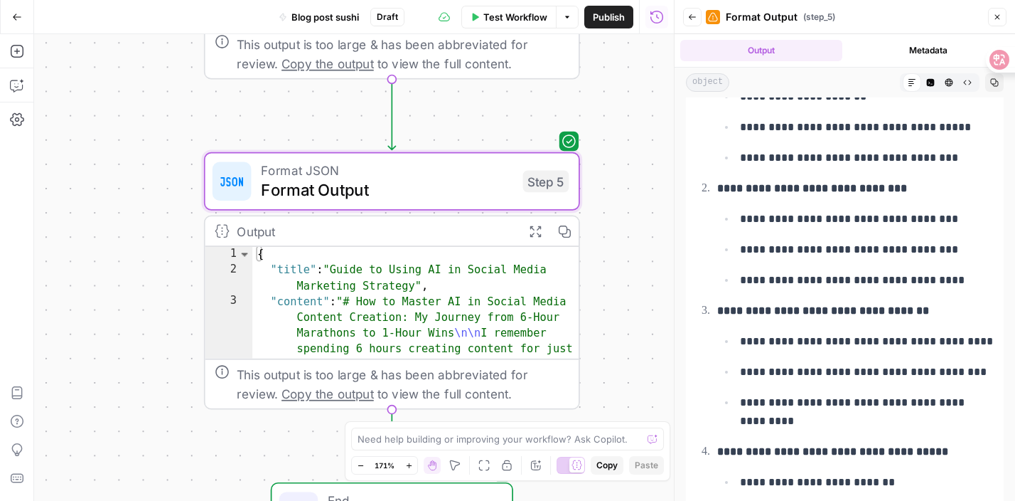
click at [930, 269] on ul "**********" at bounding box center [856, 249] width 278 height 80
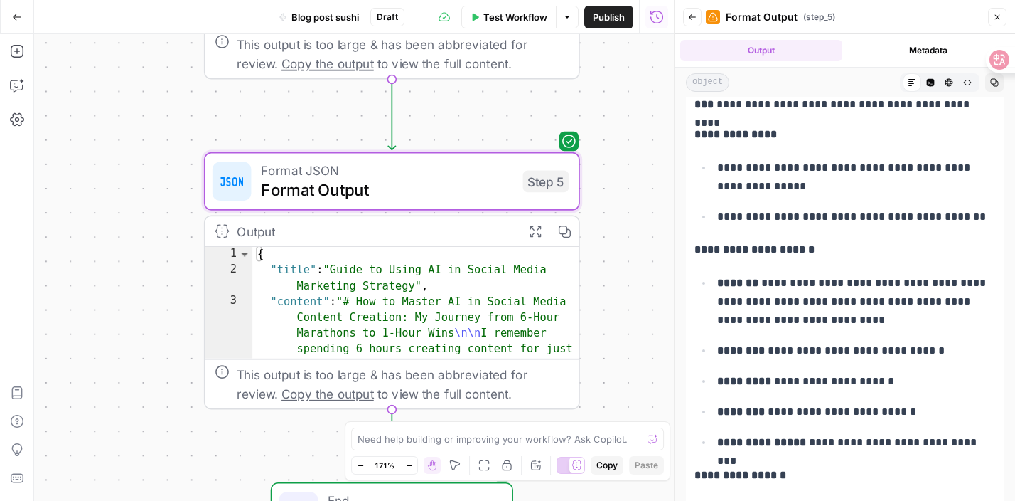
scroll to position [11111, 0]
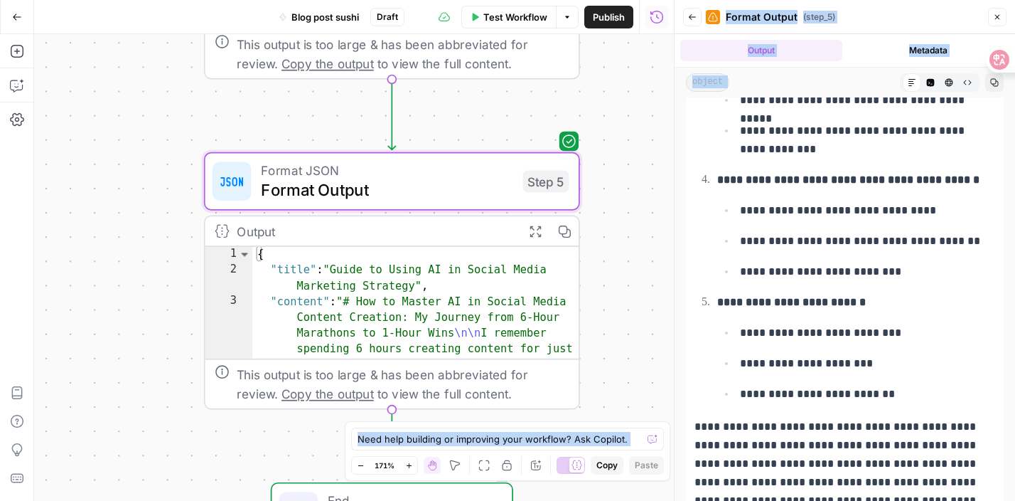
scroll to position [3472, 0]
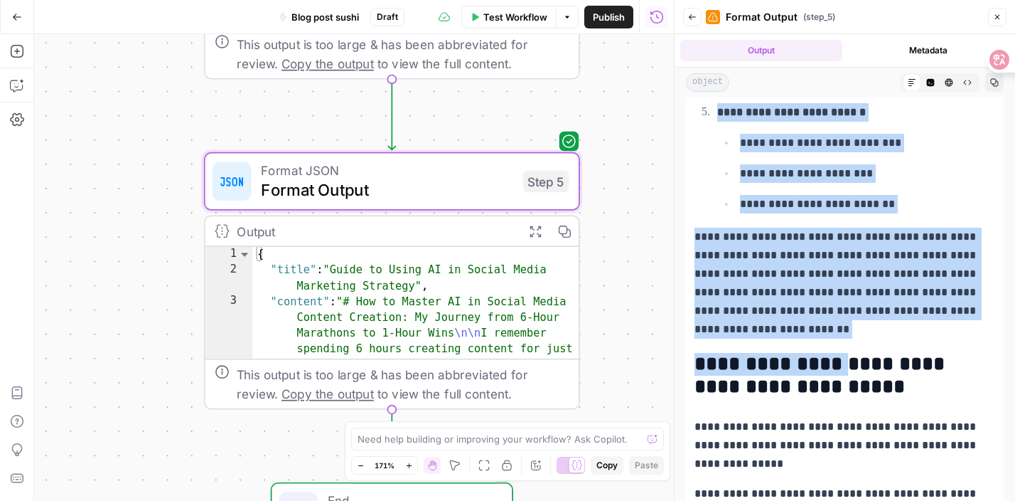
click at [835, 366] on h2 "**********" at bounding box center [845, 376] width 301 height 46
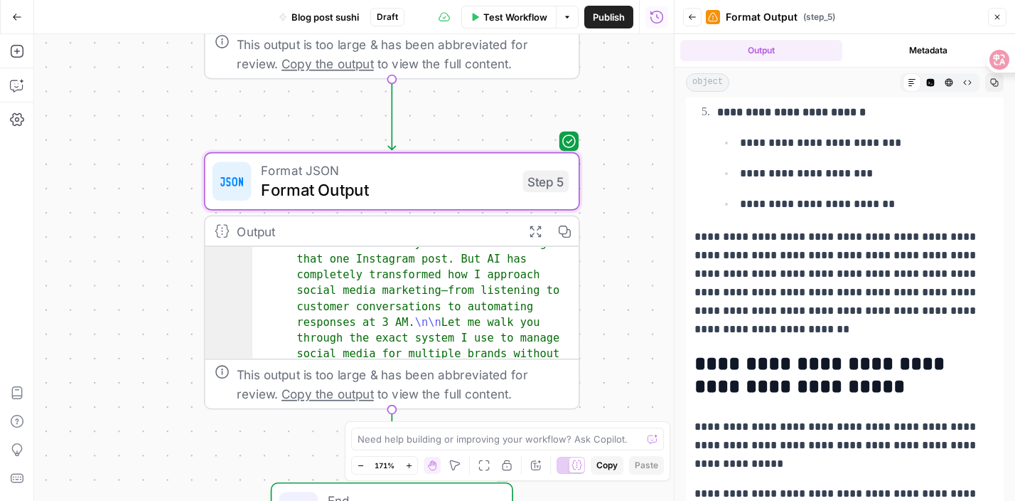
scroll to position [191, 0]
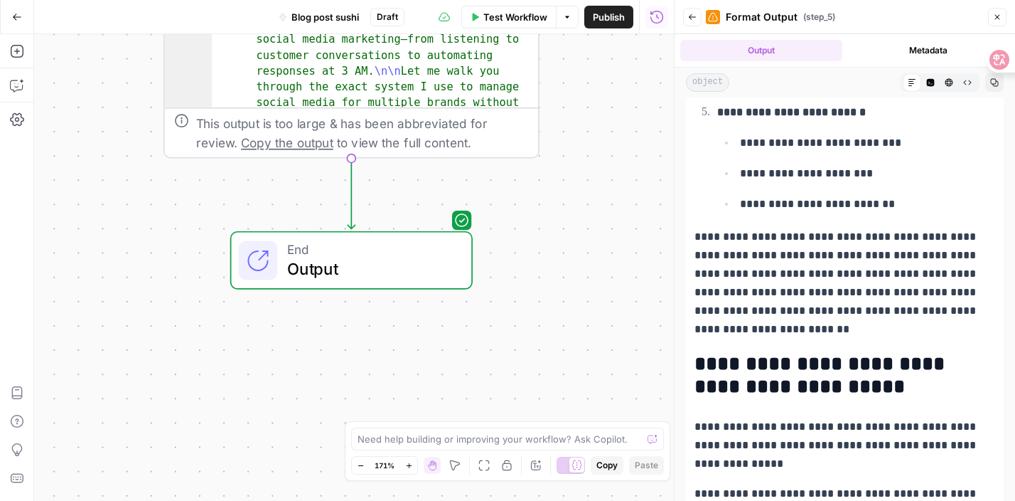
drag, startPoint x: 608, startPoint y: 264, endPoint x: 568, endPoint y: 16, distance: 251.3
click at [568, 16] on div "Go Back Blog post sushi Draft Test Workflow Options Publish Run History Add Ste…" at bounding box center [337, 250] width 674 height 501
click at [424, 264] on span "Output" at bounding box center [370, 271] width 165 height 24
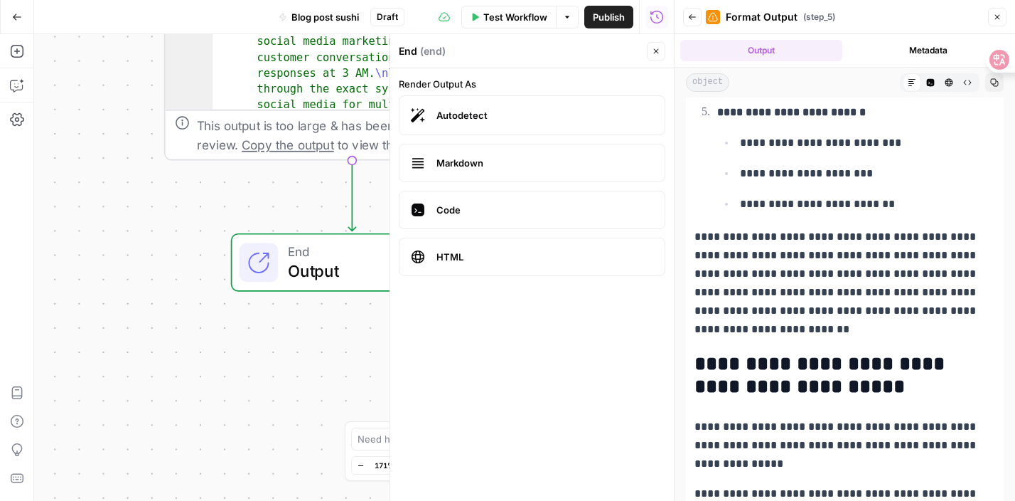
click at [338, 265] on span "Output" at bounding box center [370, 271] width 165 height 24
click at [1005, 23] on button "Close" at bounding box center [997, 17] width 18 height 18
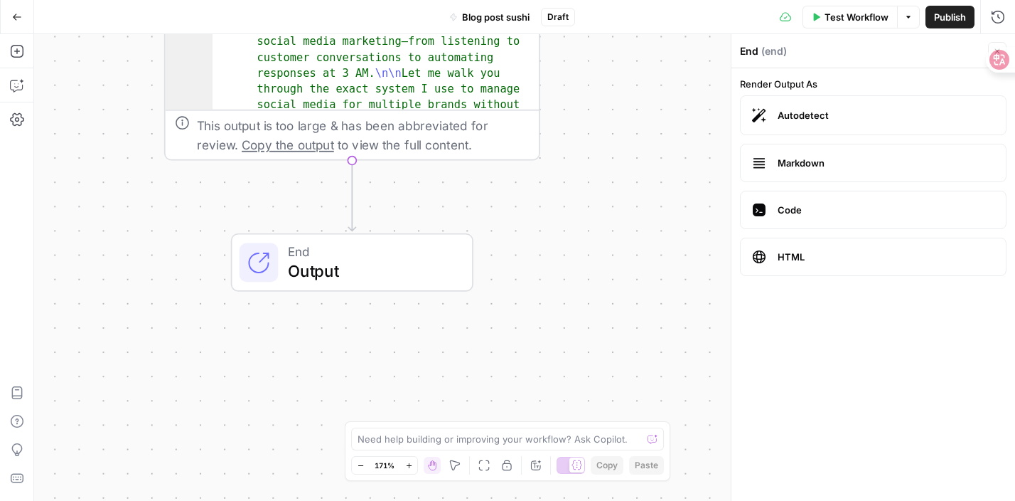
click at [454, 261] on div "End Output" at bounding box center [351, 262] width 223 height 41
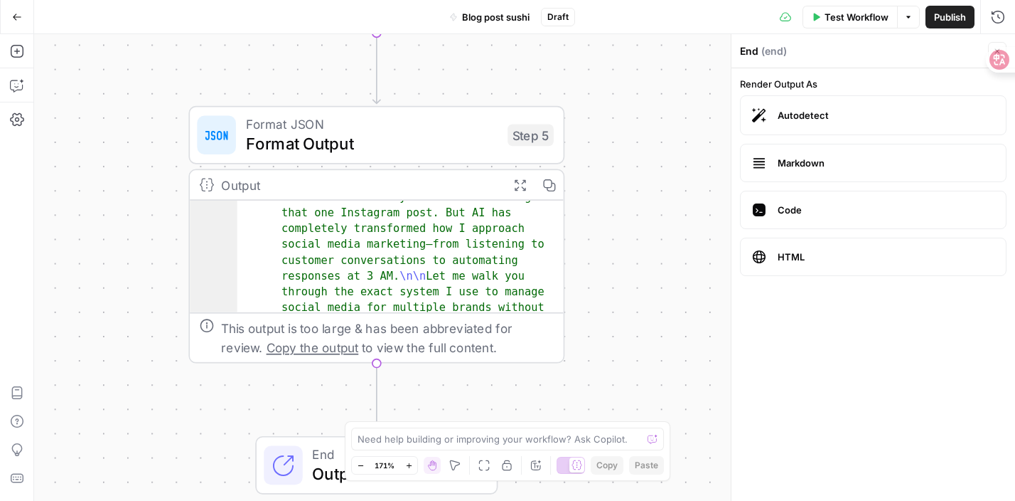
drag, startPoint x: 523, startPoint y: 202, endPoint x: 547, endPoint y: 380, distance: 180.1
click at [547, 380] on div "Workflow Set Inputs Inputs Google Search Google Search Step 34 Output Expand Ou…" at bounding box center [524, 267] width 981 height 466
click at [518, 183] on icon "button" at bounding box center [519, 184] width 11 height 11
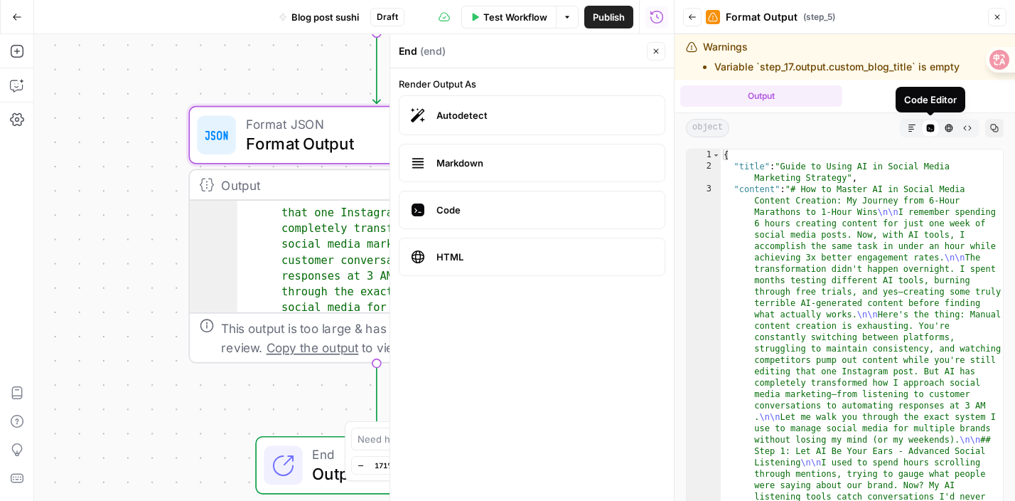
click at [911, 127] on icon "button" at bounding box center [912, 127] width 7 height 7
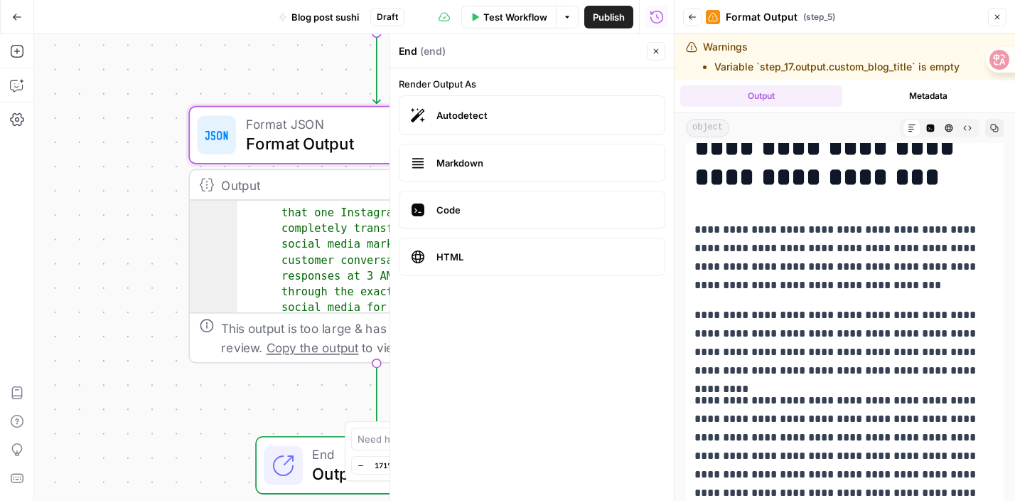
scroll to position [0, 0]
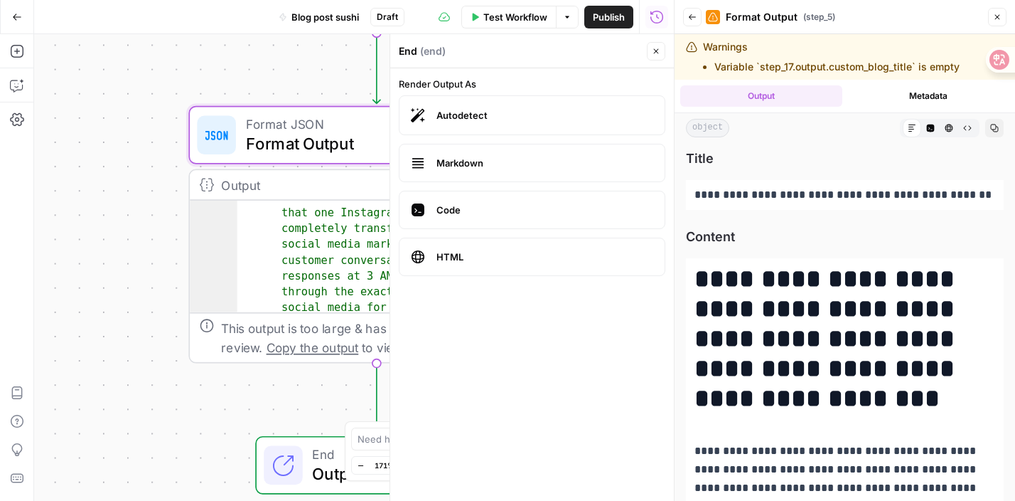
click at [995, 125] on icon "button" at bounding box center [995, 128] width 8 height 8
click at [864, 67] on li "Variable `step_17.output.custom_blog_title` is empty" at bounding box center [837, 67] width 245 height 14
click at [975, 276] on span "Copy" at bounding box center [981, 273] width 21 height 13
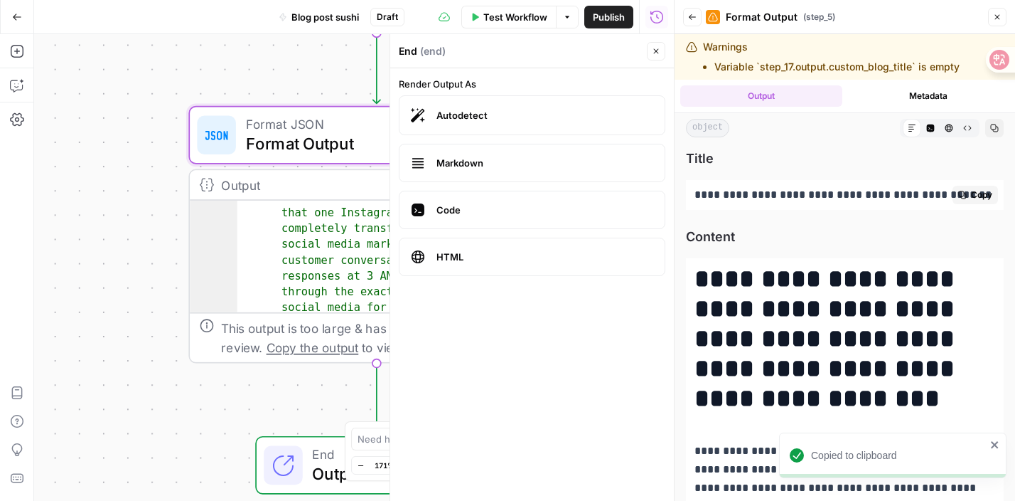
click at [960, 191] on icon "button" at bounding box center [962, 195] width 9 height 9
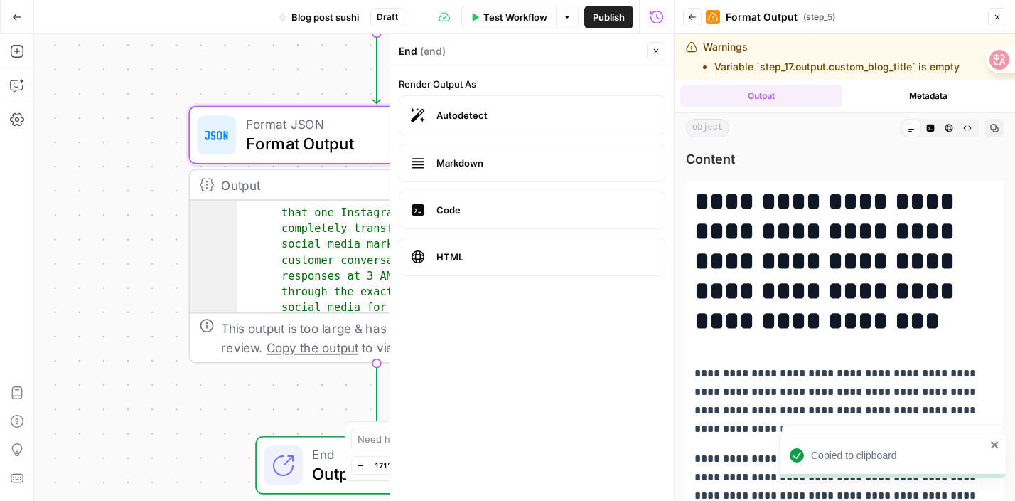
scroll to position [82, 0]
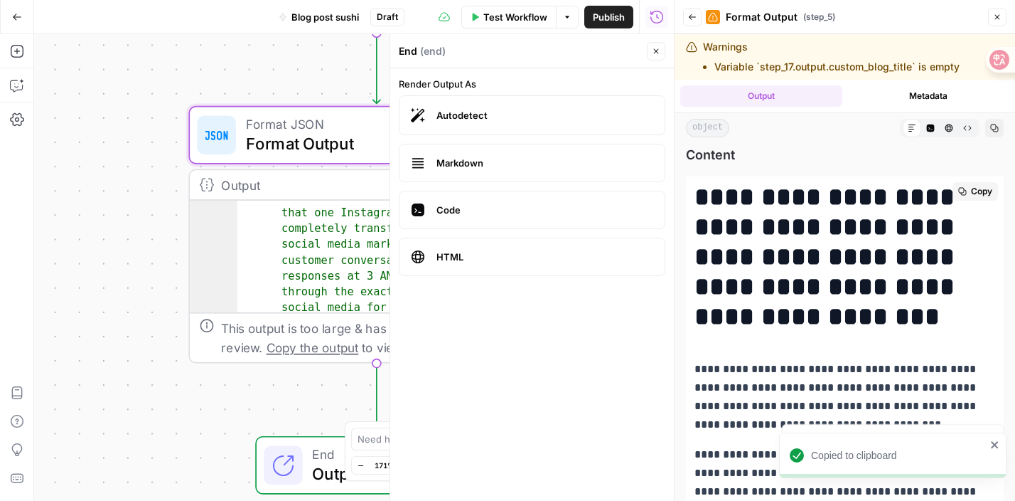
click at [966, 187] on button "Copy" at bounding box center [976, 191] width 46 height 18
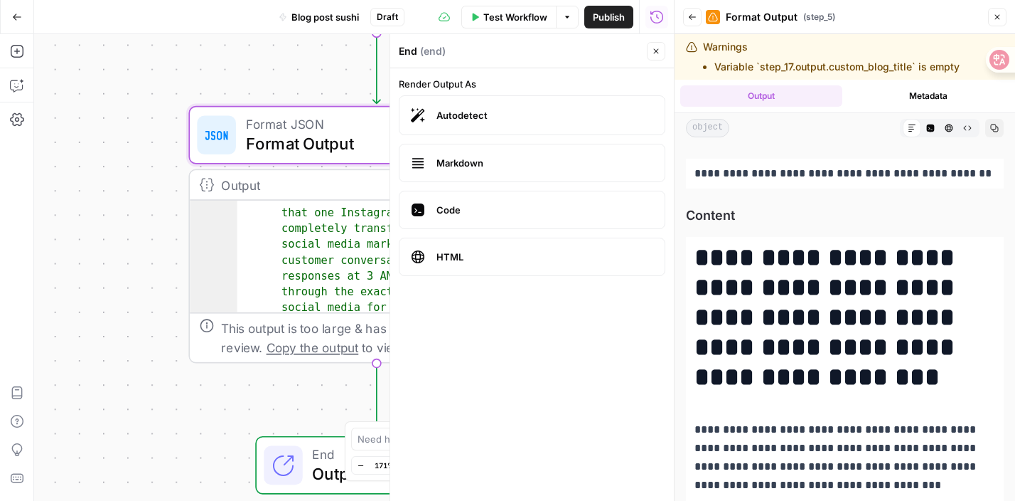
scroll to position [0, 0]
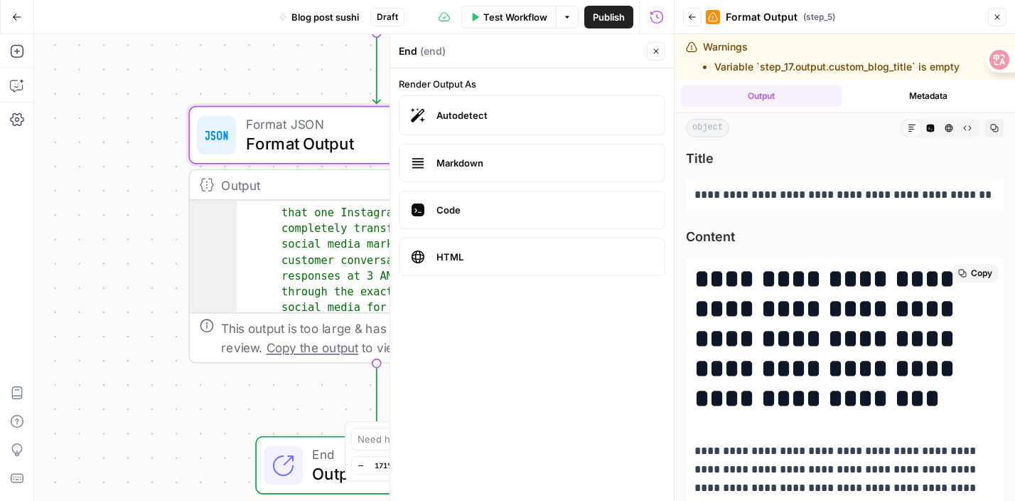
click at [794, 319] on h1 "**********" at bounding box center [845, 338] width 301 height 149
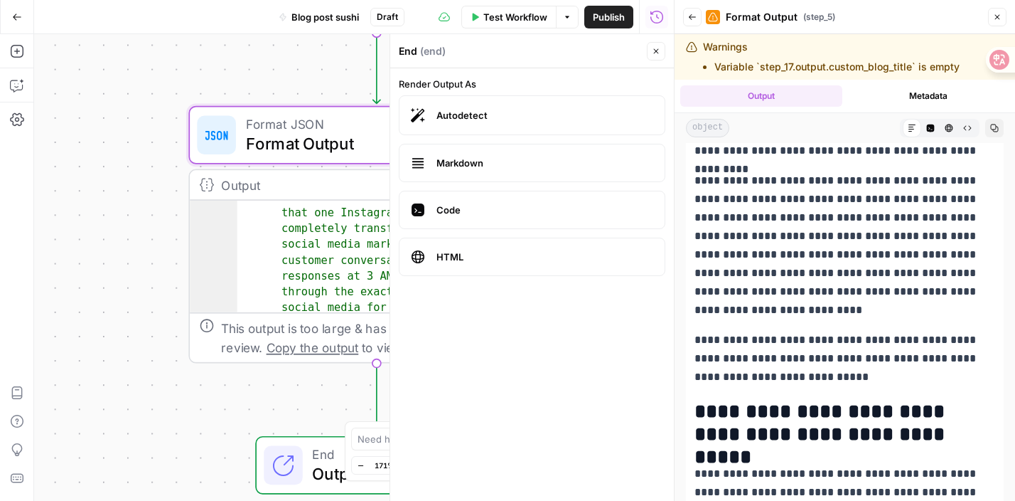
scroll to position [474, 0]
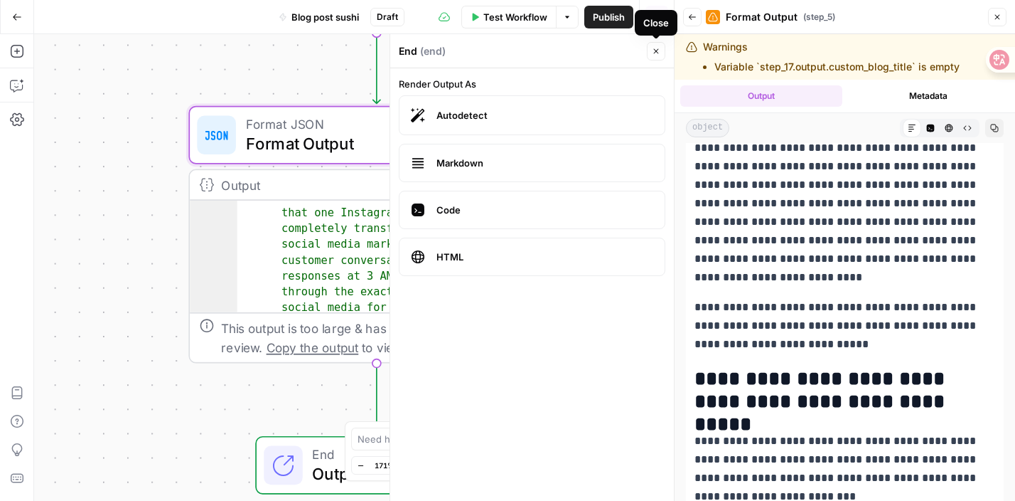
click at [658, 51] on icon "button" at bounding box center [656, 51] width 9 height 9
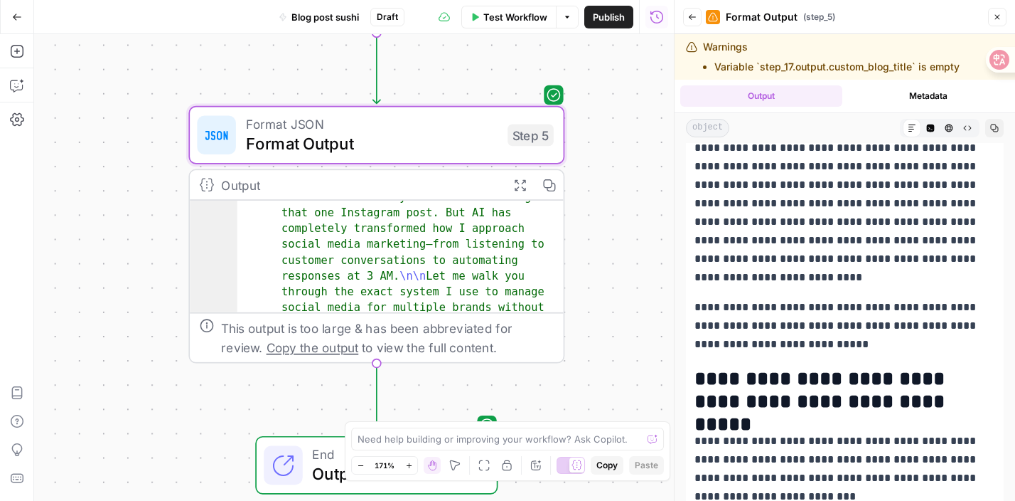
scroll to position [462, 0]
